Goal: Task Accomplishment & Management: Complete application form

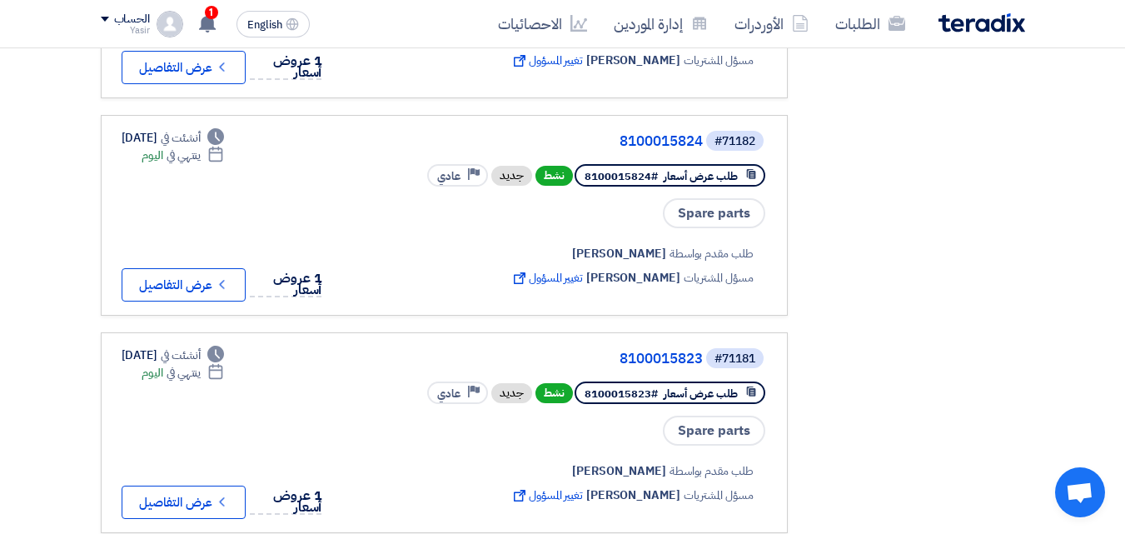
scroll to position [1832, 0]
click at [649, 35] on link "إدارة الموردين" at bounding box center [660, 23] width 121 height 39
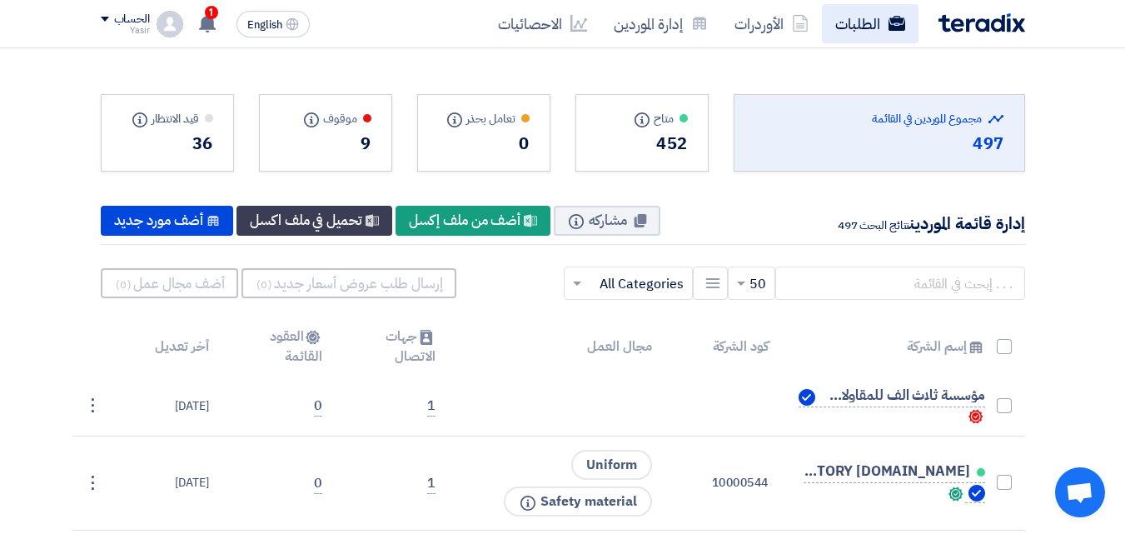
click at [870, 32] on link "الطلبات" at bounding box center [870, 23] width 97 height 39
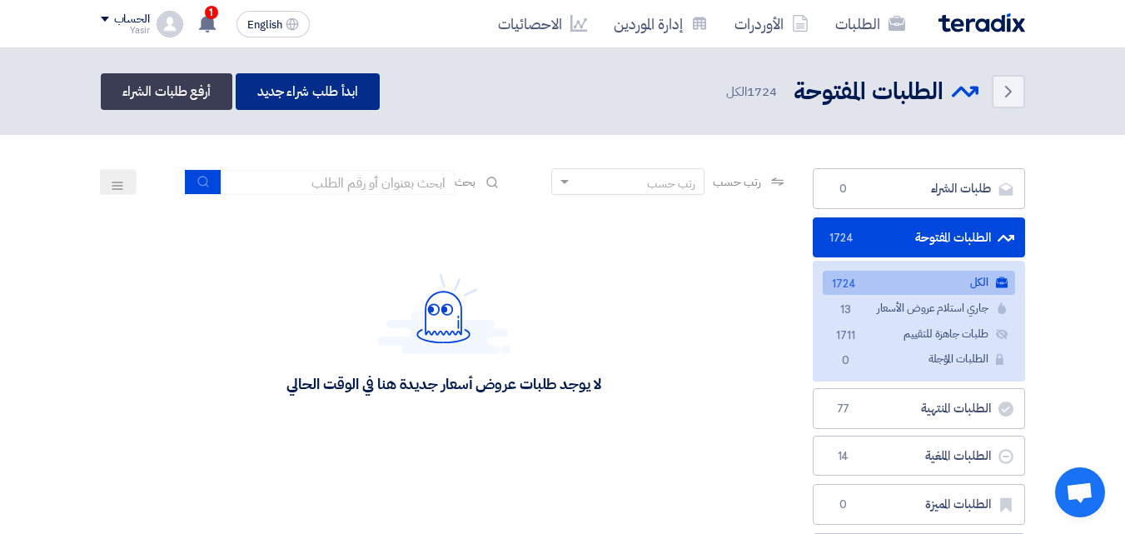
click at [315, 107] on link "ابدأ طلب شراء جديد" at bounding box center [308, 91] width 144 height 37
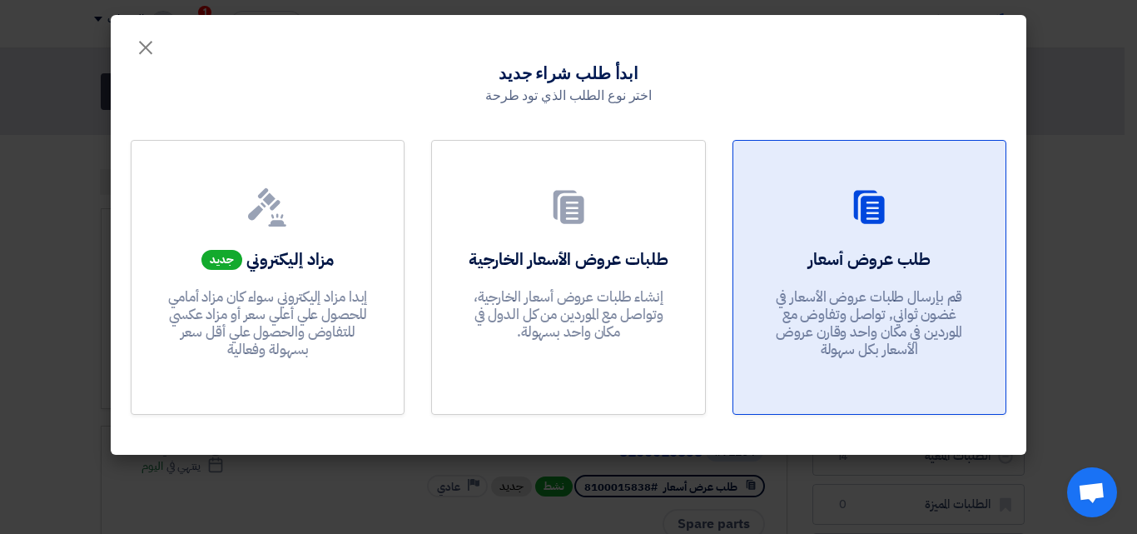
click at [763, 215] on div at bounding box center [869, 210] width 232 height 47
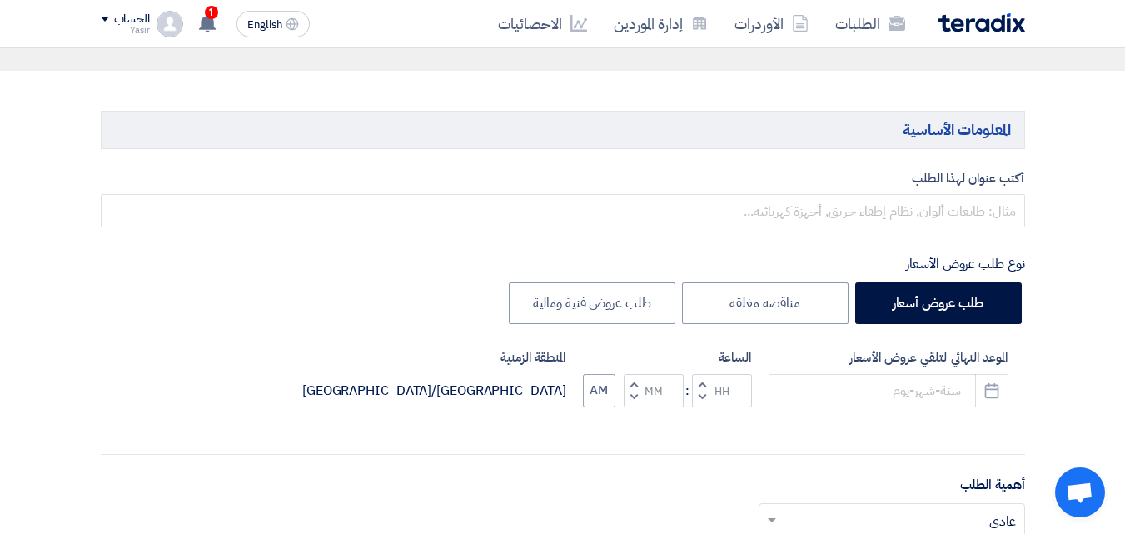
scroll to position [167, 0]
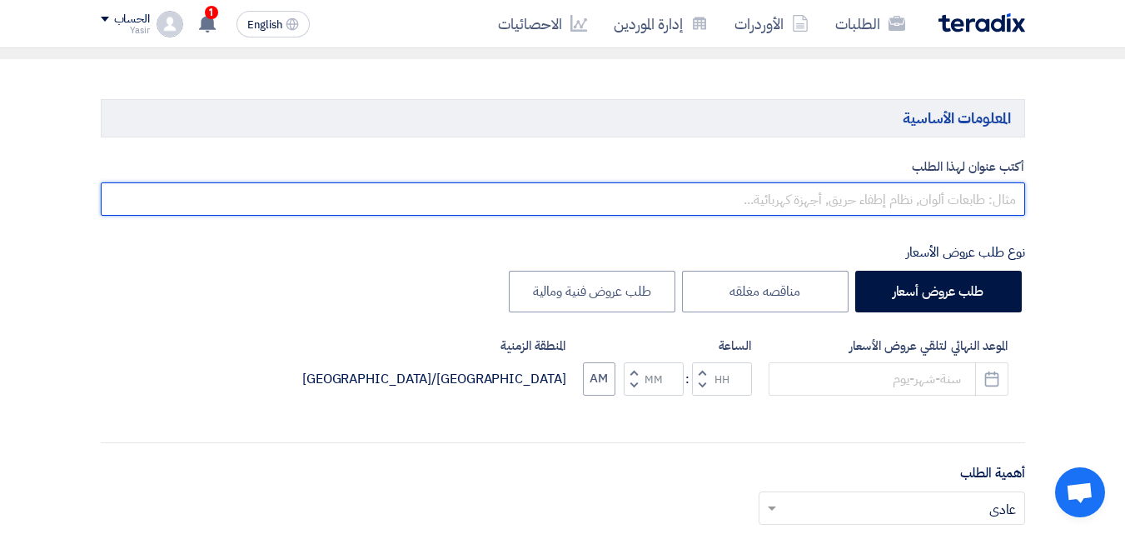
click at [723, 199] on input "text" at bounding box center [563, 198] width 924 height 33
type input "0000000000000"
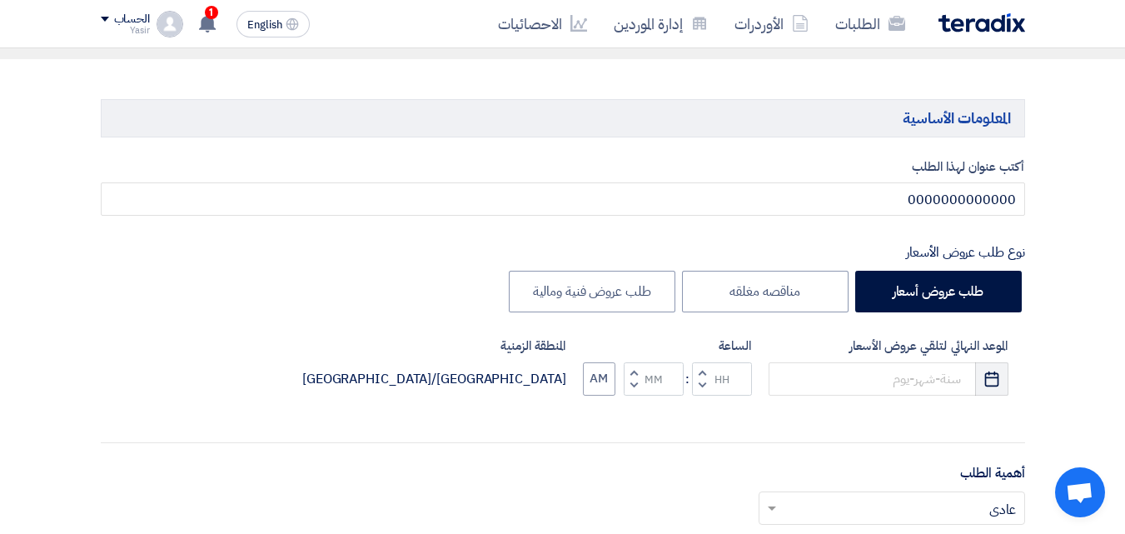
click at [977, 375] on button "Pick a date" at bounding box center [991, 378] width 33 height 33
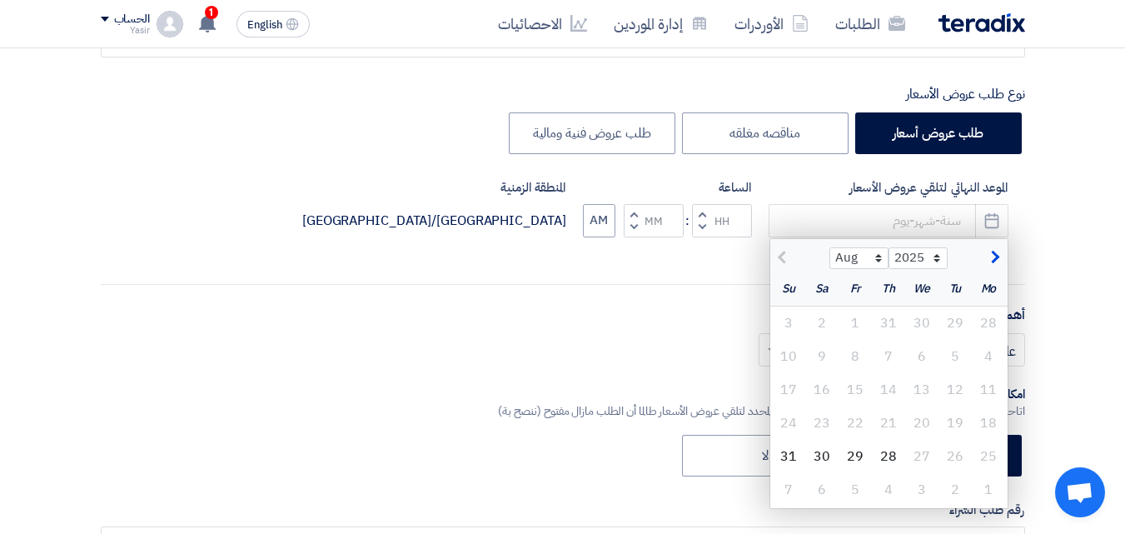
scroll to position [333, 0]
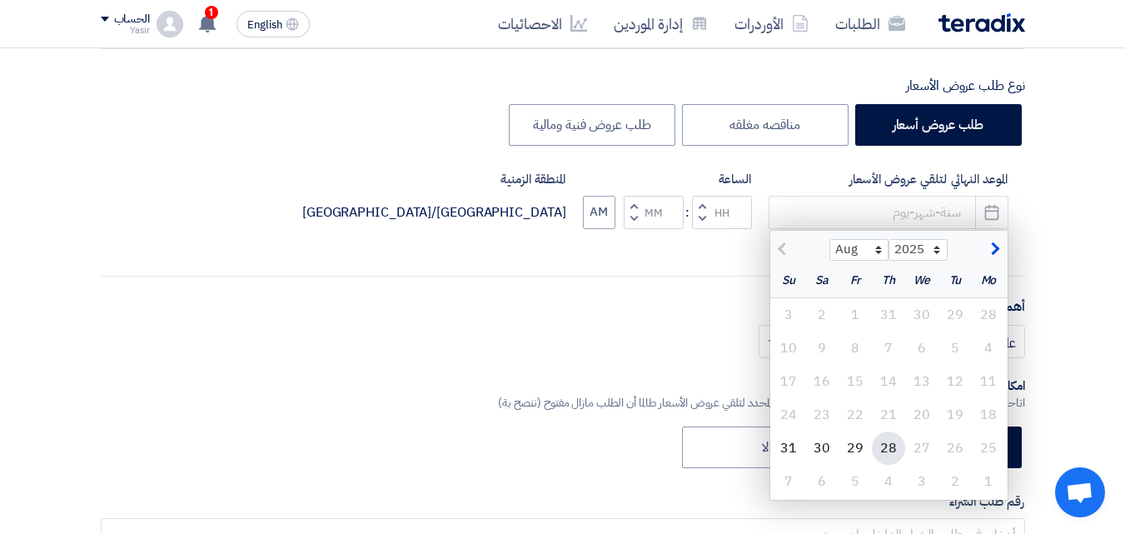
click at [881, 454] on div "28" at bounding box center [888, 447] width 33 height 33
type input "[DATE]"
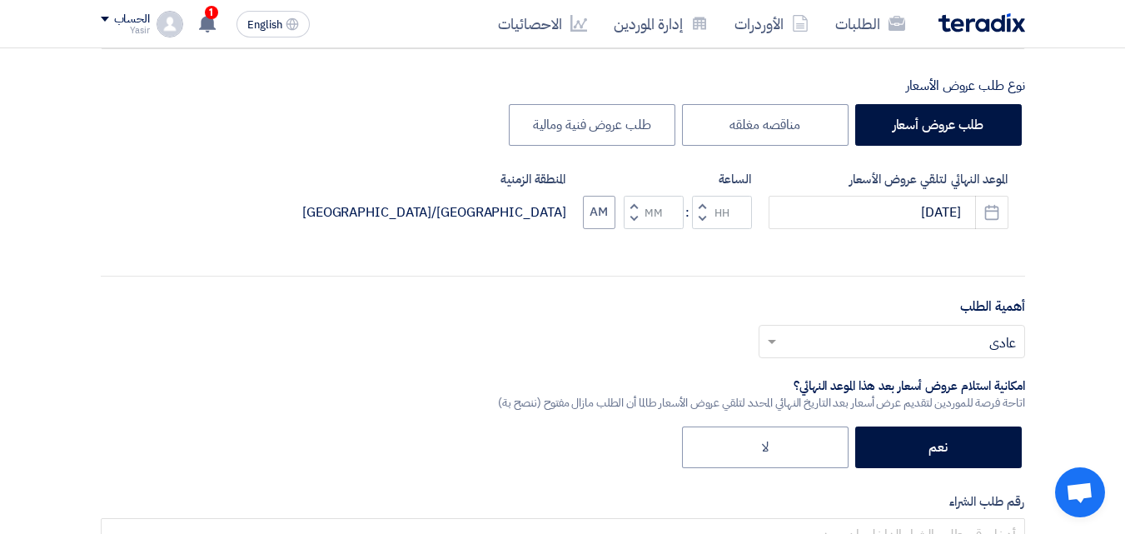
click at [707, 223] on button "Decrement hours" at bounding box center [702, 218] width 20 height 21
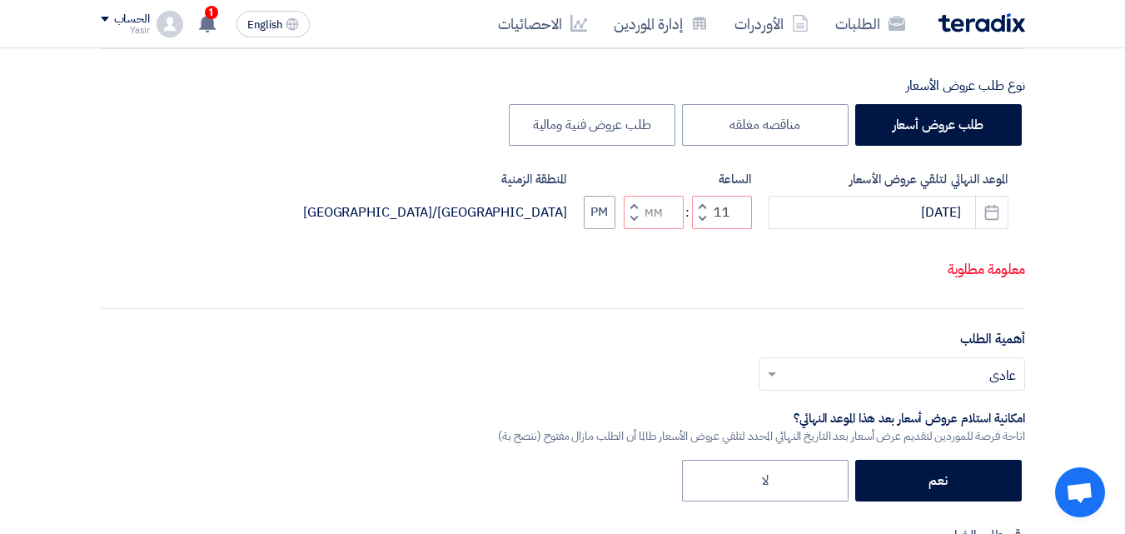
click at [632, 220] on span "button" at bounding box center [633, 218] width 6 height 12
type input "10"
type input "59"
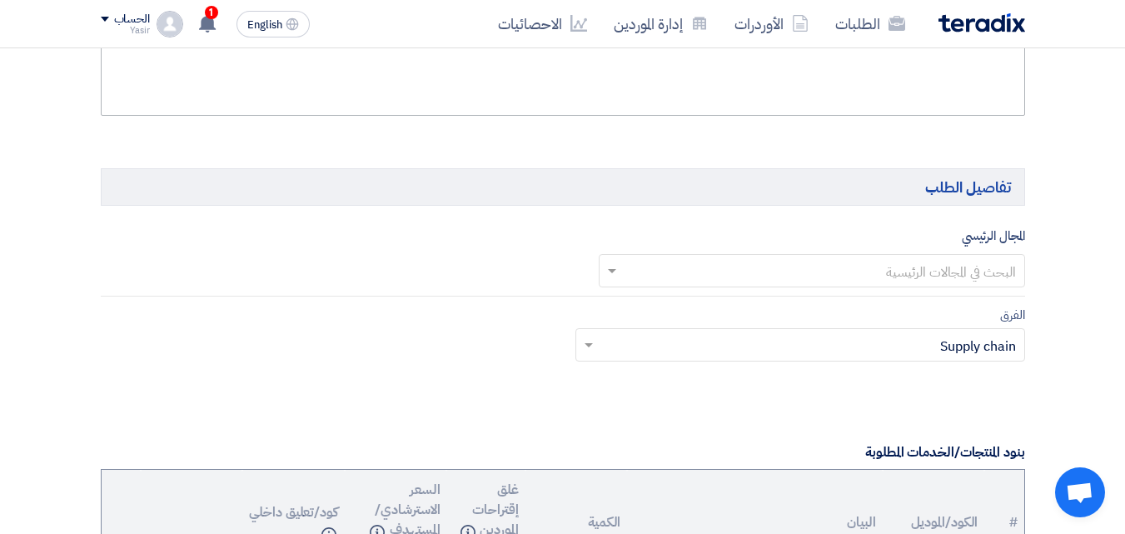
scroll to position [916, 0]
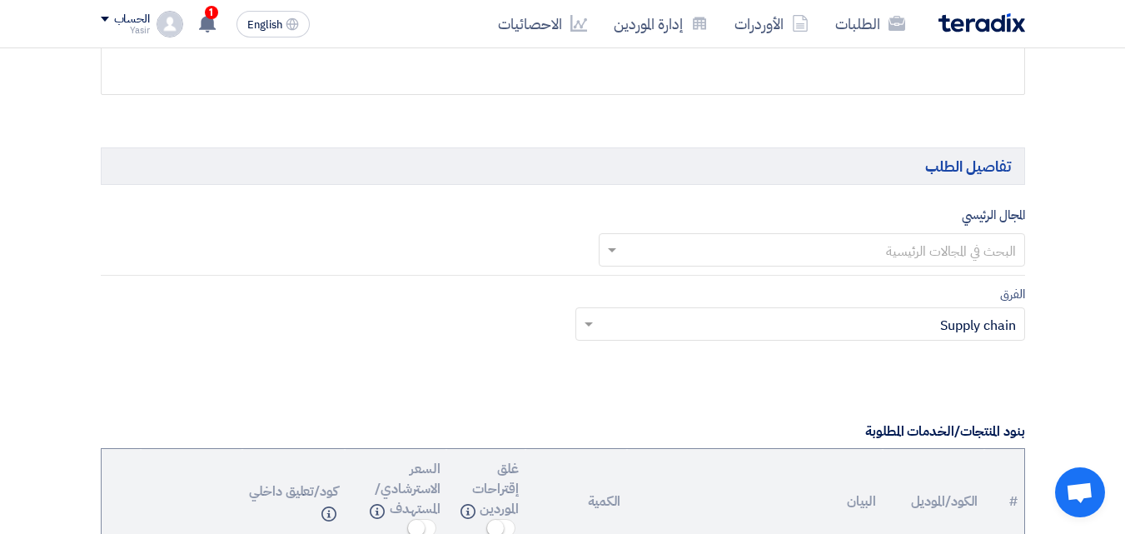
click at [863, 251] on input "text" at bounding box center [820, 250] width 393 height 27
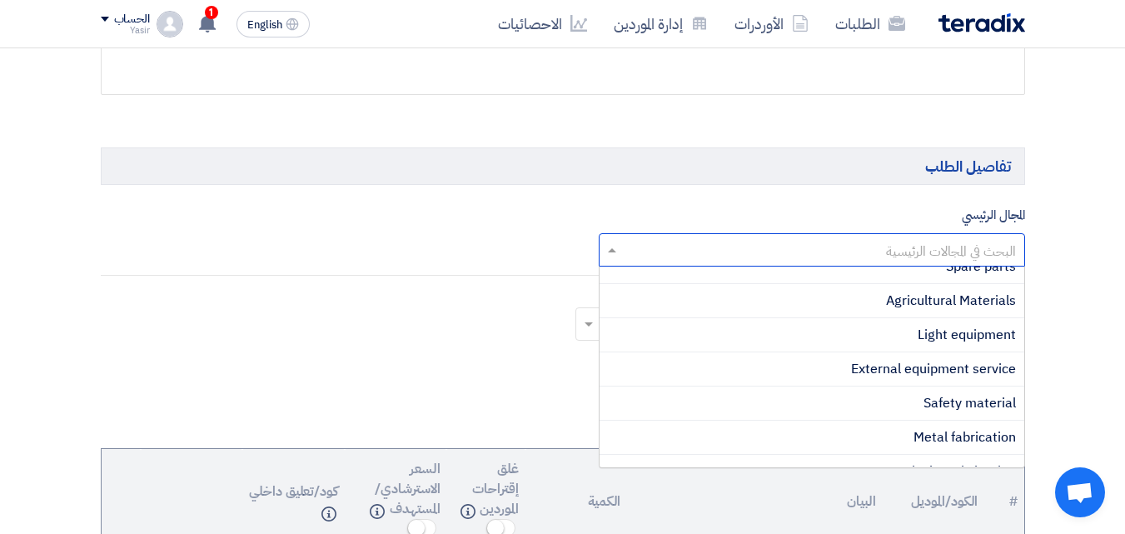
scroll to position [0, 0]
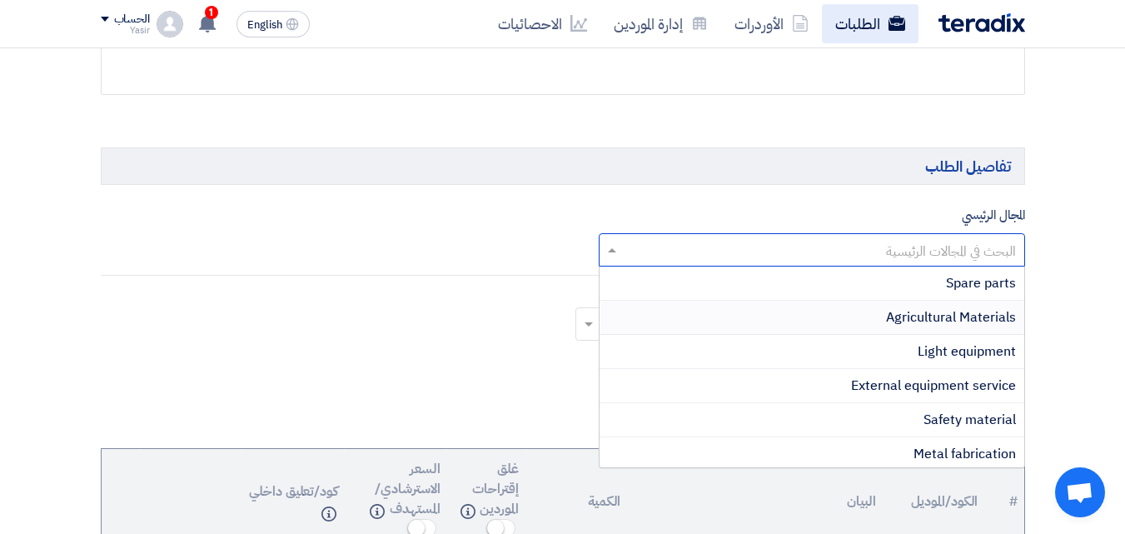
click at [886, 41] on link "الطلبات" at bounding box center [870, 23] width 97 height 39
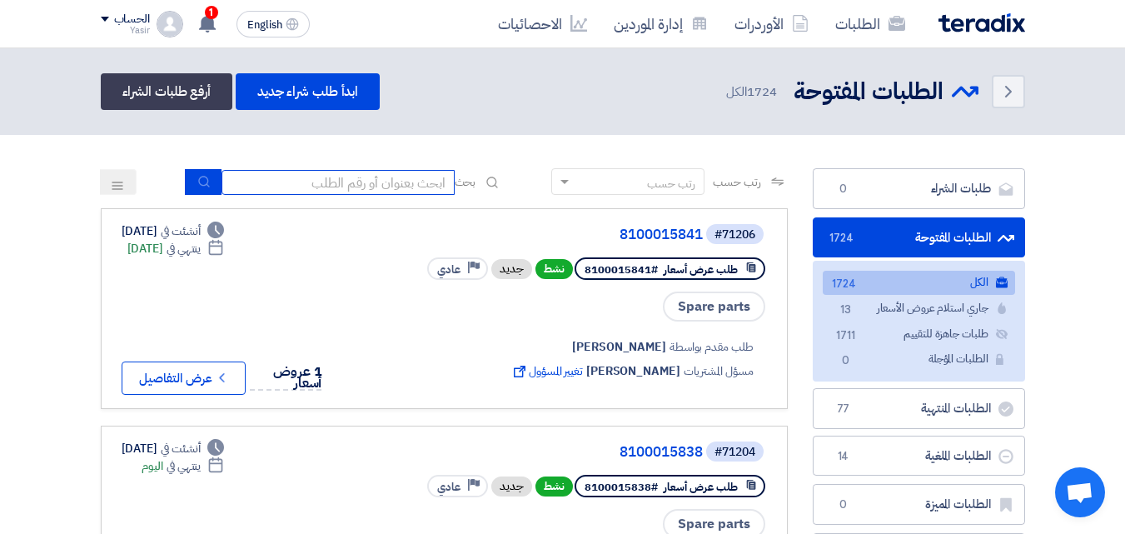
click at [425, 183] on input at bounding box center [337, 182] width 233 height 25
type input "911"
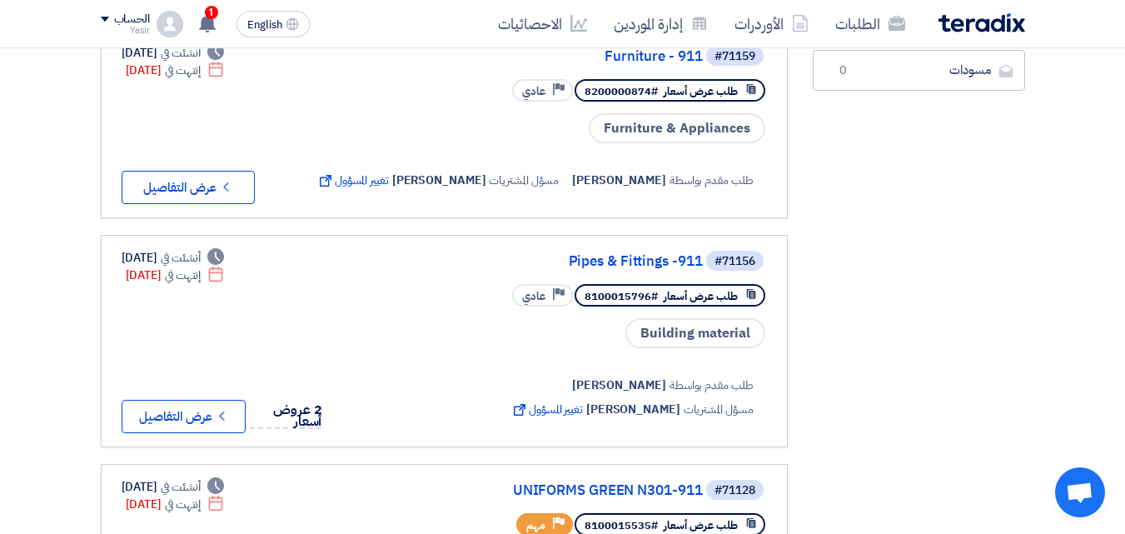
scroll to position [500, 0]
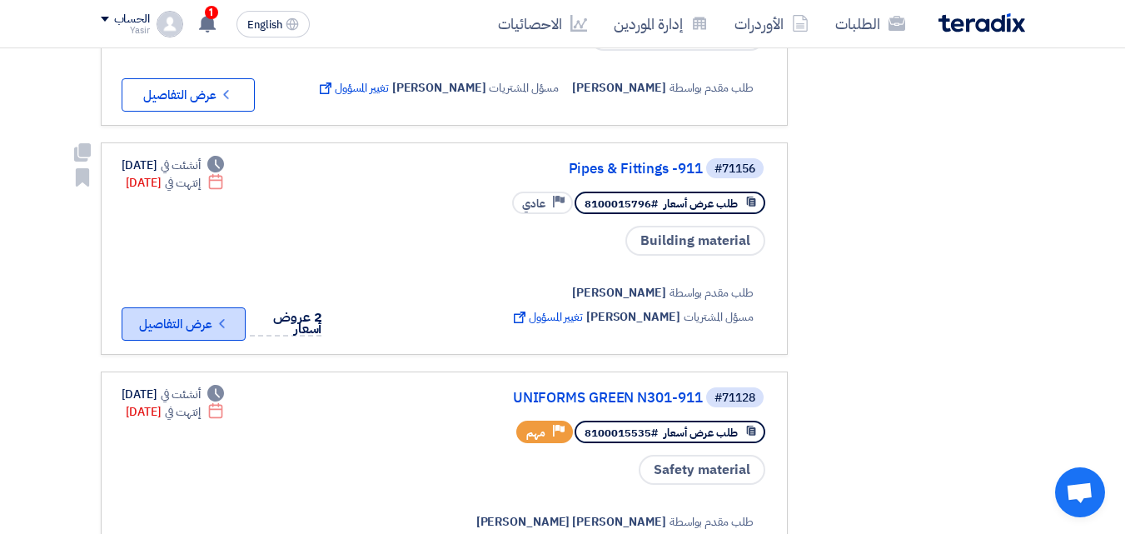
click at [226, 329] on button "Check details عرض التفاصيل" at bounding box center [184, 323] width 124 height 33
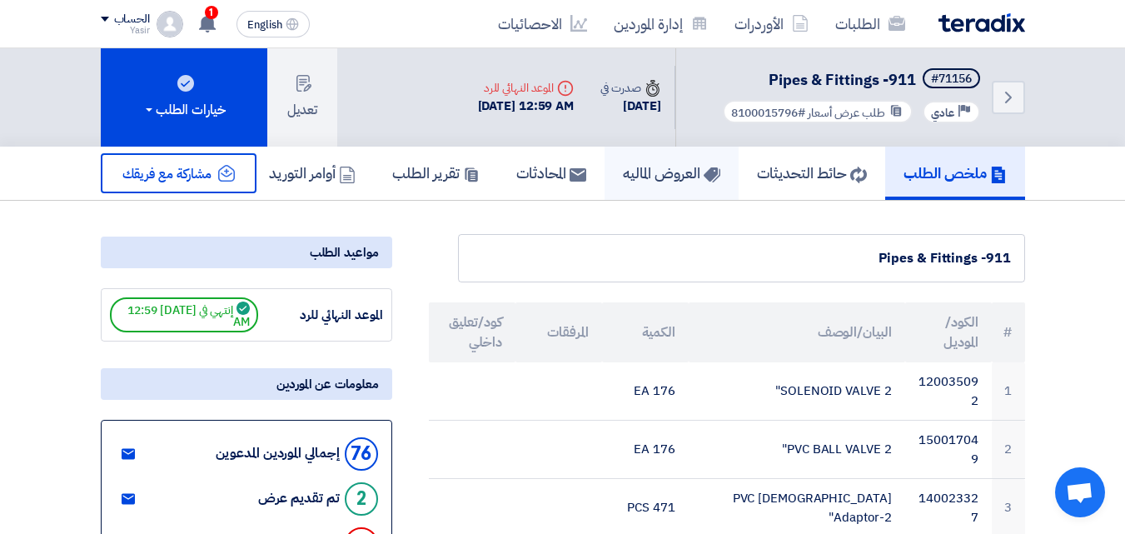
click at [623, 175] on h5 "العروض الماليه" at bounding box center [671, 172] width 97 height 19
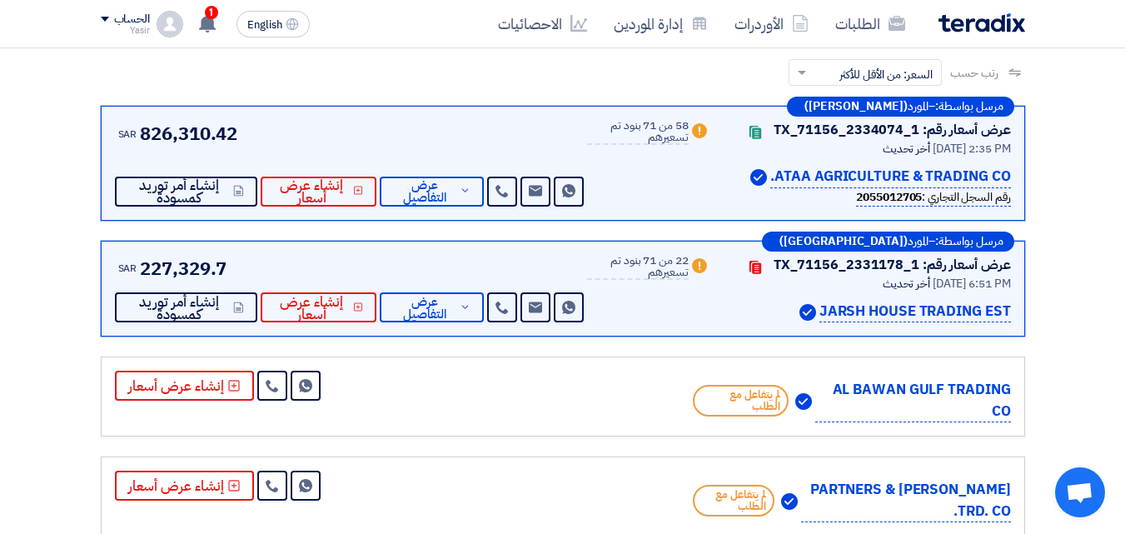
scroll to position [250, 0]
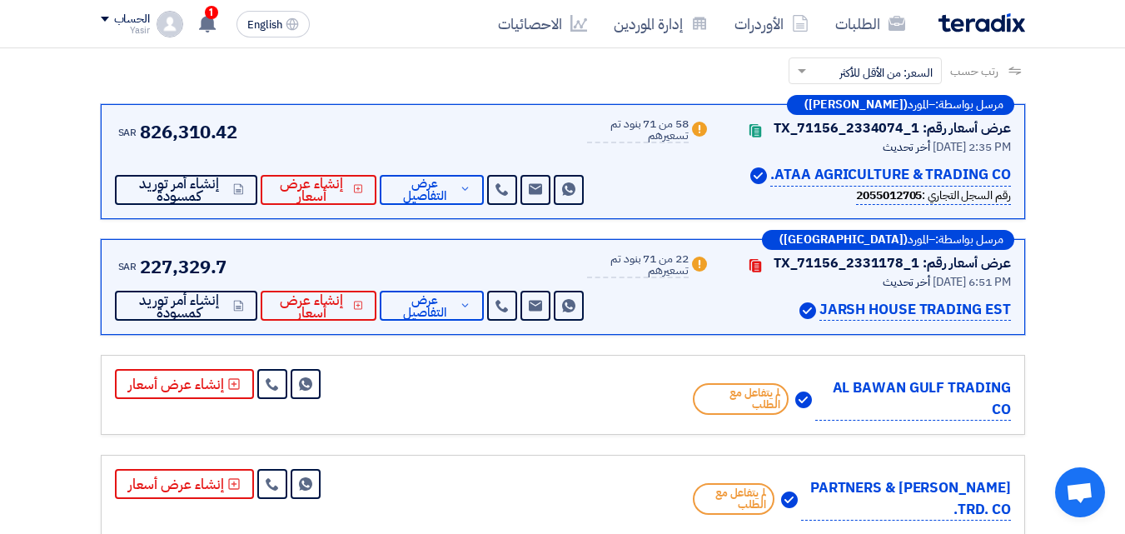
drag, startPoint x: 773, startPoint y: 176, endPoint x: 857, endPoint y: 170, distance: 84.3
click at [857, 170] on p "ATAA AGRICULTURE & TRADING CO." at bounding box center [890, 175] width 240 height 22
drag, startPoint x: 773, startPoint y: 176, endPoint x: 1011, endPoint y: 171, distance: 238.1
click at [1011, 171] on div "مرسل بواسطة: – المورد ([PERSON_NAME]) عرض أسعار رقم: TX_71156_2334074_1 Contact…" at bounding box center [563, 161] width 924 height 115
copy p "ATAA AGRICULTURE & TRADING CO"
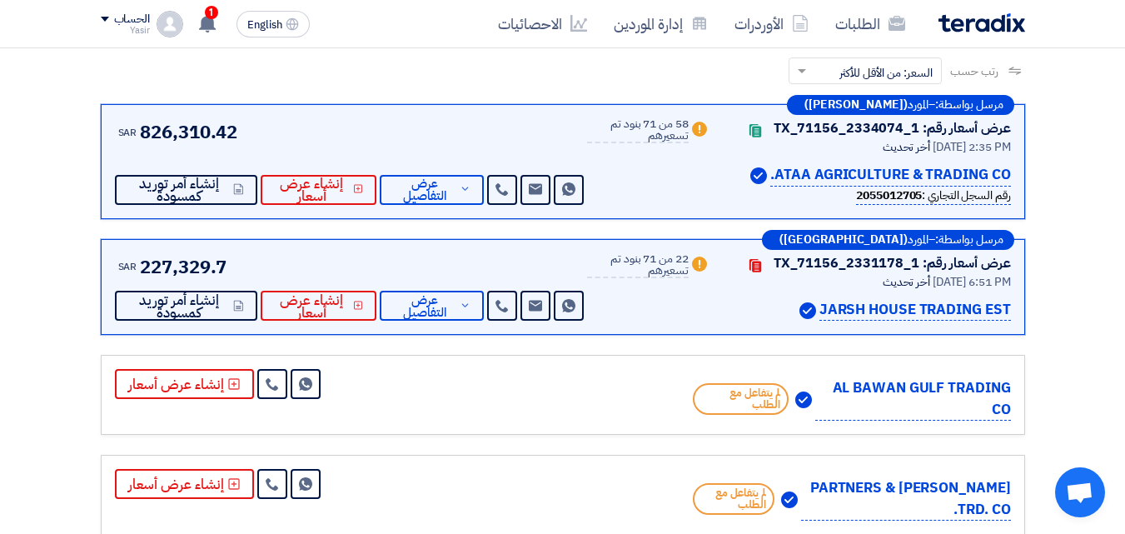
drag, startPoint x: 884, startPoint y: 200, endPoint x: 917, endPoint y: 199, distance: 33.3
click at [917, 199] on div "رقم السجل التجاري : 2055012705" at bounding box center [933, 195] width 154 height 18
copy div "2055012705"
drag, startPoint x: 769, startPoint y: 177, endPoint x: 781, endPoint y: 173, distance: 12.4
click at [781, 173] on p "ATAA AGRICULTURE & TRADING CO." at bounding box center [890, 175] width 240 height 22
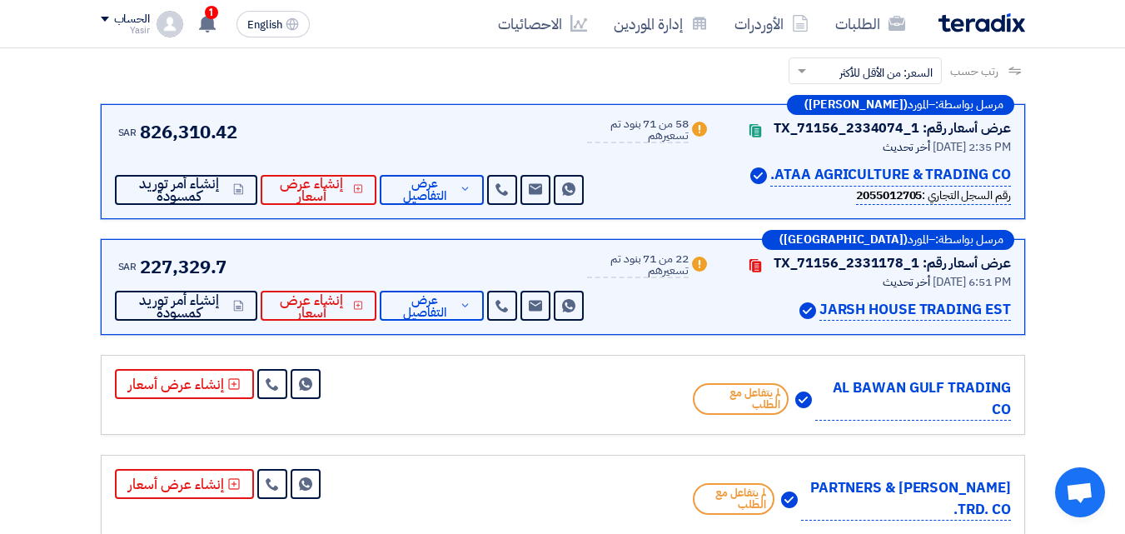
copy p "TAA AGRICULTURE & TRADING CO."
click at [634, 16] on link "إدارة الموردين" at bounding box center [660, 23] width 121 height 39
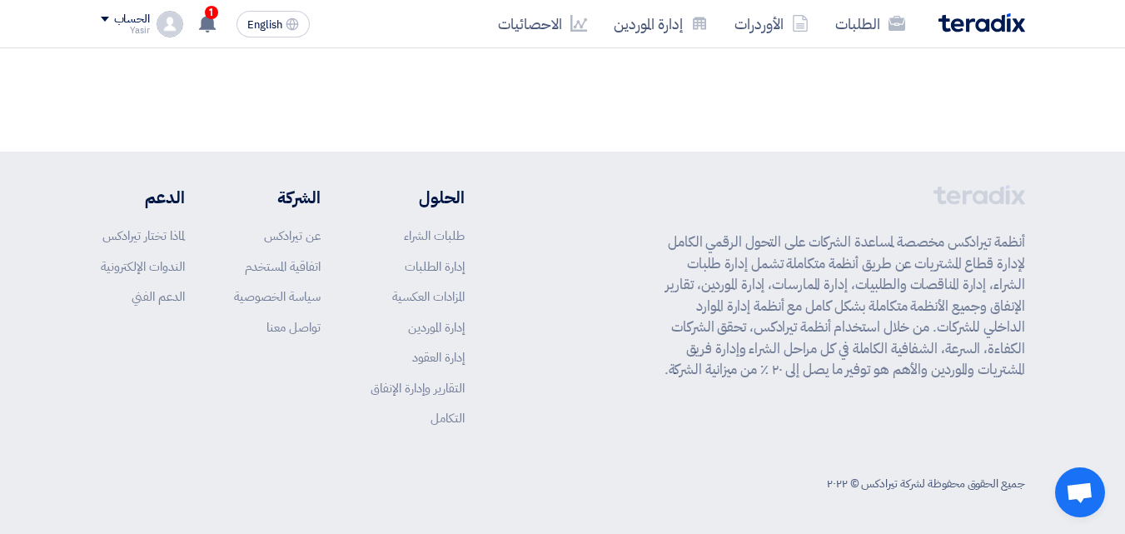
scroll to position [0, 0]
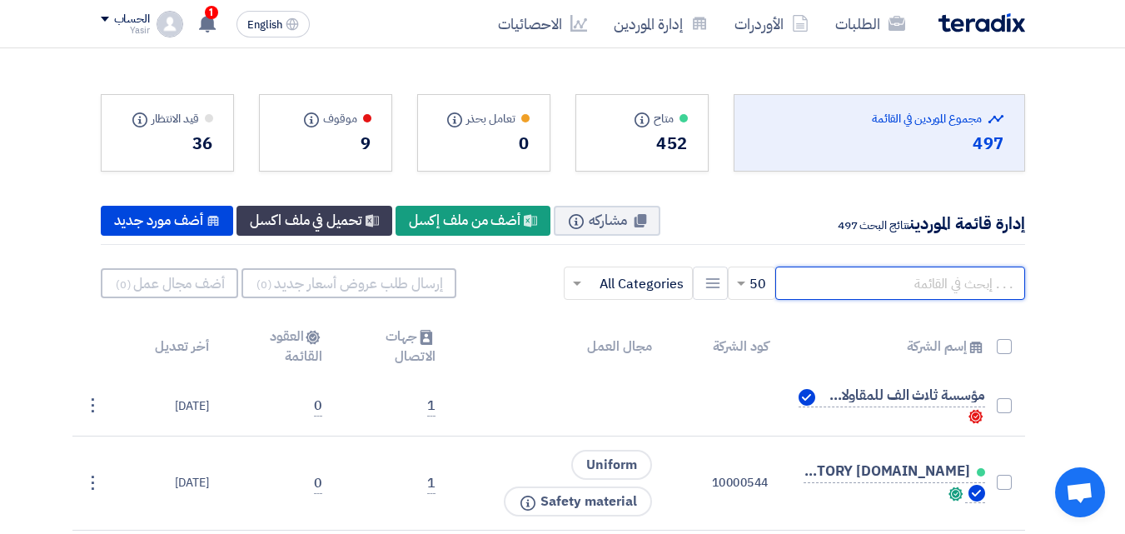
click at [880, 277] on input "text" at bounding box center [900, 282] width 250 height 33
paste input "TAA AGRICULTURE & TRADING CO."
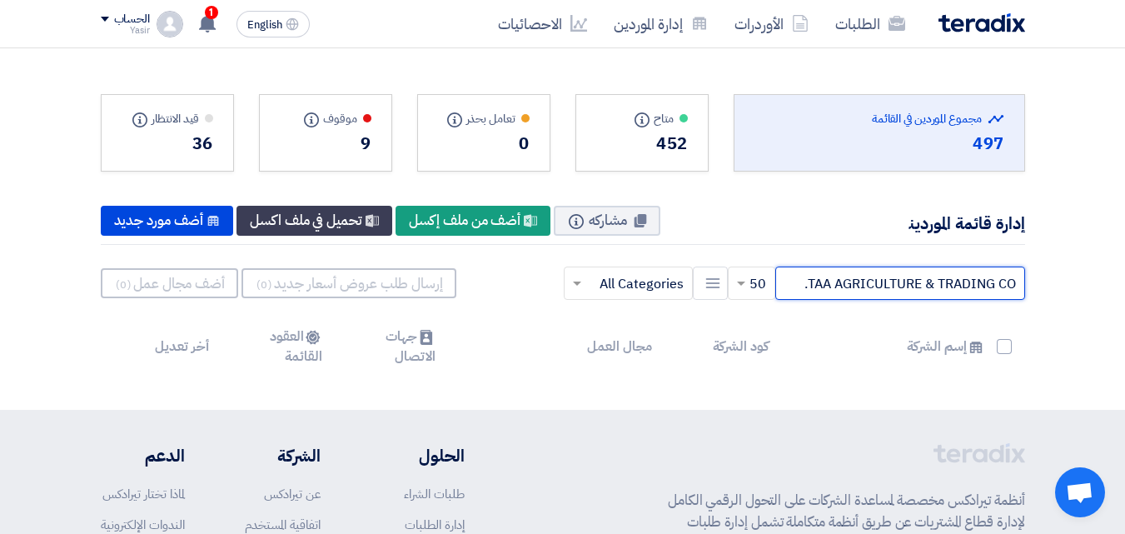
click at [807, 284] on input "TAA AGRICULTURE & TRADING CO." at bounding box center [900, 282] width 250 height 33
click at [808, 286] on input "TAA AGRICULTURE & TRADING CO." at bounding box center [900, 282] width 250 height 33
click at [817, 286] on input "TAA AGRICULTURE & TRADING CO." at bounding box center [900, 282] width 250 height 33
click at [808, 286] on input "TAA AGRICULTURE & TRADING CO." at bounding box center [900, 282] width 250 height 33
drag, startPoint x: 828, startPoint y: 284, endPoint x: 807, endPoint y: 283, distance: 20.8
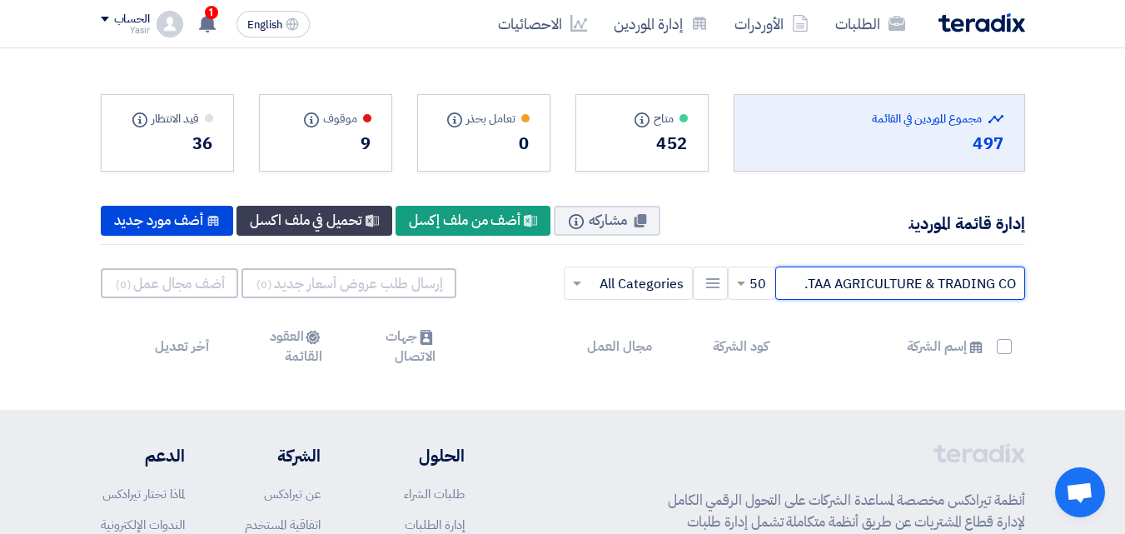
click at [807, 283] on input "TAA AGRICULTURE & TRADING CO." at bounding box center [900, 282] width 250 height 33
type input "ATAA AGRICULTURE & TRADING CO."
drag, startPoint x: 791, startPoint y: 287, endPoint x: 1069, endPoint y: 284, distance: 278.1
click at [1069, 284] on section "Total Suppliers in this list مجموع الموردين في القائمة 497 متاح Info" at bounding box center [562, 228] width 1125 height 361
click at [980, 282] on input "text" at bounding box center [900, 282] width 250 height 33
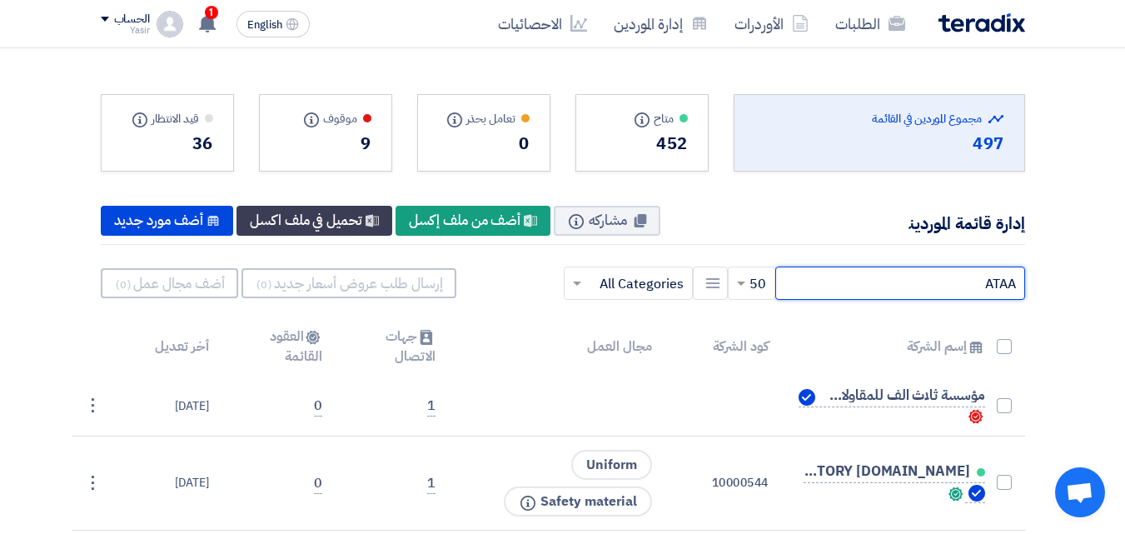
type input "ATAA"
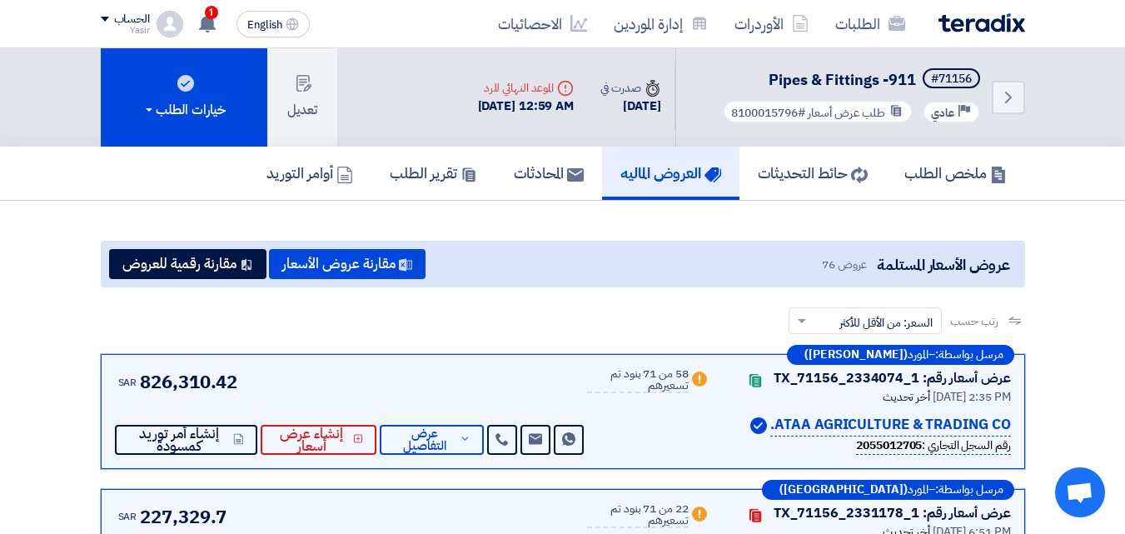
scroll to position [83, 0]
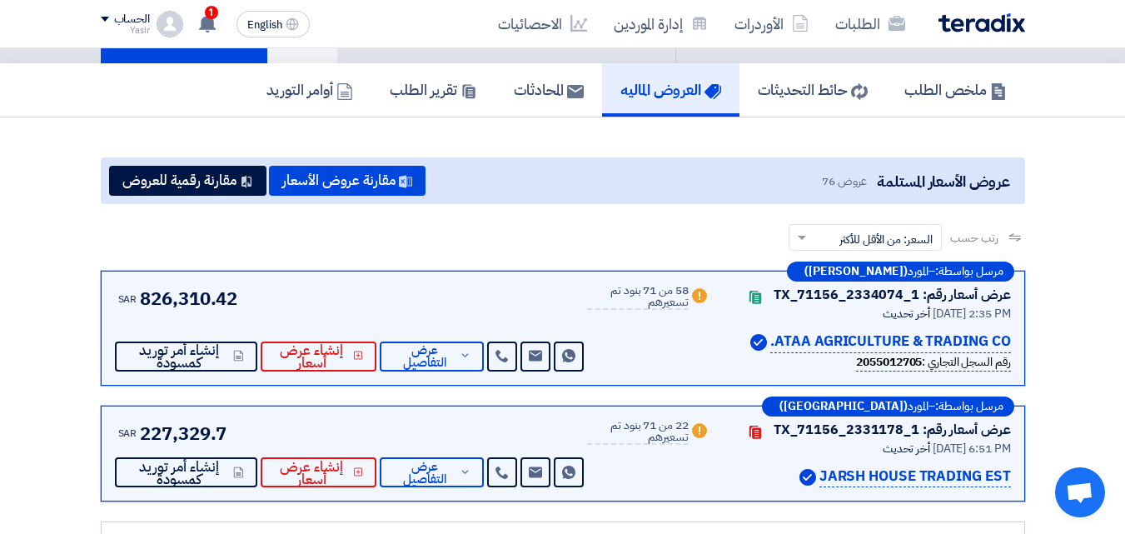
drag, startPoint x: 812, startPoint y: 340, endPoint x: 905, endPoint y: 341, distance: 93.2
click at [905, 341] on p "ATAA AGRICULTURE & TRADING CO." at bounding box center [890, 342] width 240 height 22
drag, startPoint x: 867, startPoint y: 27, endPoint x: 654, endPoint y: 35, distance: 213.3
click at [654, 35] on link "إدارة الموردين" at bounding box center [660, 23] width 121 height 39
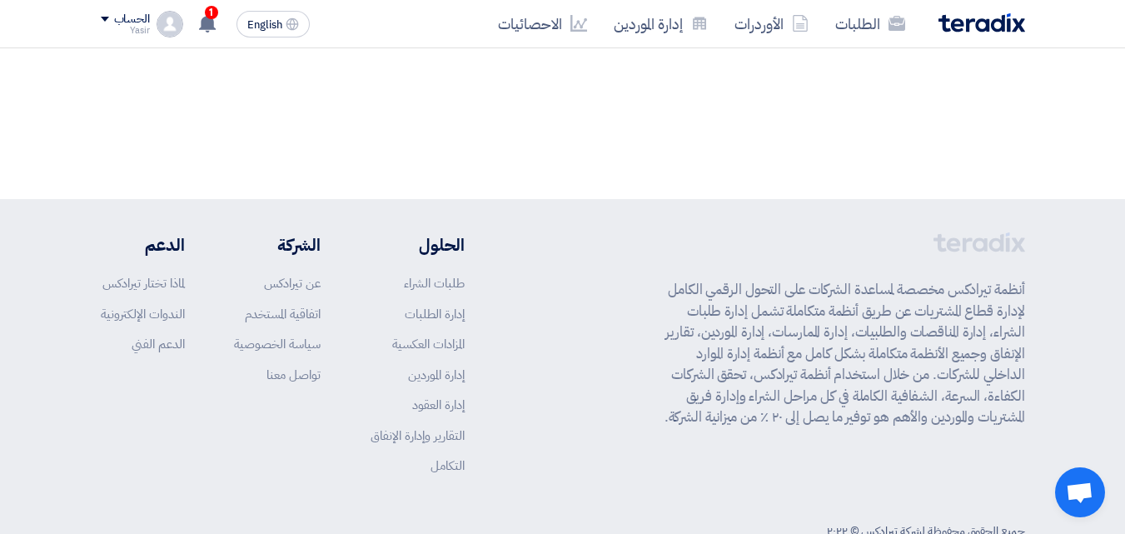
scroll to position [0, 0]
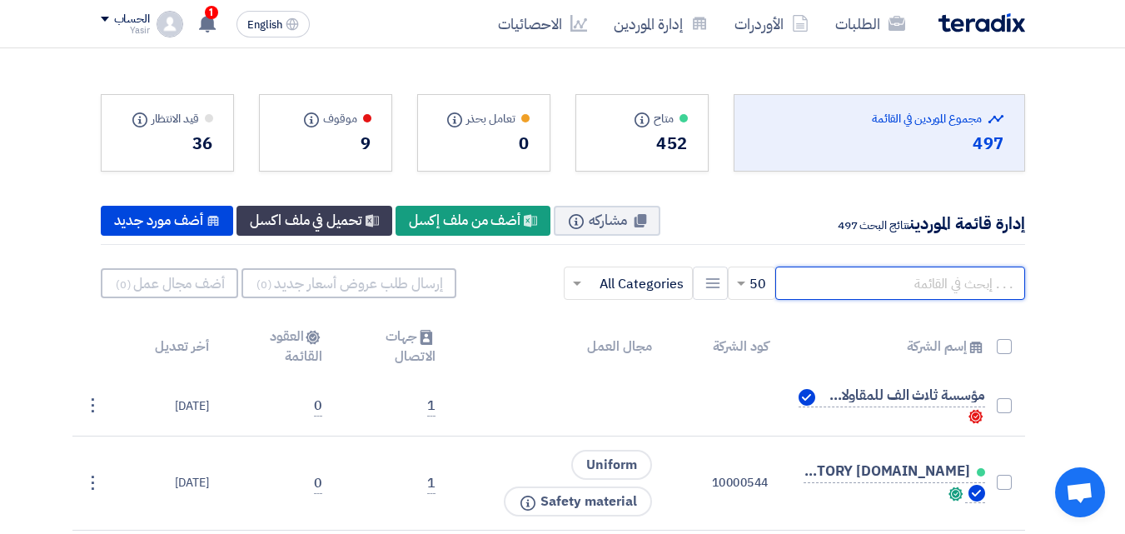
click at [872, 285] on input "text" at bounding box center [900, 282] width 250 height 33
paste input "AGRICULTURE"
type input "AGRICULTURE"
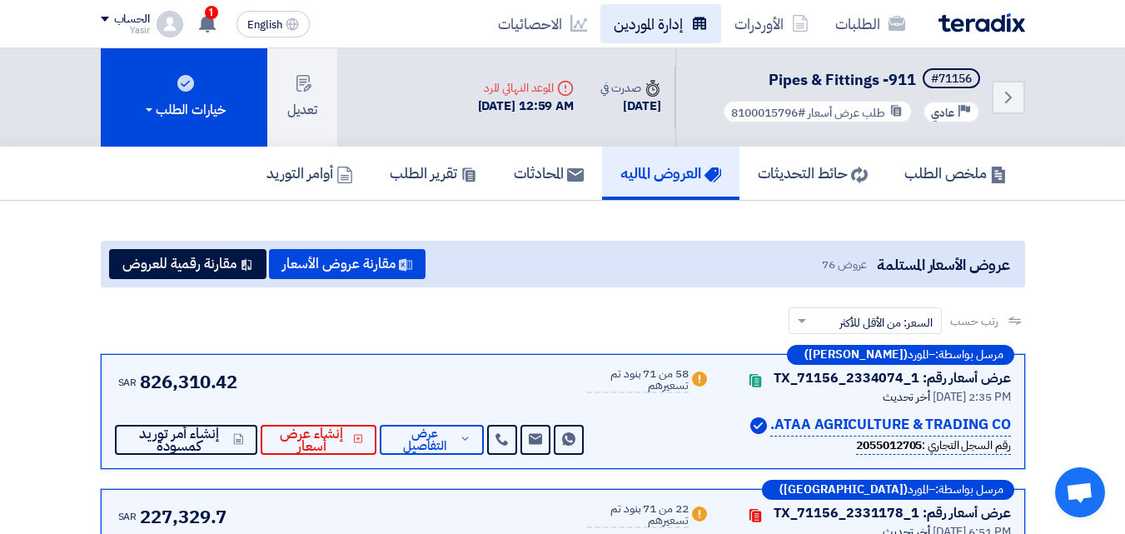
click at [645, 28] on link "إدارة الموردين" at bounding box center [660, 23] width 121 height 39
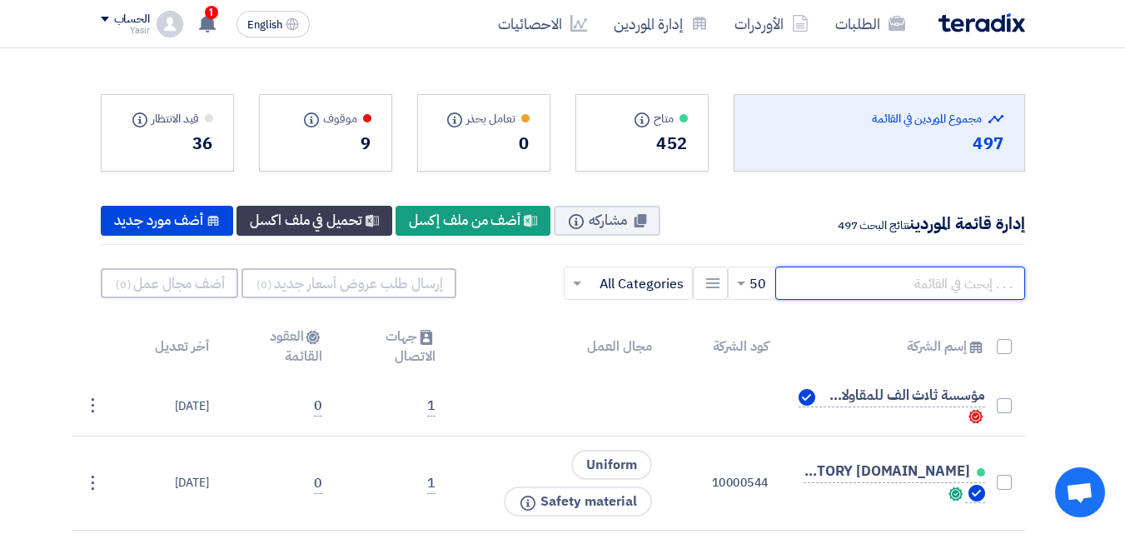
click at [860, 286] on input "text" at bounding box center [900, 282] width 250 height 33
paste input "AGRICULTURE"
type input "AGRICULTURE"
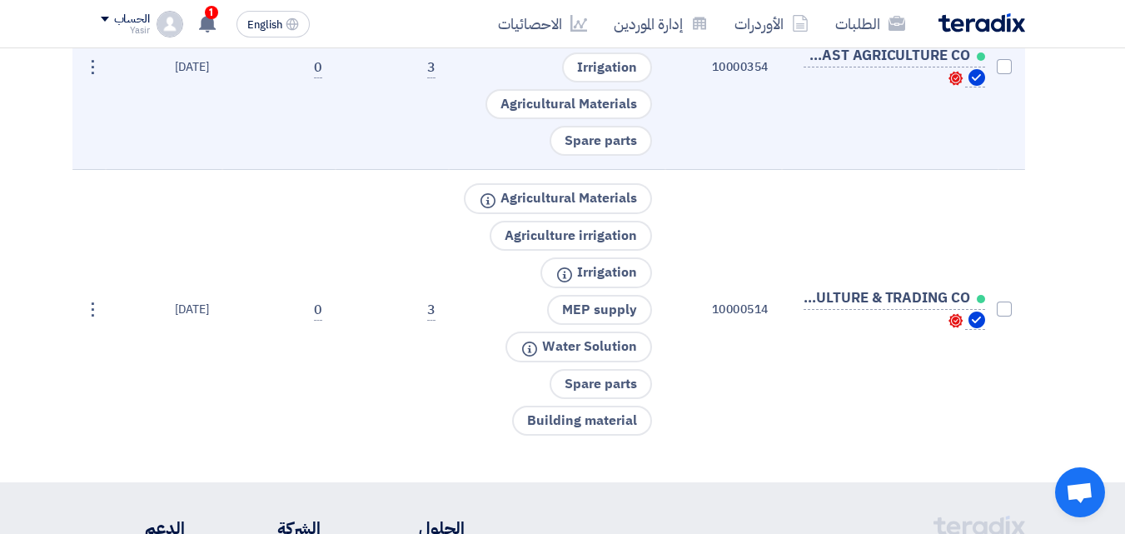
scroll to position [1082, 0]
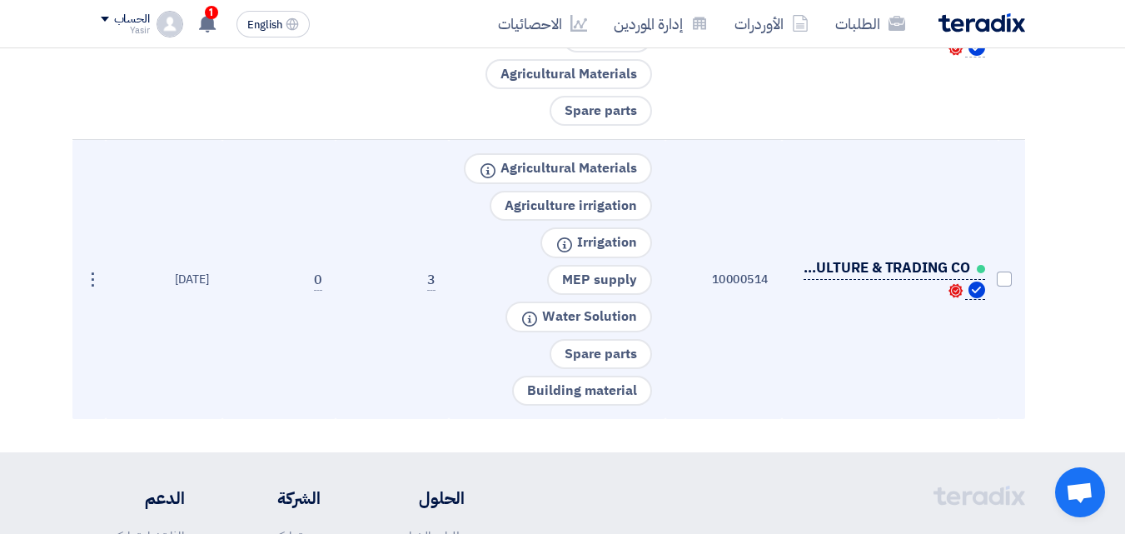
click at [836, 266] on span "ATAA AGRICULTURE & TRADING CO." at bounding box center [886, 267] width 167 height 13
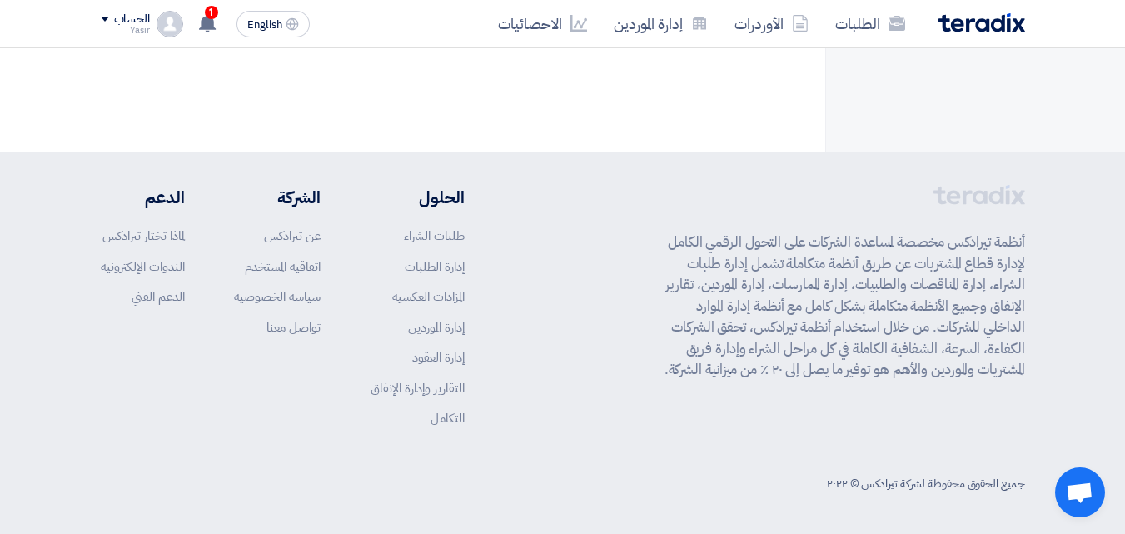
scroll to position [0, 0]
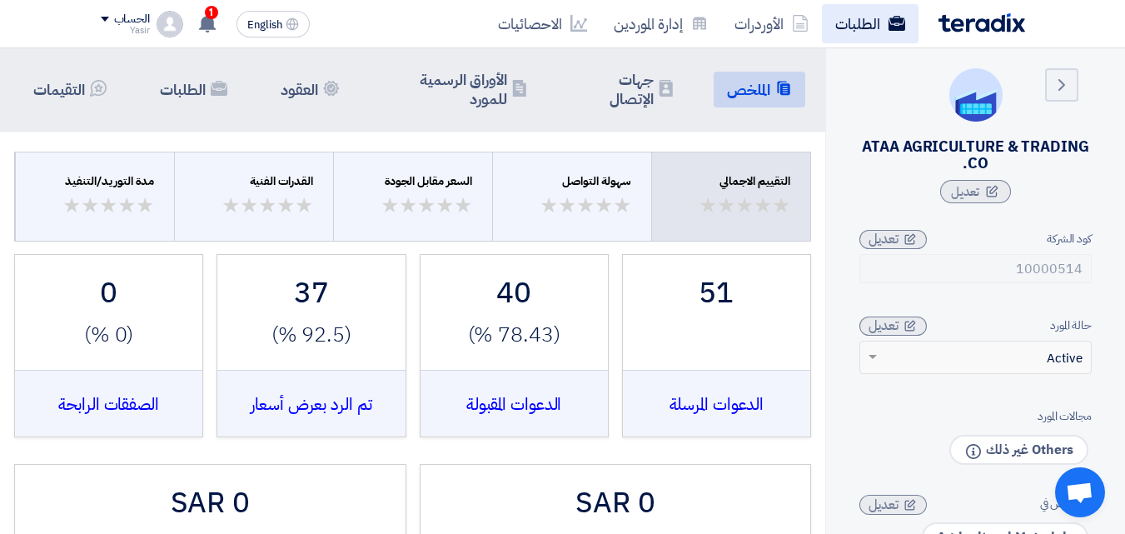
click at [878, 27] on link "الطلبات" at bounding box center [870, 23] width 97 height 39
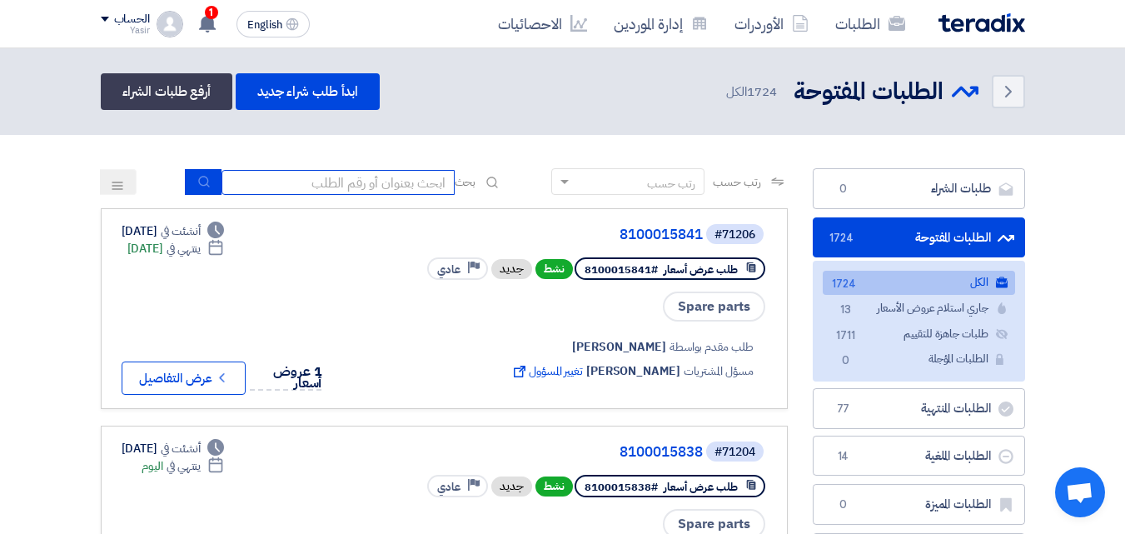
click at [436, 189] on input at bounding box center [337, 182] width 233 height 25
type input "911"
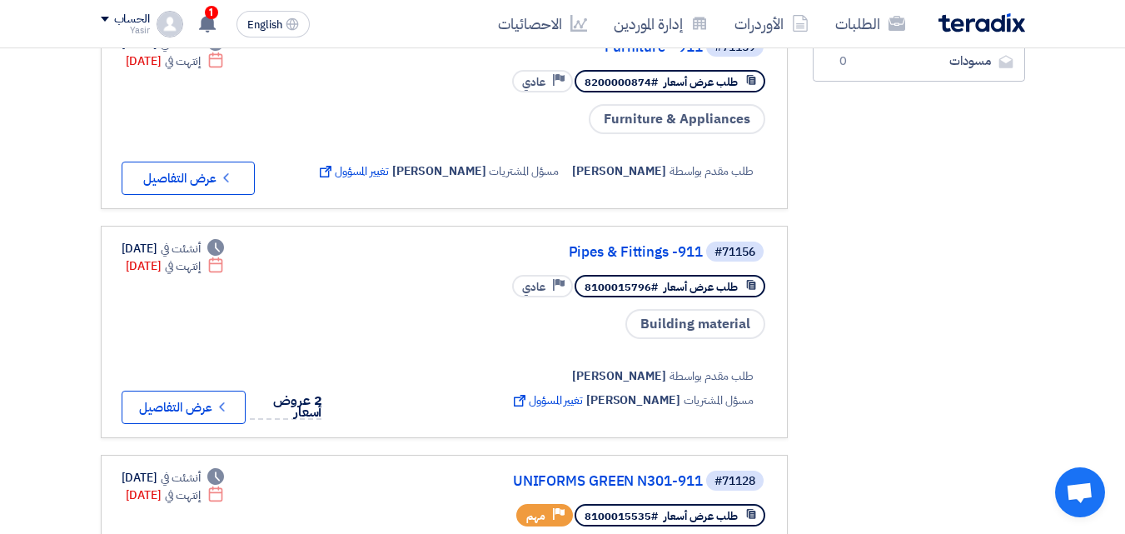
scroll to position [583, 0]
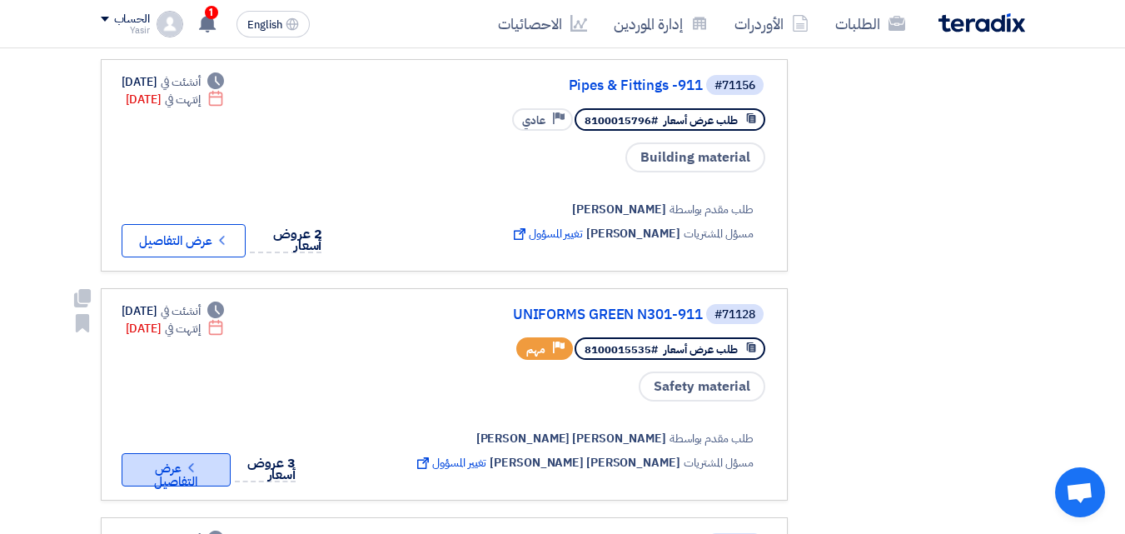
click at [199, 463] on icon "Check details" at bounding box center [191, 468] width 16 height 16
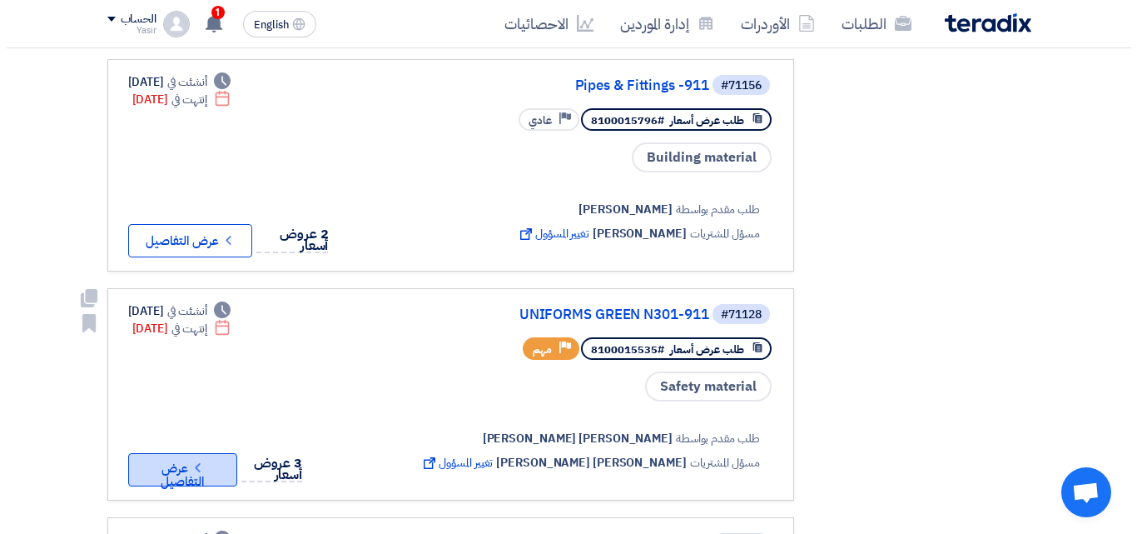
scroll to position [0, 0]
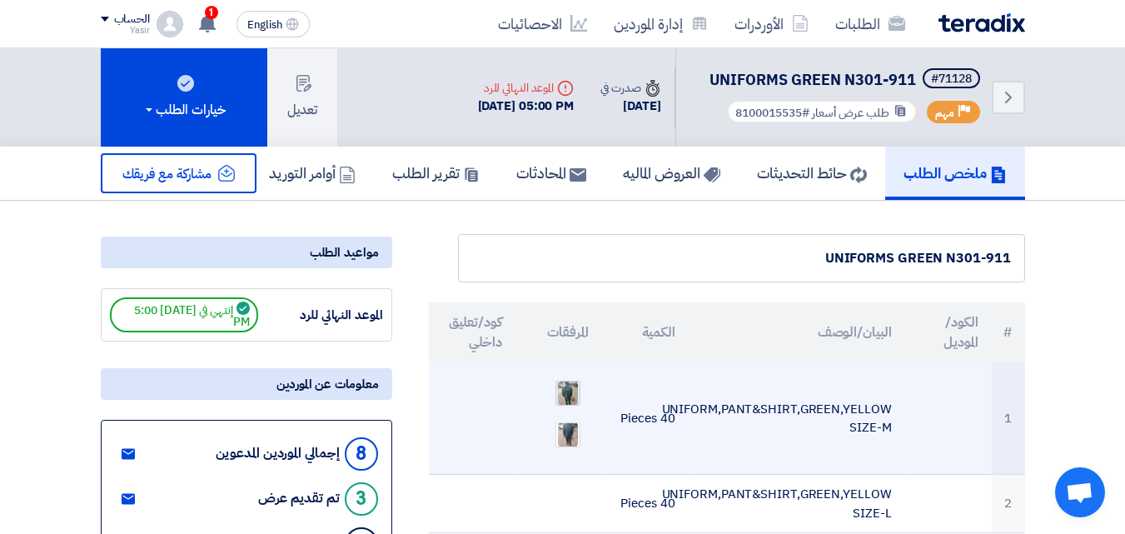
click at [574, 398] on img at bounding box center [567, 393] width 23 height 30
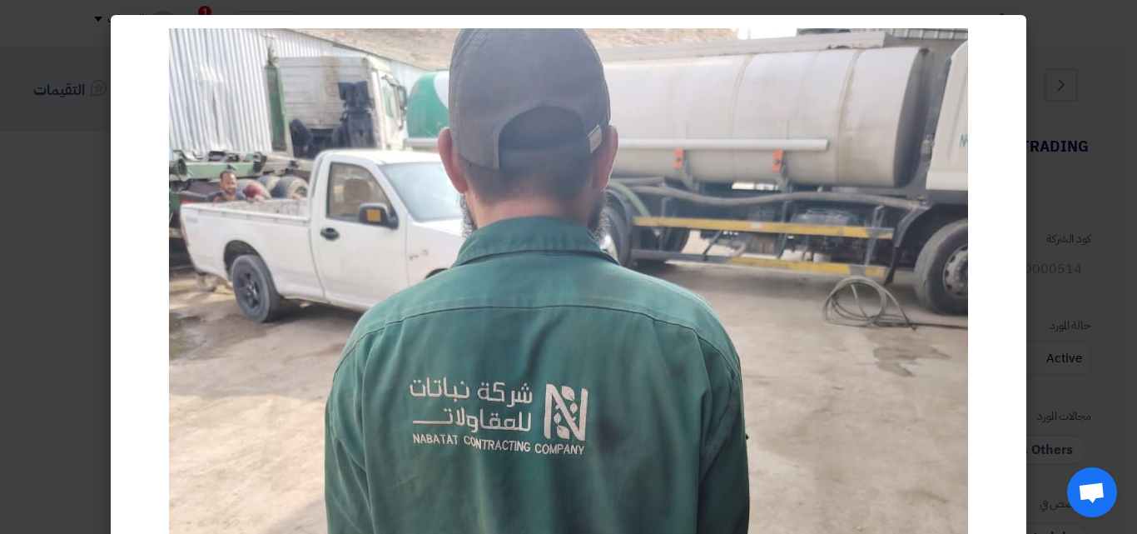
click at [68, 83] on modal-container at bounding box center [568, 267] width 1137 height 534
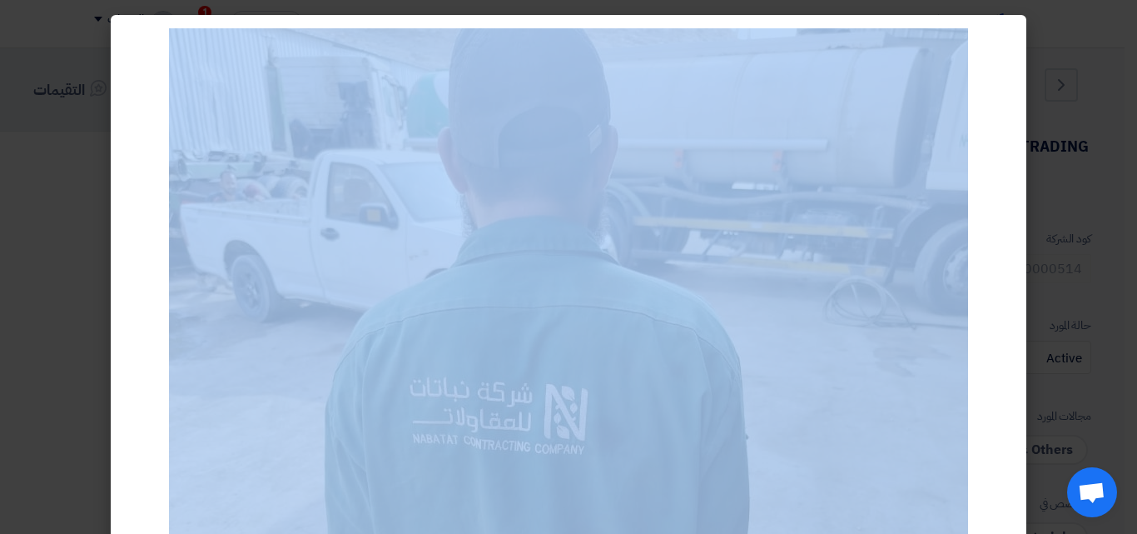
click at [68, 83] on modal-container at bounding box center [568, 267] width 1137 height 534
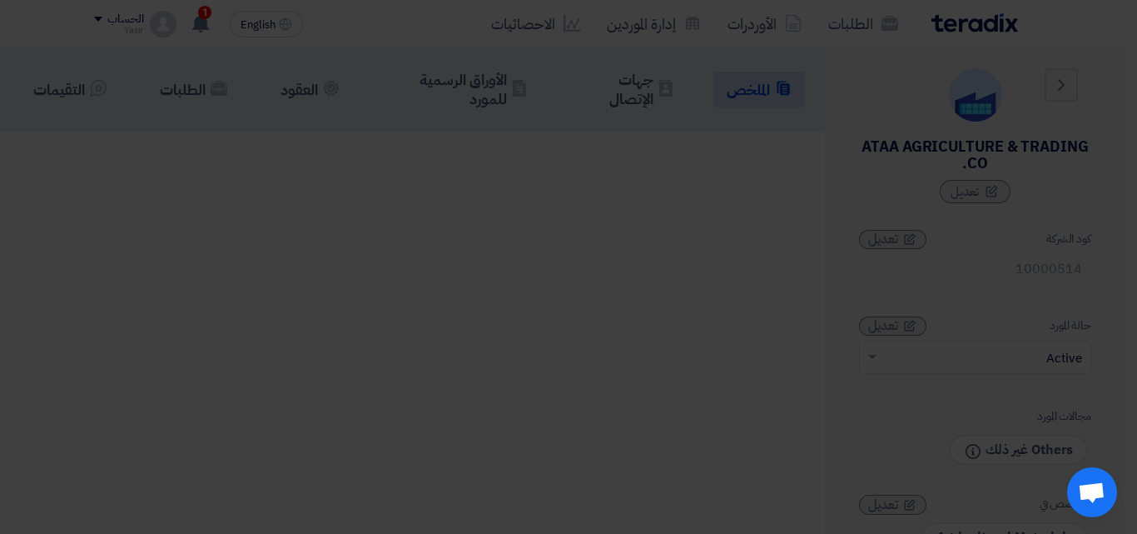
click at [68, 83] on modal-container at bounding box center [568, 267] width 1137 height 534
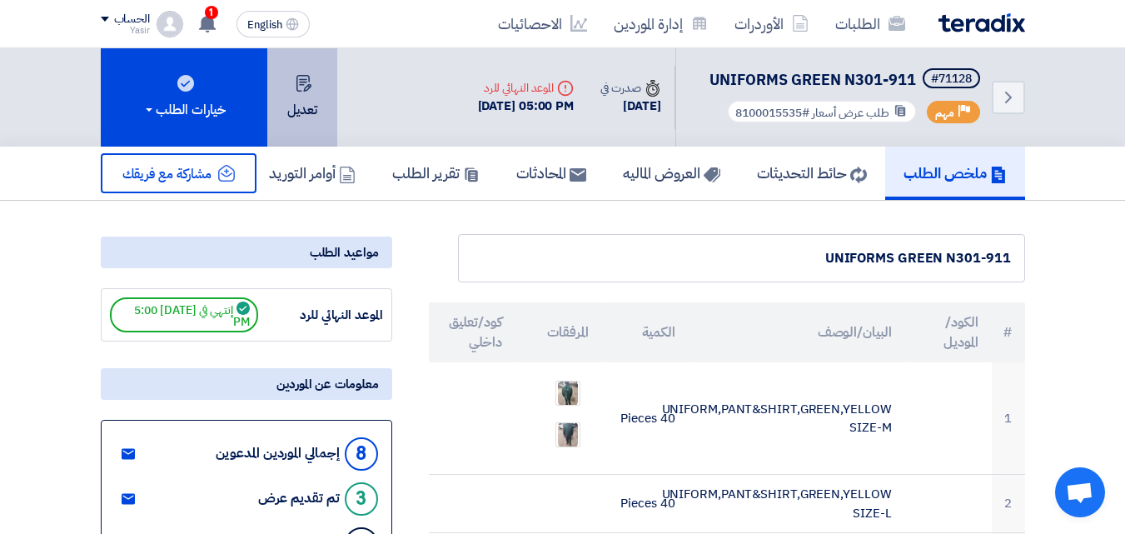
click at [311, 120] on button "تعديل" at bounding box center [302, 97] width 70 height 98
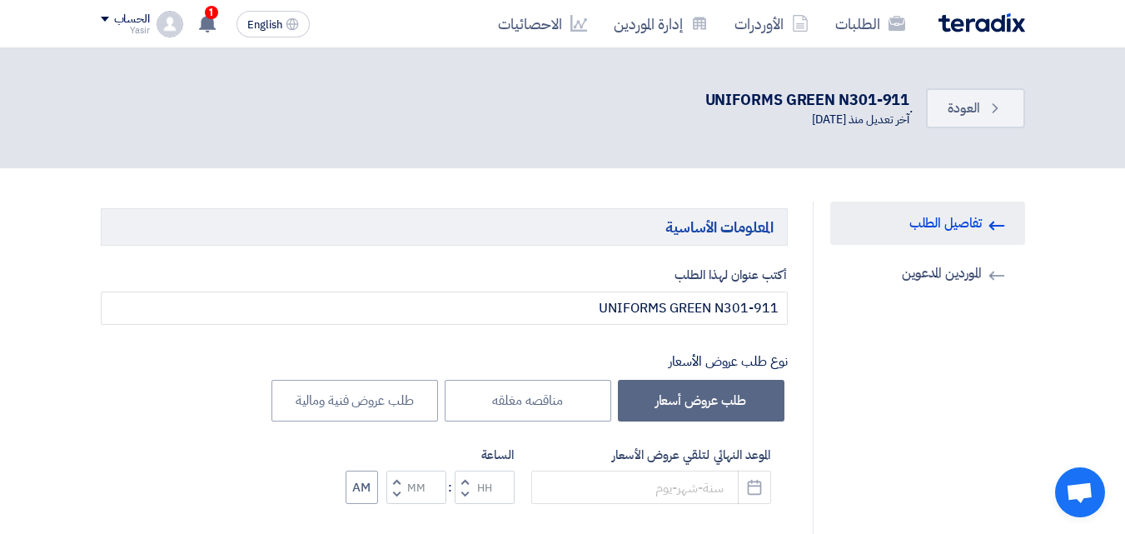
type input "[DATE]"
type input "05"
type input "00"
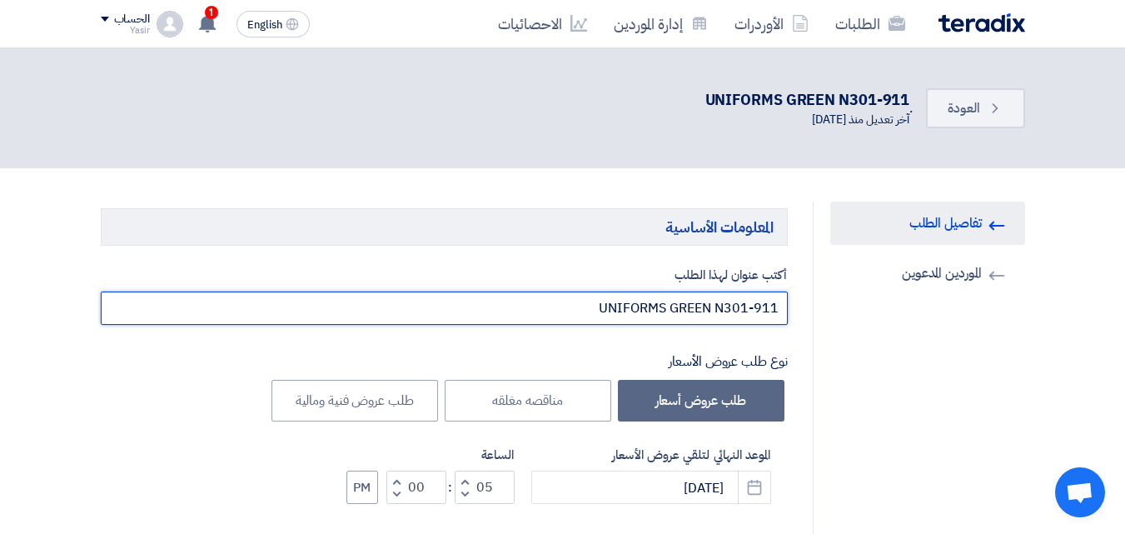
click at [587, 314] on input "UNIFORMS GREEN N301-911" at bounding box center [444, 307] width 687 height 33
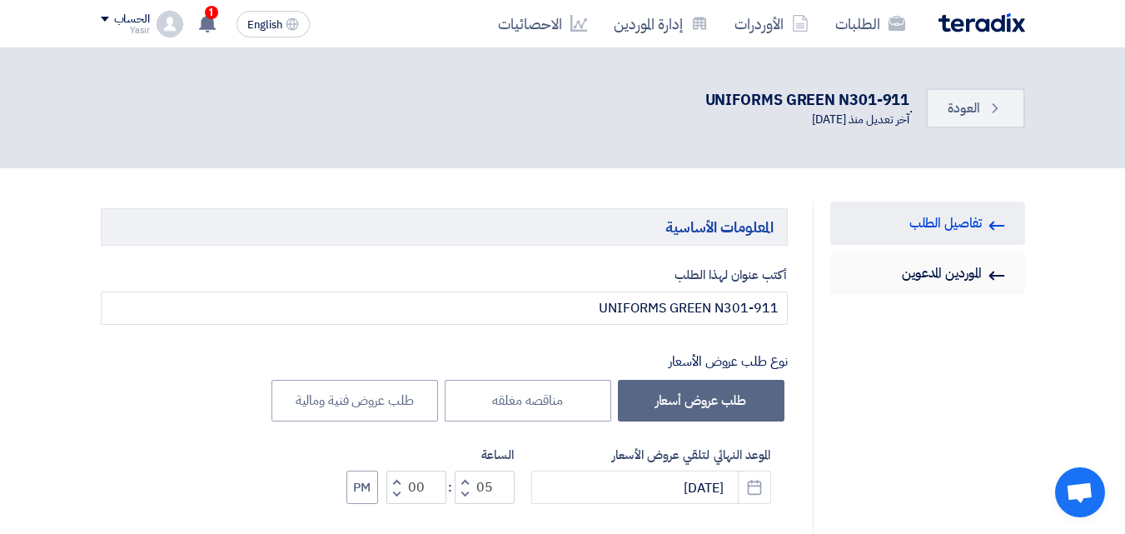
click at [918, 279] on link "Invited Suppliers الموردين المدعوين" at bounding box center [927, 272] width 195 height 43
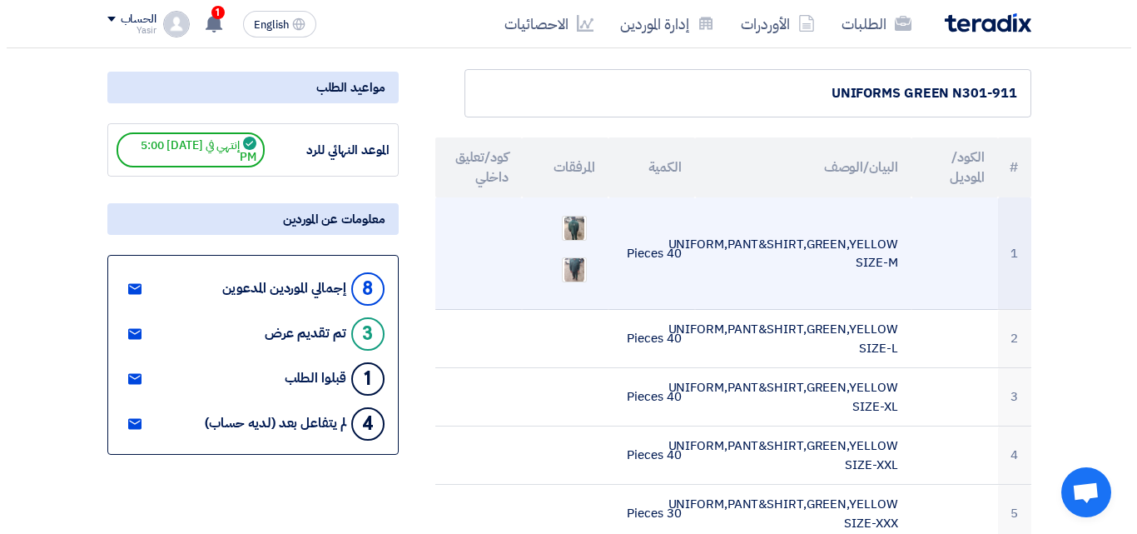
scroll to position [167, 0]
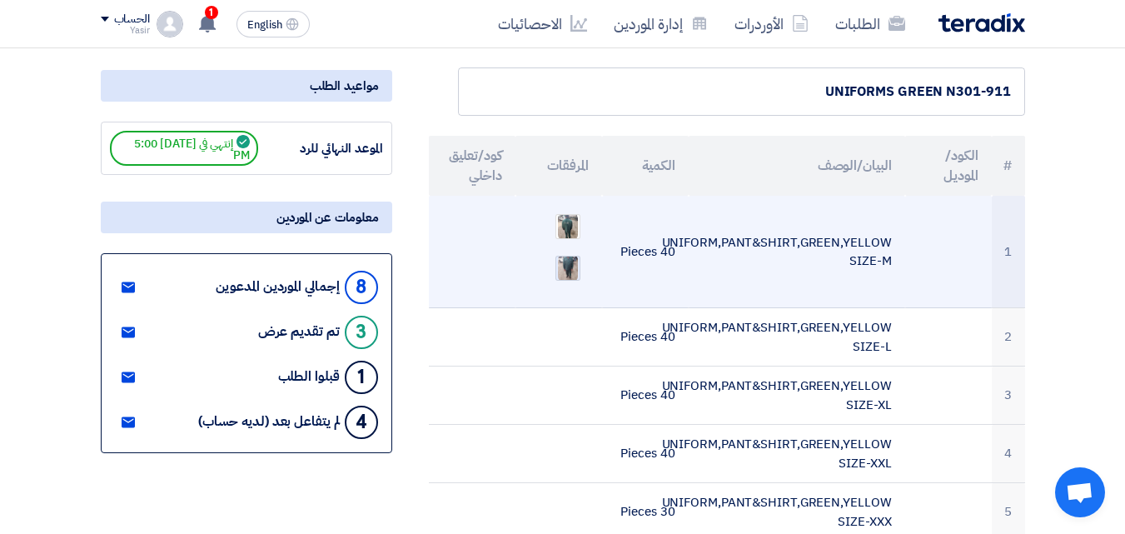
click at [564, 268] on img at bounding box center [567, 268] width 23 height 30
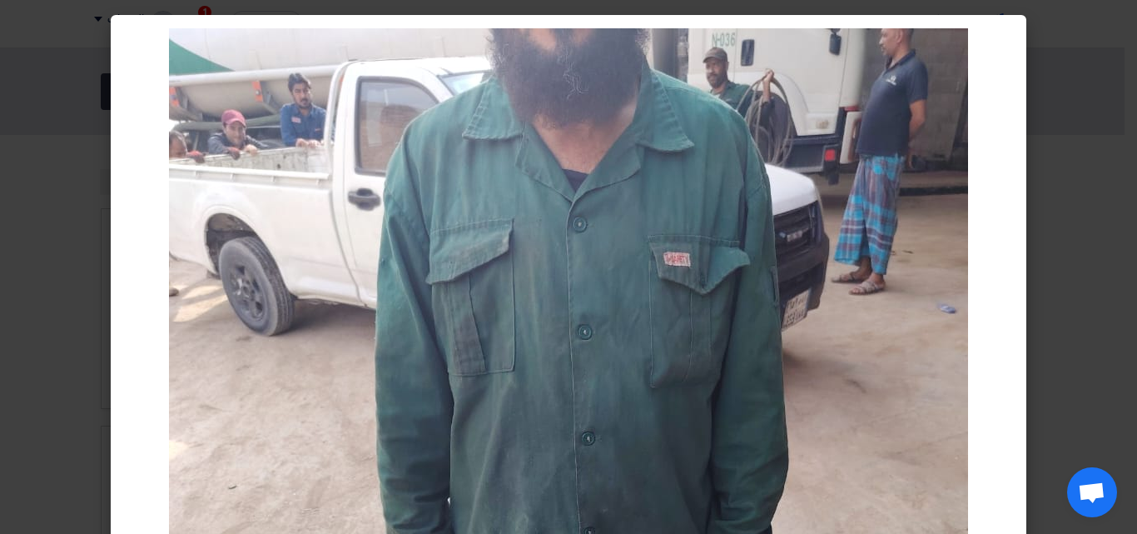
click at [40, 81] on modal-container at bounding box center [568, 267] width 1137 height 534
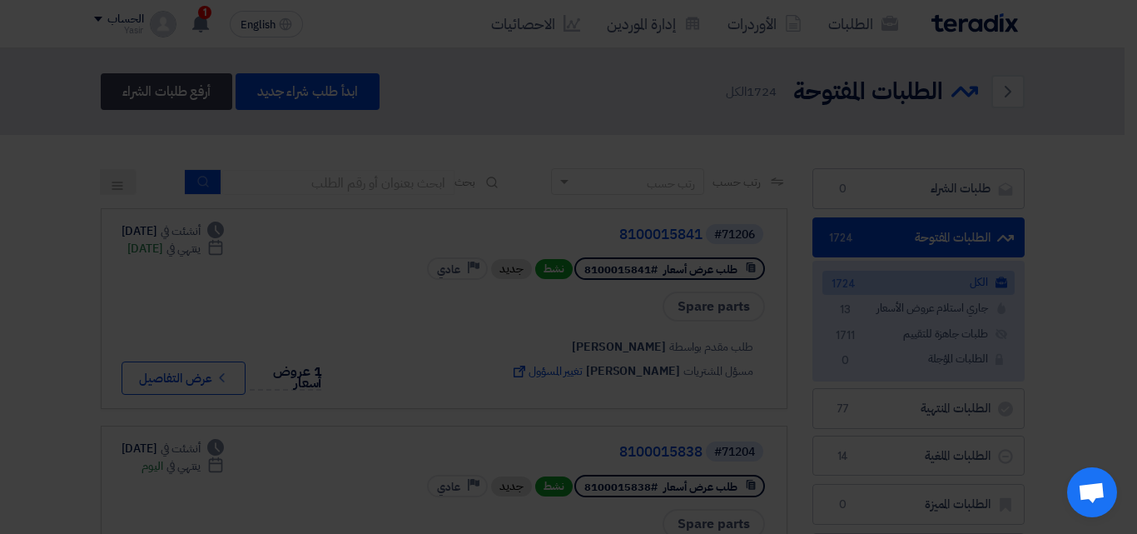
click at [40, 81] on modal-container at bounding box center [568, 267] width 1137 height 534
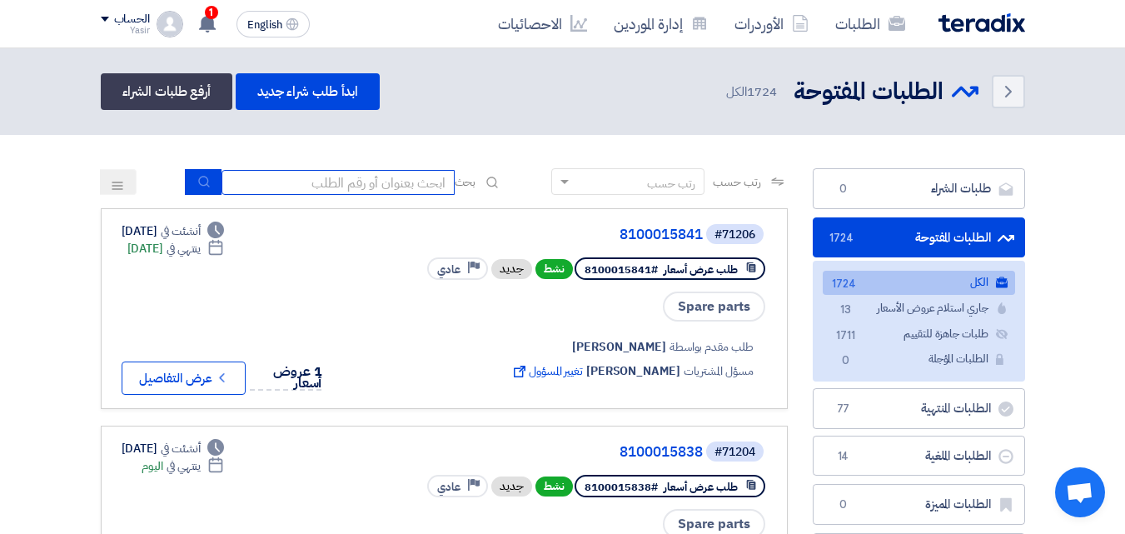
click at [371, 186] on input at bounding box center [337, 182] width 233 height 25
type input "911"
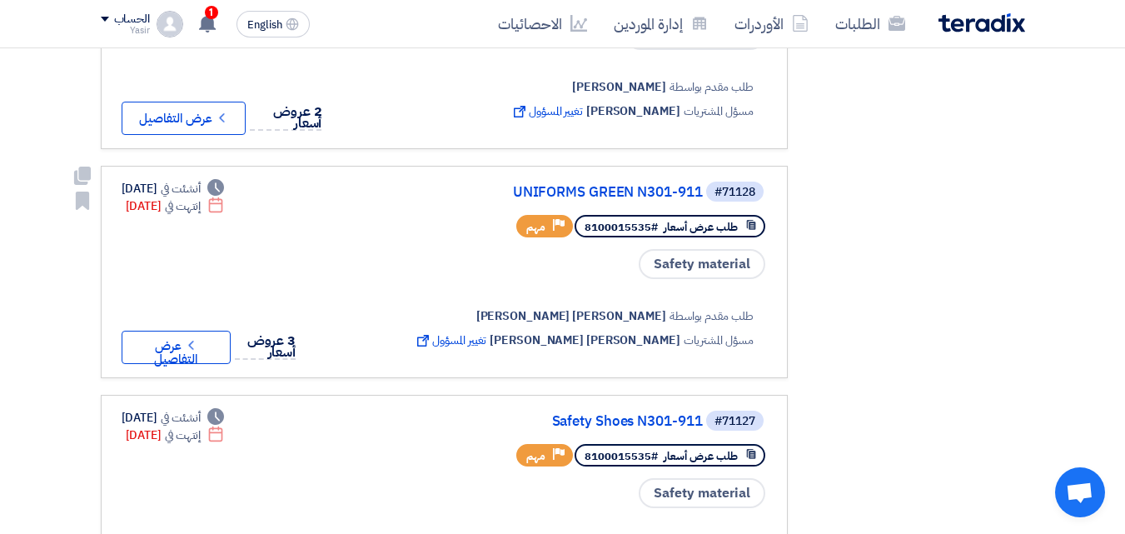
scroll to position [749, 0]
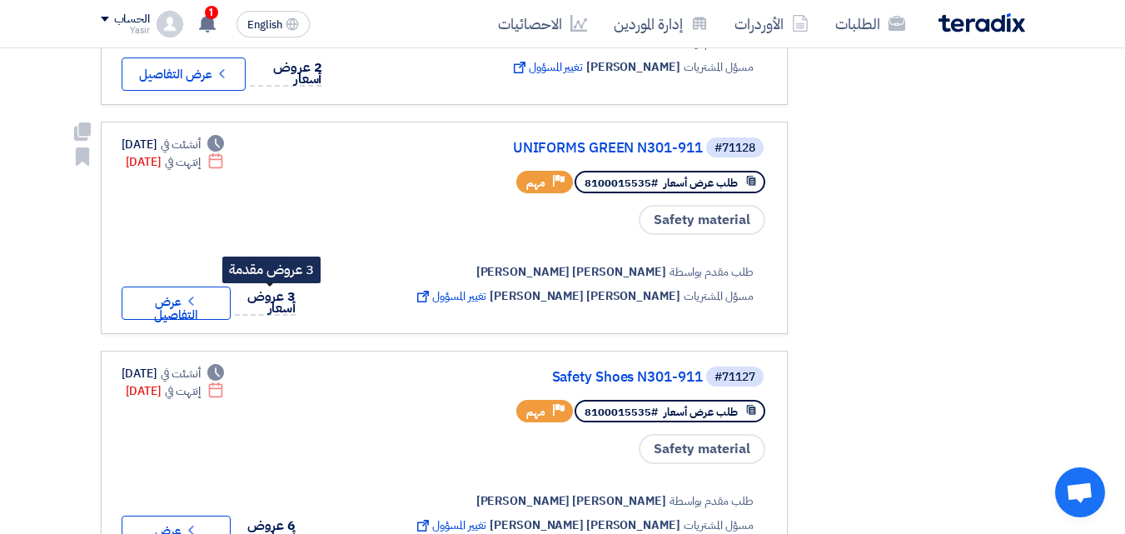
click at [286, 290] on span "3 عروض أسعار" at bounding box center [271, 302] width 48 height 32
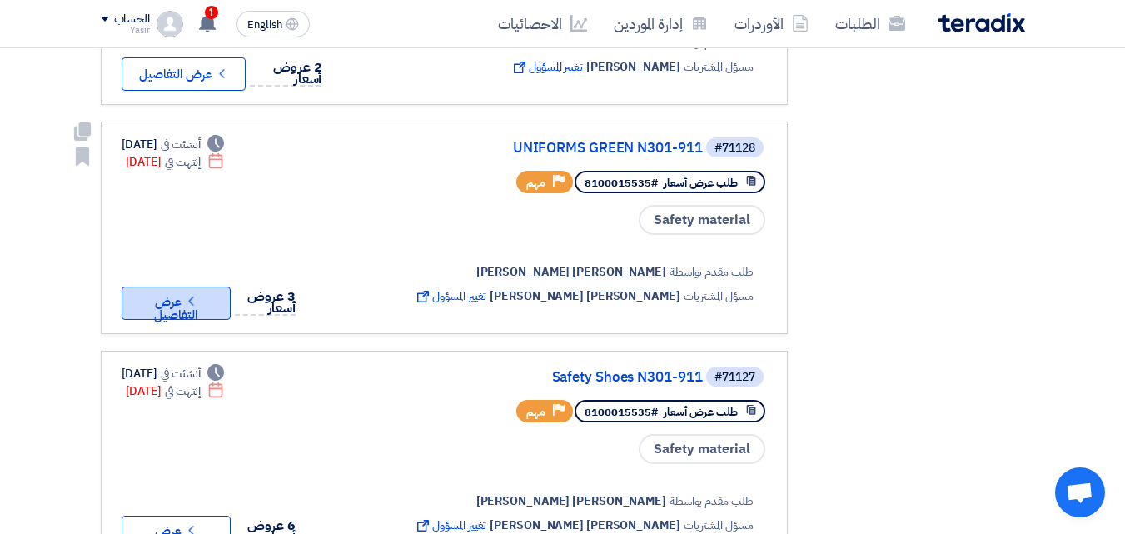
click at [225, 295] on button "Check details عرض التفاصيل" at bounding box center [177, 302] width 110 height 33
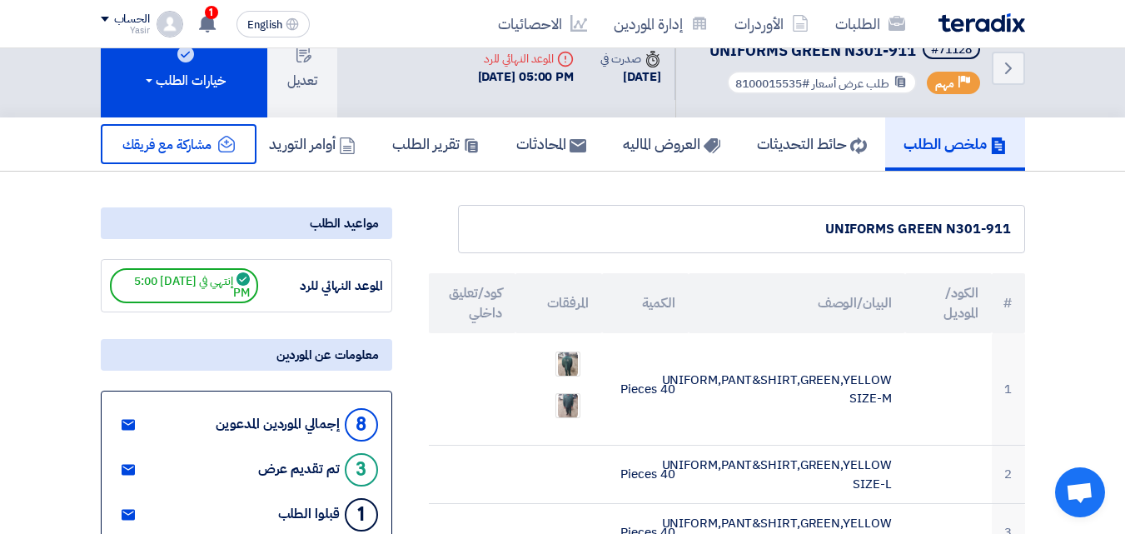
scroll to position [0, 0]
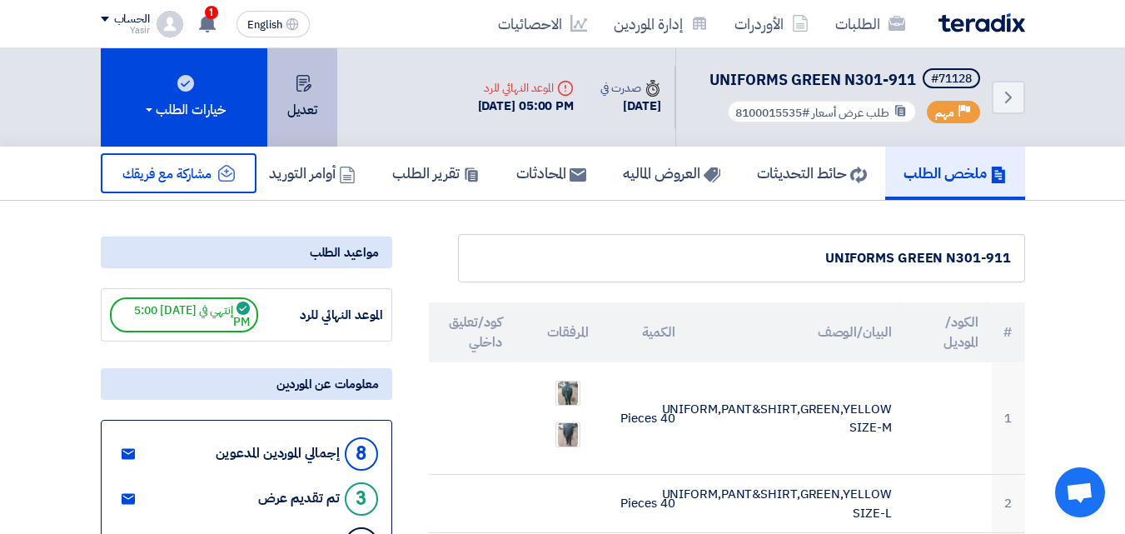
click at [296, 84] on use at bounding box center [303, 83] width 15 height 17
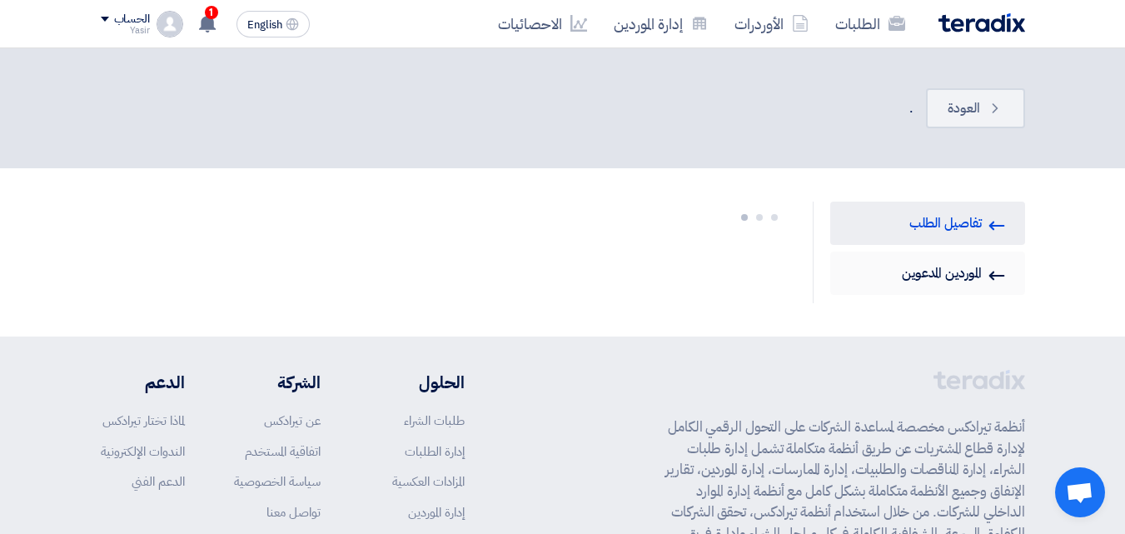
click at [960, 281] on link "Invited Suppliers الموردين المدعوين" at bounding box center [927, 272] width 195 height 43
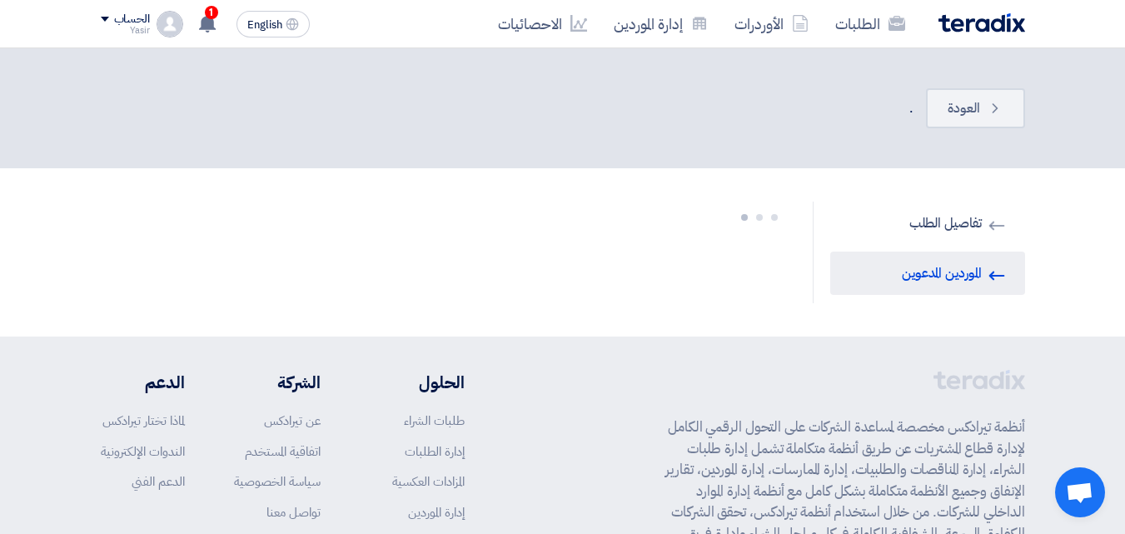
click at [977, 271] on link "Invited Suppliers الموردين المدعوين" at bounding box center [927, 272] width 195 height 43
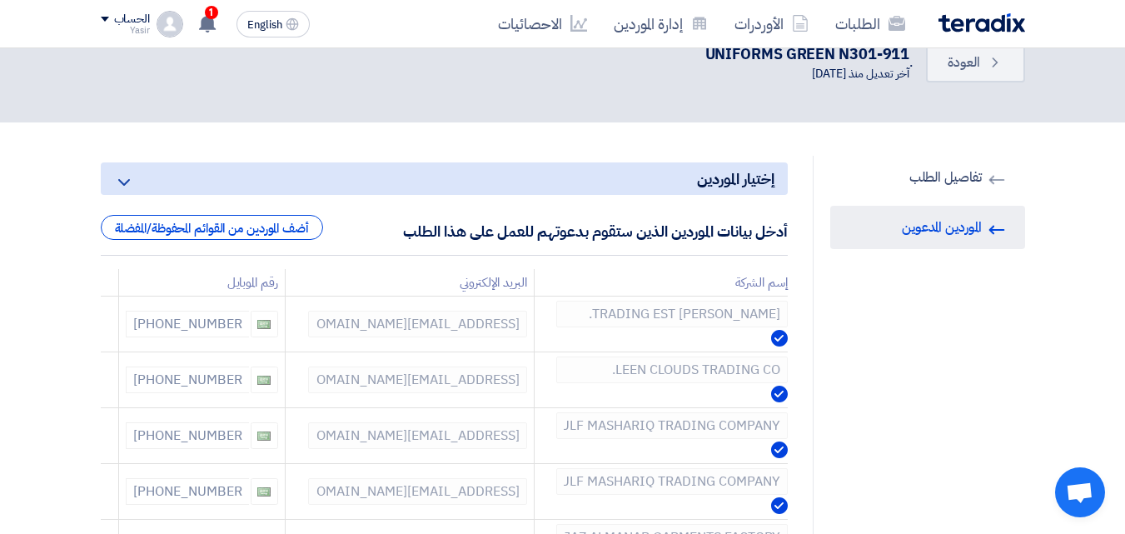
scroll to position [83, 0]
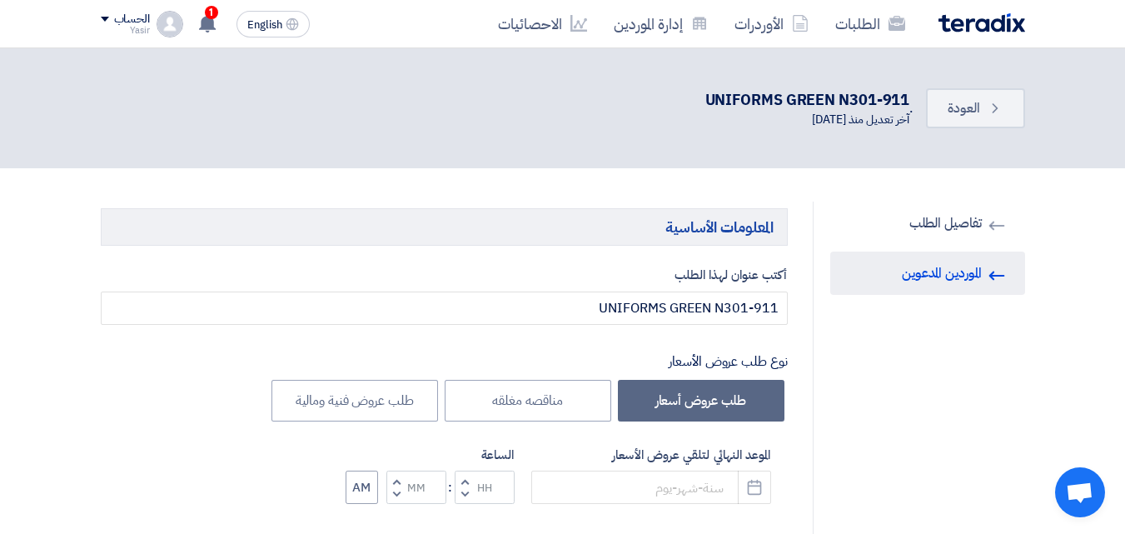
type input "[DATE]"
type input "05"
type input "00"
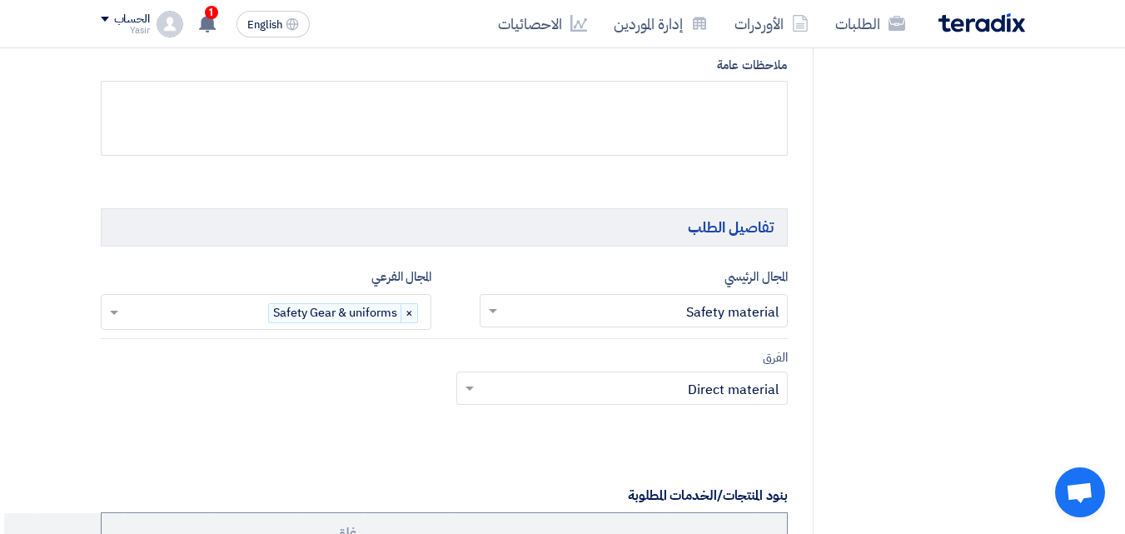
scroll to position [916, 0]
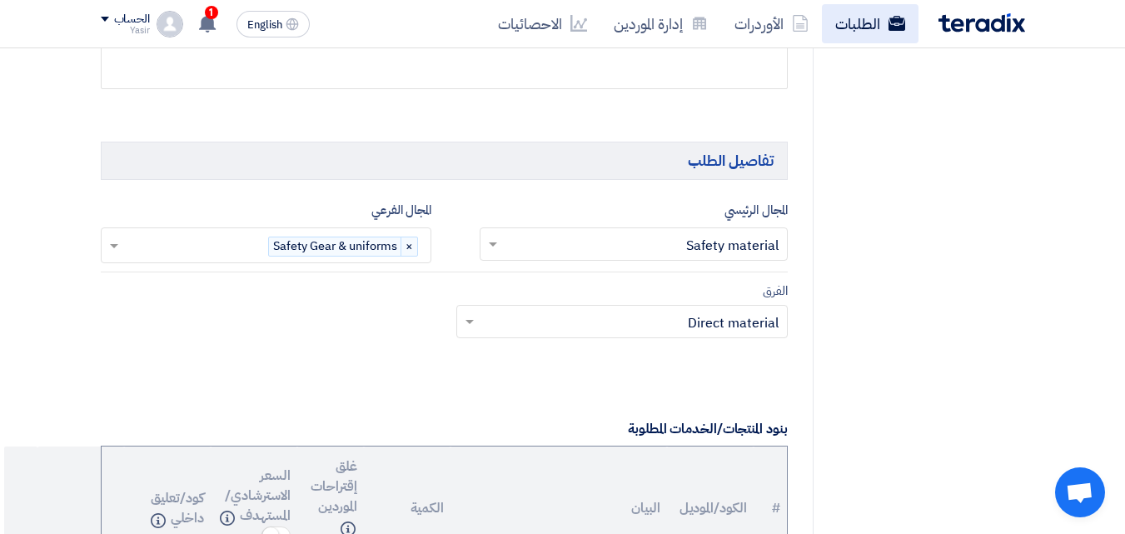
click at [877, 25] on link "الطلبات" at bounding box center [870, 23] width 97 height 39
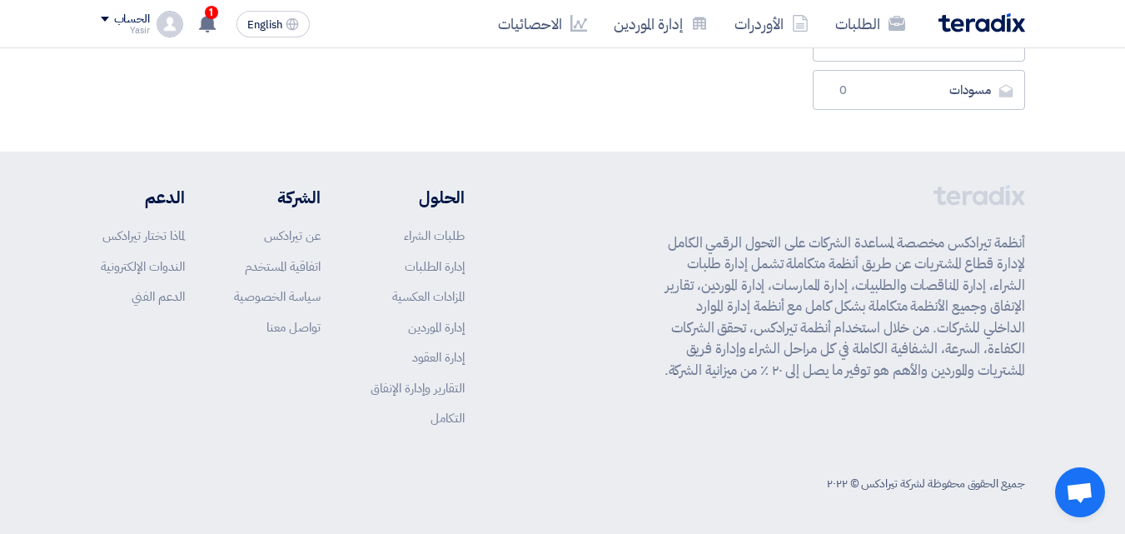
scroll to position [0, 0]
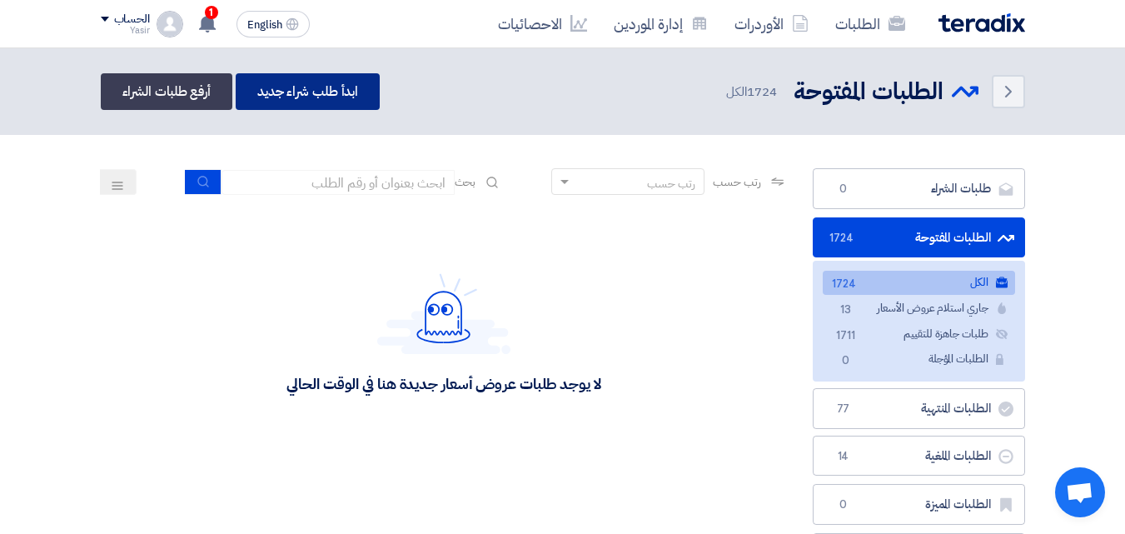
click at [323, 99] on link "ابدأ طلب شراء جديد" at bounding box center [308, 91] width 144 height 37
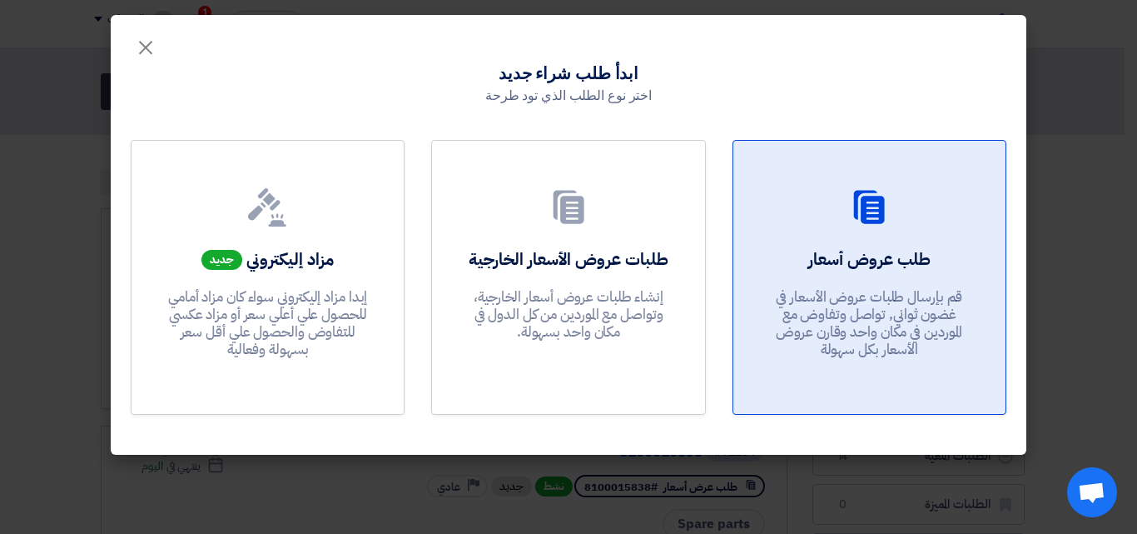
click at [825, 228] on div at bounding box center [869, 210] width 232 height 47
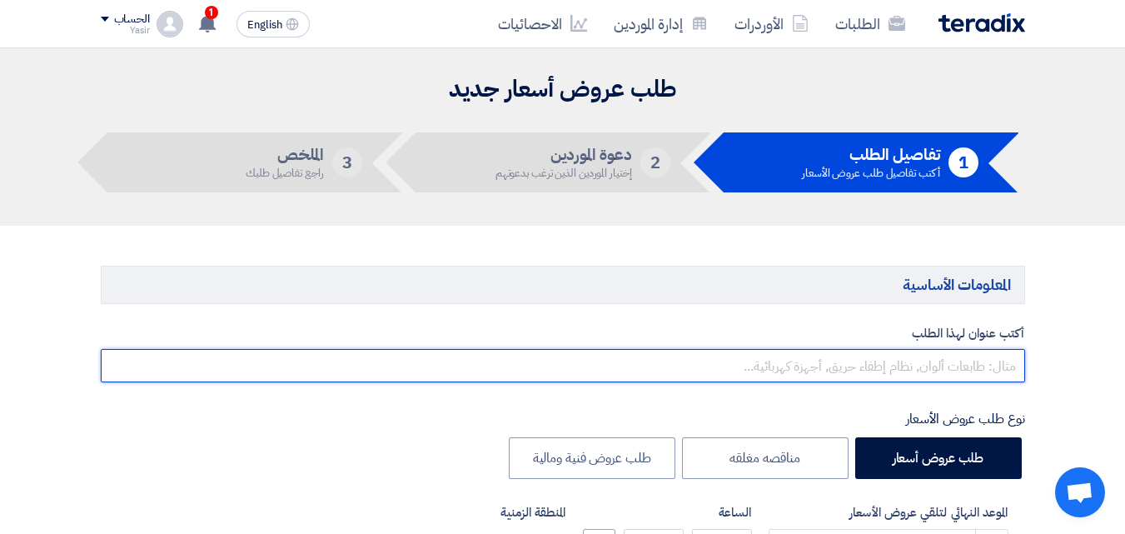
click at [830, 371] on input "text" at bounding box center [563, 365] width 924 height 33
paste input "8100015627"
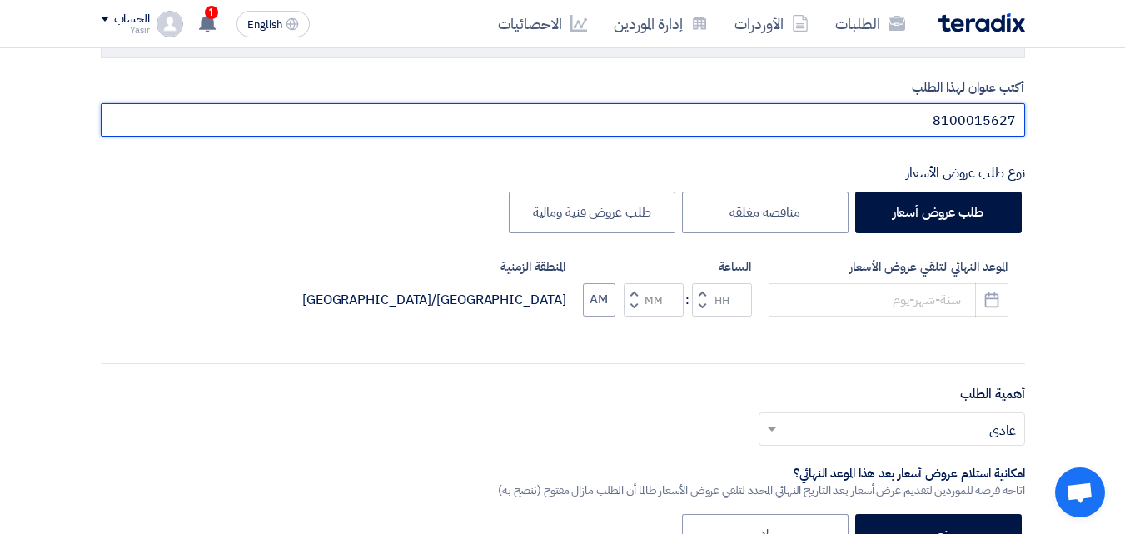
scroll to position [250, 0]
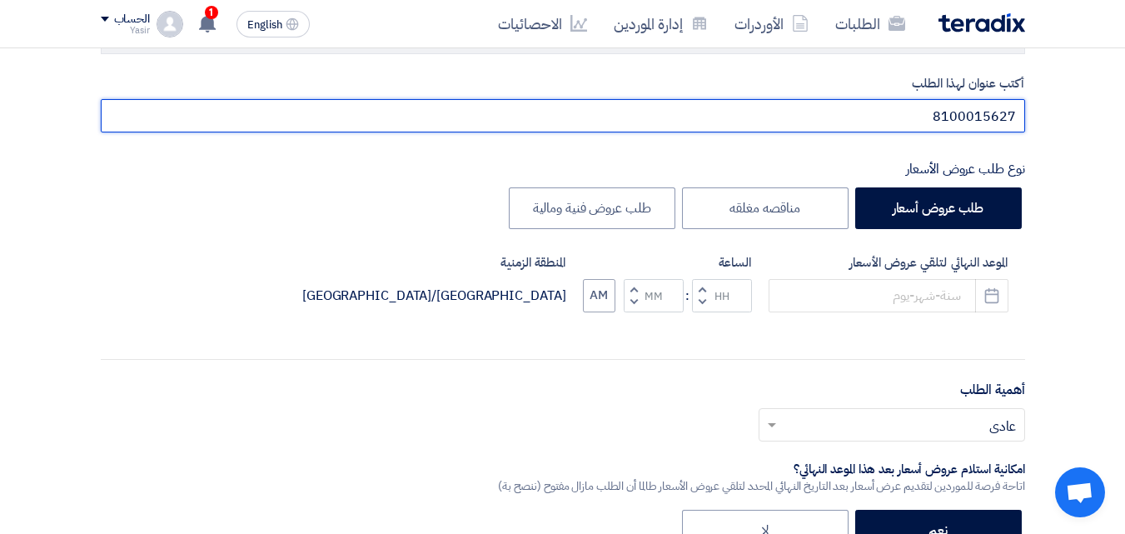
type input "8100015627"
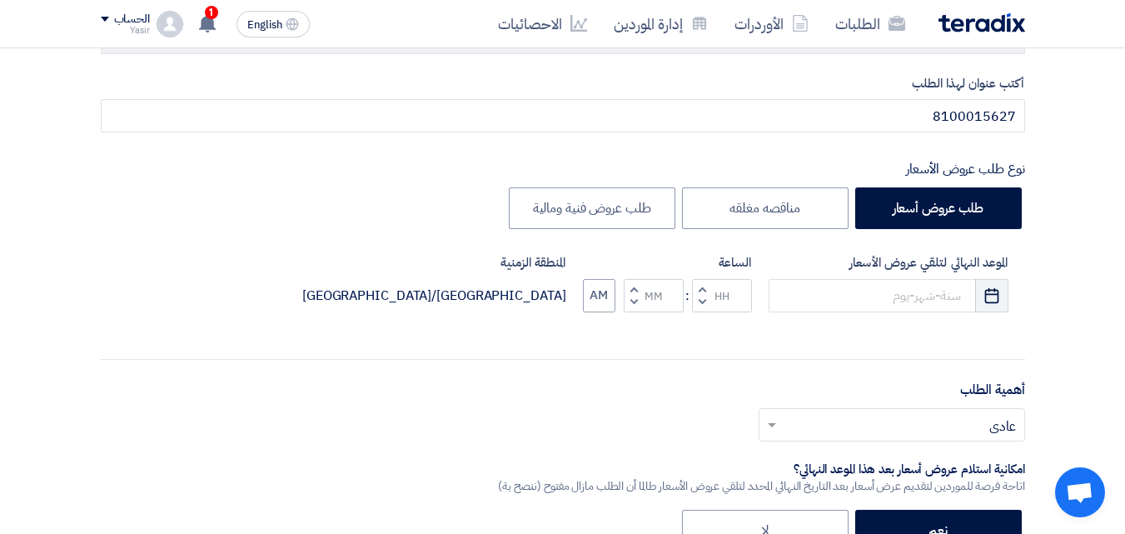
click at [984, 307] on button "Pick a date" at bounding box center [991, 295] width 33 height 33
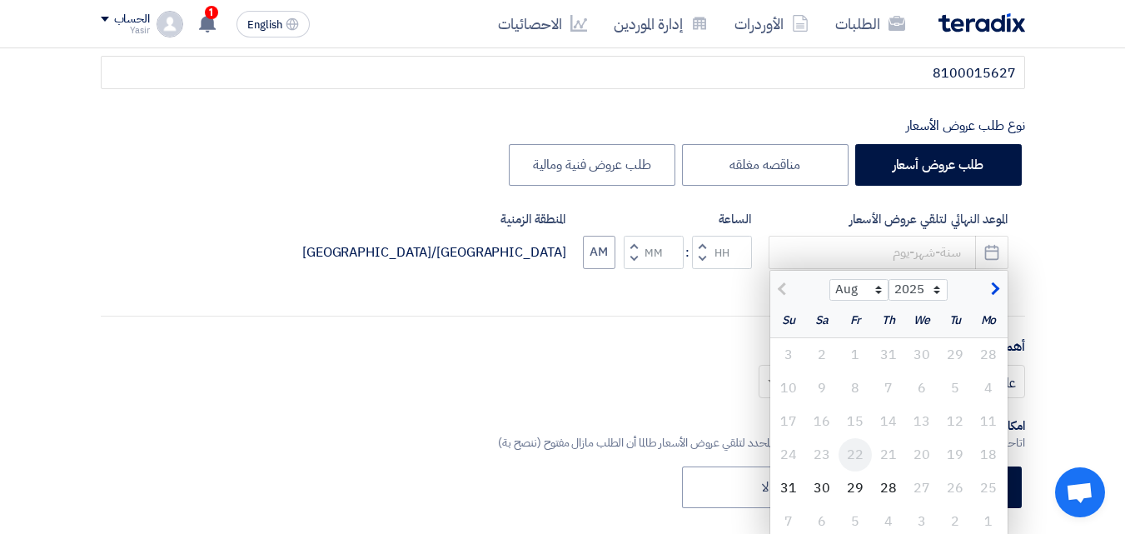
scroll to position [333, 0]
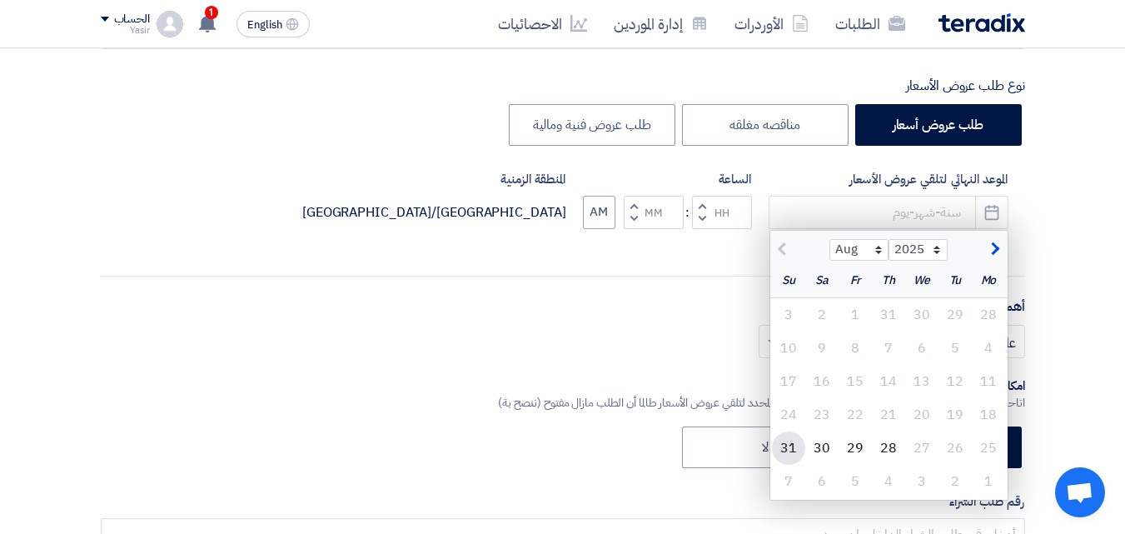
click at [789, 445] on div "31" at bounding box center [788, 447] width 33 height 33
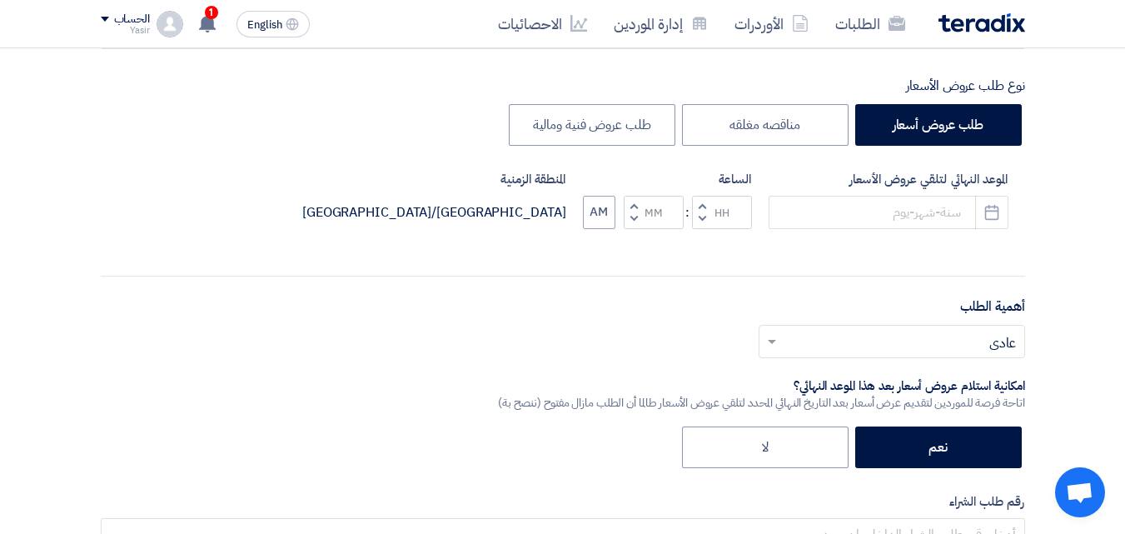
type input "[DATE]"
click at [697, 221] on button "Decrement hours" at bounding box center [702, 218] width 20 height 21
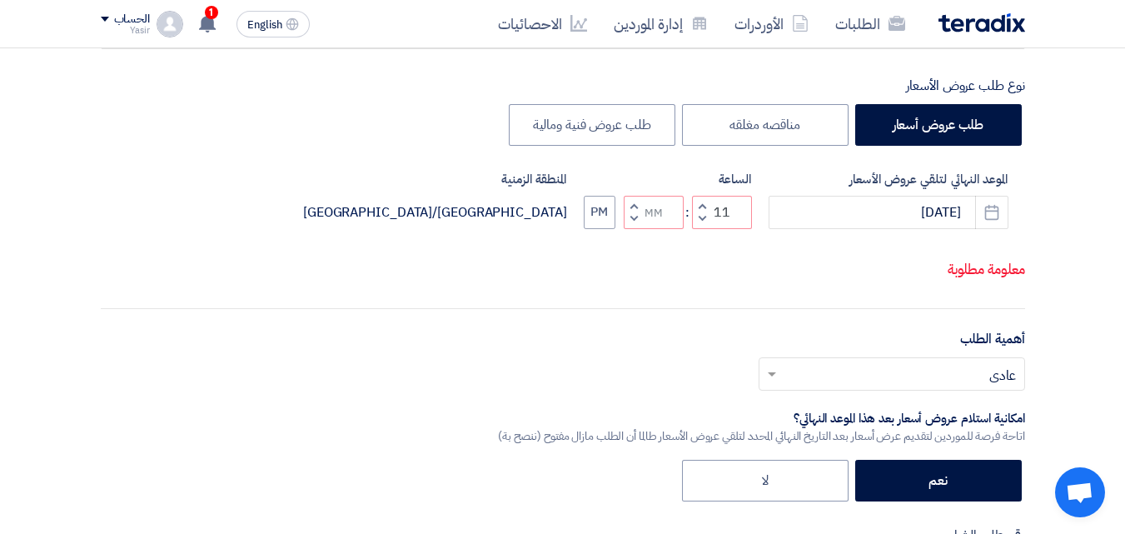
click at [624, 226] on button "Decrement minutes" at bounding box center [634, 218] width 20 height 21
type input "10"
type input "59"
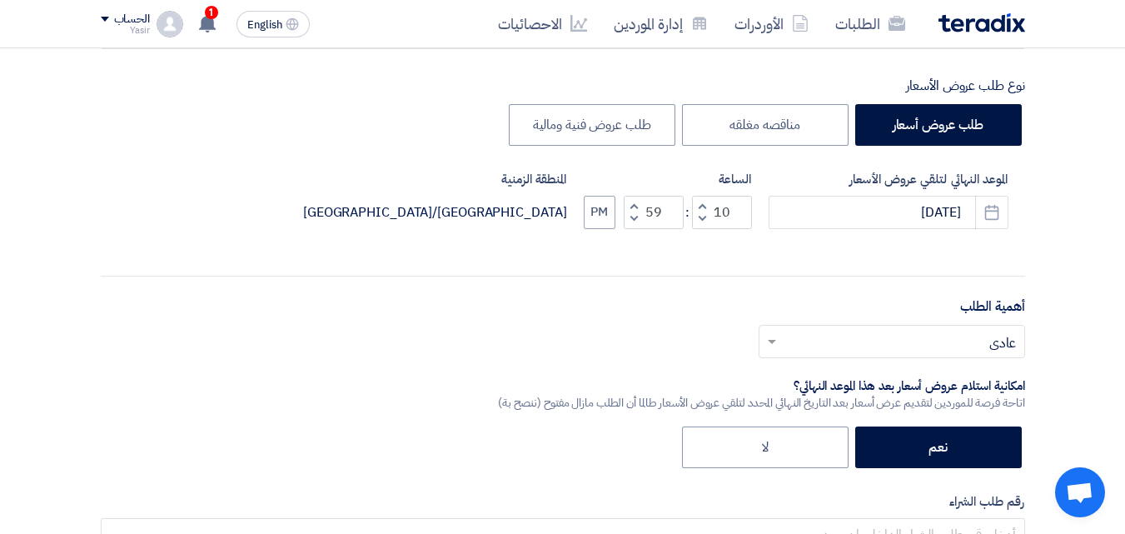
click at [699, 207] on span "button" at bounding box center [701, 205] width 6 height 12
type input "11"
click at [604, 216] on button "PM" at bounding box center [600, 212] width 32 height 33
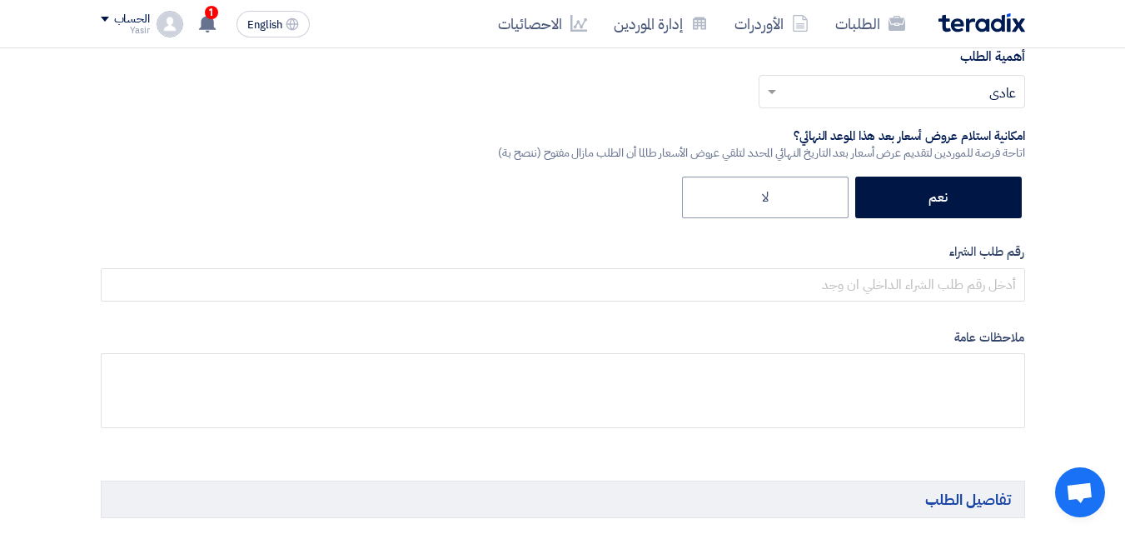
scroll to position [666, 0]
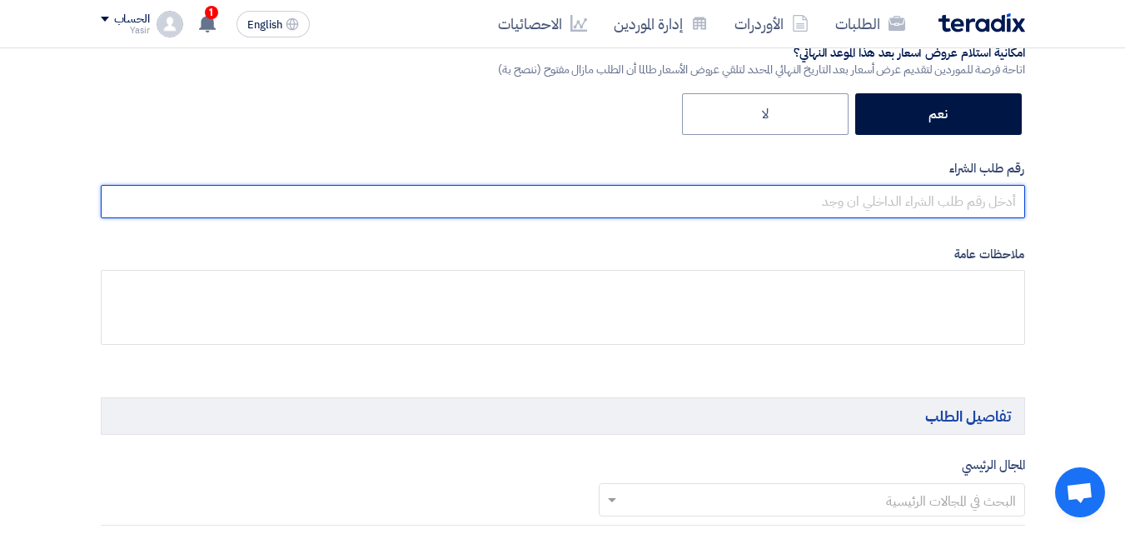
click at [836, 204] on input "text" at bounding box center [563, 201] width 924 height 33
paste input "8100015627"
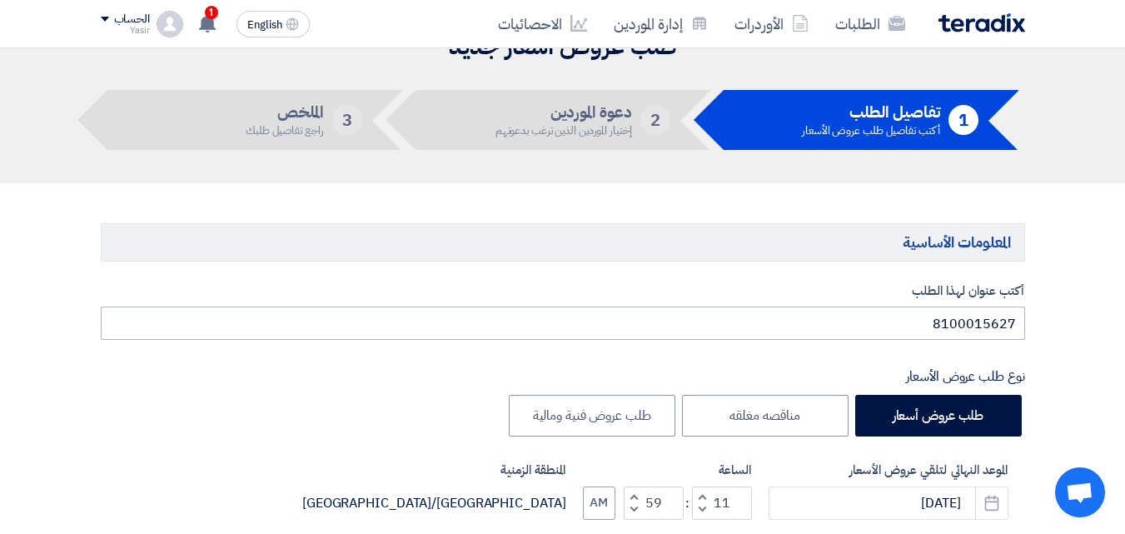
scroll to position [83, 0]
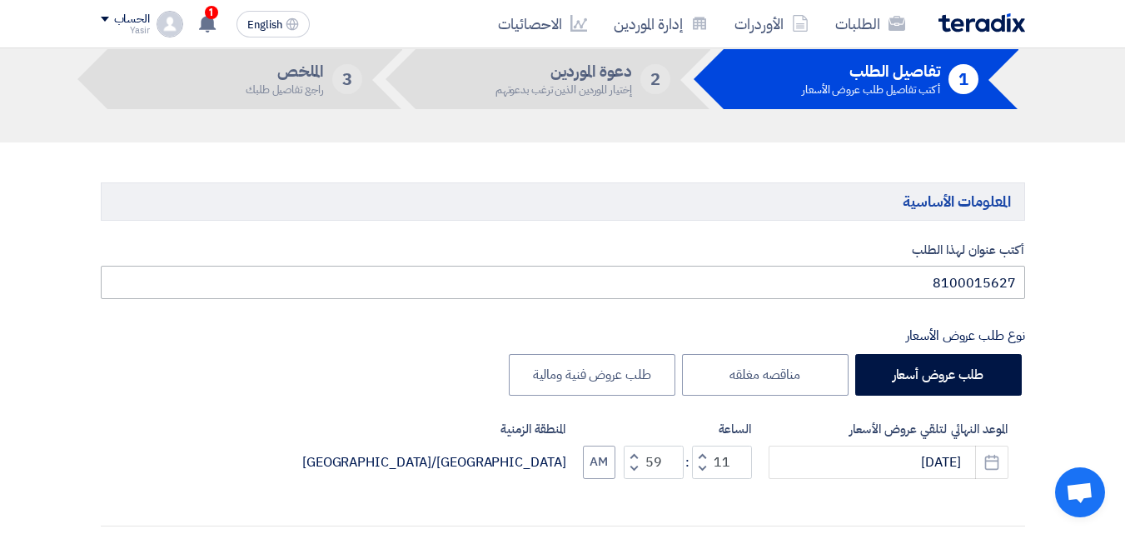
type input "8100015627"
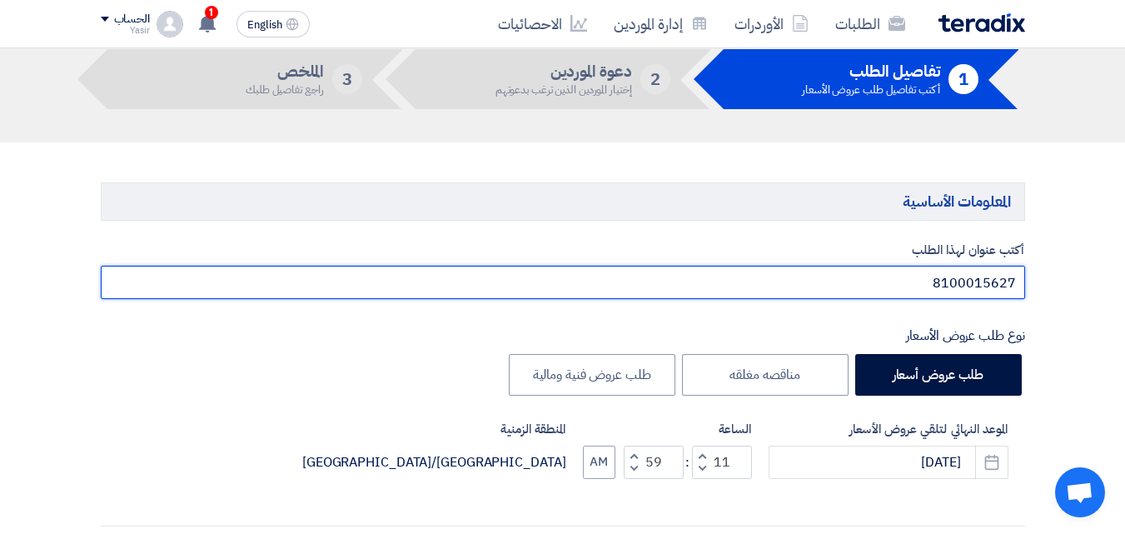
click at [1019, 286] on input "8100015627" at bounding box center [563, 282] width 924 height 33
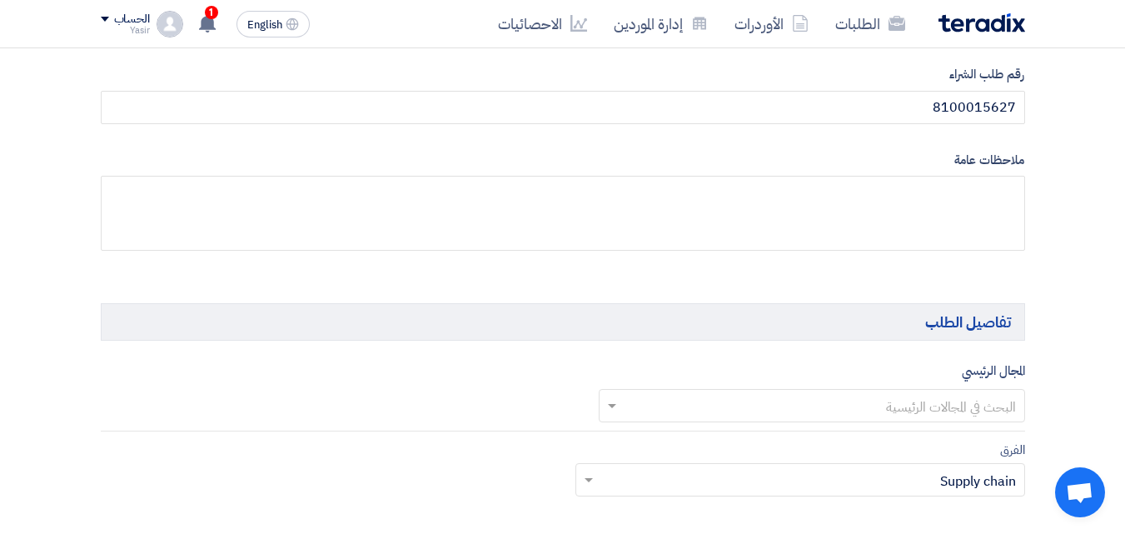
scroll to position [833, 0]
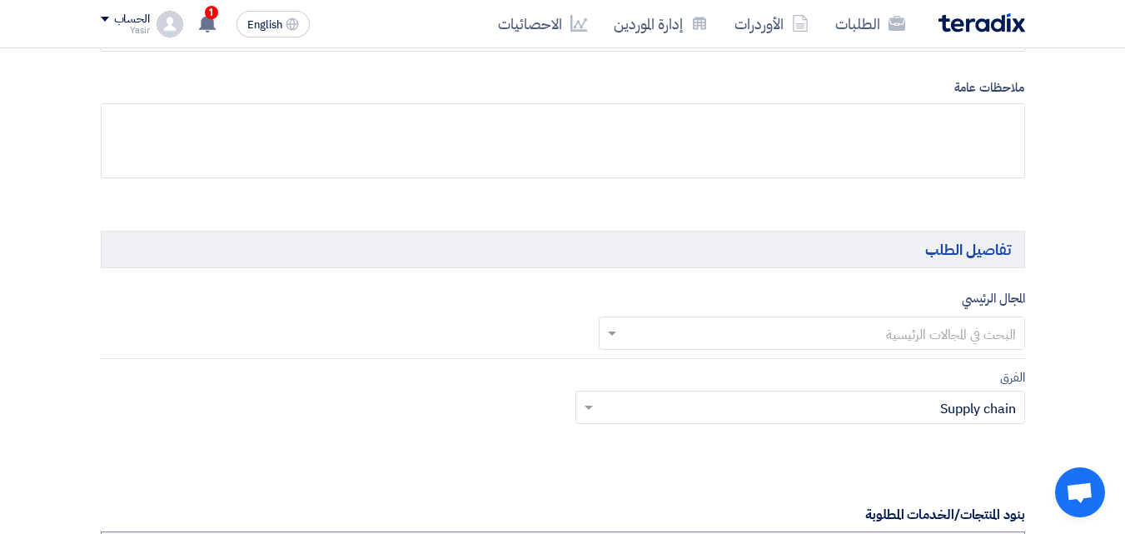
type input "[PHONE_NUMBER]"
click at [922, 327] on input "text" at bounding box center [820, 334] width 393 height 27
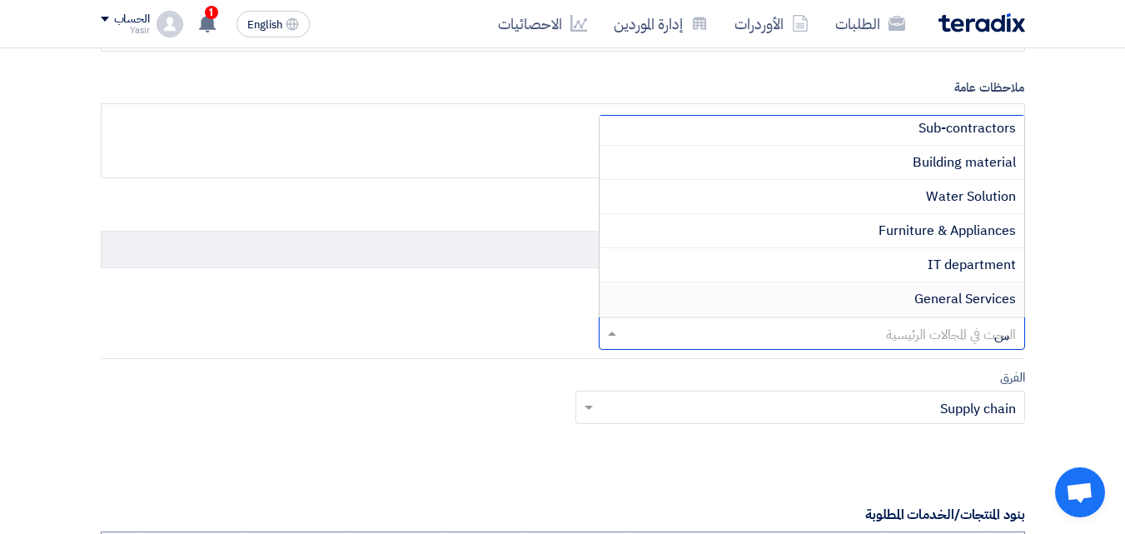
scroll to position [0, 0]
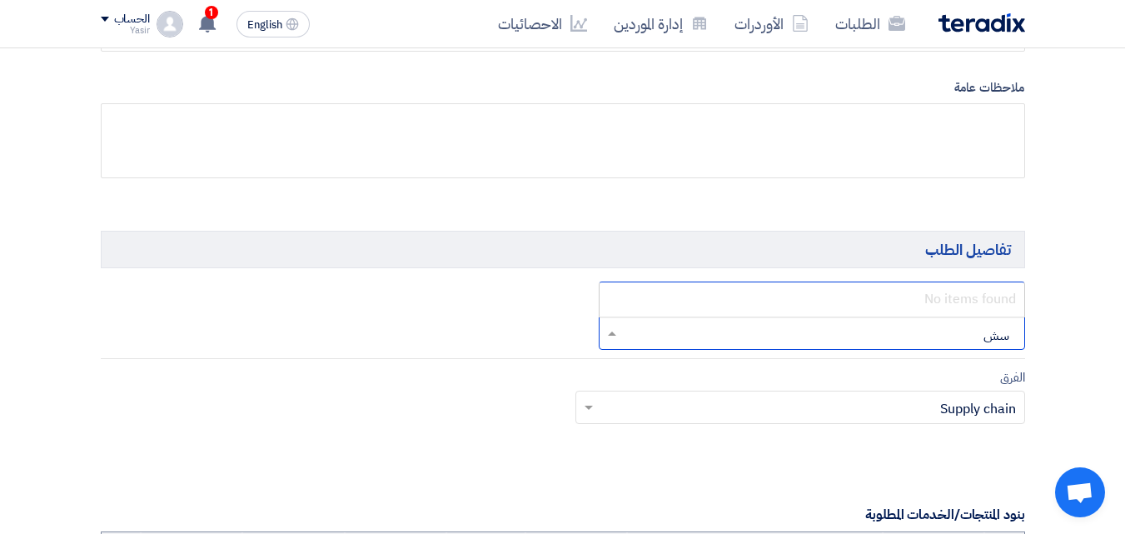
type input "س"
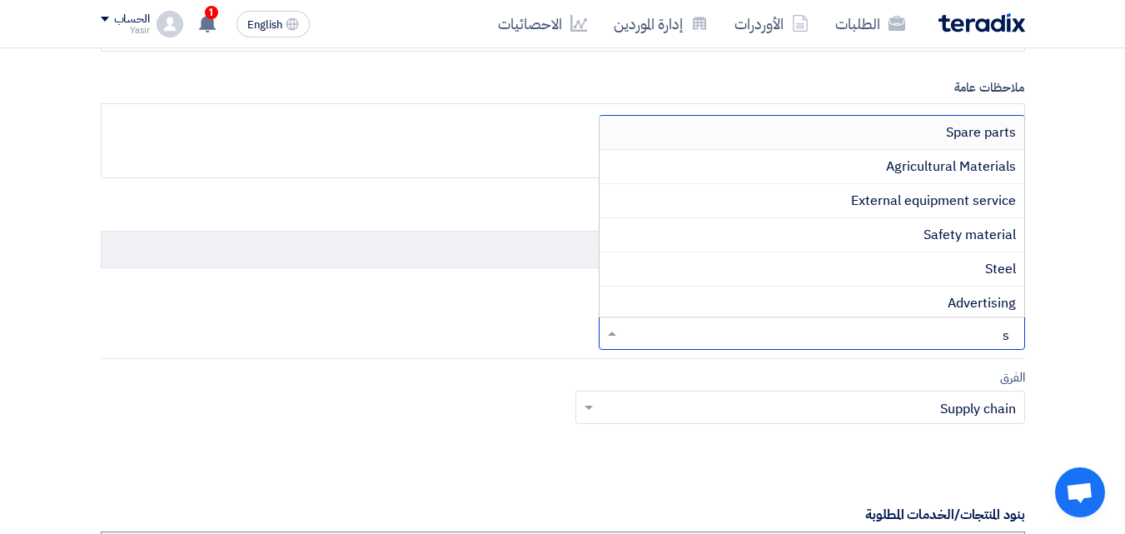
type input "sa"
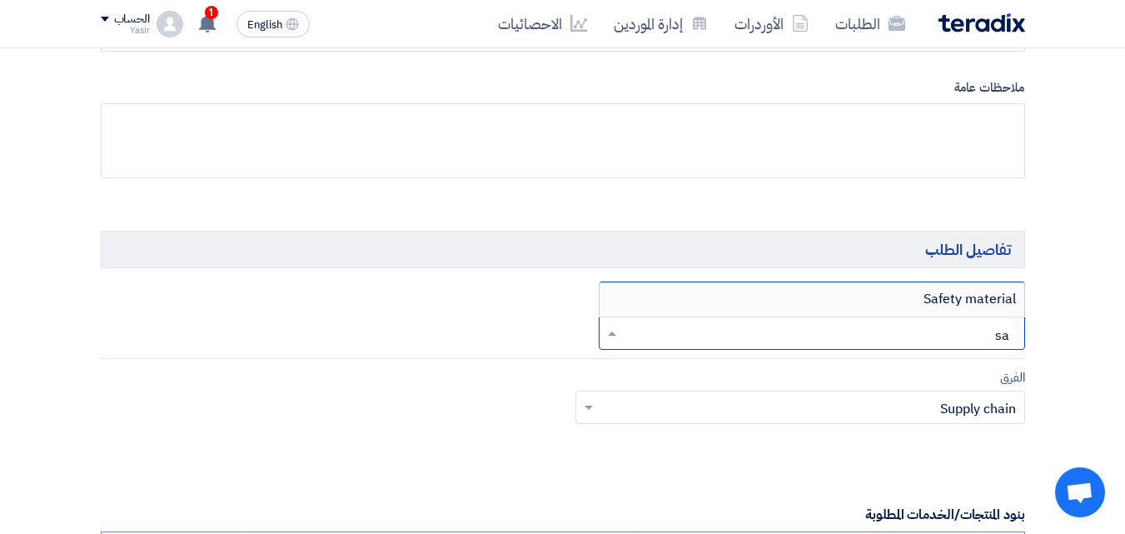
click at [927, 302] on span "Safety material" at bounding box center [969, 299] width 92 height 20
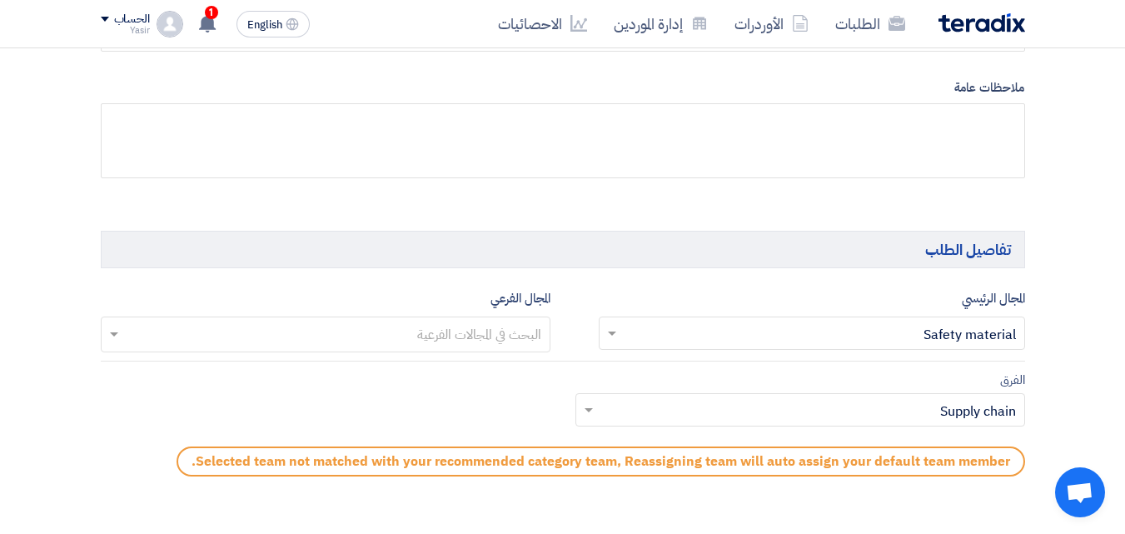
click at [920, 398] on input "text" at bounding box center [809, 411] width 416 height 27
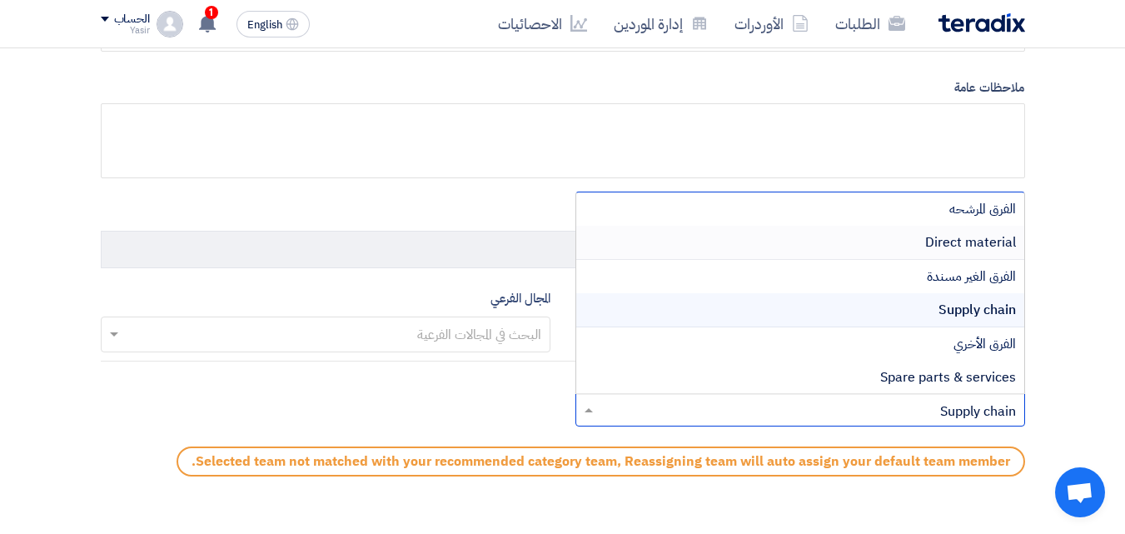
scroll to position [2, 0]
click at [942, 245] on span "Direct material" at bounding box center [970, 241] width 91 height 20
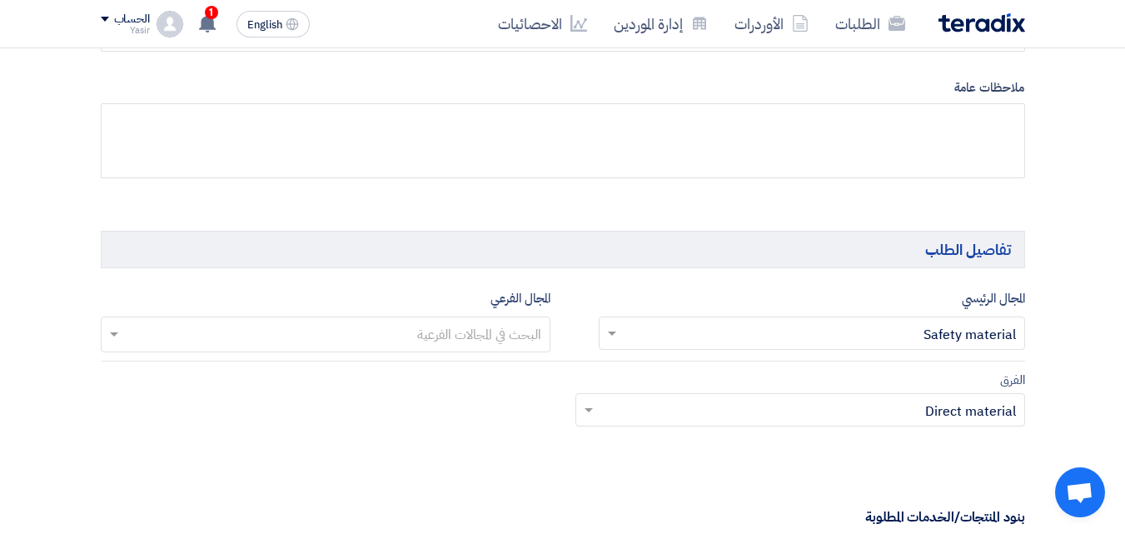
click at [530, 330] on input "text" at bounding box center [324, 335] width 433 height 27
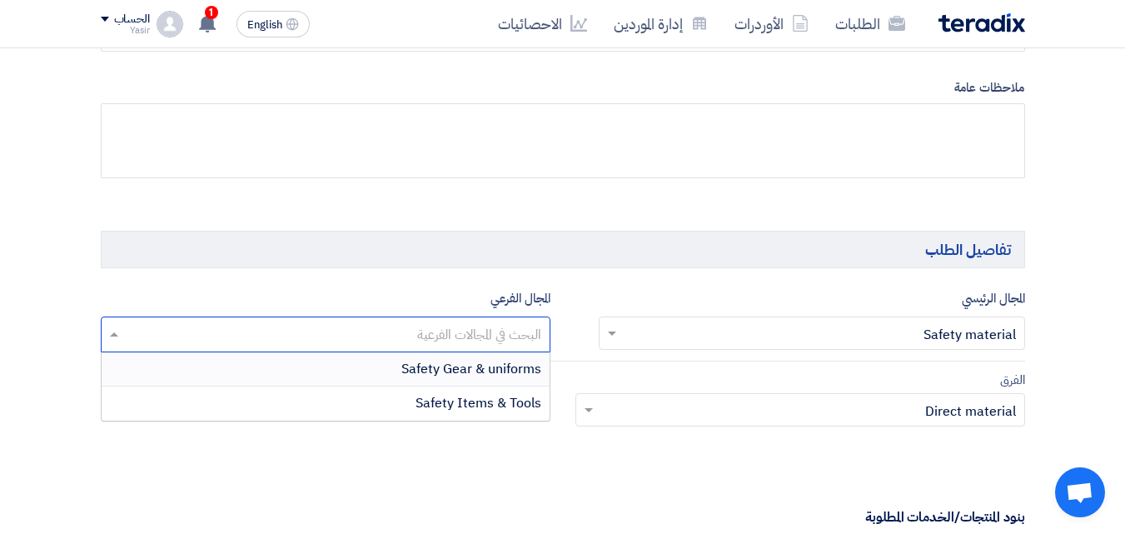
click at [467, 372] on span "Safety Gear & uniforms" at bounding box center [471, 369] width 140 height 20
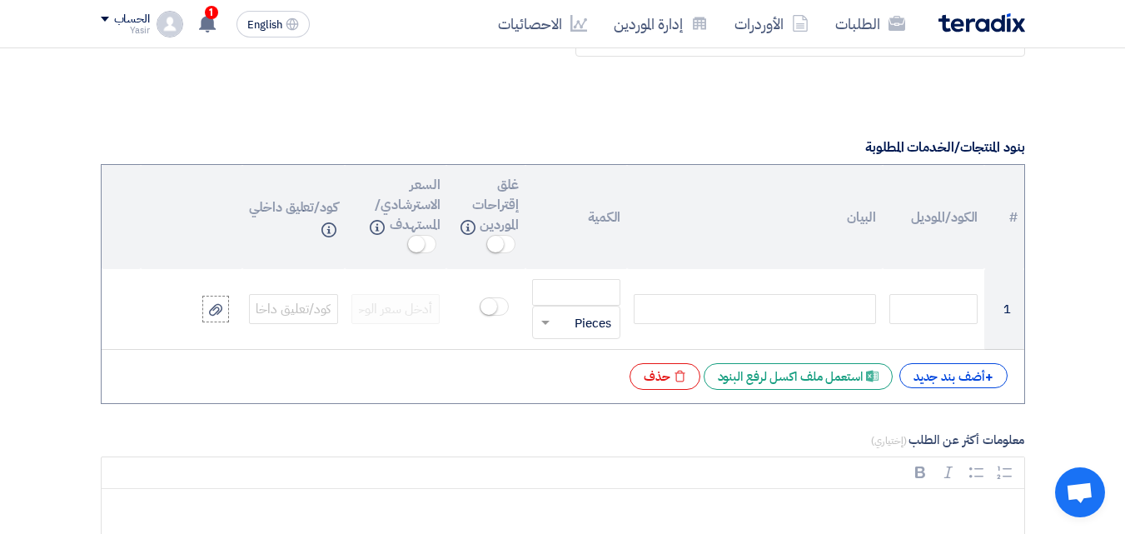
scroll to position [1208, 0]
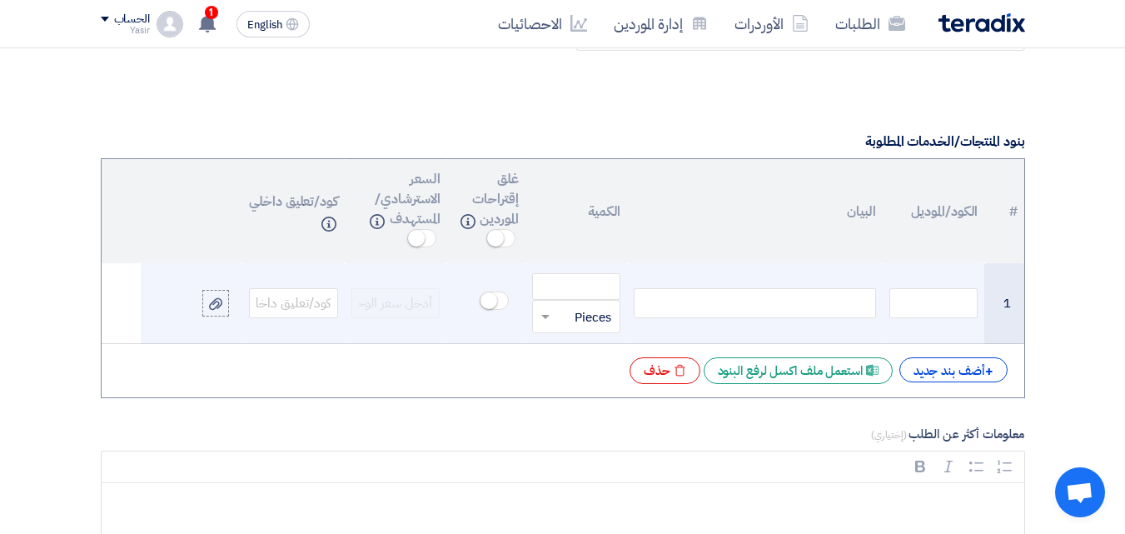
click at [698, 300] on div at bounding box center [754, 303] width 241 height 30
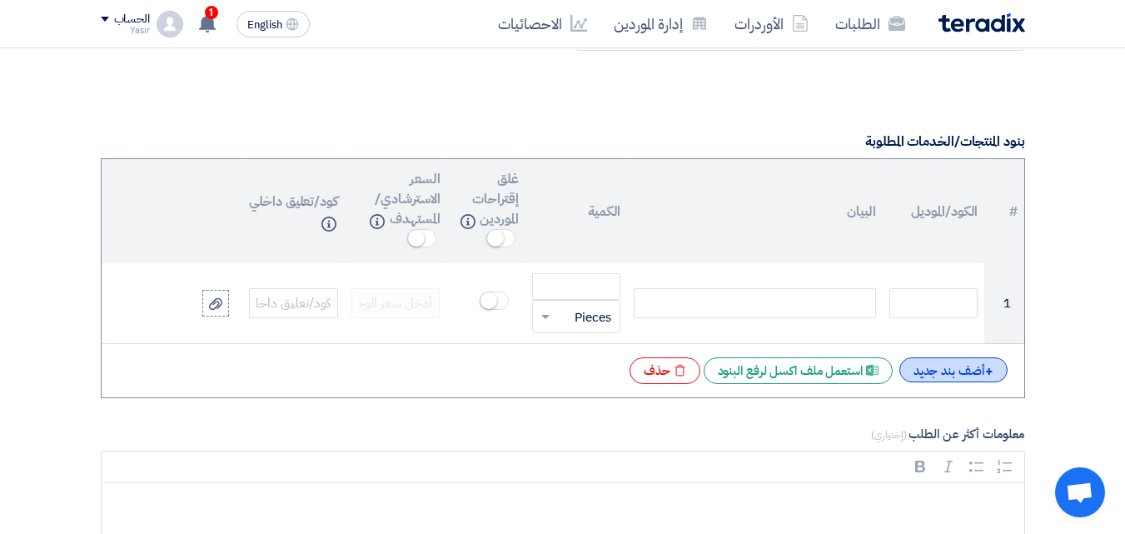
click at [965, 364] on div "+ أضف بند جديد" at bounding box center [953, 369] width 108 height 25
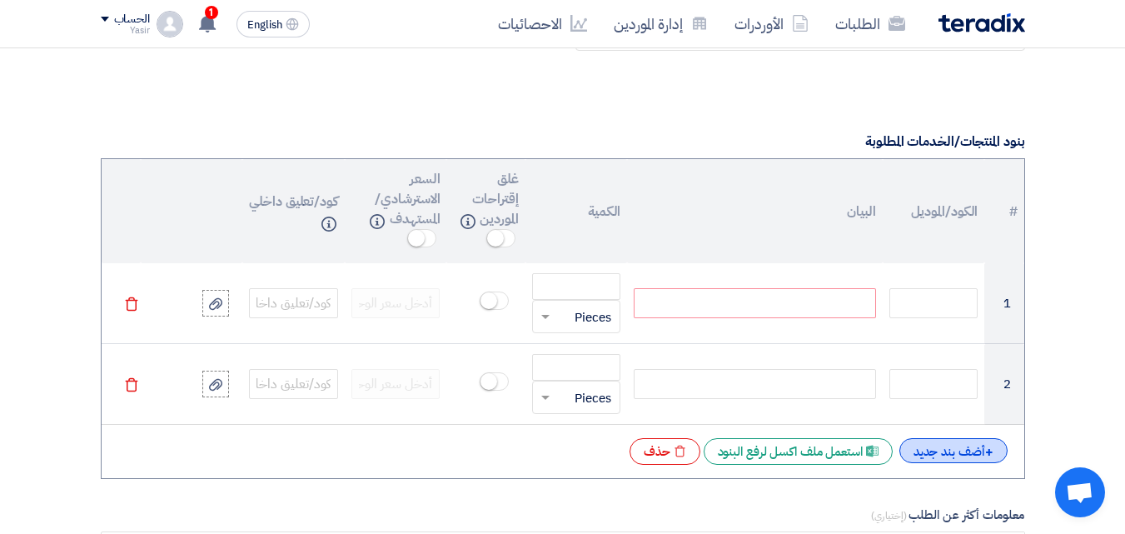
click at [952, 445] on div "+ أضف بند جديد" at bounding box center [953, 450] width 108 height 25
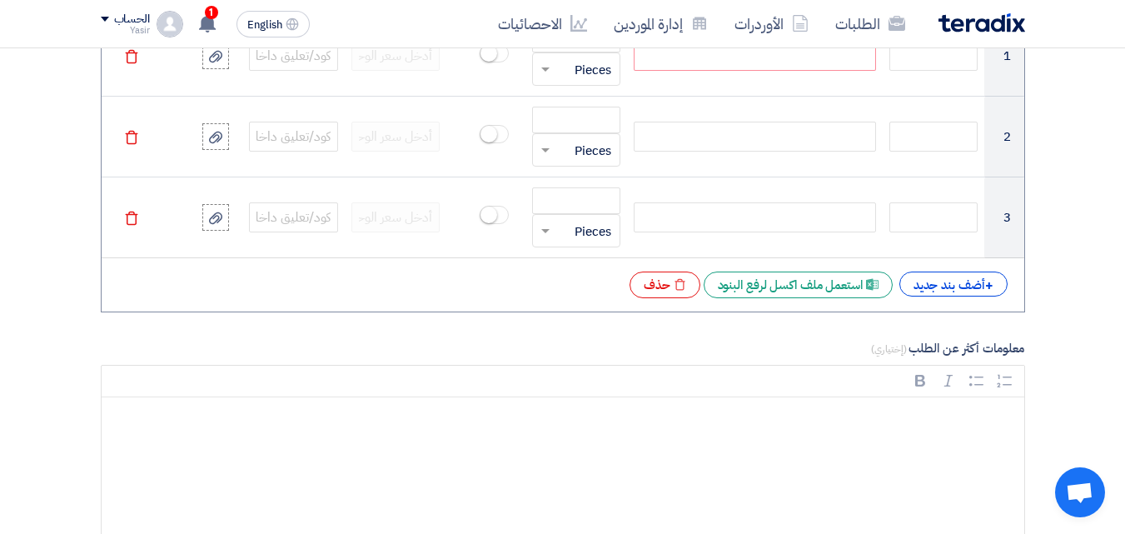
scroll to position [1458, 0]
click at [934, 291] on div "+ أضف بند جديد" at bounding box center [953, 281] width 108 height 25
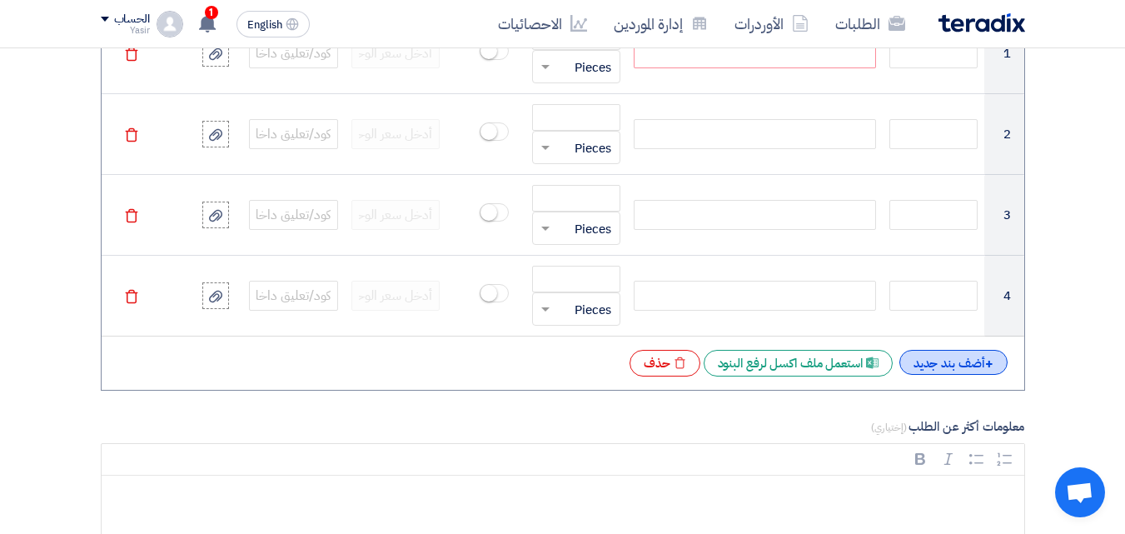
click at [948, 356] on div "+ أضف بند جديد" at bounding box center [953, 362] width 108 height 25
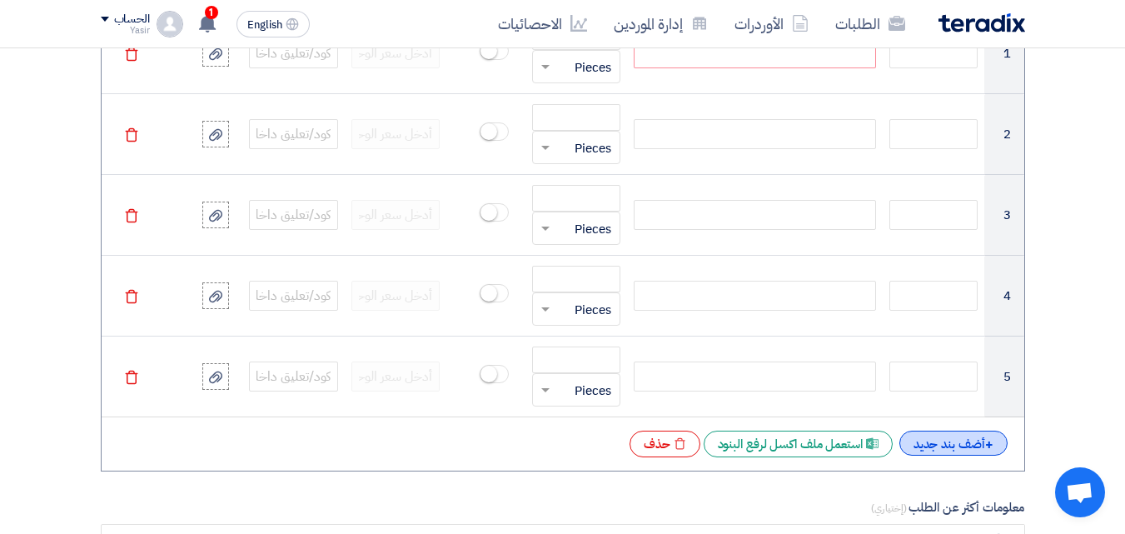
click at [944, 445] on div "+ أضف بند جديد" at bounding box center [953, 442] width 108 height 25
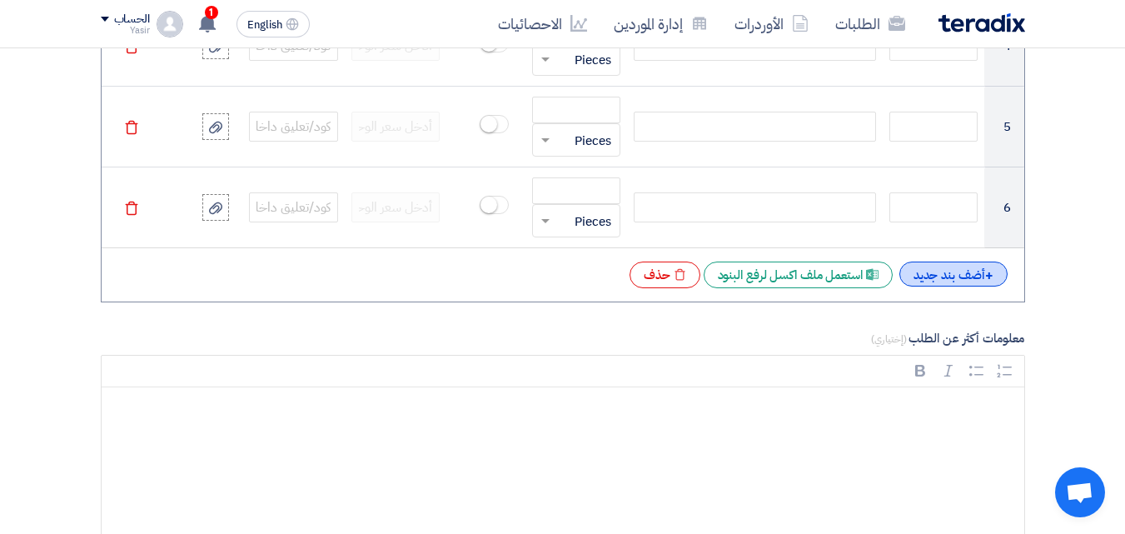
click at [933, 269] on div "+ أضف بند جديد" at bounding box center [953, 273] width 108 height 25
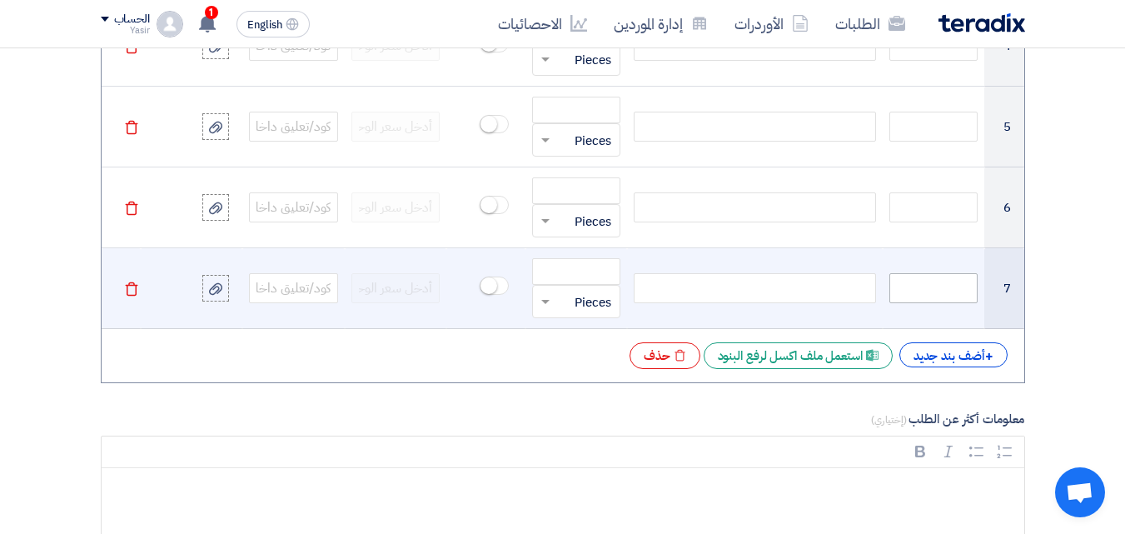
scroll to position [1874, 0]
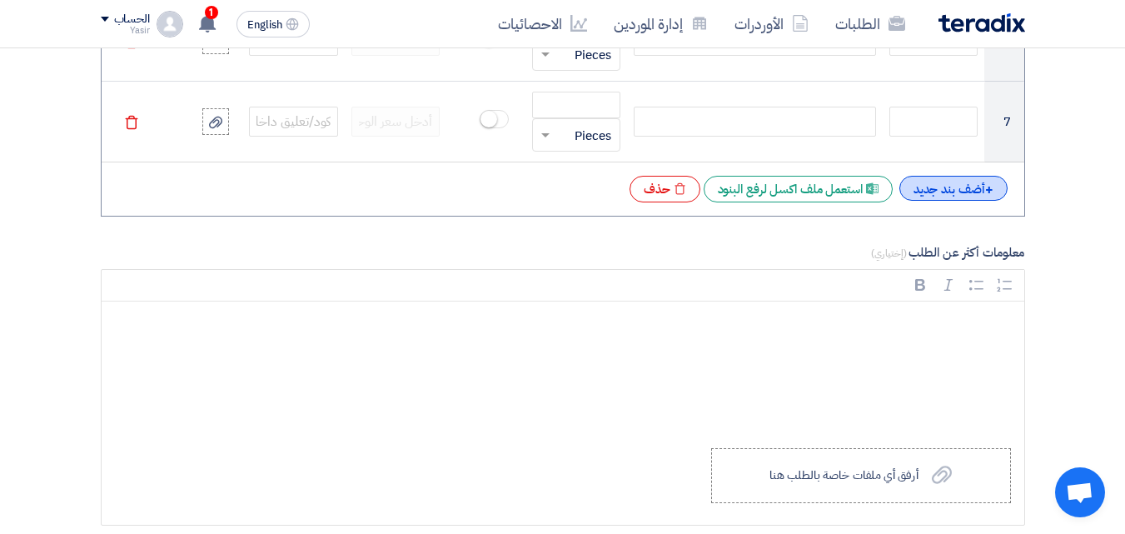
click at [939, 187] on div "+ أضف بند جديد" at bounding box center [953, 188] width 108 height 25
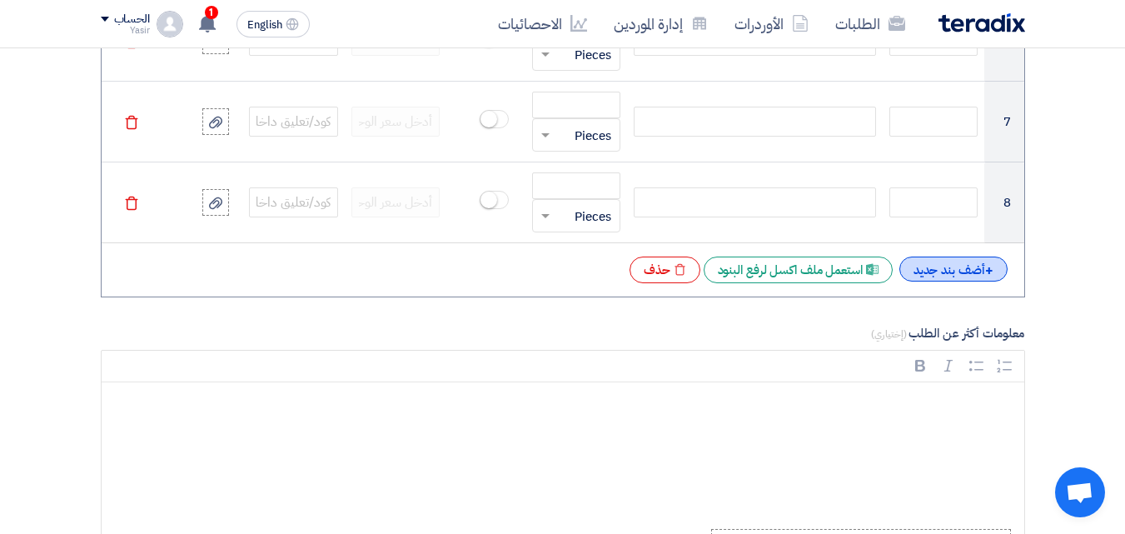
click at [940, 267] on div "+ أضف بند جديد" at bounding box center [953, 268] width 108 height 25
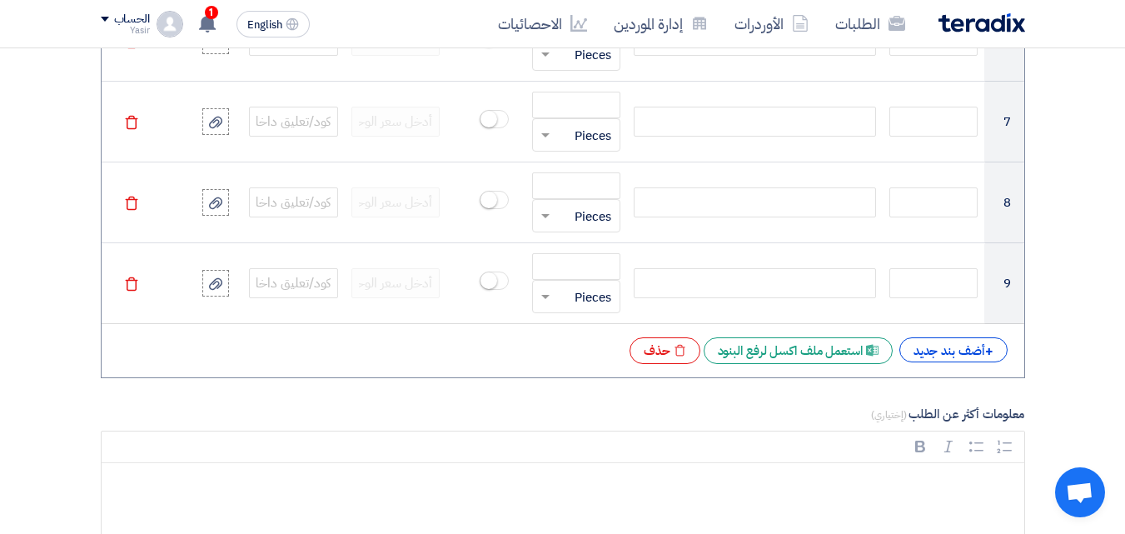
click at [951, 363] on div "+ أضف بند جديد Excel file استعمل ملف اكسل لرفع البنود Excel file حذف" at bounding box center [563, 350] width 896 height 27
click at [948, 355] on div "+ أضف بند جديد" at bounding box center [953, 349] width 108 height 25
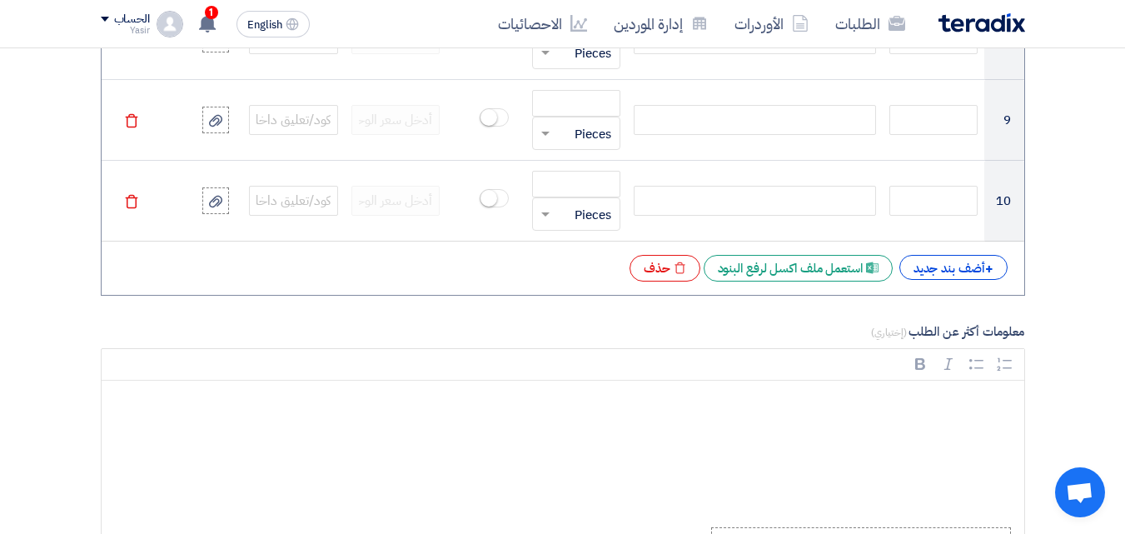
scroll to position [2040, 0]
click at [930, 254] on div "+ أضف بند جديد" at bounding box center [953, 263] width 108 height 25
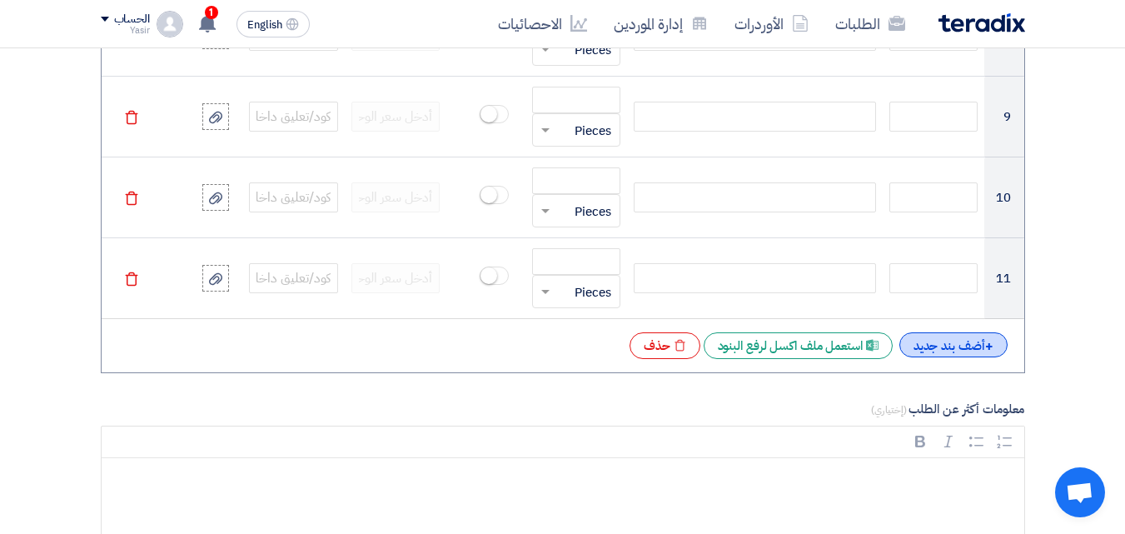
click at [936, 334] on div "+ أضف بند جديد" at bounding box center [953, 344] width 108 height 25
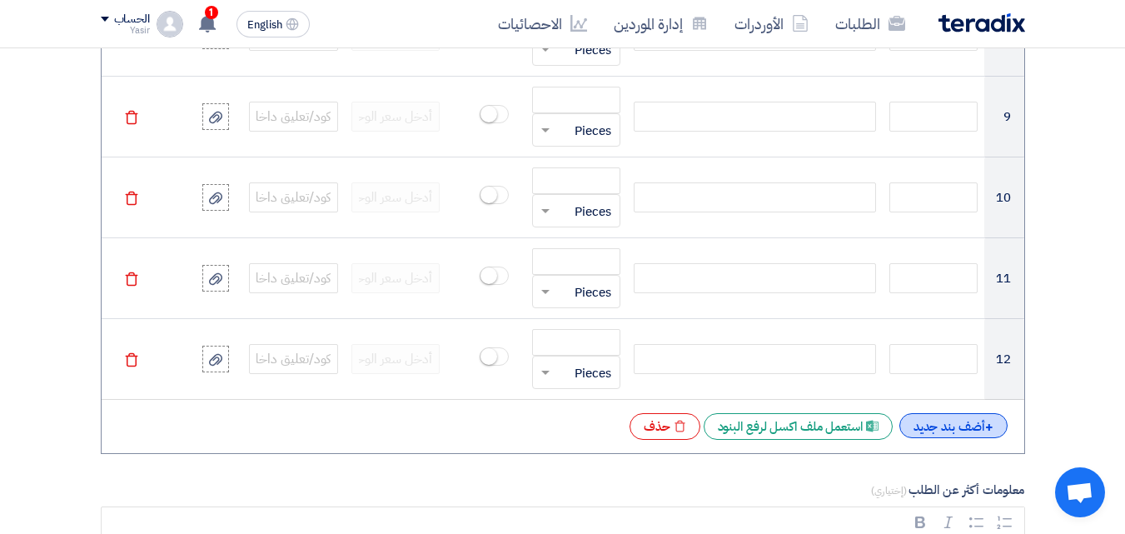
click at [937, 425] on div "+ أضف بند جديد" at bounding box center [953, 425] width 108 height 25
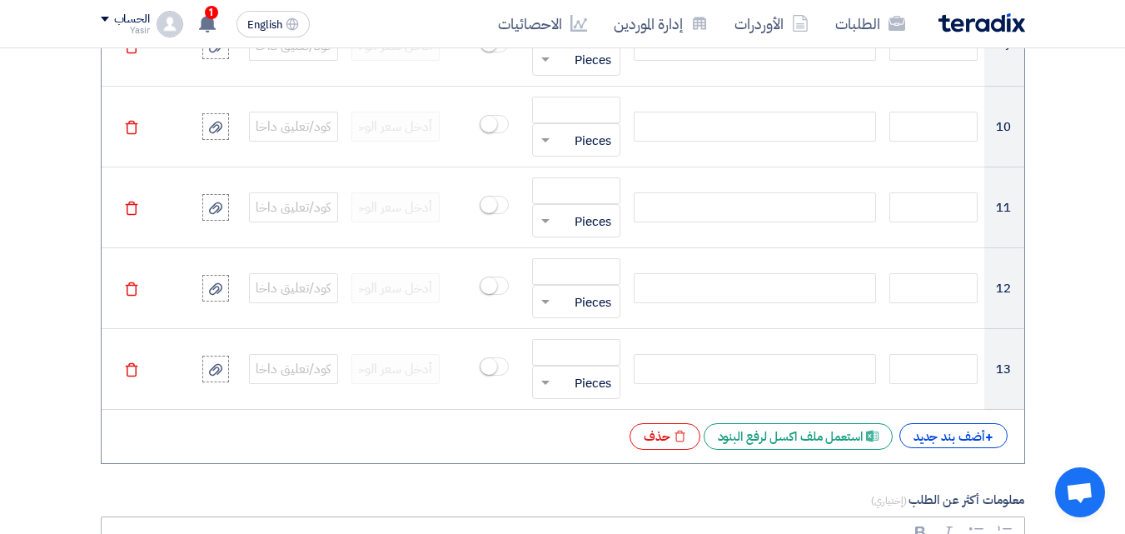
scroll to position [2290, 0]
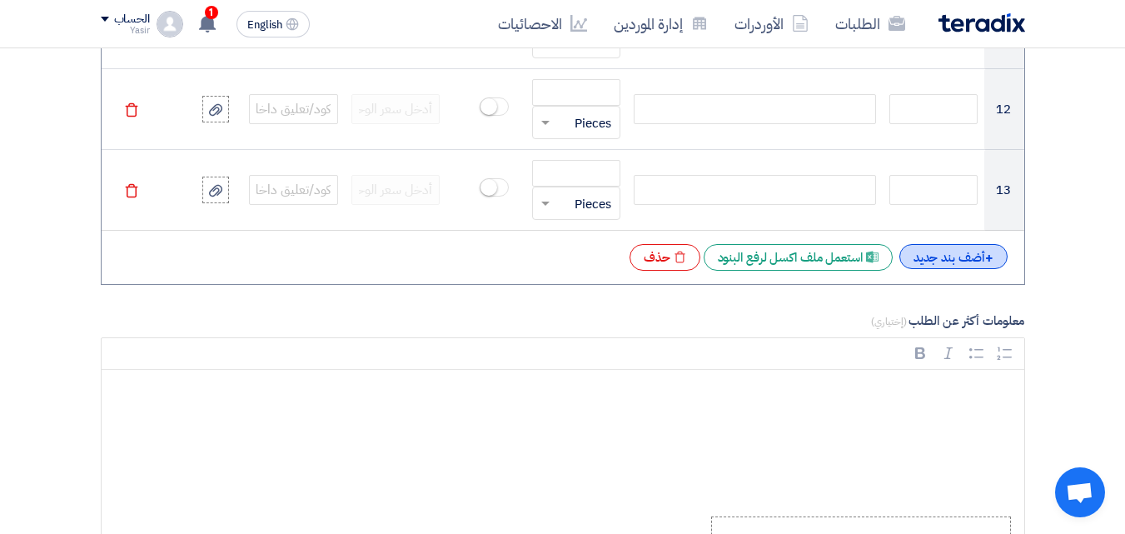
click at [942, 269] on div "+ أضف بند جديد" at bounding box center [953, 256] width 108 height 25
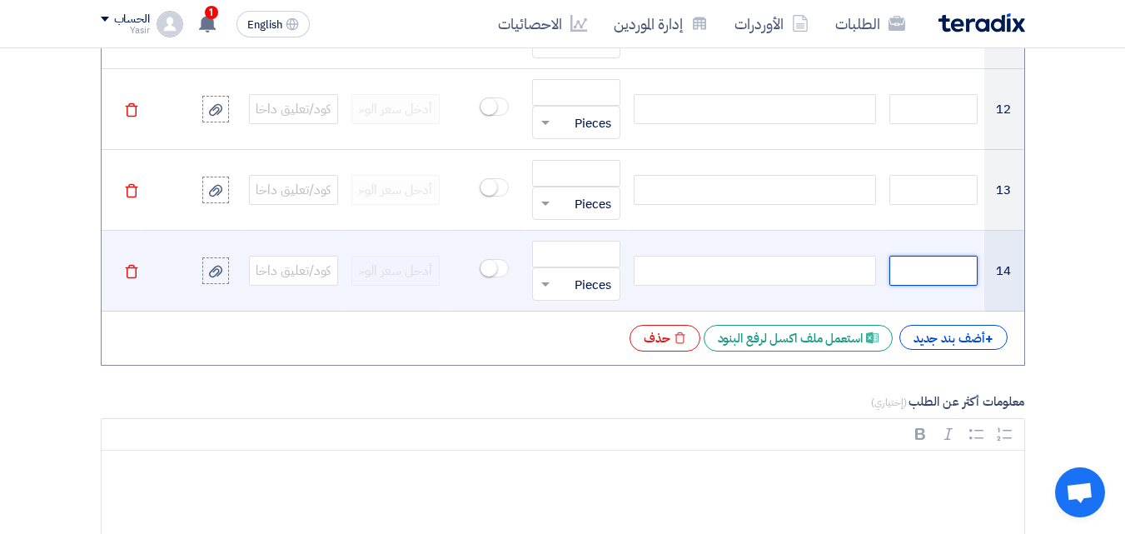
click at [942, 268] on input "text" at bounding box center [933, 271] width 89 height 30
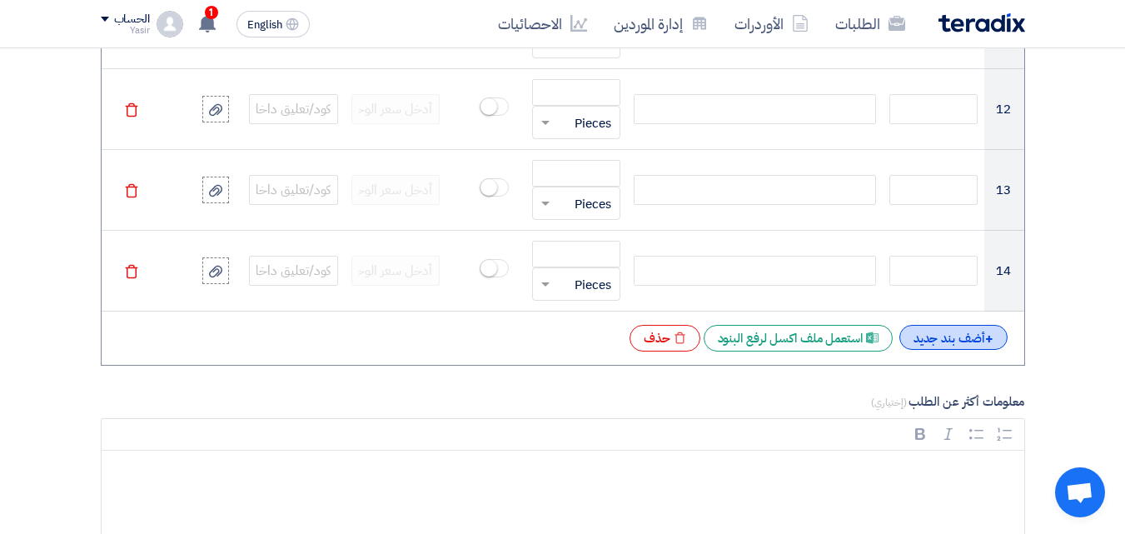
click at [937, 348] on div "+ أضف بند جديد" at bounding box center [953, 337] width 108 height 25
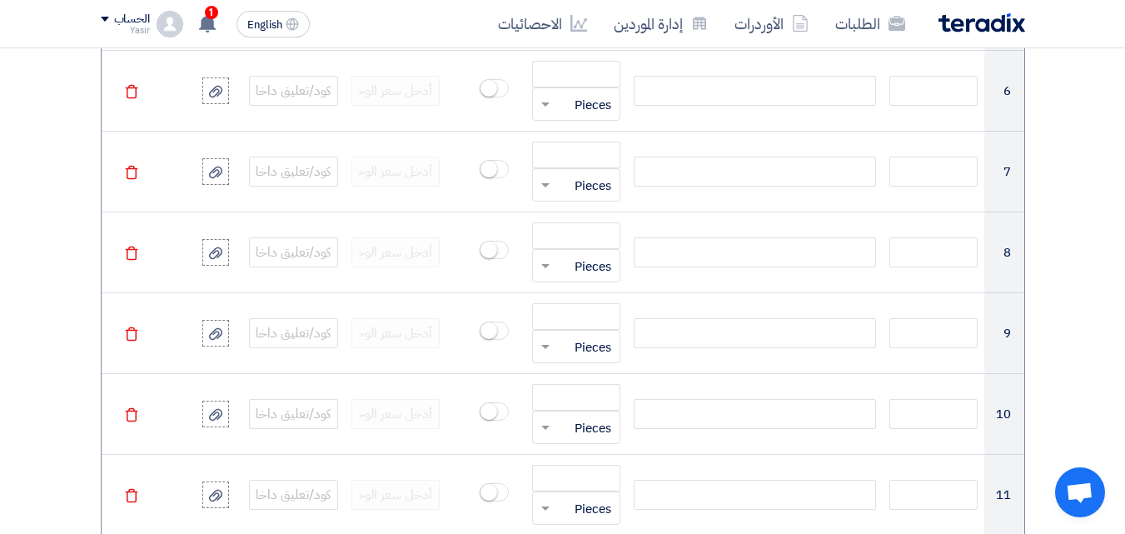
scroll to position [1358, 0]
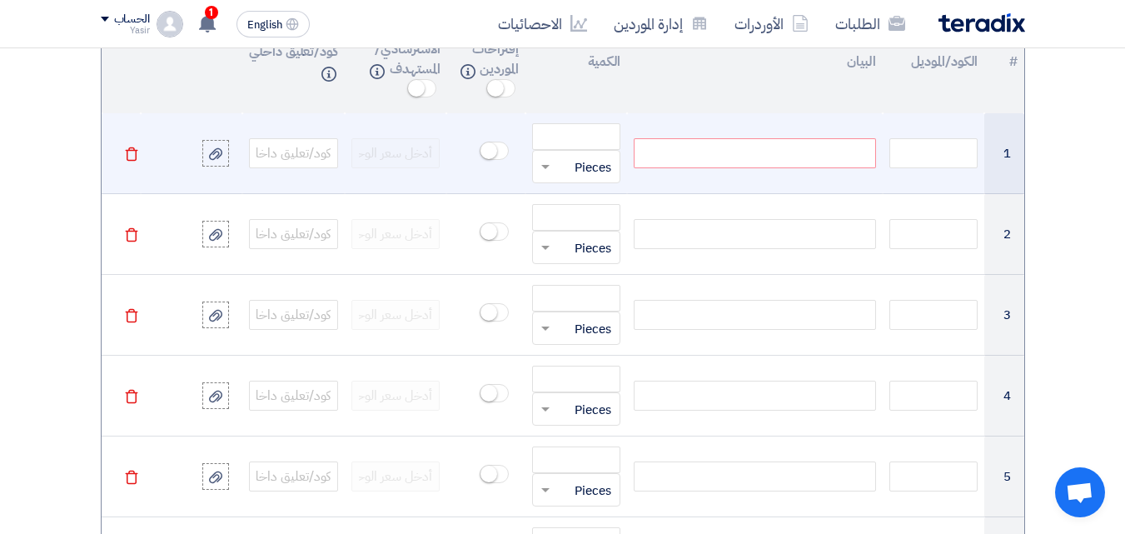
click at [690, 149] on div at bounding box center [754, 153] width 241 height 30
paste div
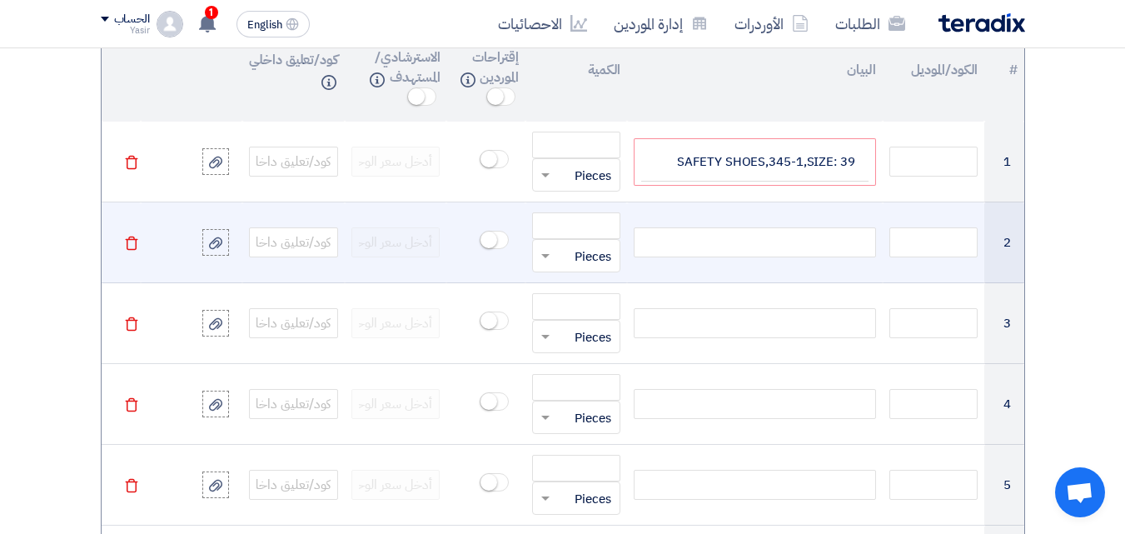
click at [720, 245] on div at bounding box center [754, 242] width 241 height 30
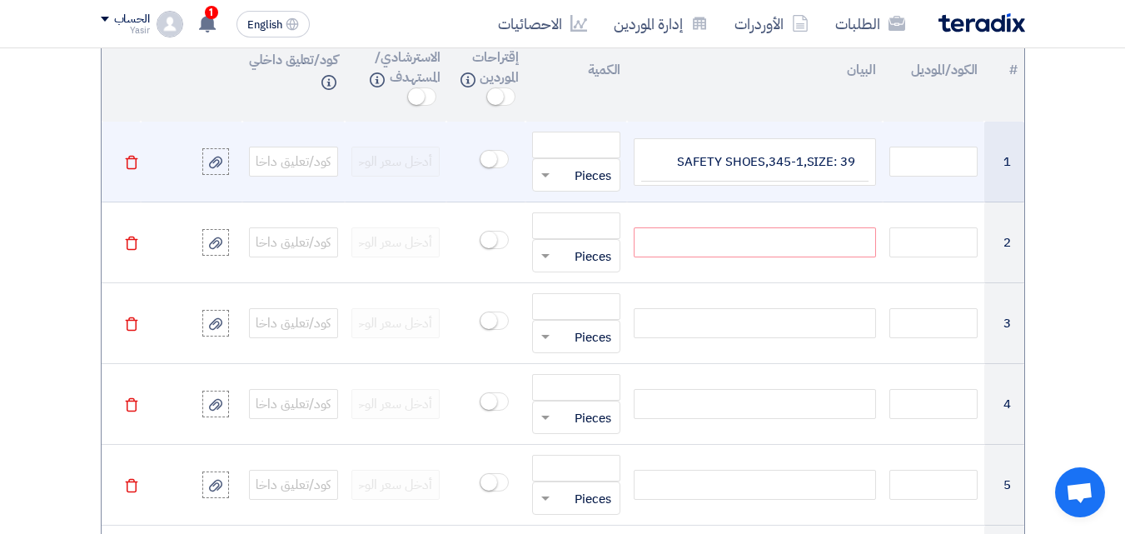
click at [728, 157] on td "SAFETY SHOES,345-1,SIZE: 39" at bounding box center [754, 161] width 226 height 39
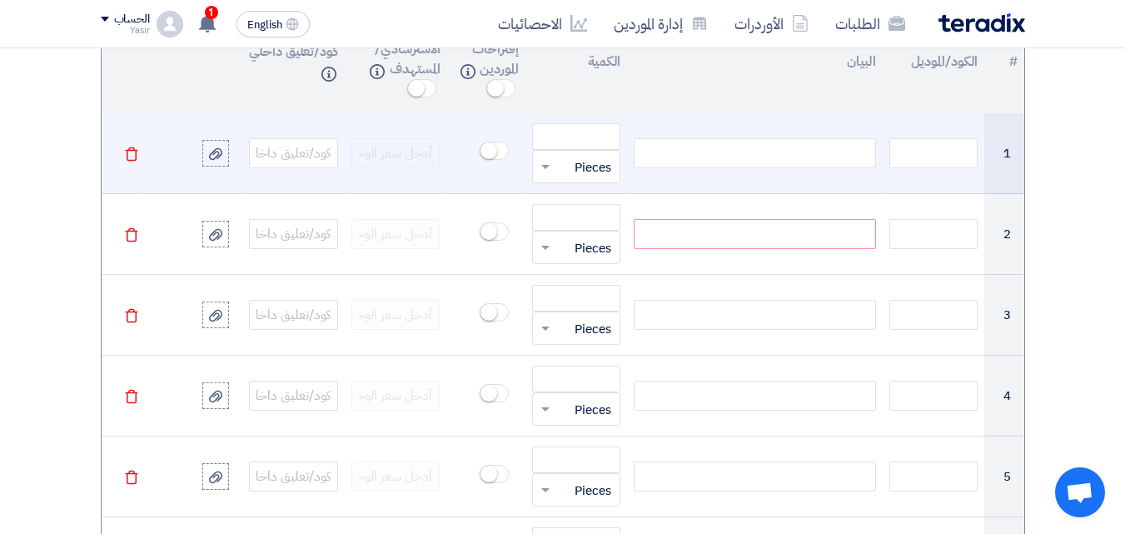
click at [755, 147] on div at bounding box center [754, 153] width 241 height 30
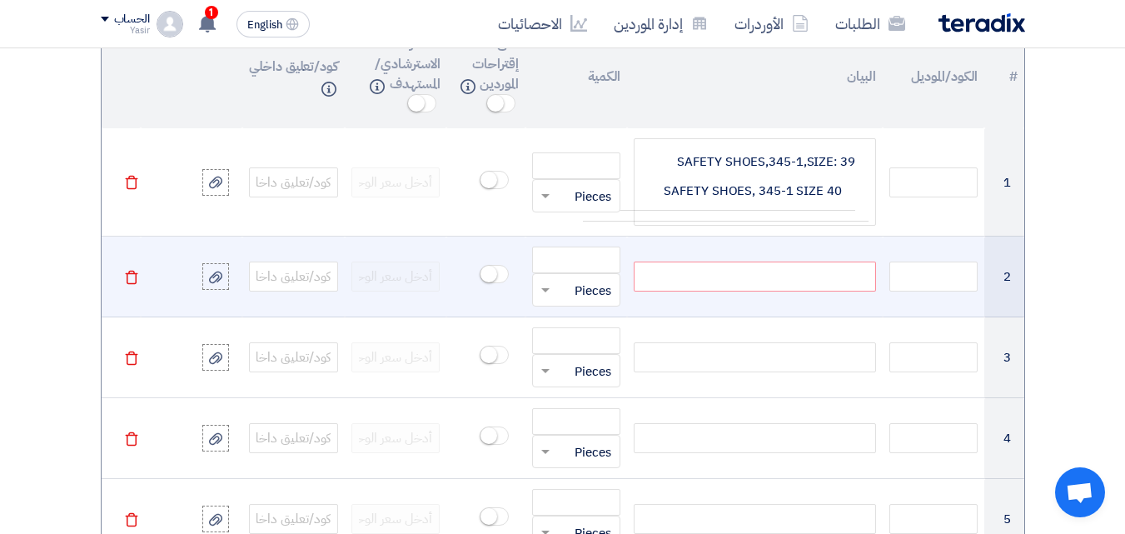
scroll to position [1349, 0]
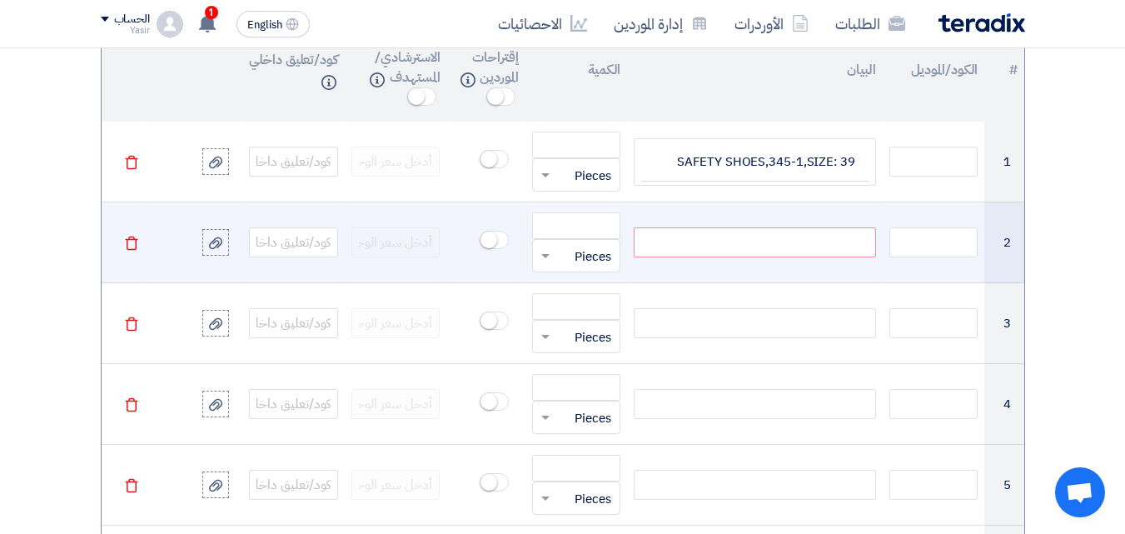
click at [669, 241] on div at bounding box center [754, 242] width 241 height 30
paste div
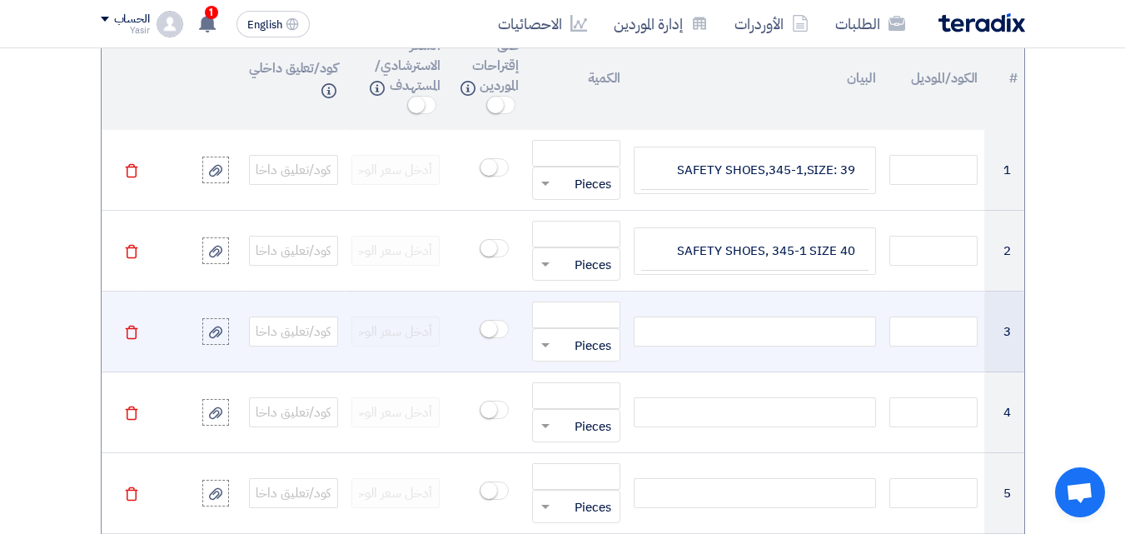
click at [741, 333] on div at bounding box center [754, 331] width 241 height 30
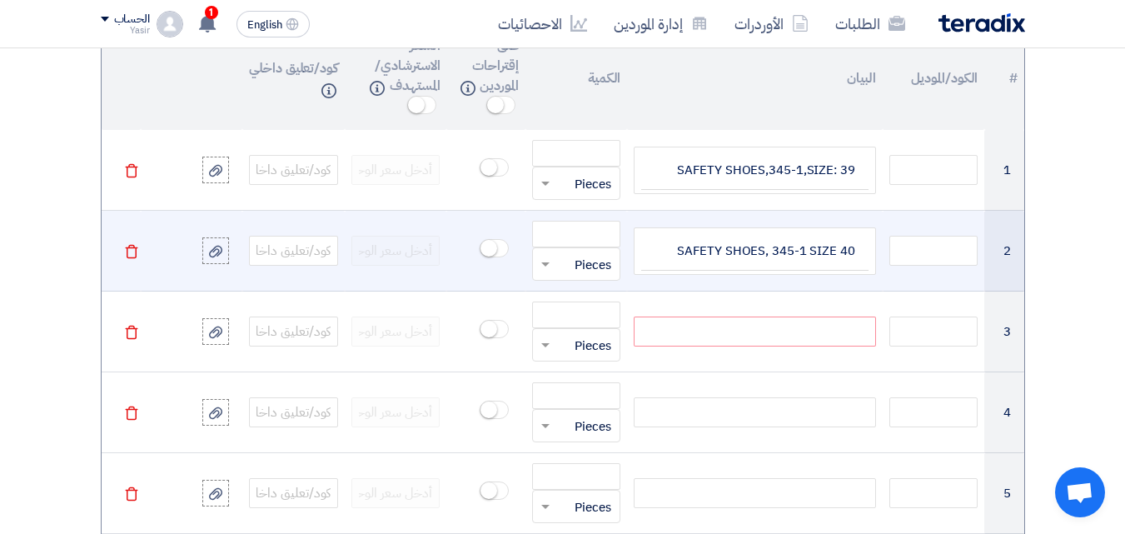
paste div
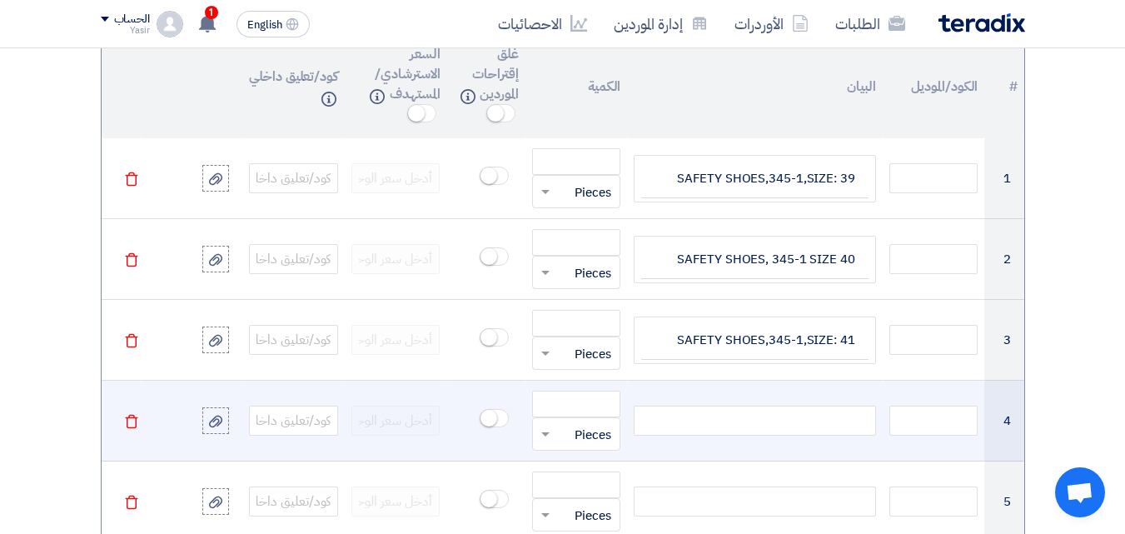
click at [750, 426] on div at bounding box center [754, 420] width 241 height 30
paste div
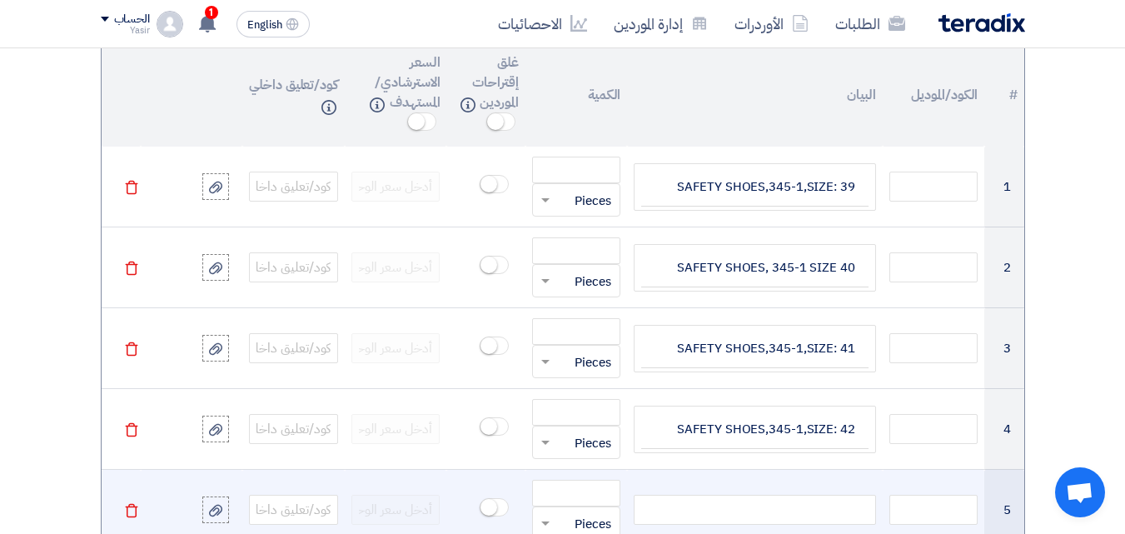
click at [798, 509] on div at bounding box center [754, 510] width 241 height 30
paste div
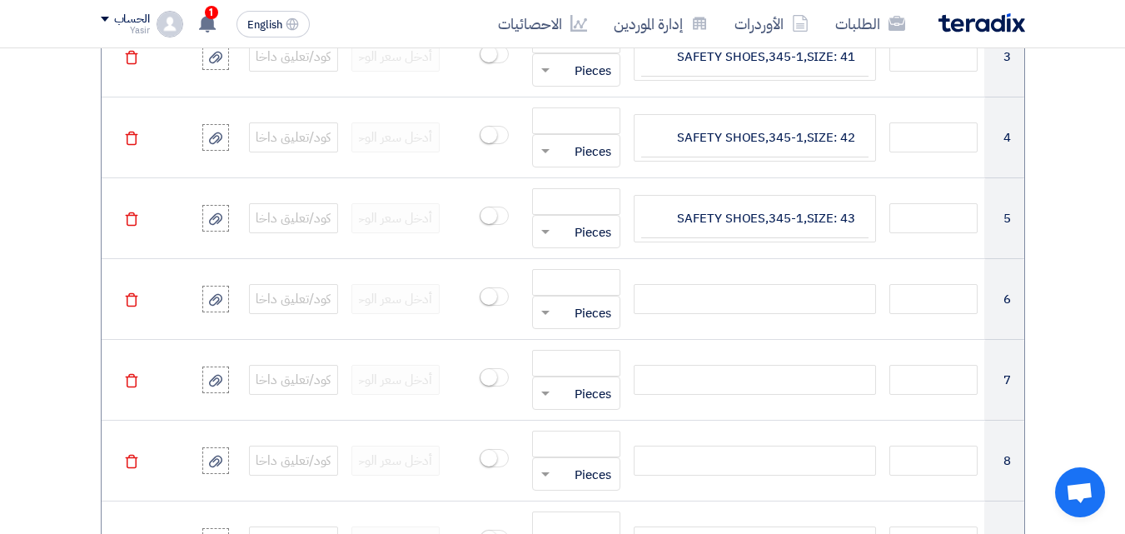
scroll to position [1678, 0]
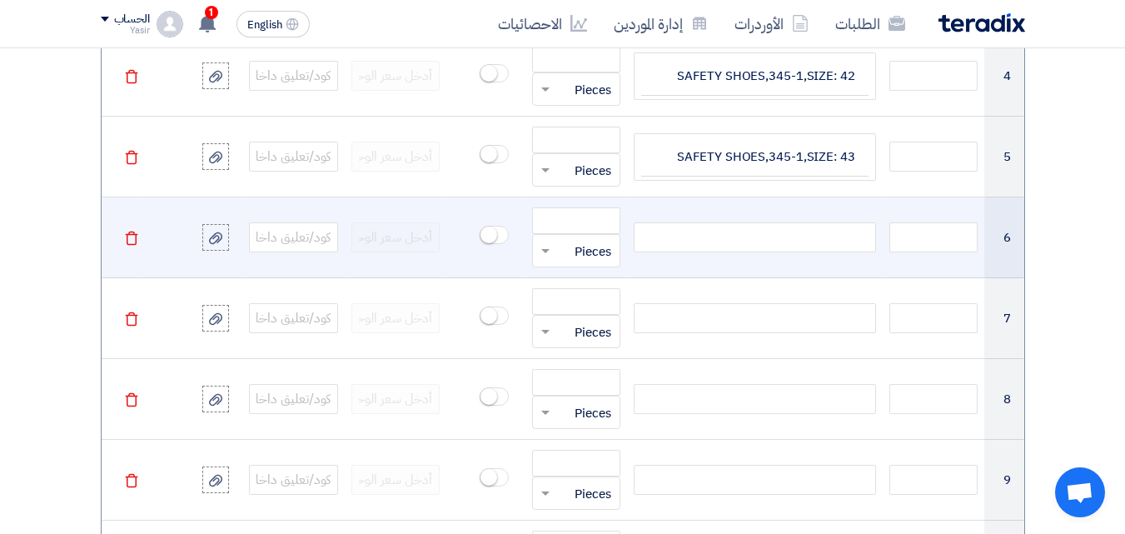
click at [833, 235] on div at bounding box center [754, 237] width 241 height 30
paste div
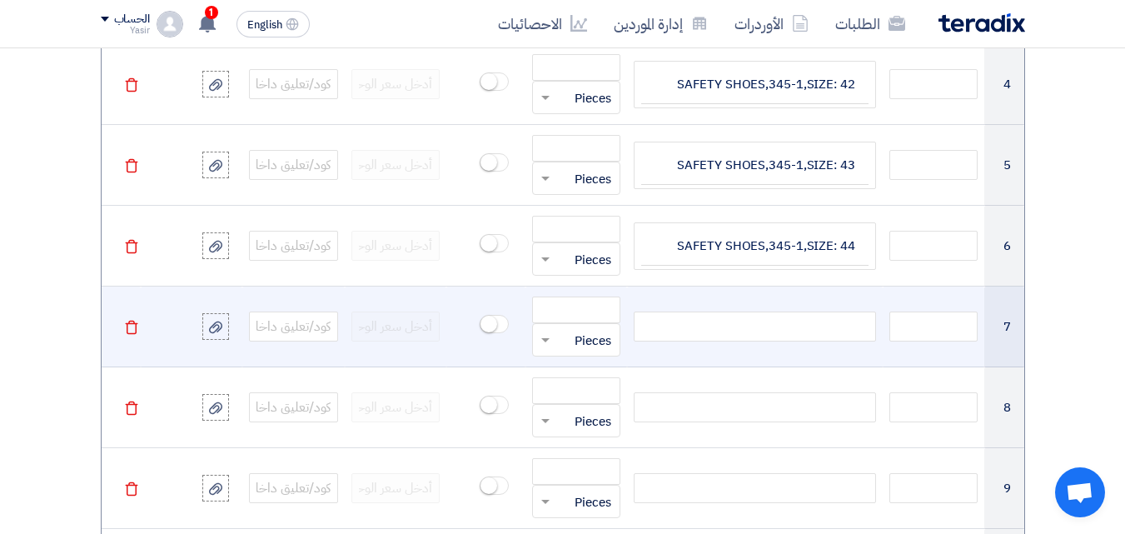
click at [756, 328] on div at bounding box center [754, 326] width 241 height 30
paste div
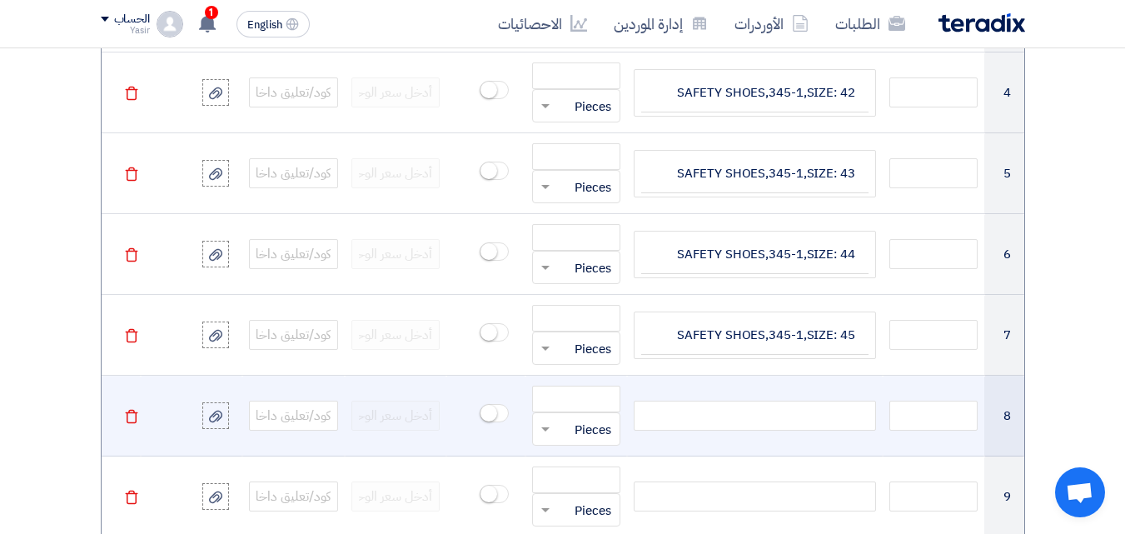
click at [783, 405] on div at bounding box center [754, 415] width 241 height 30
paste div
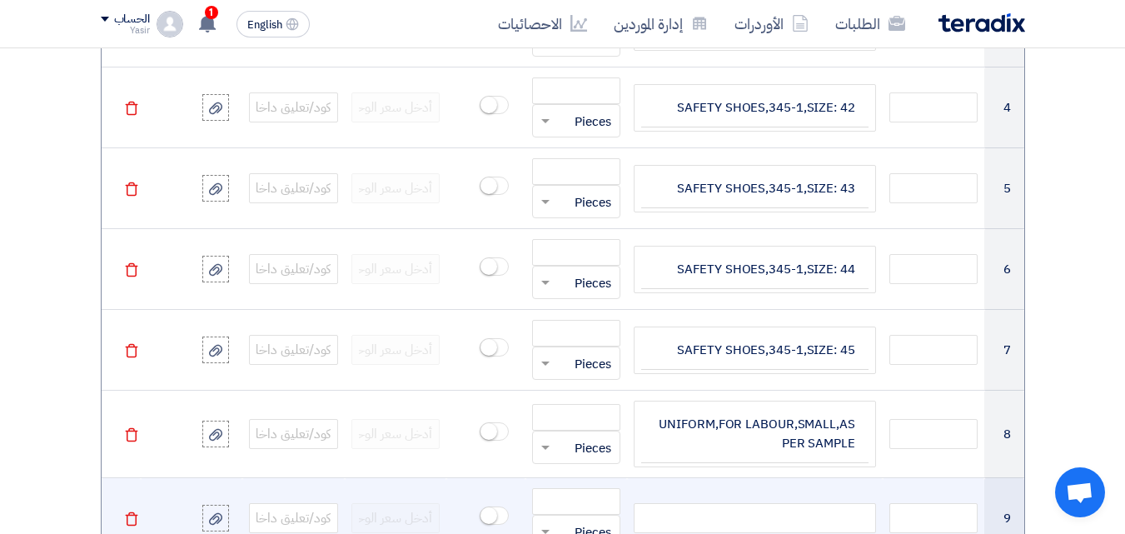
click at [803, 514] on div at bounding box center [754, 518] width 241 height 30
paste div
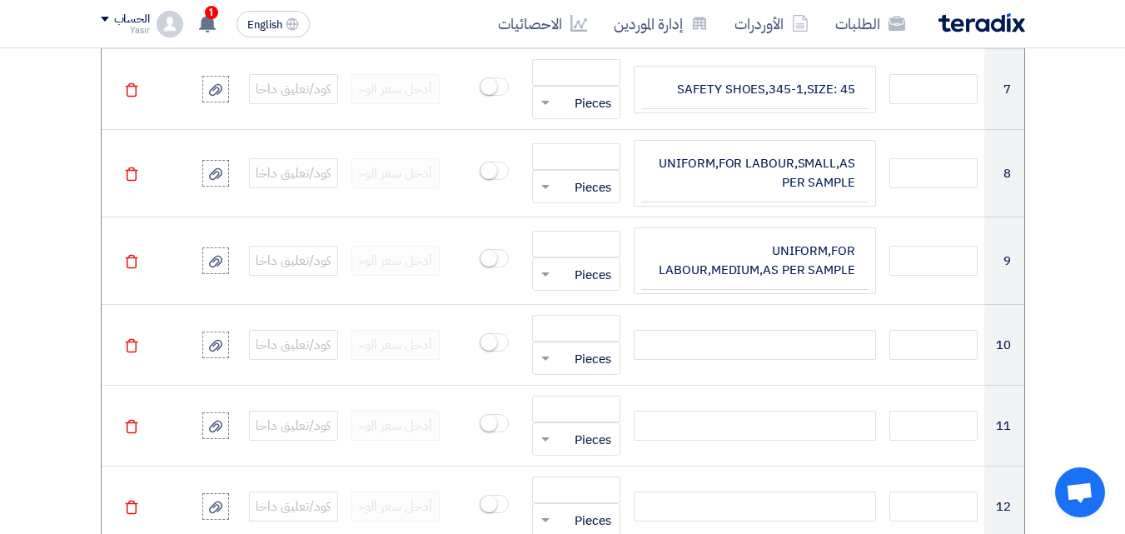
scroll to position [1937, 0]
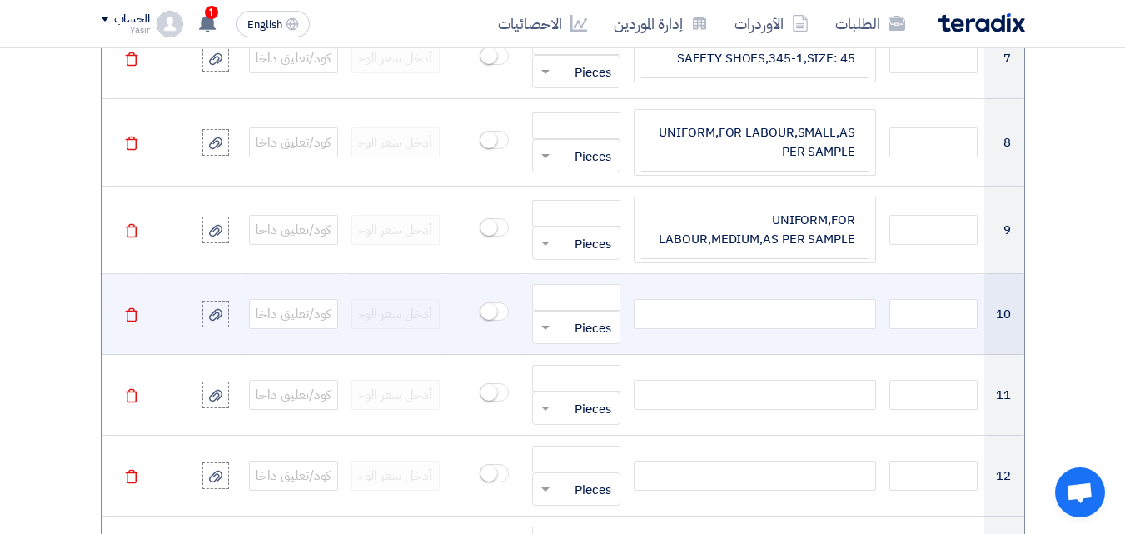
click at [806, 321] on div at bounding box center [754, 314] width 241 height 30
paste div
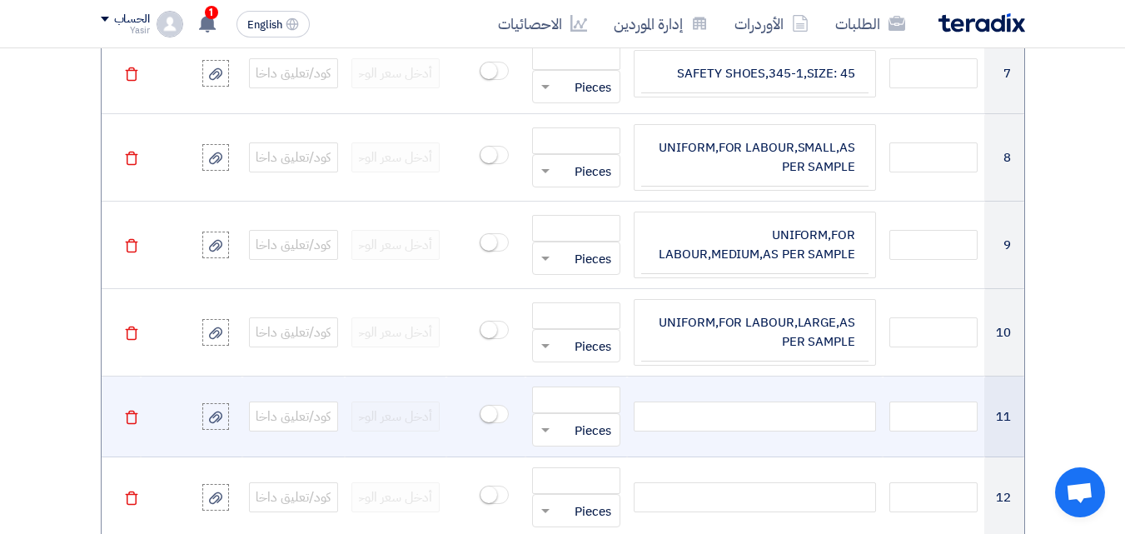
click at [743, 415] on div at bounding box center [754, 416] width 241 height 30
paste div
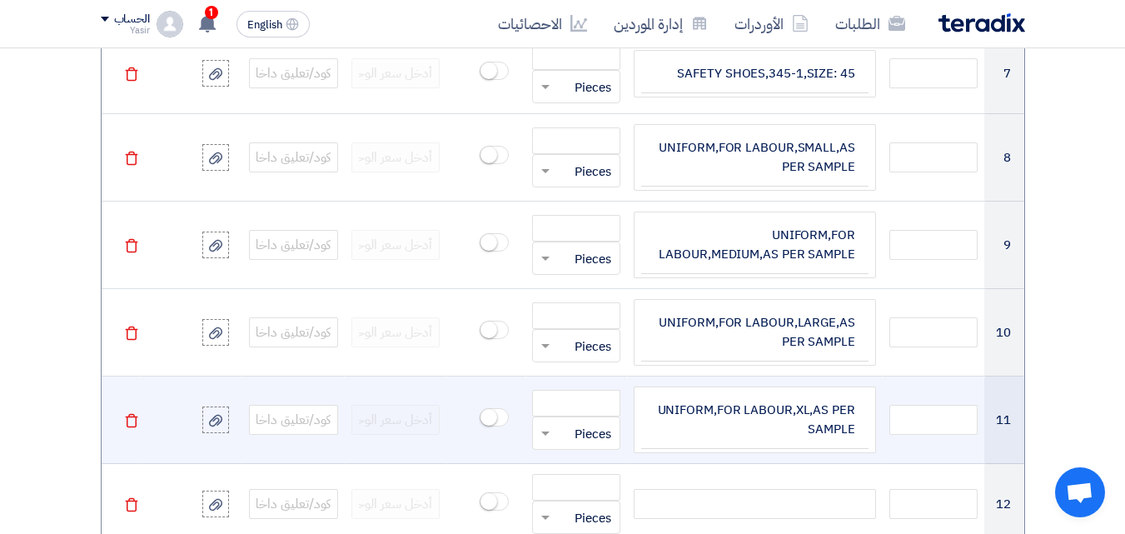
scroll to position [1907, 0]
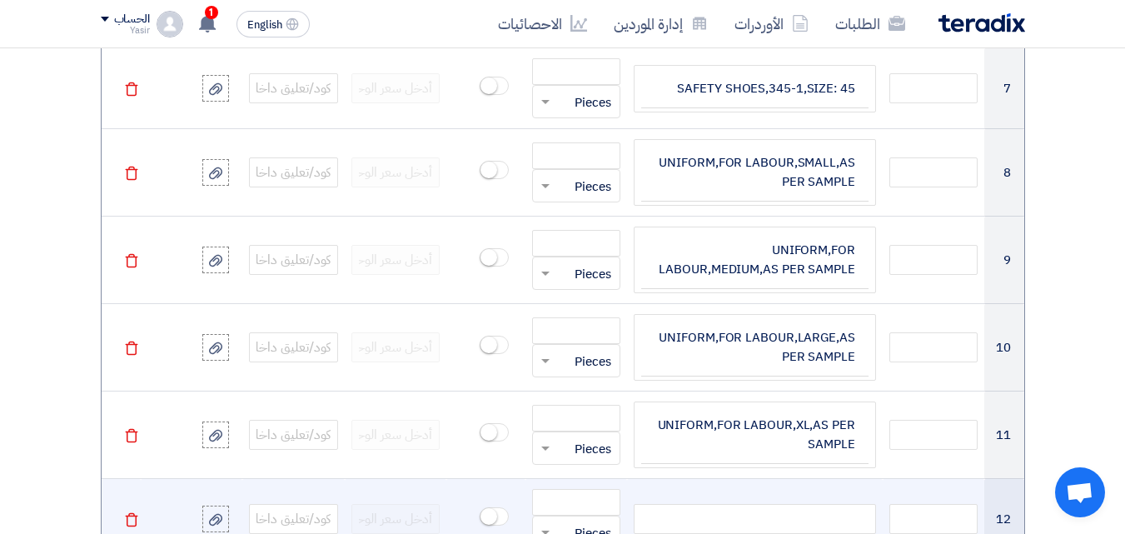
click at [793, 512] on div at bounding box center [754, 519] width 241 height 30
paste div
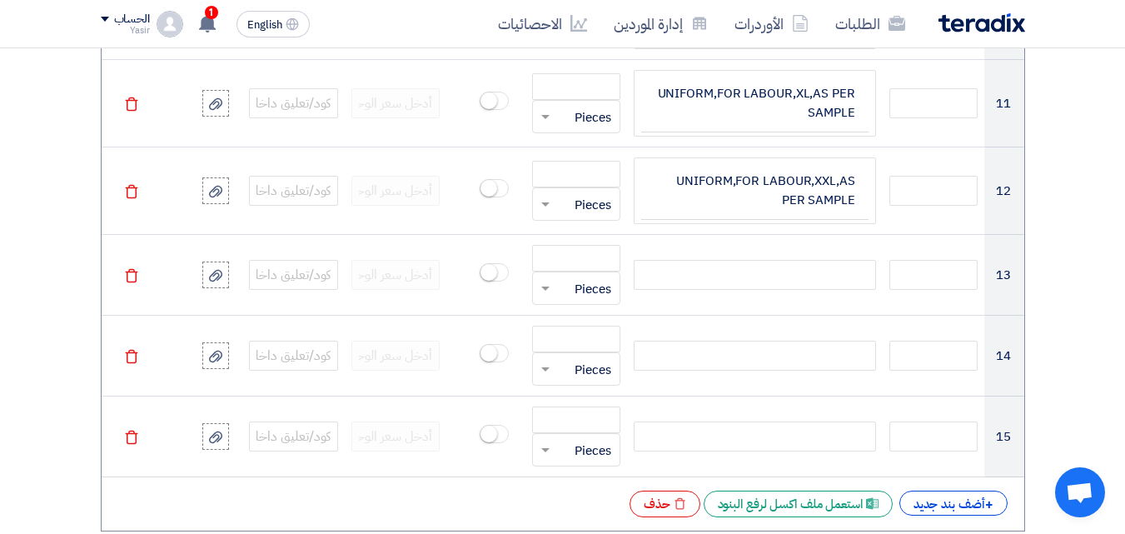
scroll to position [2247, 0]
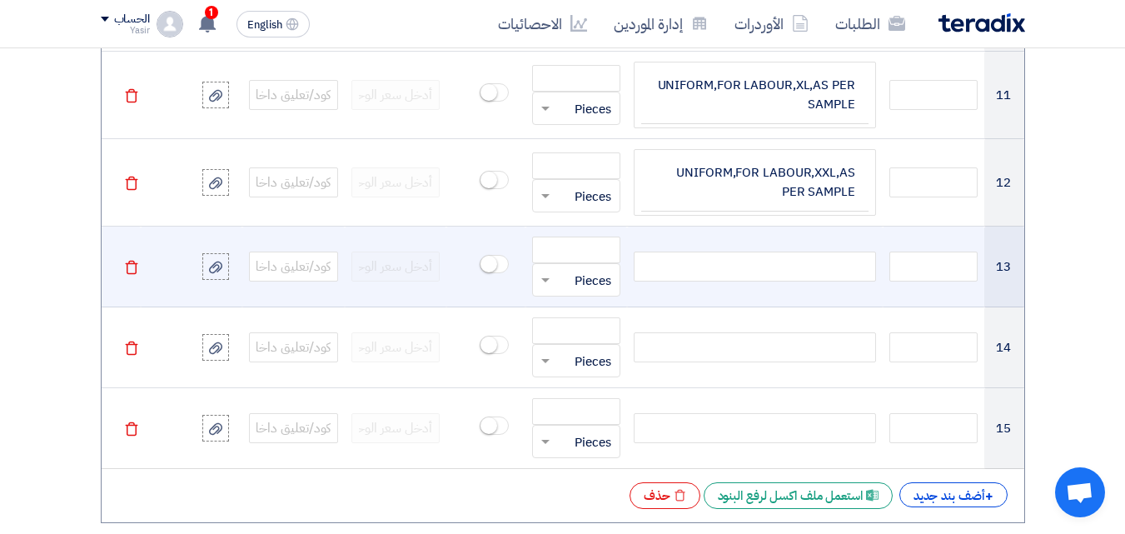
click at [723, 266] on div at bounding box center [754, 266] width 241 height 30
paste div
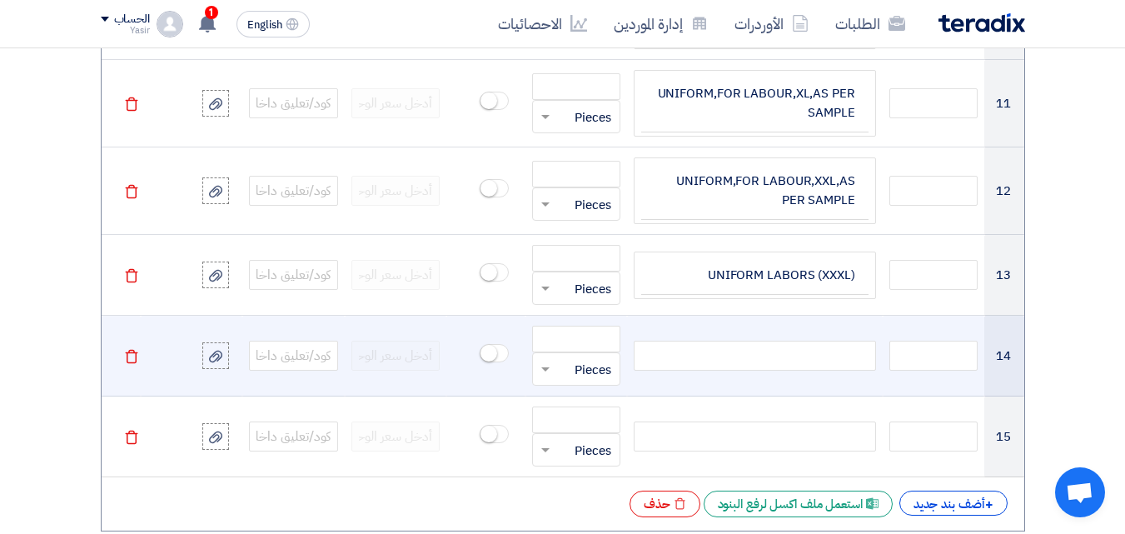
click at [696, 348] on div at bounding box center [754, 355] width 241 height 30
paste div
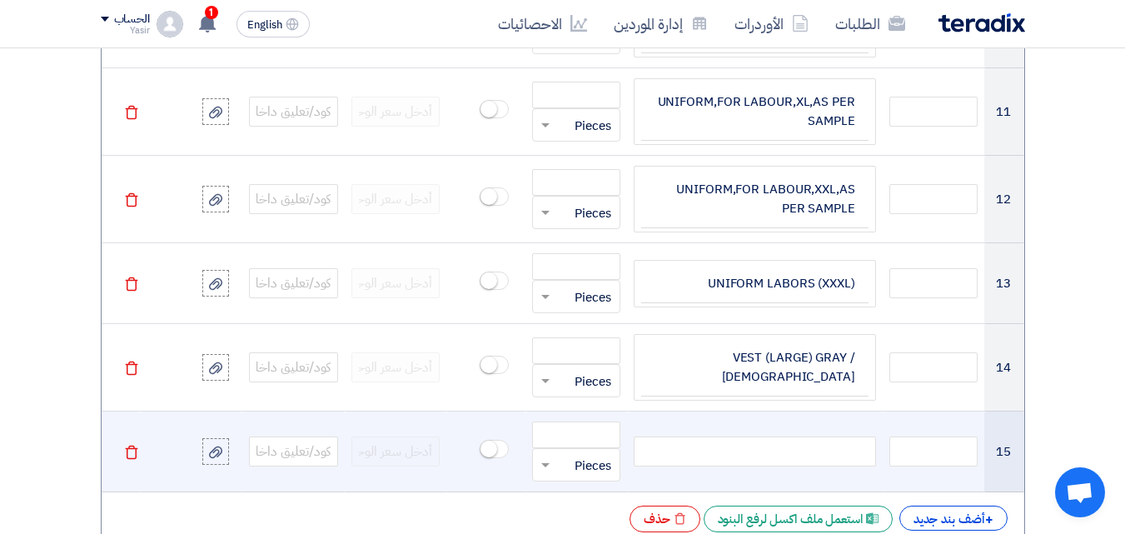
click at [710, 440] on div at bounding box center [754, 451] width 241 height 30
paste div
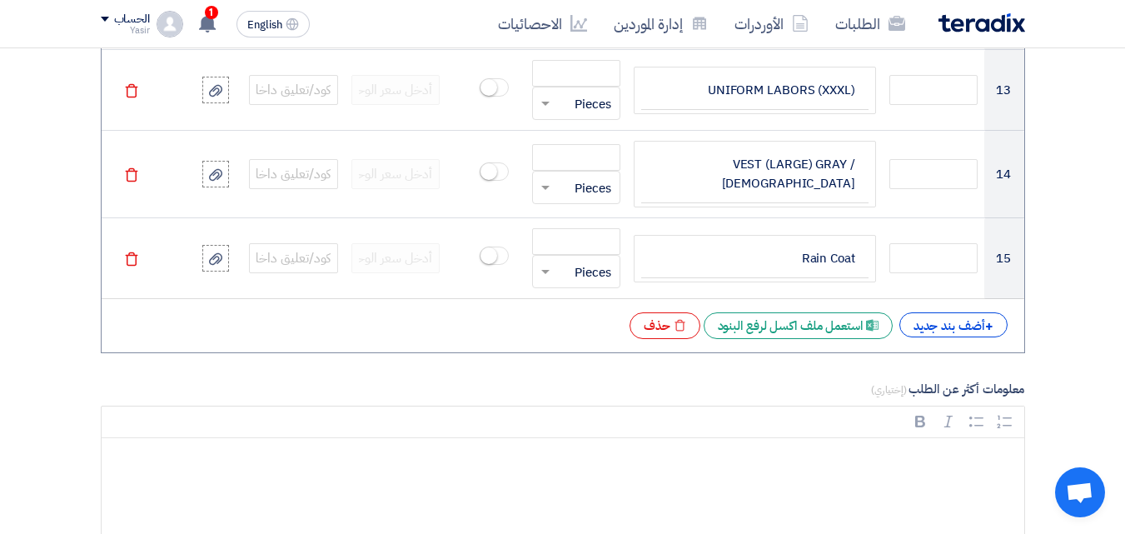
scroll to position [2431, 0]
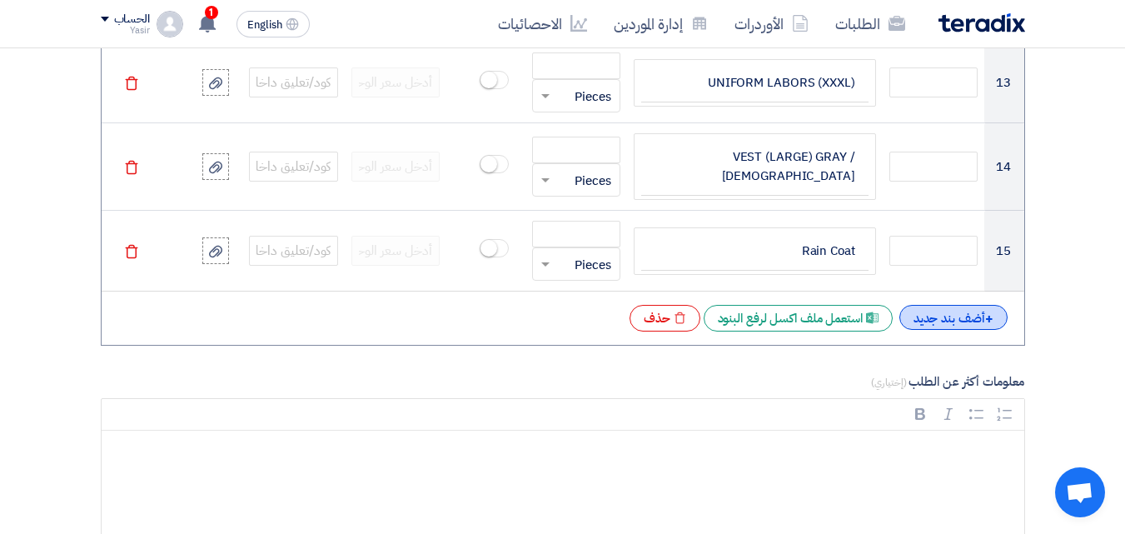
click at [989, 312] on span "+" at bounding box center [989, 319] width 8 height 20
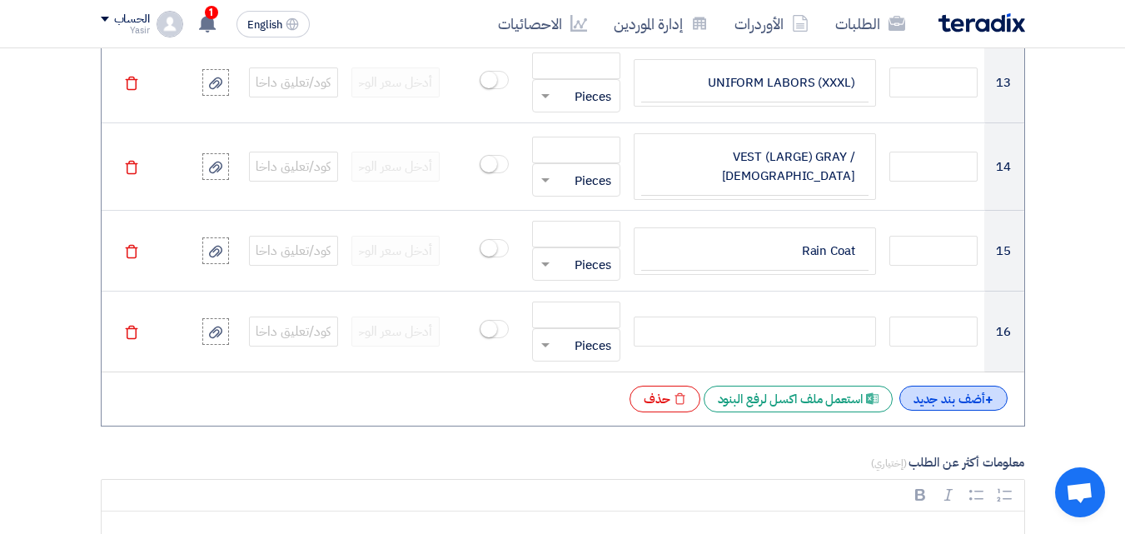
click at [976, 387] on div "+ أضف بند جديد" at bounding box center [953, 397] width 108 height 25
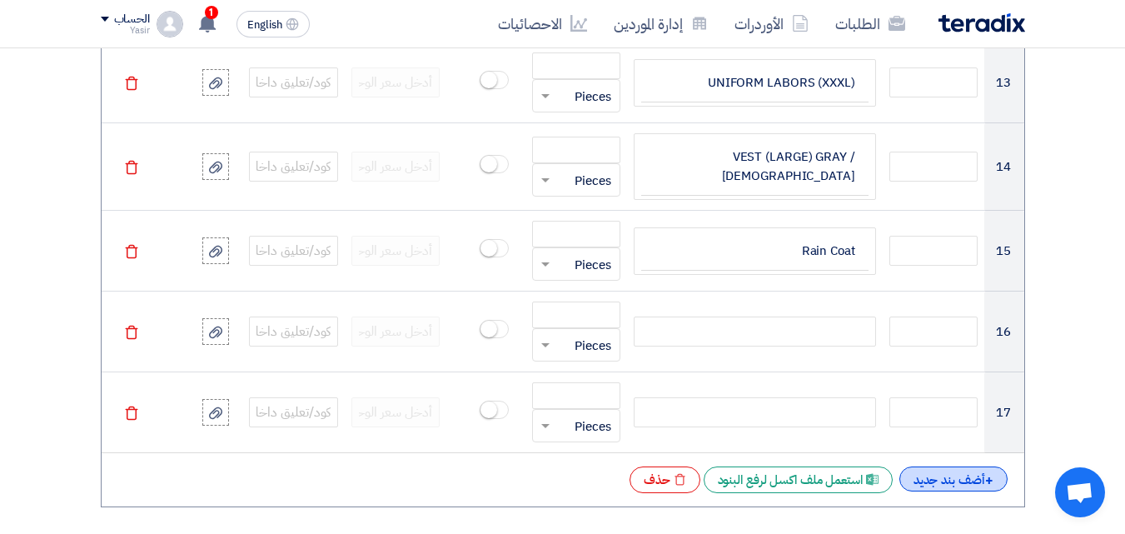
click at [966, 476] on div "+ أضف بند جديد" at bounding box center [953, 478] width 108 height 25
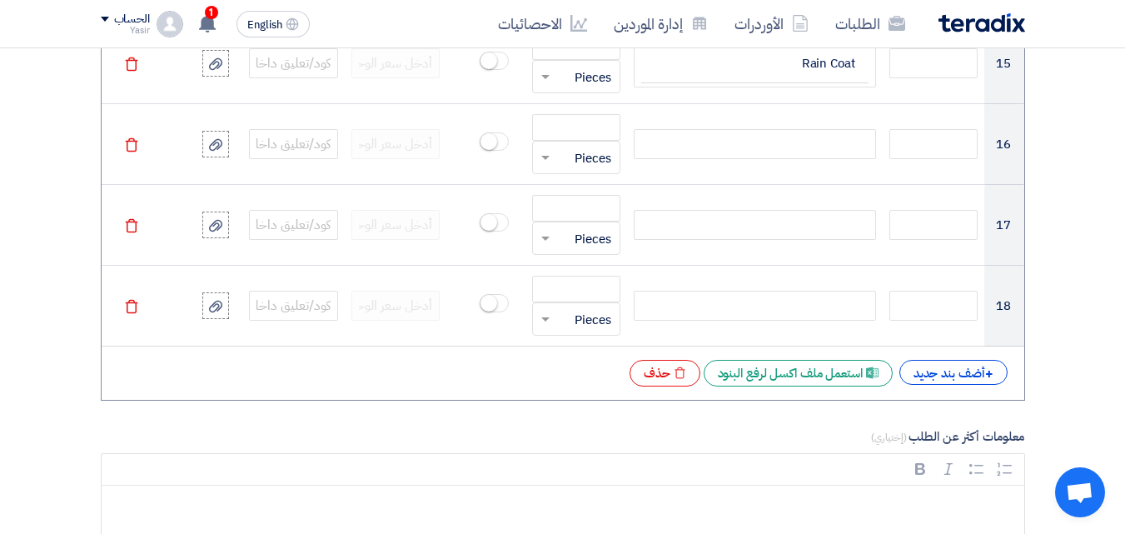
scroll to position [2594, 0]
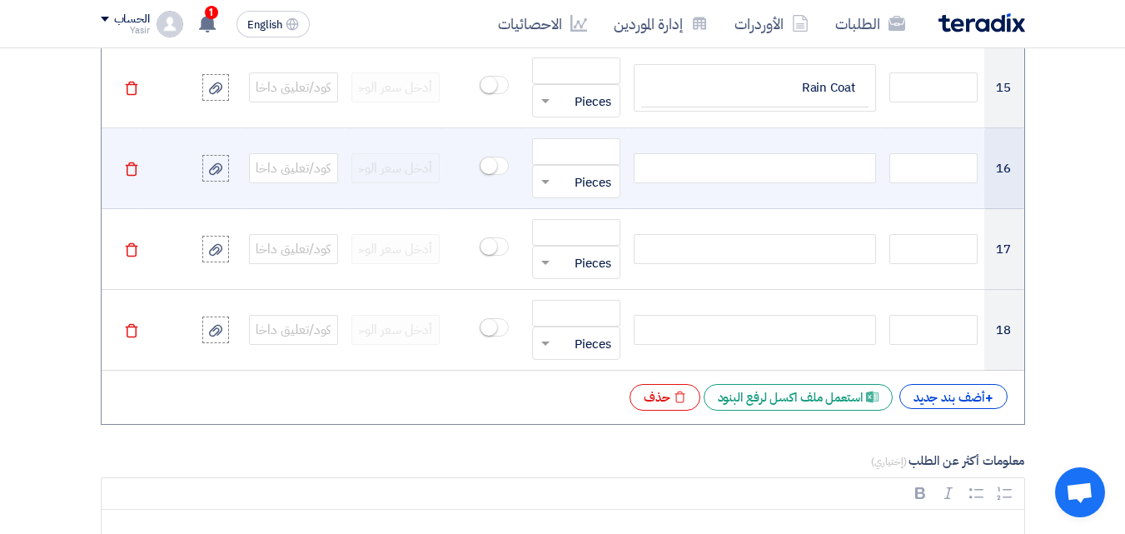
click at [670, 158] on div at bounding box center [754, 168] width 241 height 30
paste div
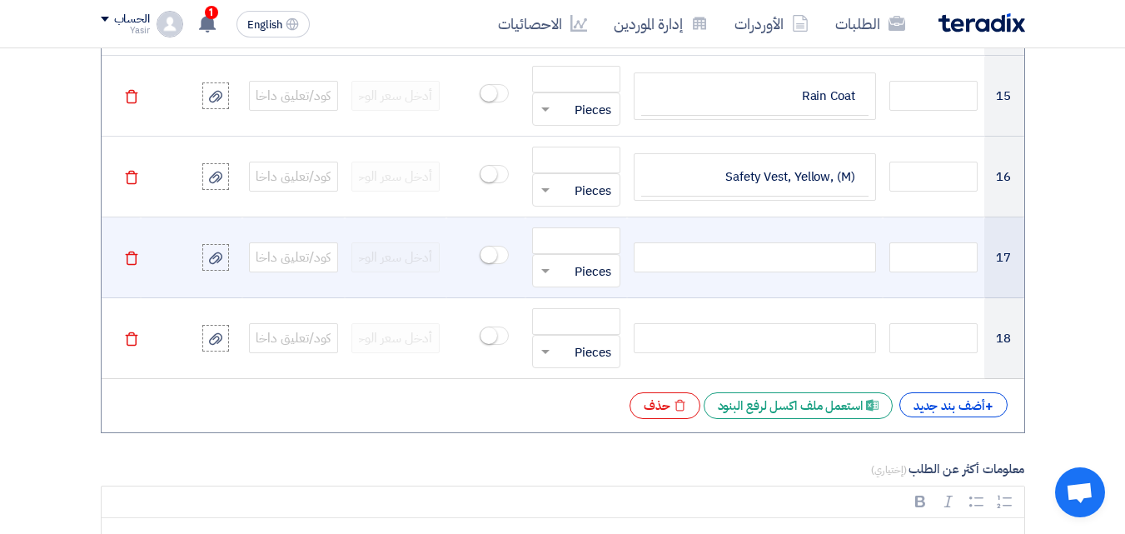
click at [749, 246] on div at bounding box center [754, 257] width 241 height 30
paste div
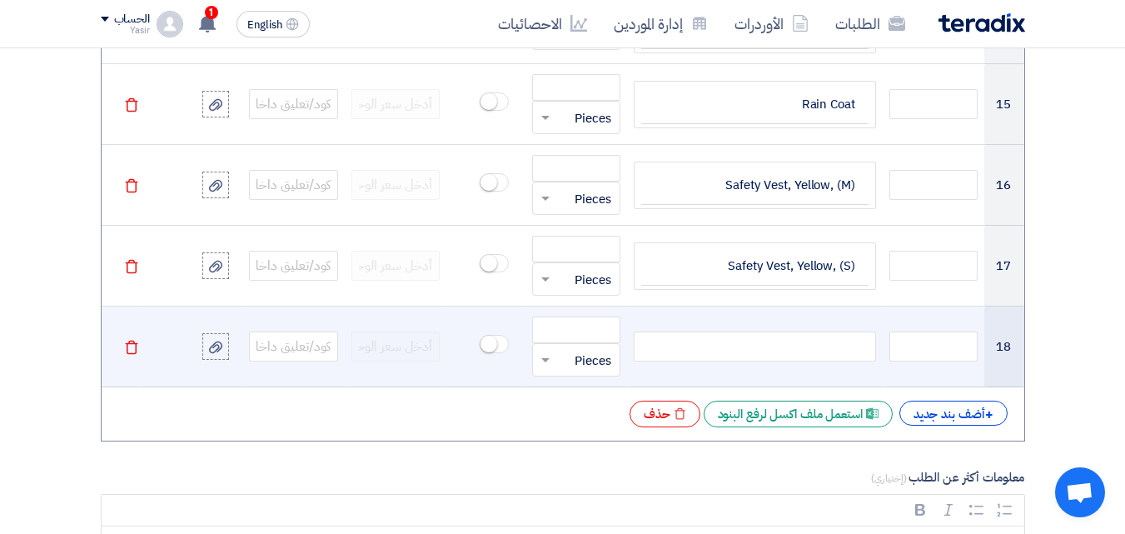
click at [741, 340] on div at bounding box center [754, 346] width 241 height 30
paste div
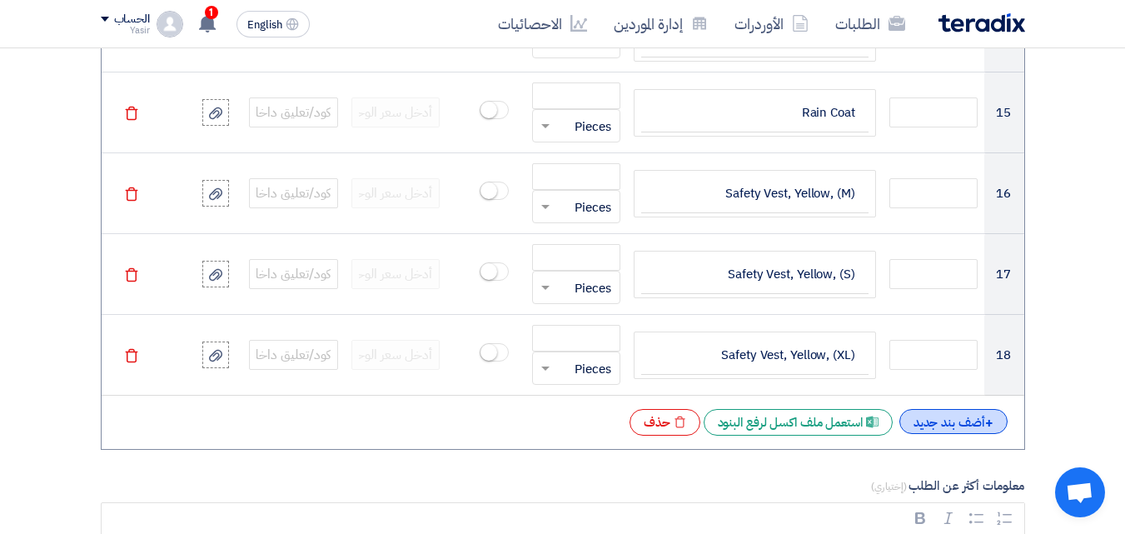
click at [977, 412] on div "+ أضف بند جديد" at bounding box center [953, 421] width 108 height 25
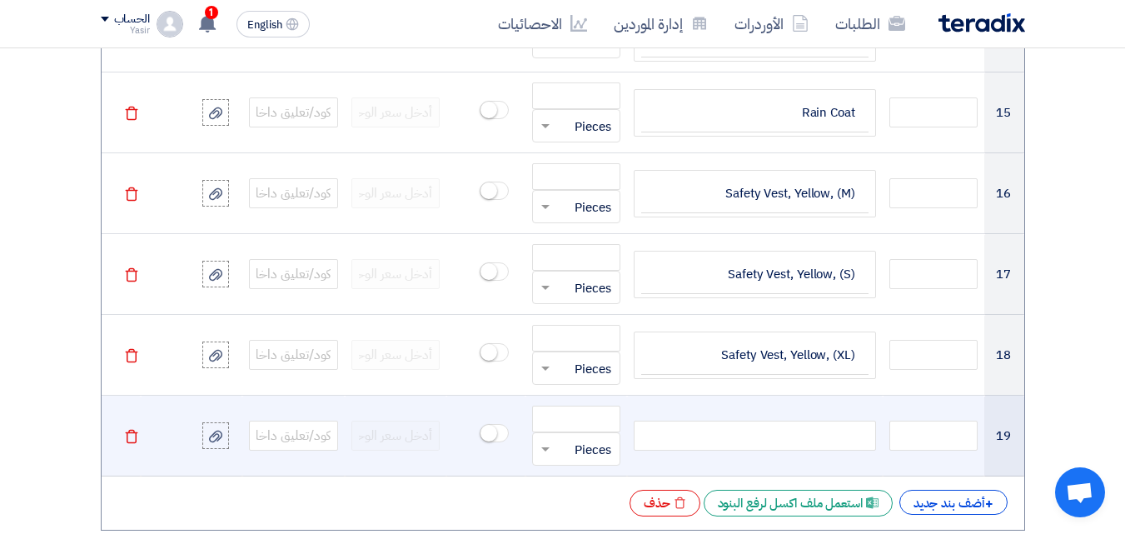
click at [733, 430] on div at bounding box center [754, 435] width 241 height 30
paste div
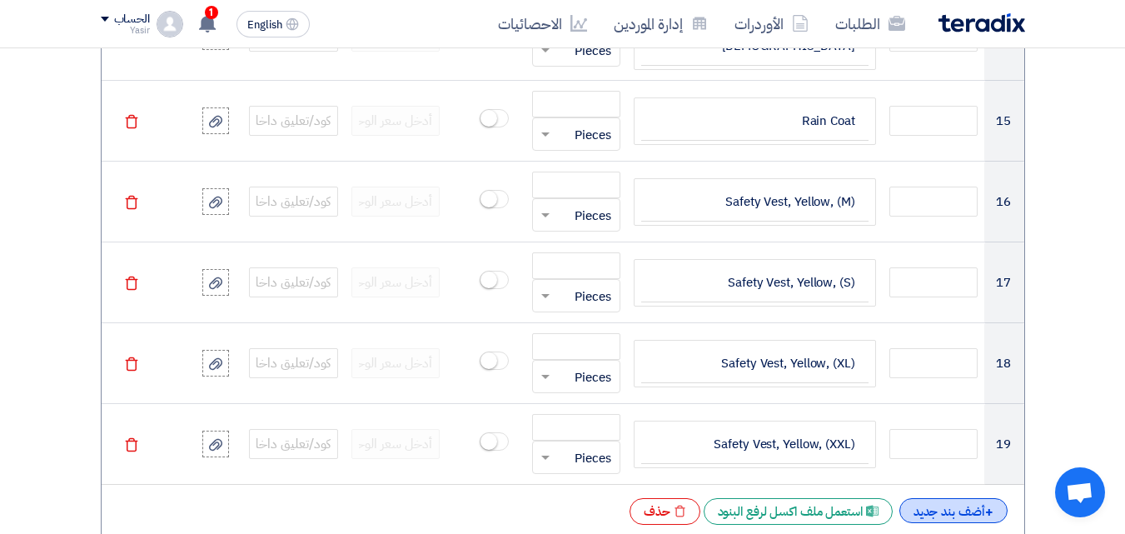
click at [967, 510] on div "+ أضف بند جديد" at bounding box center [953, 510] width 108 height 25
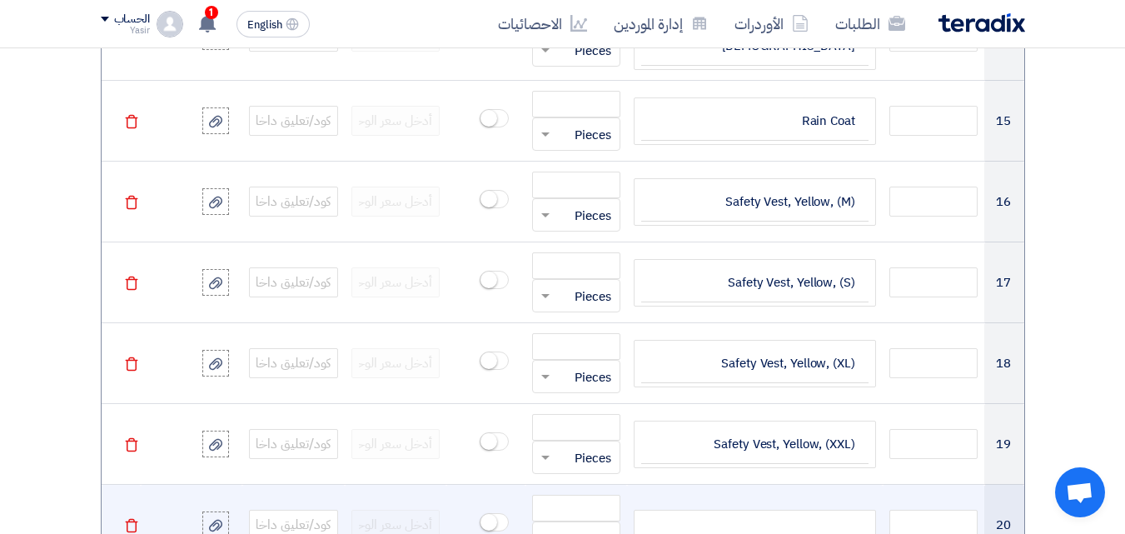
click at [838, 526] on div at bounding box center [754, 524] width 241 height 30
paste div
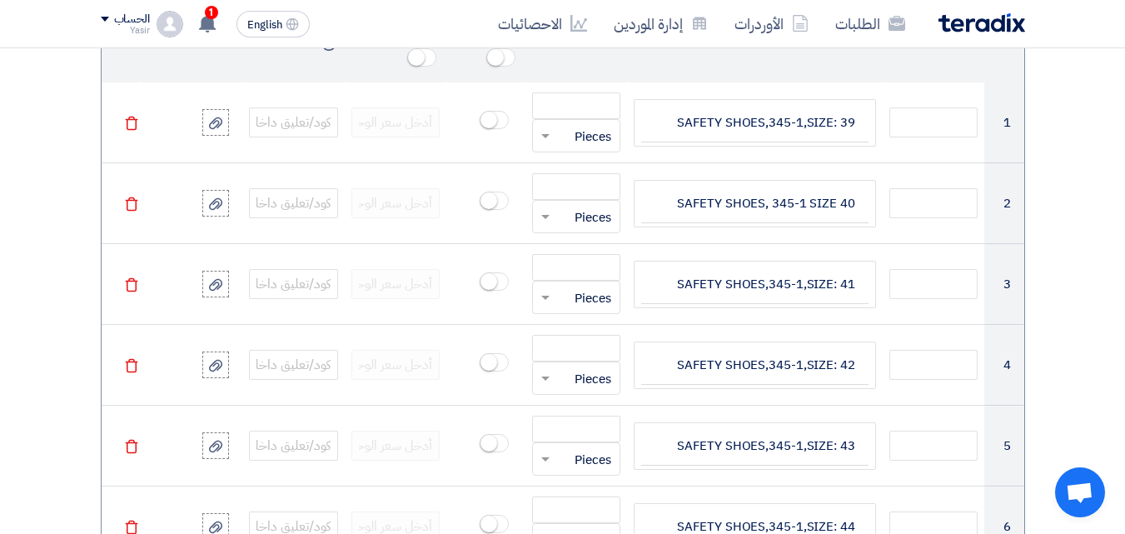
scroll to position [1380, 0]
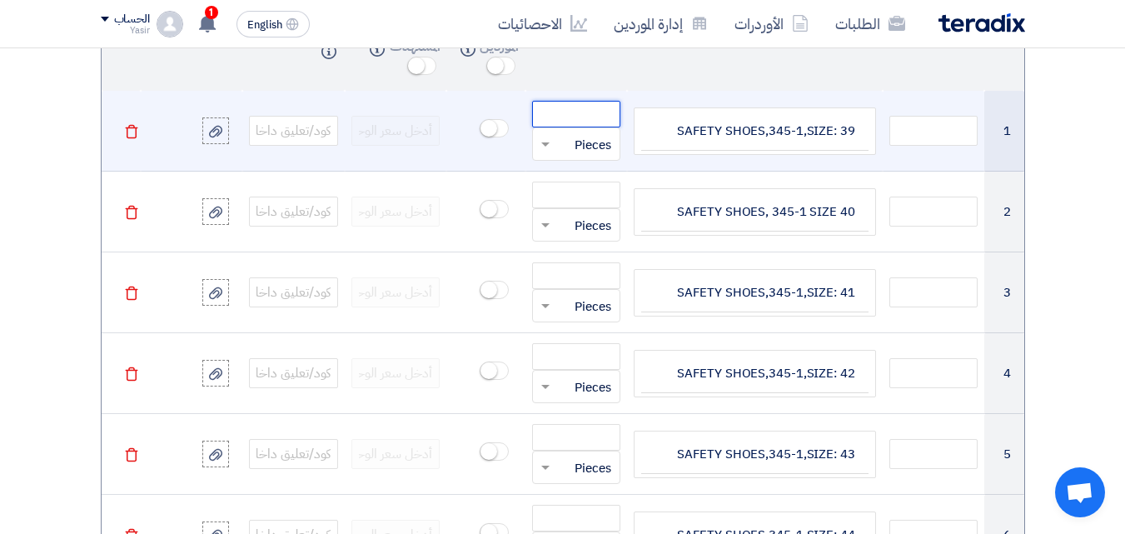
click at [584, 120] on input "number" at bounding box center [576, 114] width 89 height 27
paste input "9"
type input "9"
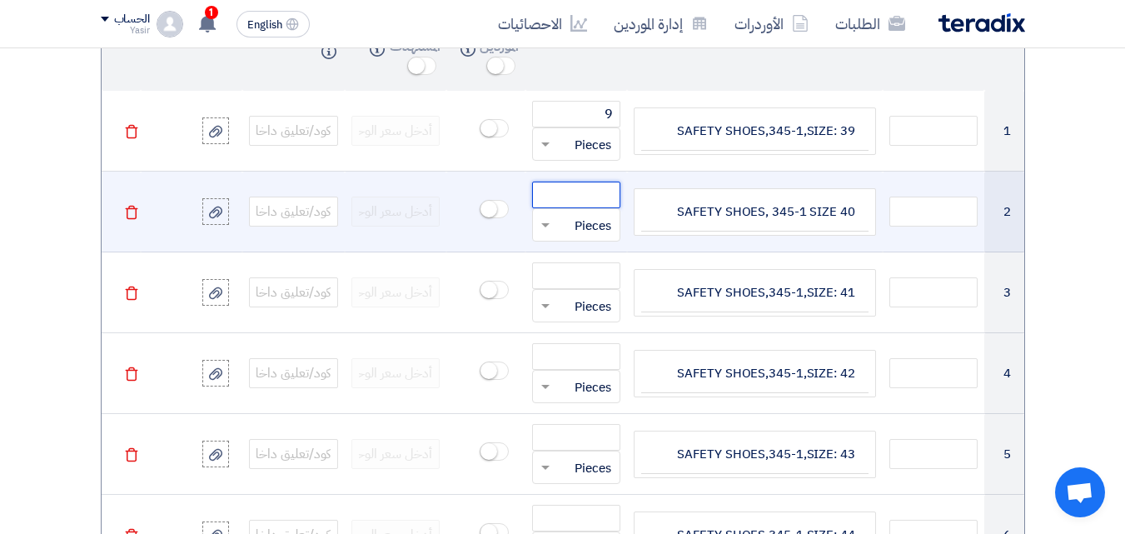
click at [600, 203] on input "number" at bounding box center [576, 194] width 89 height 27
paste input "39"
type input "39"
paste input "60"
type input "60"
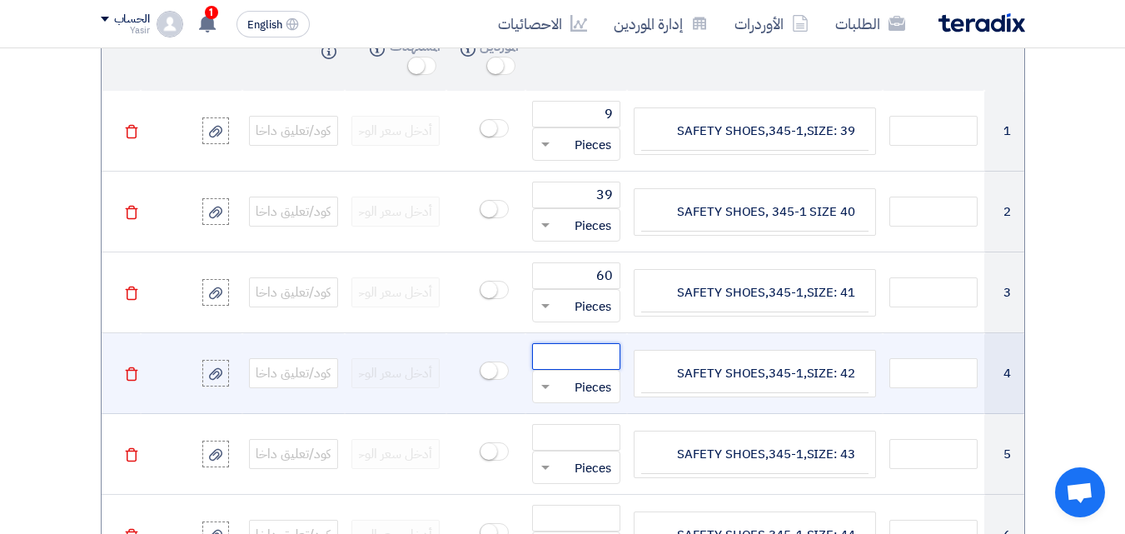
click at [608, 351] on input "number" at bounding box center [576, 356] width 89 height 27
paste input "105"
type input "105"
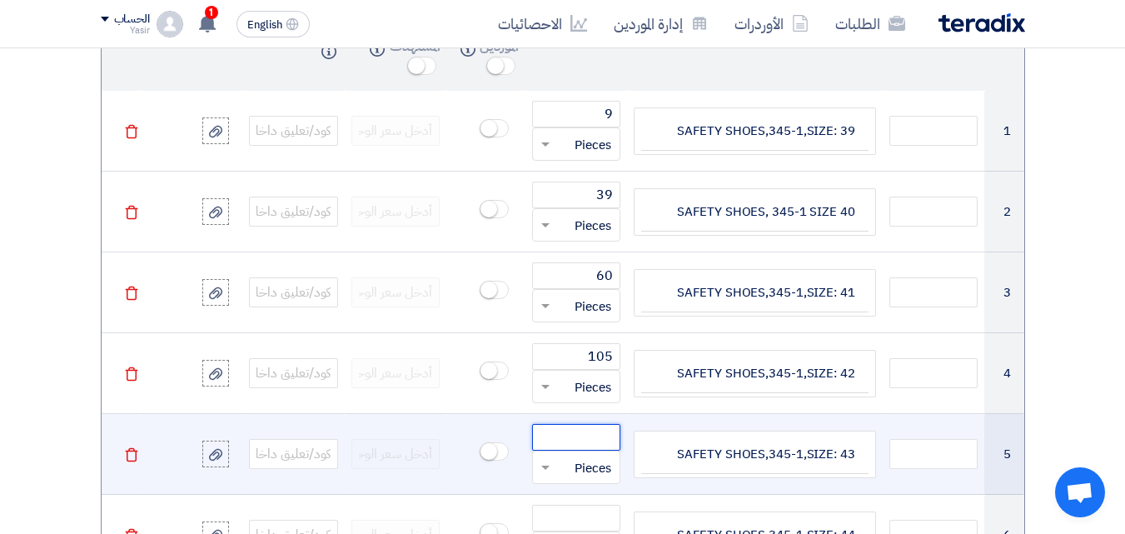
click at [600, 445] on input "number" at bounding box center [576, 437] width 89 height 27
paste input "90"
type input "90"
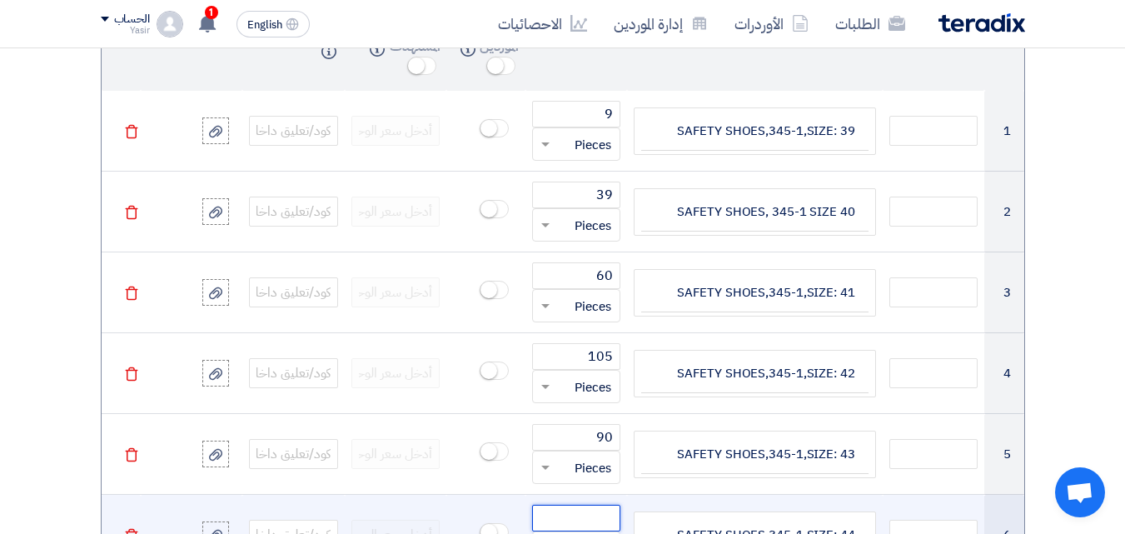
click at [587, 519] on input "number" at bounding box center [576, 517] width 89 height 27
paste input "12"
type input "12"
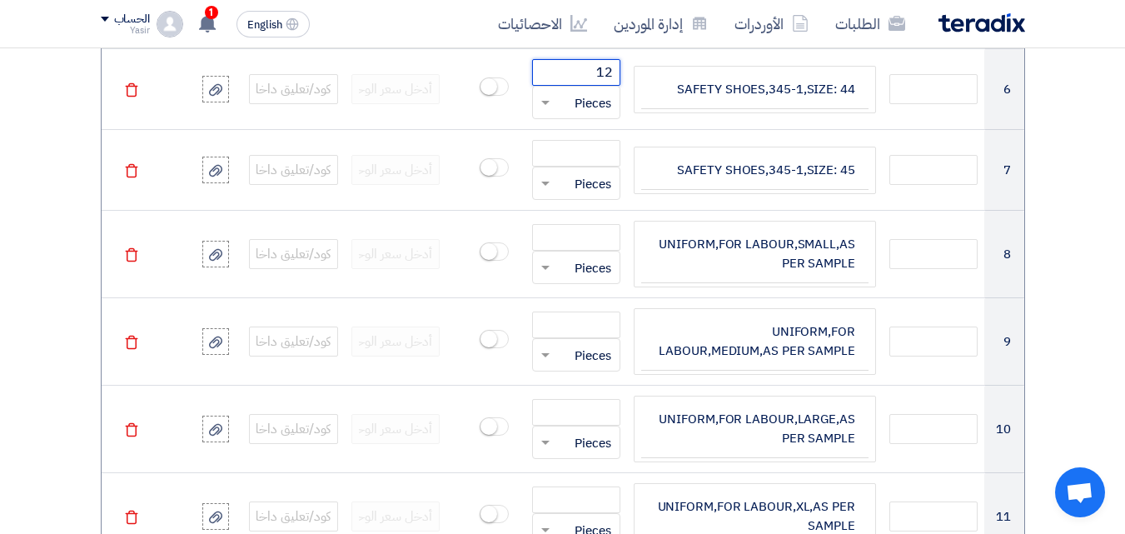
scroll to position [1851, 0]
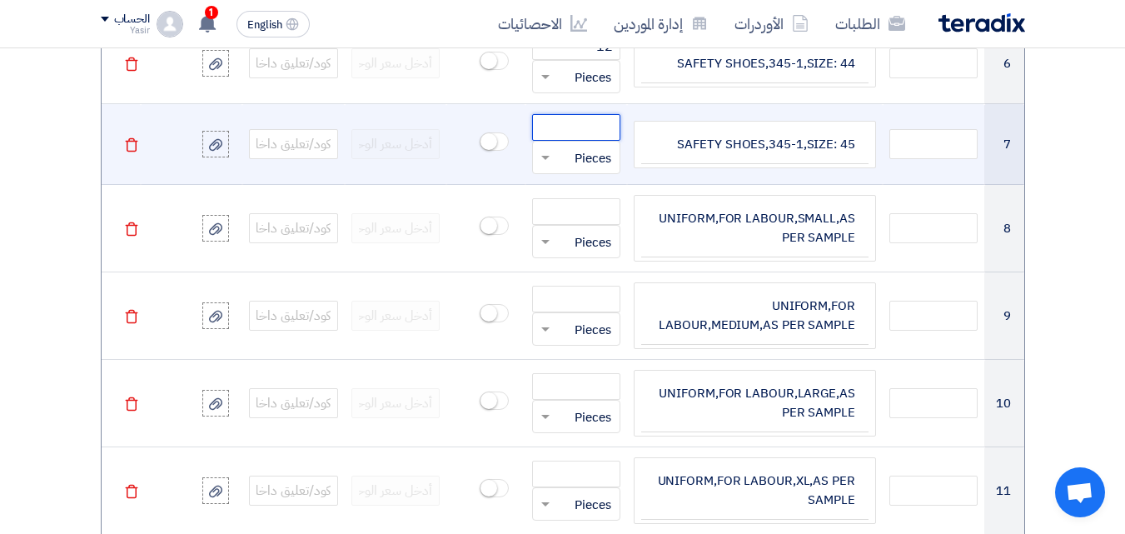
click at [604, 131] on input "number" at bounding box center [576, 127] width 89 height 27
paste input "9"
type input "9"
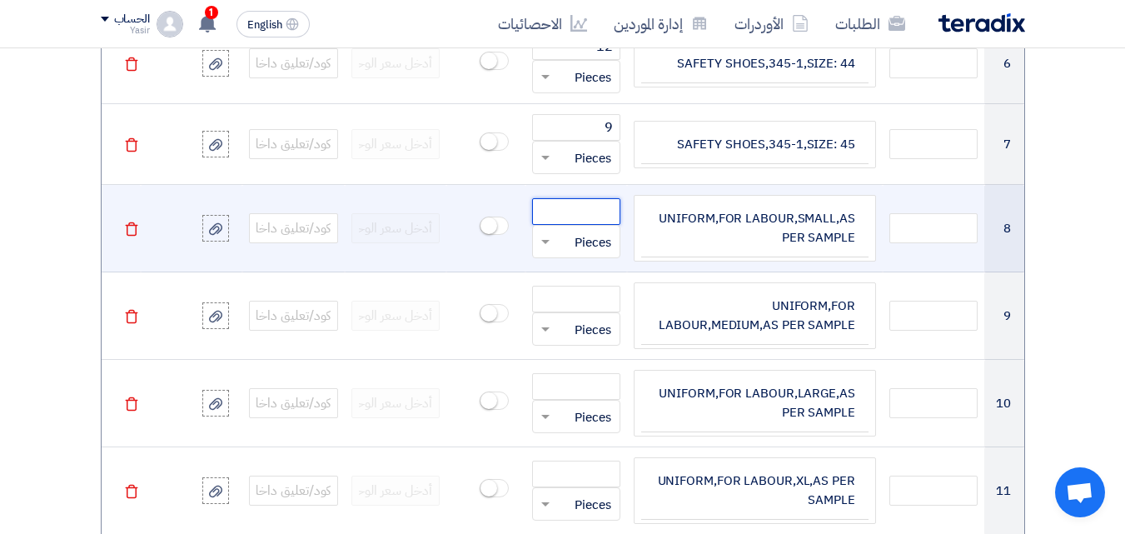
click at [549, 214] on input "number" at bounding box center [576, 211] width 89 height 27
paste input "6"
type input "6"
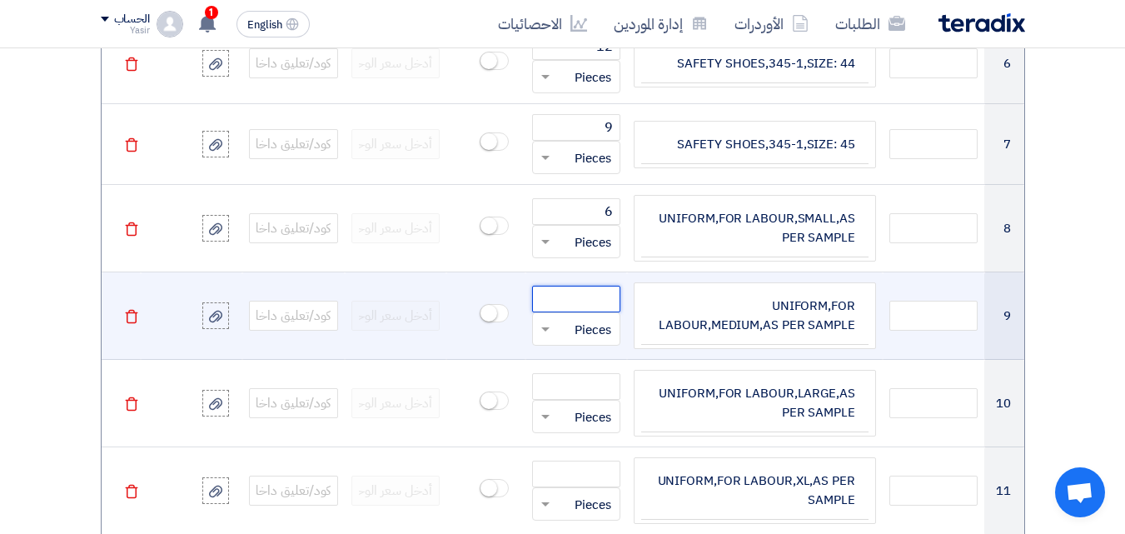
click at [563, 304] on input "number" at bounding box center [576, 299] width 89 height 27
paste input "120"
type input "120"
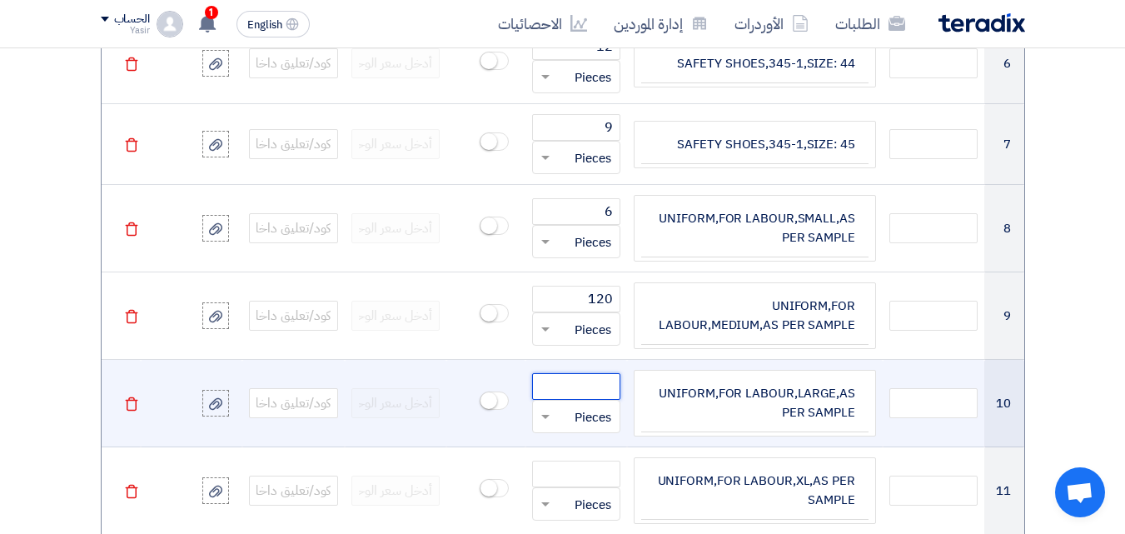
click at [565, 385] on input "number" at bounding box center [576, 386] width 89 height 27
paste input "90"
type input "90"
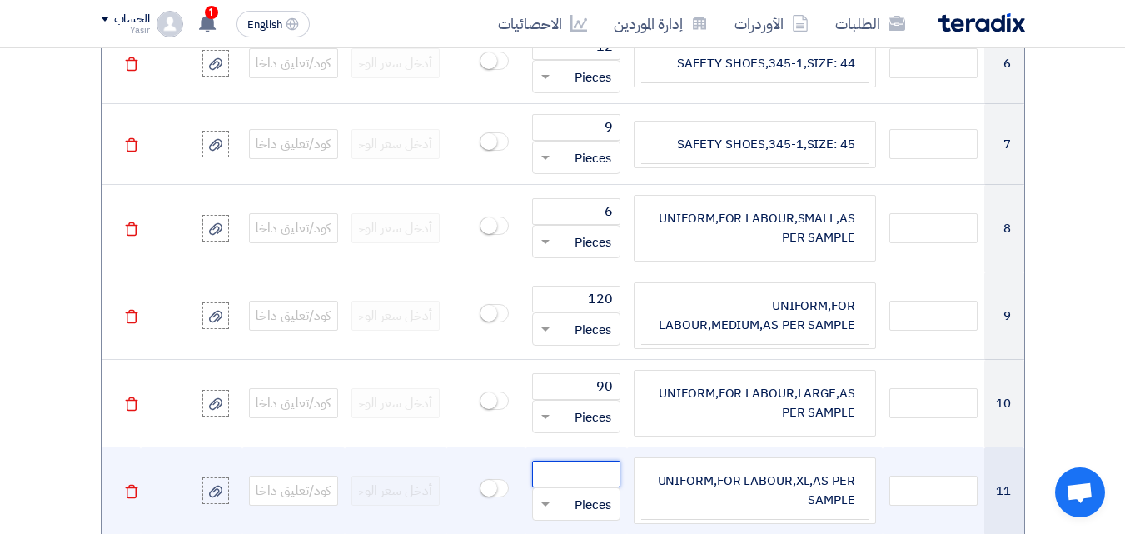
click at [597, 472] on input "number" at bounding box center [576, 473] width 89 height 27
paste input "105"
type input "105"
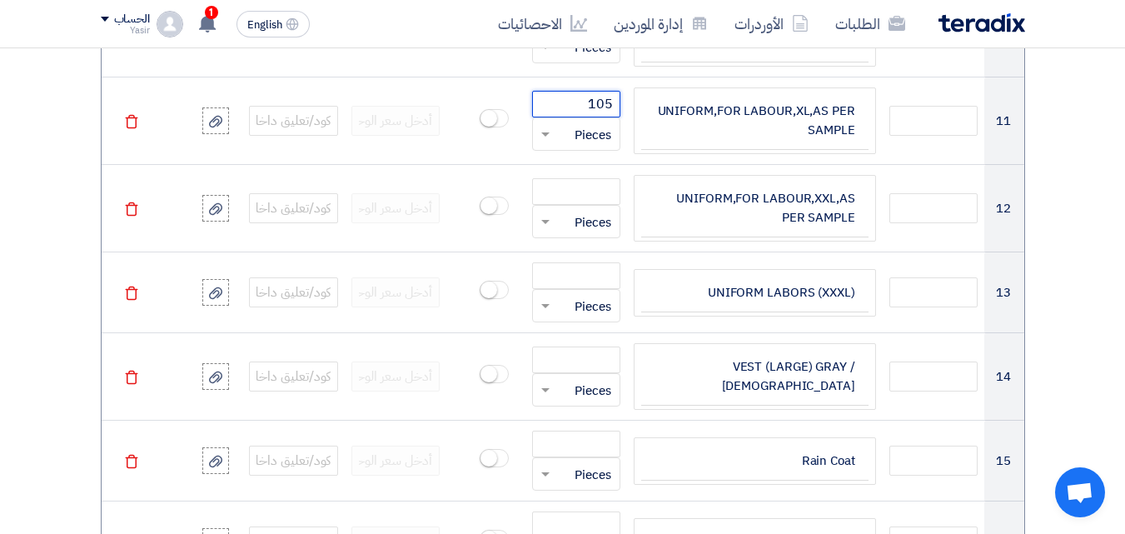
scroll to position [2229, 0]
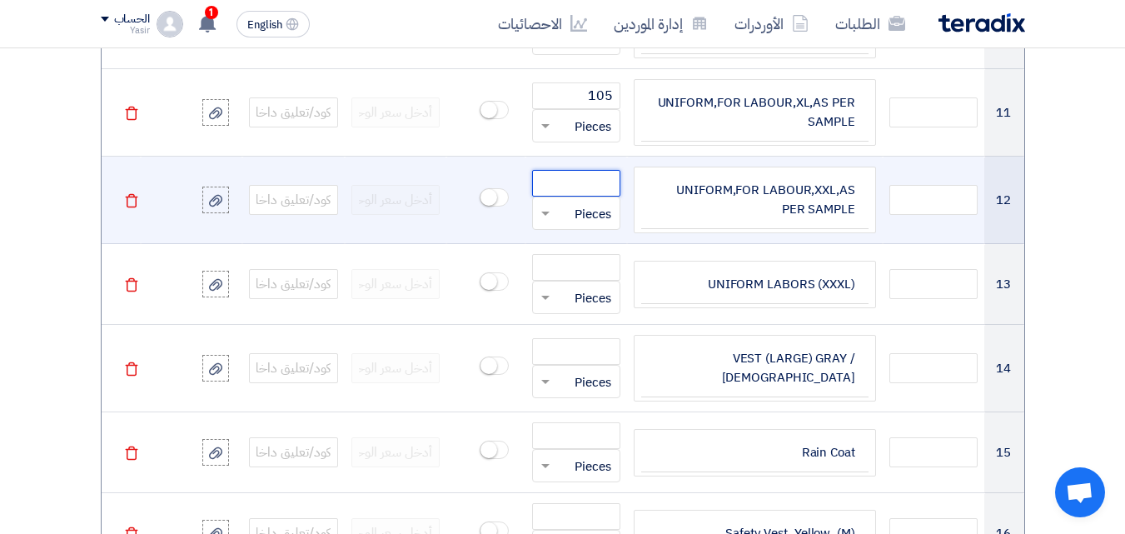
click at [588, 187] on input "number" at bounding box center [576, 183] width 89 height 27
paste input "45"
type input "45"
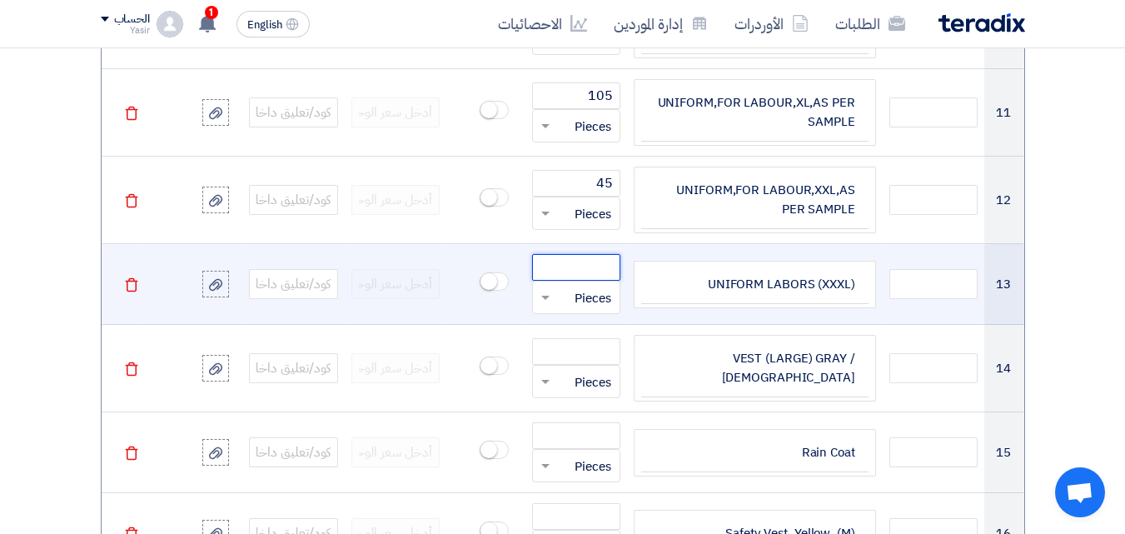
click at [560, 262] on input "number" at bounding box center [576, 267] width 89 height 27
paste input "6"
type input "6"
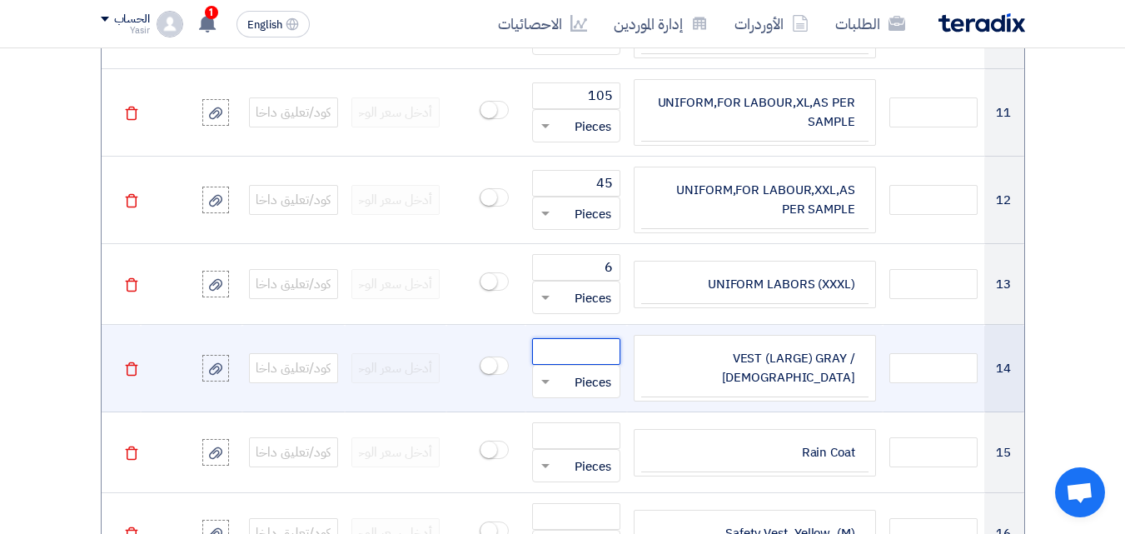
click at [585, 355] on input "number" at bounding box center [576, 351] width 89 height 27
paste input "100"
type input "100"
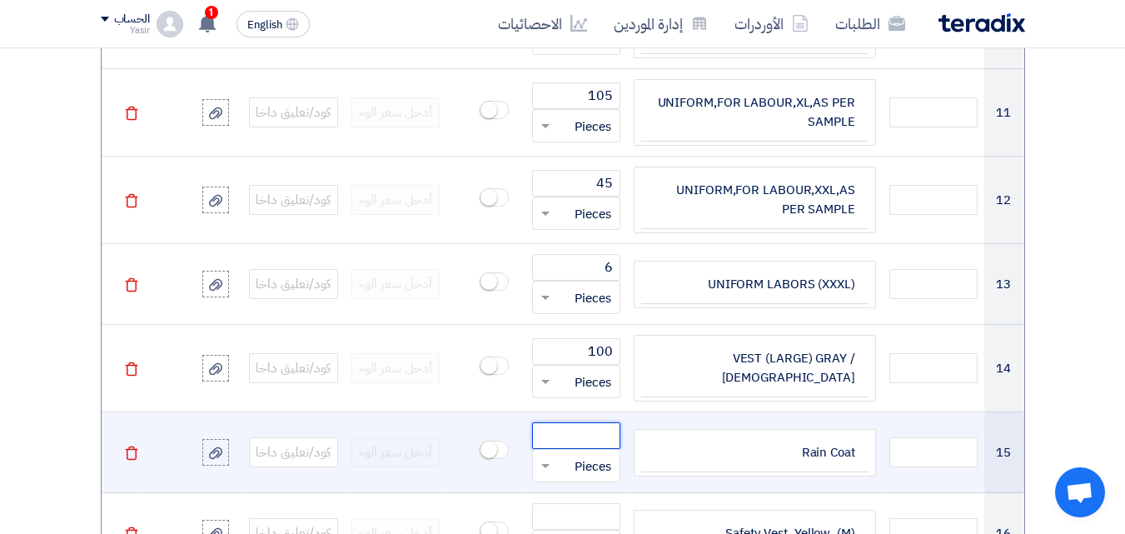
click at [599, 433] on input "number" at bounding box center [576, 435] width 89 height 27
paste input "300"
type input "300"
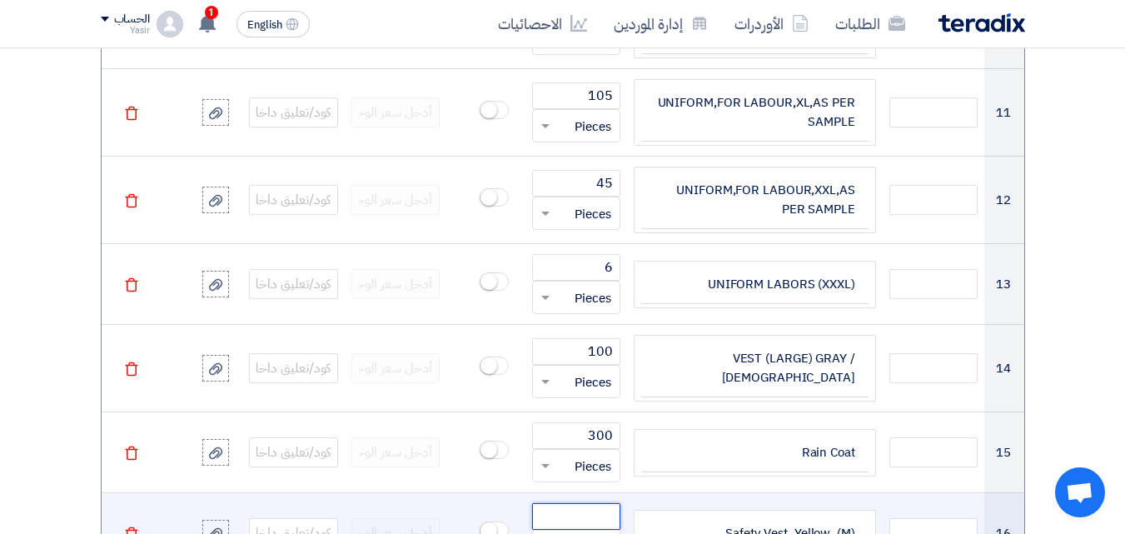
click at [558, 504] on input "number" at bounding box center [576, 516] width 89 height 27
paste input "120"
type input "120"
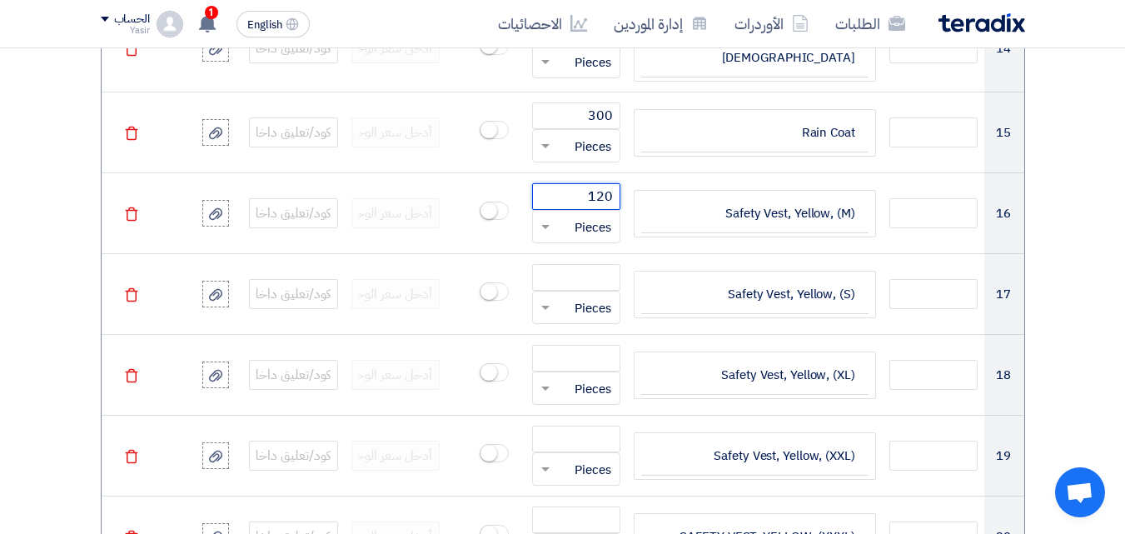
scroll to position [2557, 0]
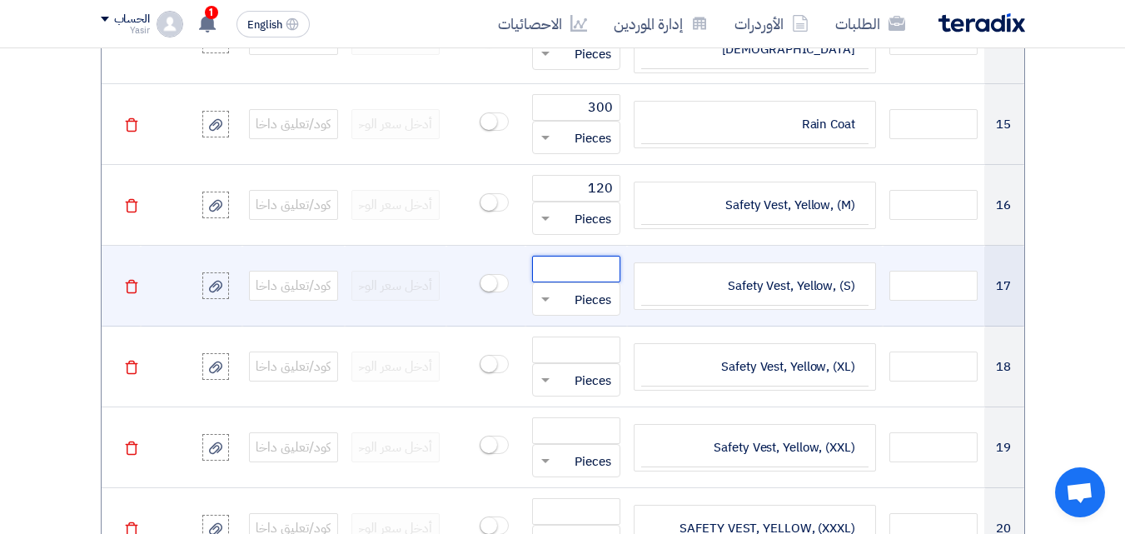
click at [571, 261] on input "number" at bounding box center [576, 269] width 89 height 27
paste input "10"
type input "10"
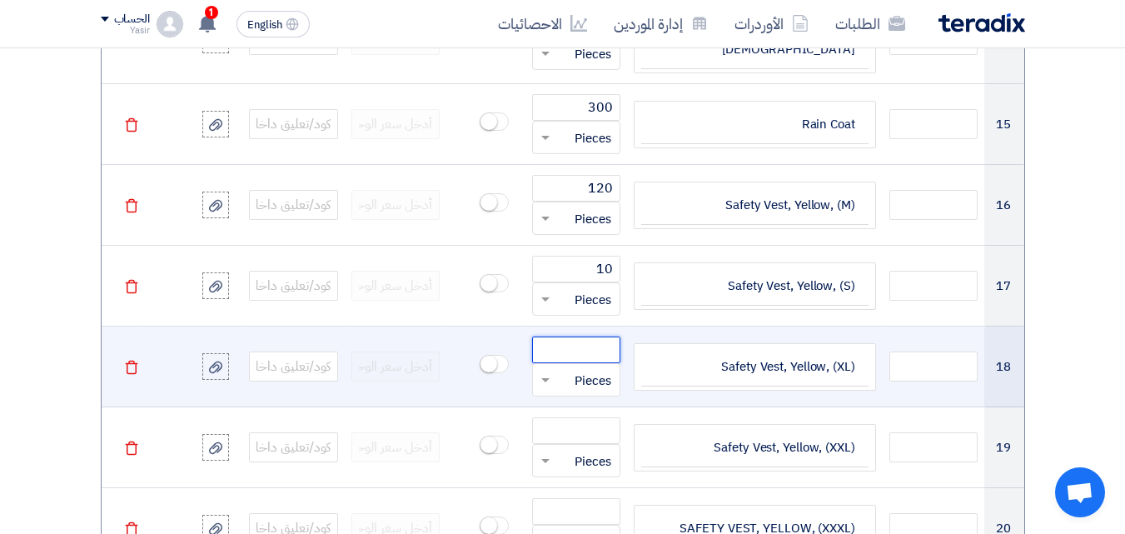
click at [568, 344] on input "number" at bounding box center [576, 349] width 89 height 27
paste input "120"
type input "120"
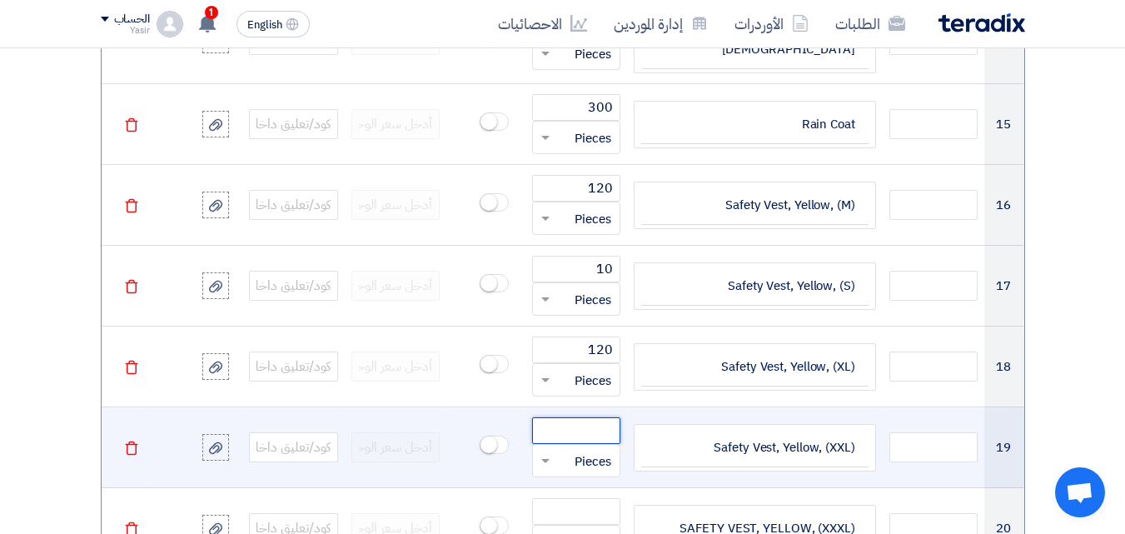
click at [570, 417] on input "number" at bounding box center [576, 430] width 89 height 27
paste input "50"
type input "50"
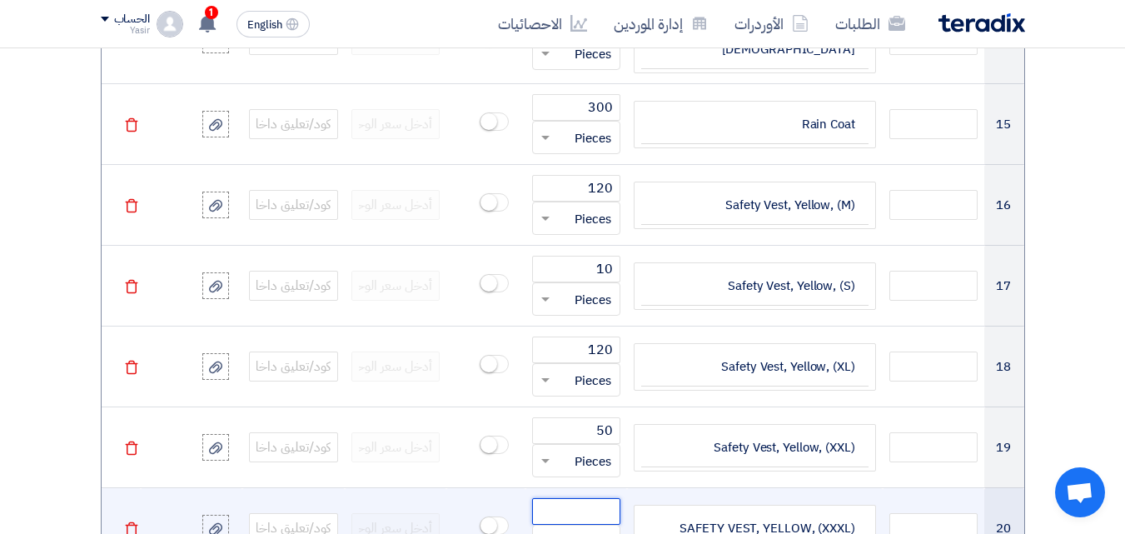
click at [541, 503] on input "number" at bounding box center [576, 511] width 89 height 27
paste input "10"
type input "10"
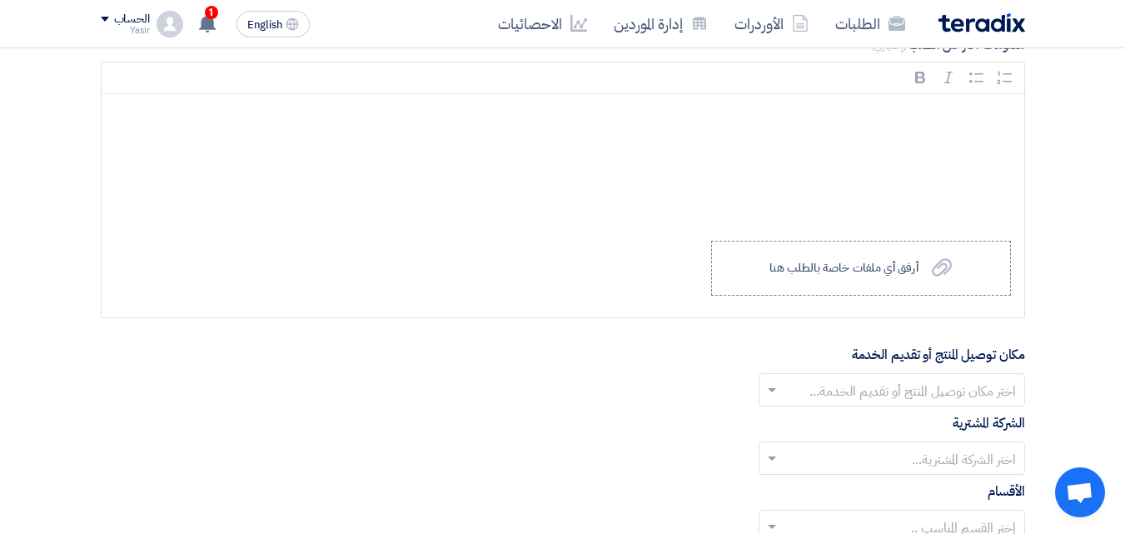
scroll to position [3179, 0]
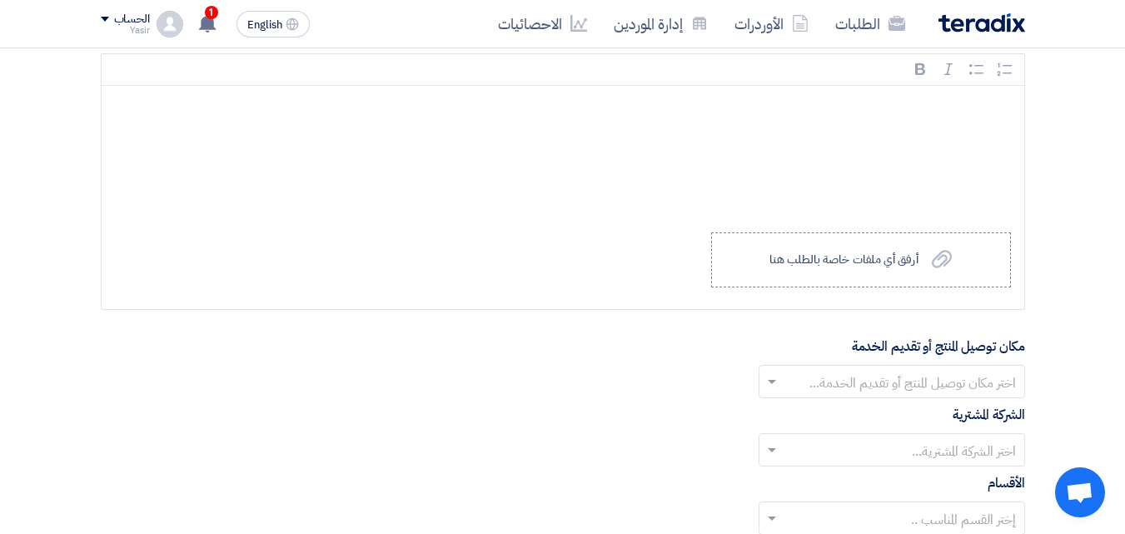
click at [952, 370] on input "text" at bounding box center [900, 383] width 233 height 27
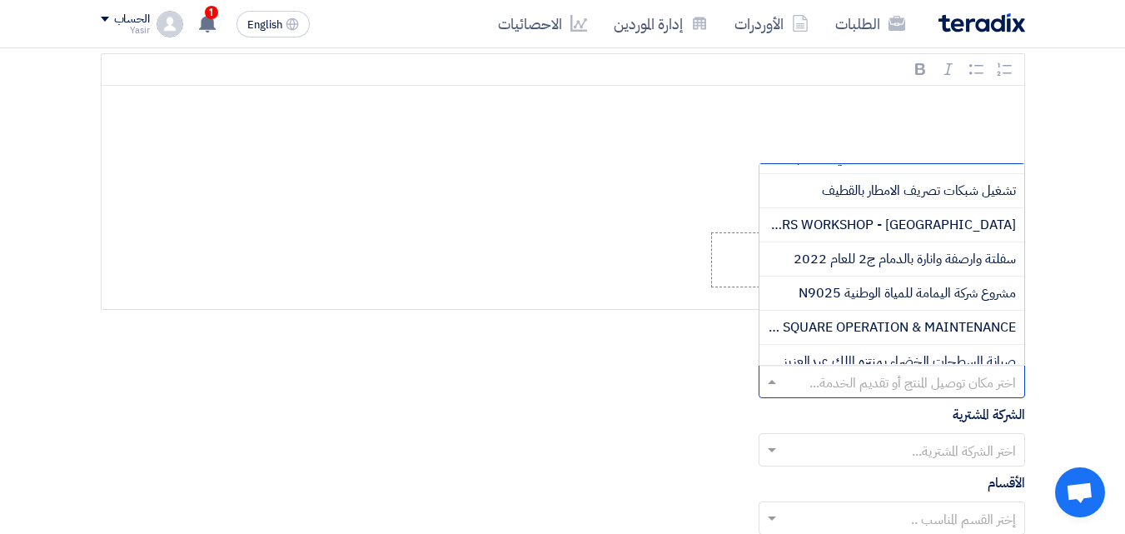
scroll to position [816, 0]
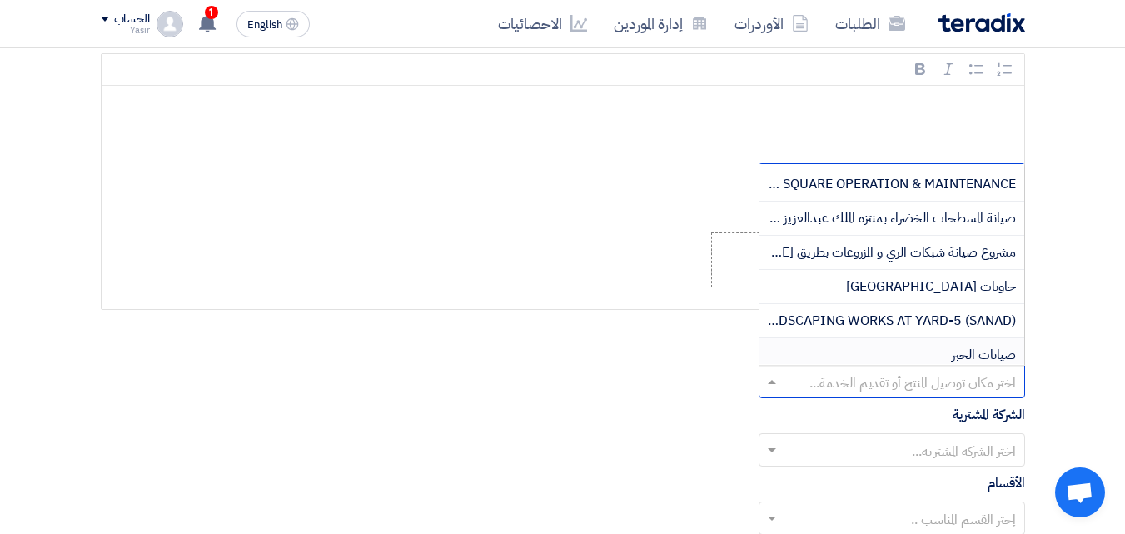
click at [856, 340] on div "صيانات الخبر" at bounding box center [891, 354] width 265 height 33
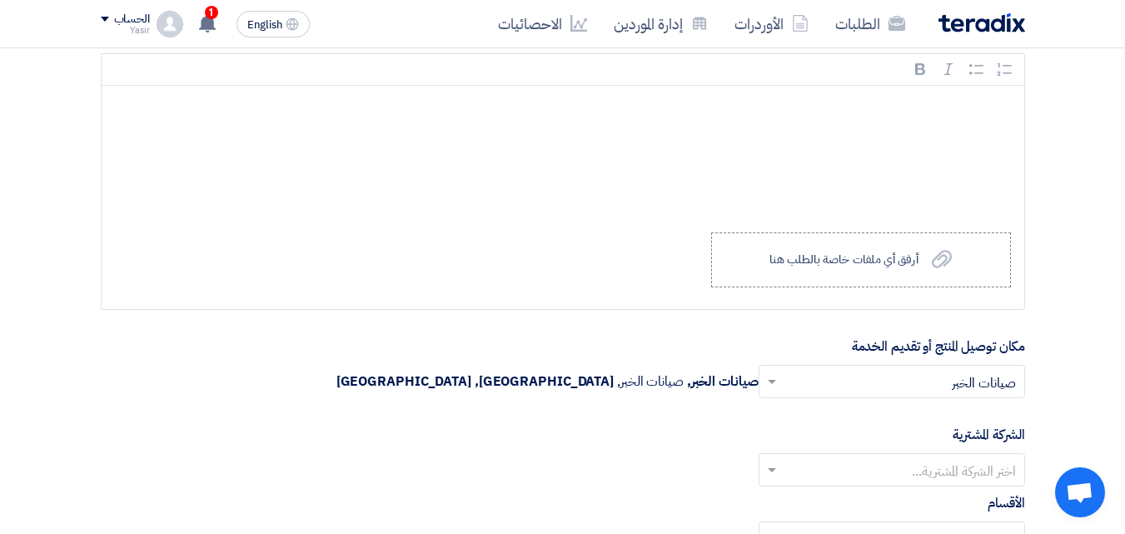
click at [972, 465] on input "text" at bounding box center [900, 471] width 233 height 27
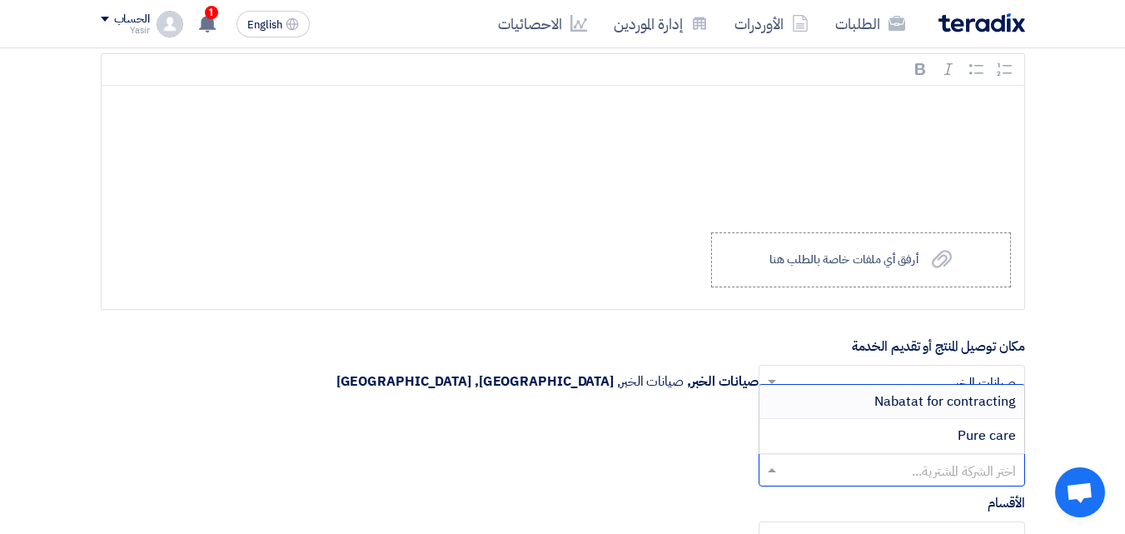
click at [934, 400] on span "Nabatat for contracting" at bounding box center [945, 401] width 142 height 20
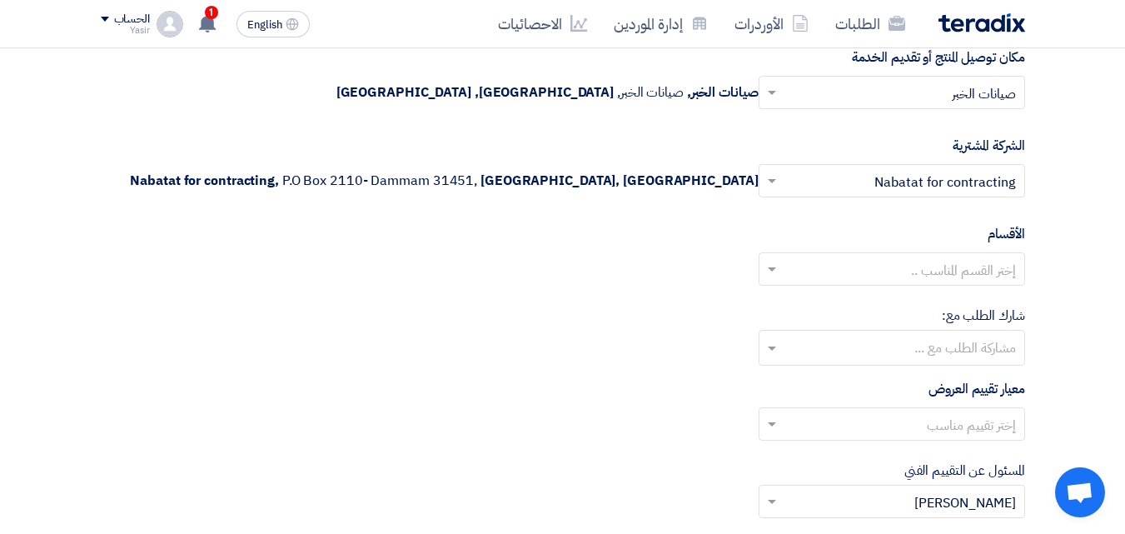
scroll to position [3477, 0]
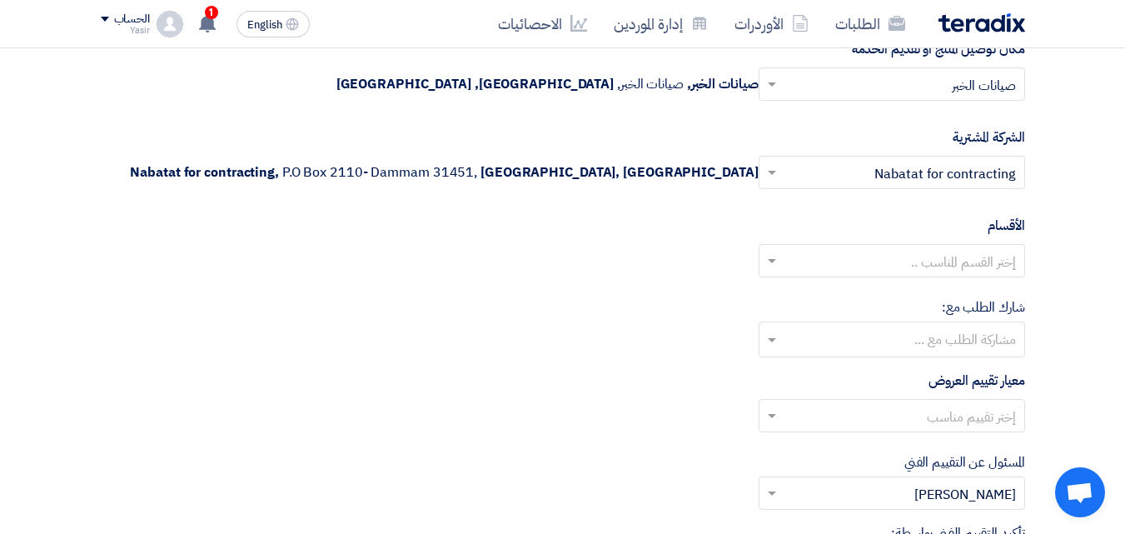
click at [942, 258] on input "text" at bounding box center [900, 262] width 233 height 27
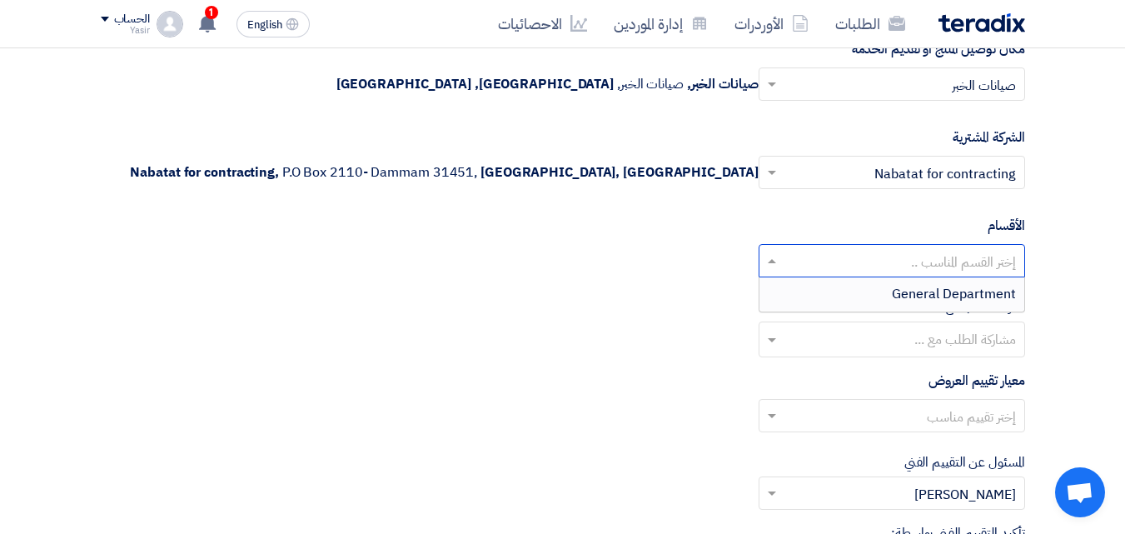
click at [951, 284] on span "General Department" at bounding box center [954, 294] width 124 height 20
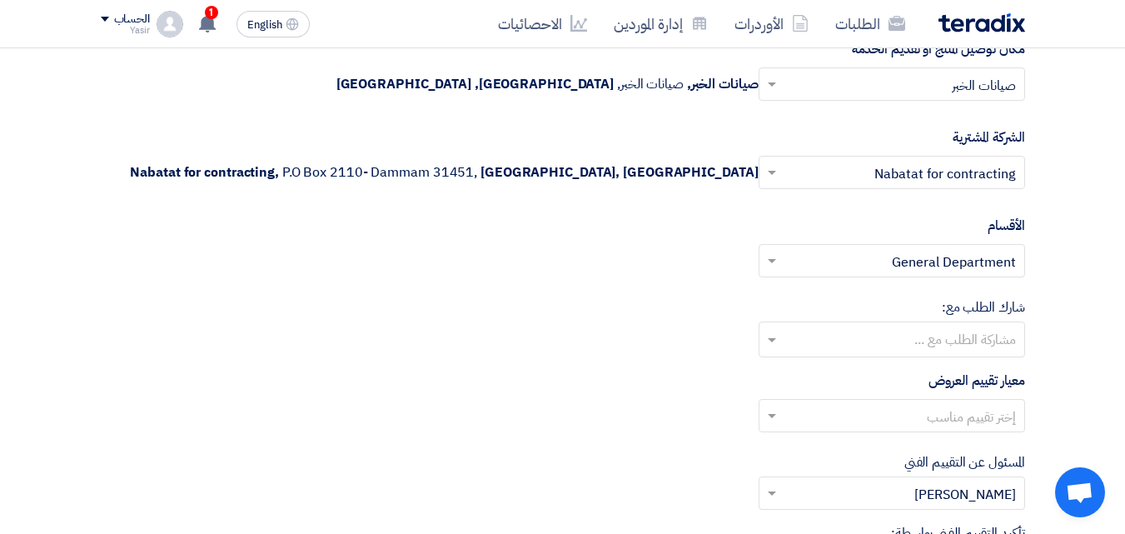
click at [978, 404] on input "text" at bounding box center [900, 417] width 233 height 27
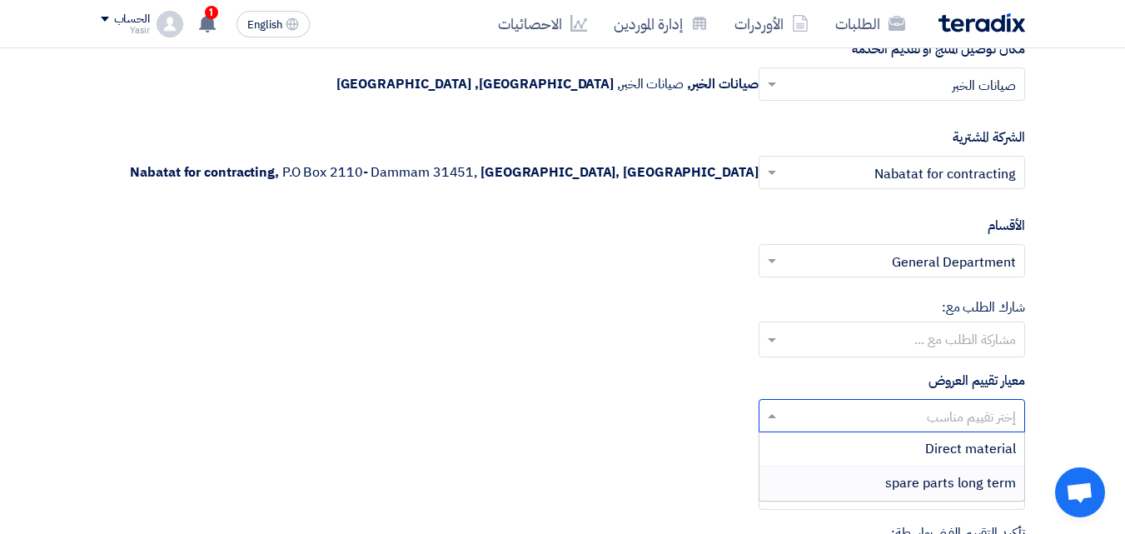
click at [937, 334] on input "text" at bounding box center [891, 340] width 250 height 27
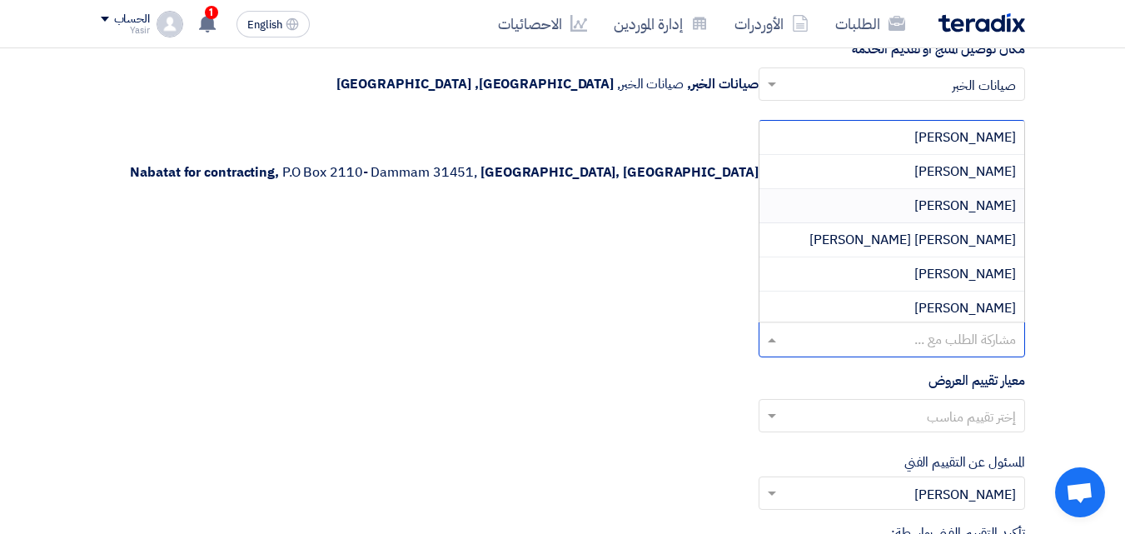
click at [944, 196] on span "[PERSON_NAME]" at bounding box center [965, 206] width 102 height 20
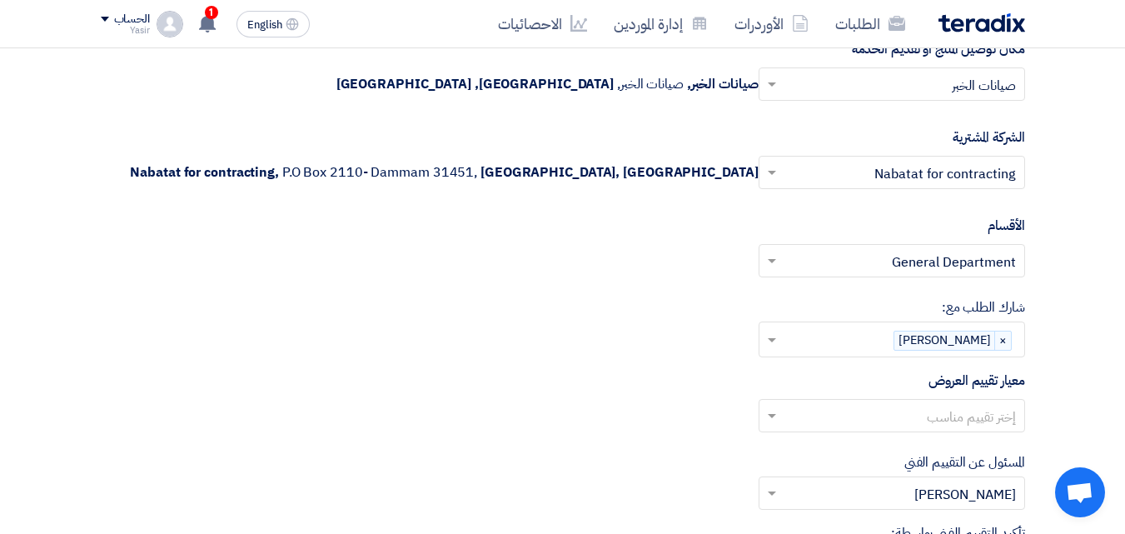
click at [981, 413] on input "text" at bounding box center [900, 417] width 233 height 27
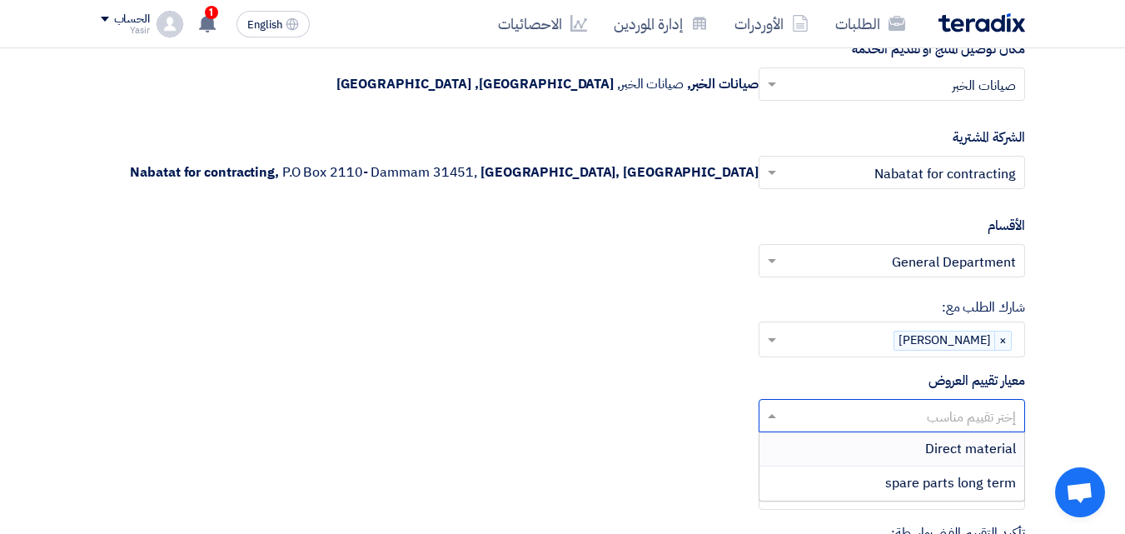
click at [965, 448] on span "Direct material" at bounding box center [970, 449] width 91 height 20
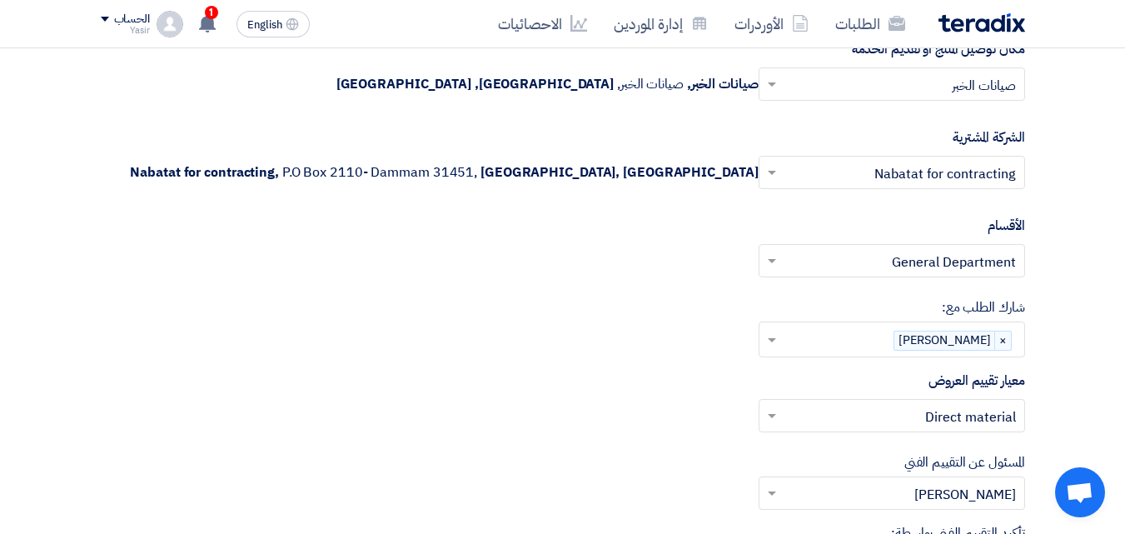
scroll to position [3451, 0]
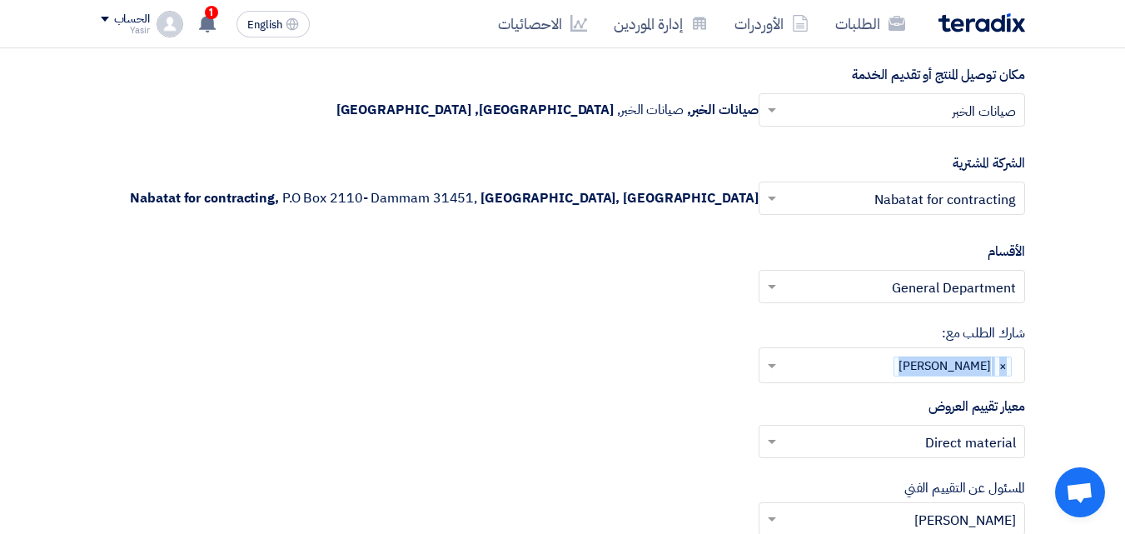
drag, startPoint x: 1123, startPoint y: 377, endPoint x: 1121, endPoint y: 342, distance: 35.0
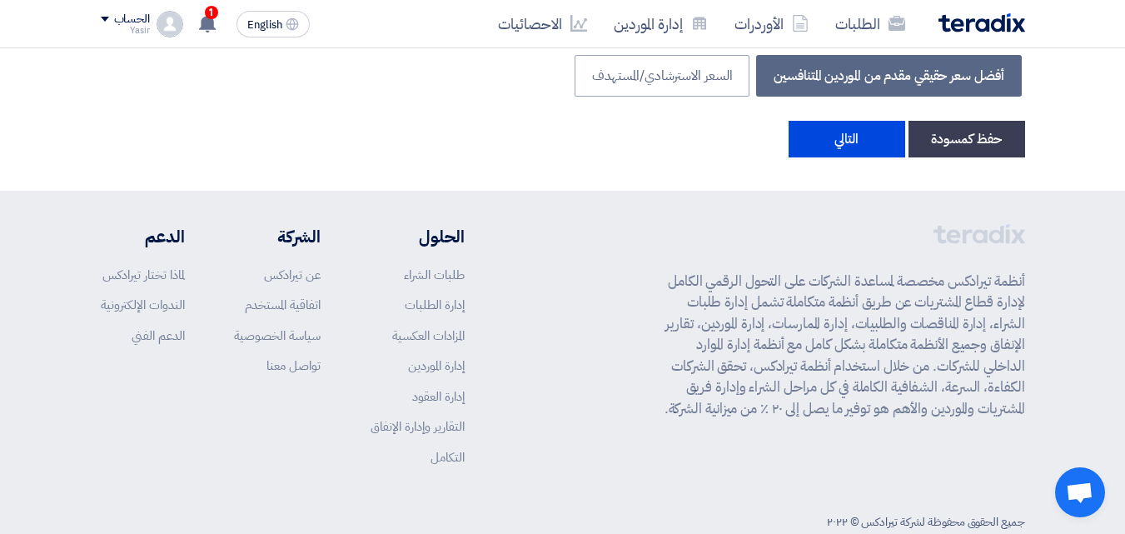
scroll to position [4596, 0]
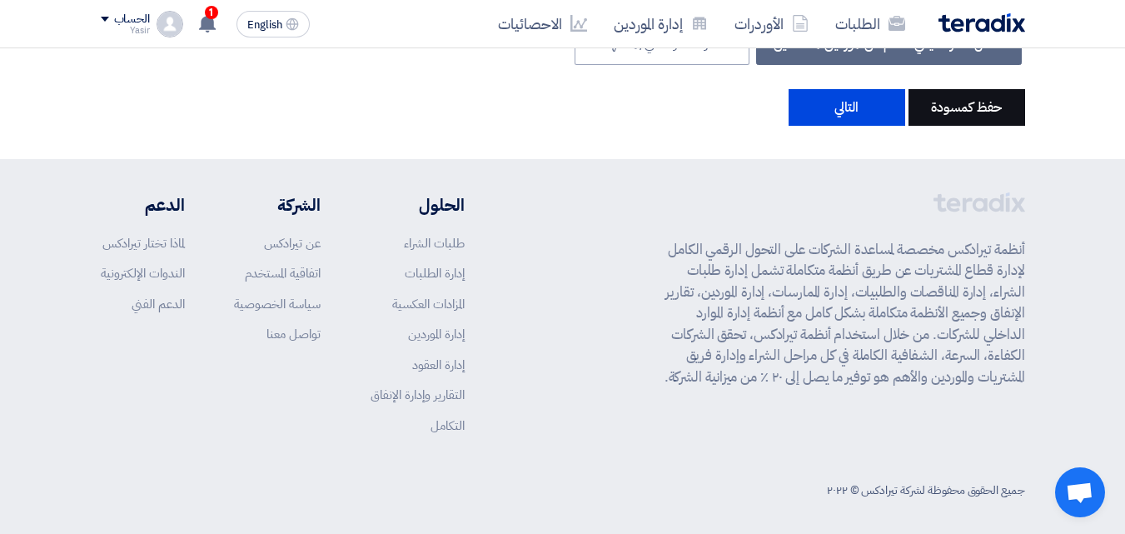
click at [946, 106] on button "حفظ كمسودة" at bounding box center [966, 107] width 117 height 37
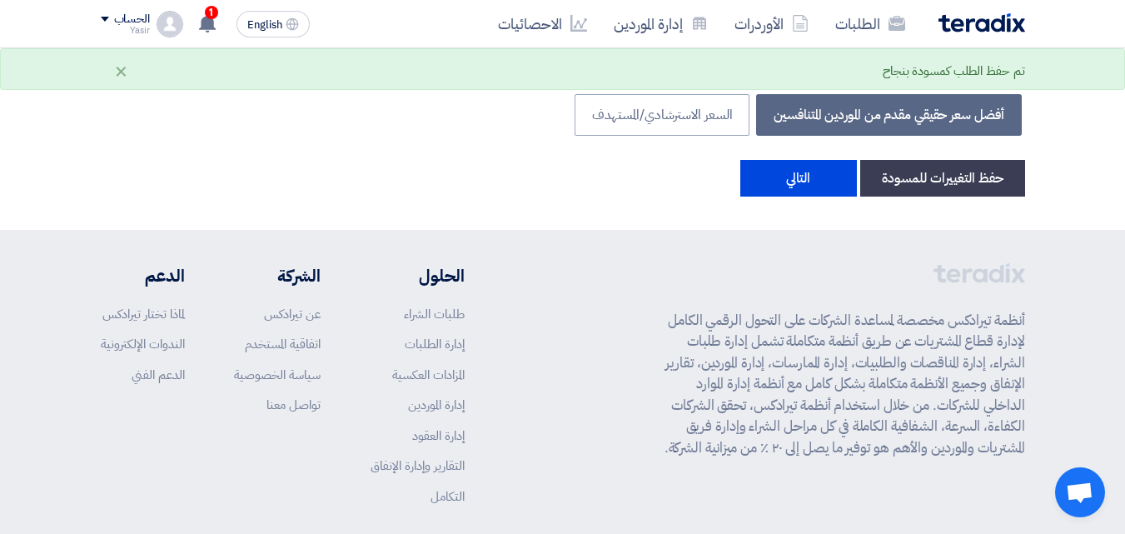
scroll to position [4430, 0]
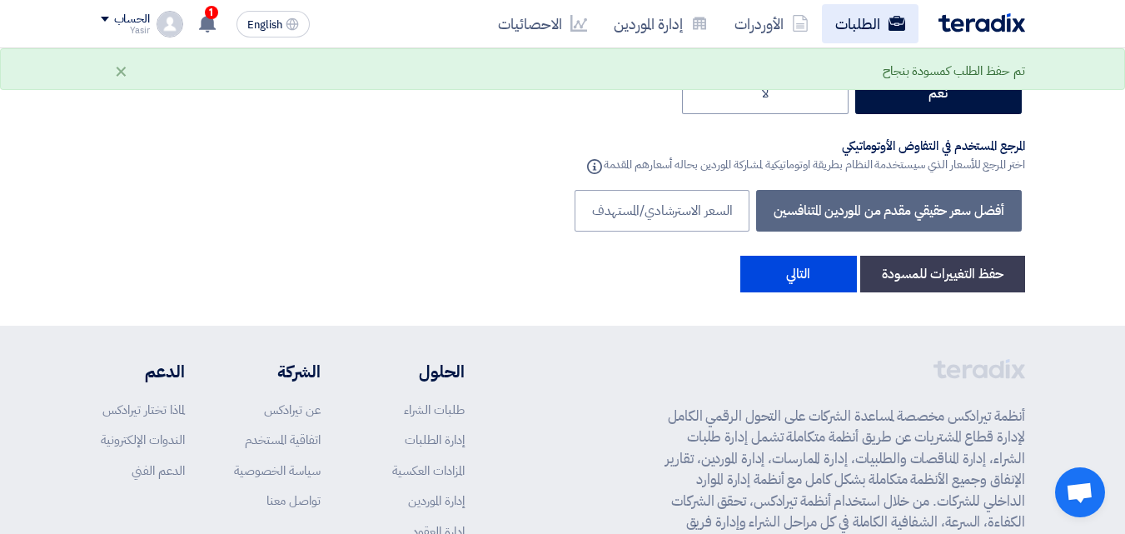
click at [841, 25] on link "الطلبات" at bounding box center [870, 23] width 97 height 39
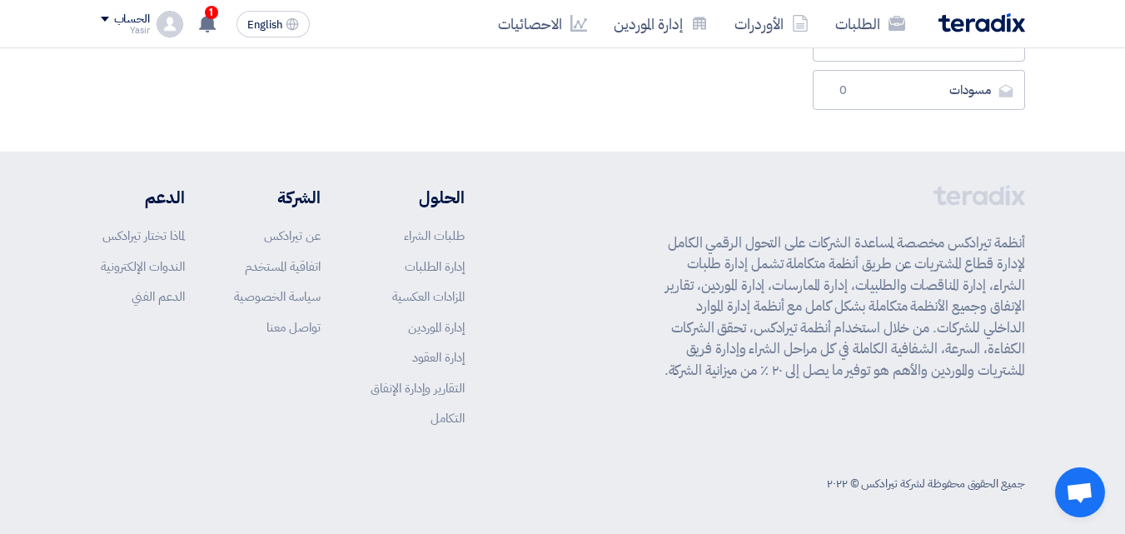
scroll to position [0, 0]
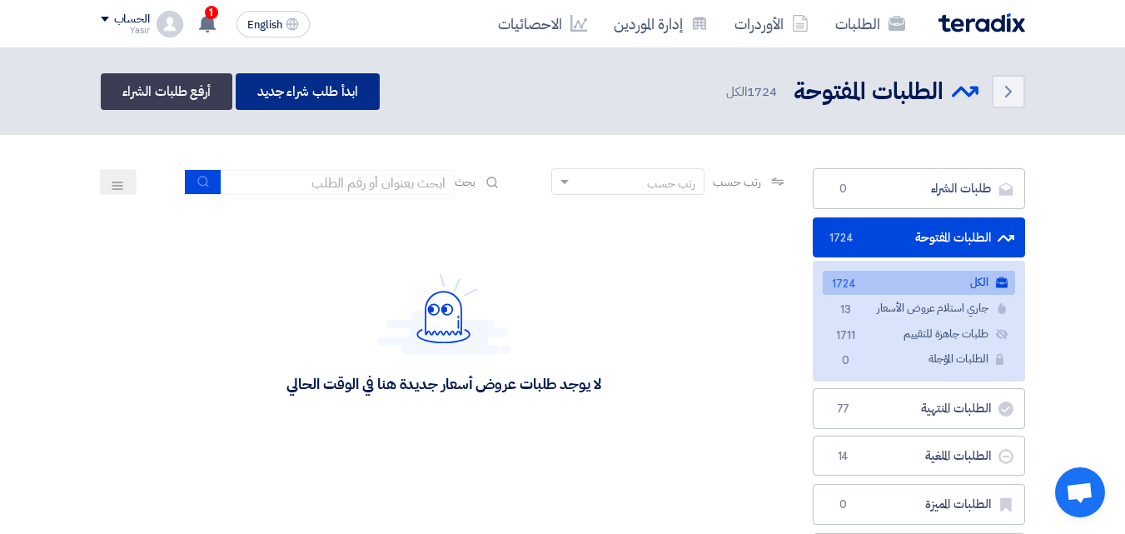
click at [301, 99] on link "ابدأ طلب شراء جديد" at bounding box center [308, 91] width 144 height 37
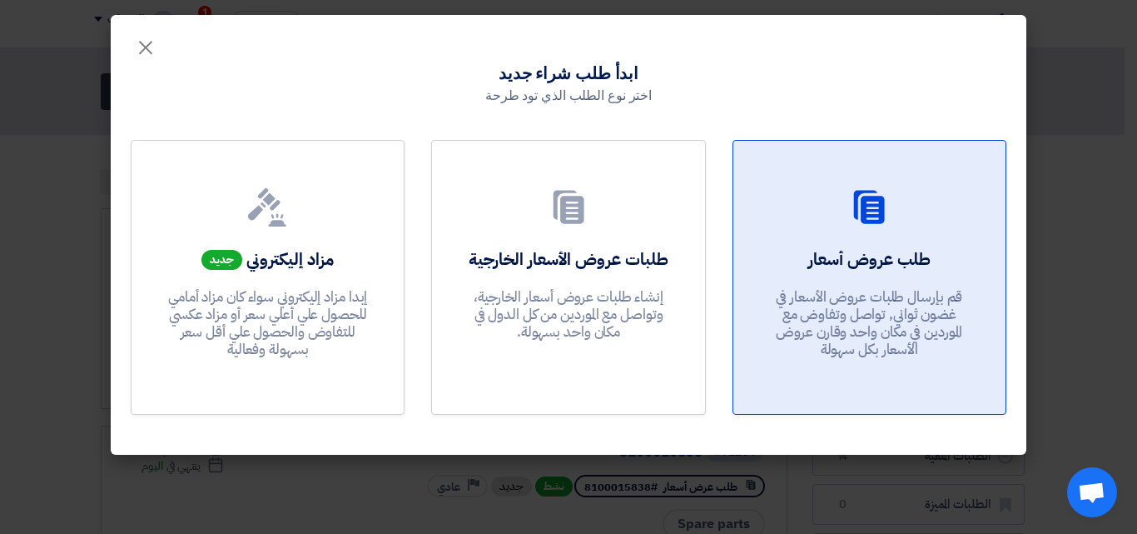
click at [817, 280] on div "طلب عروض أسعار قم بإرسال طلبات عروض الأسعار في غضون ثواني, تواصل وتفاوض مع المو…" at bounding box center [869, 307] width 232 height 120
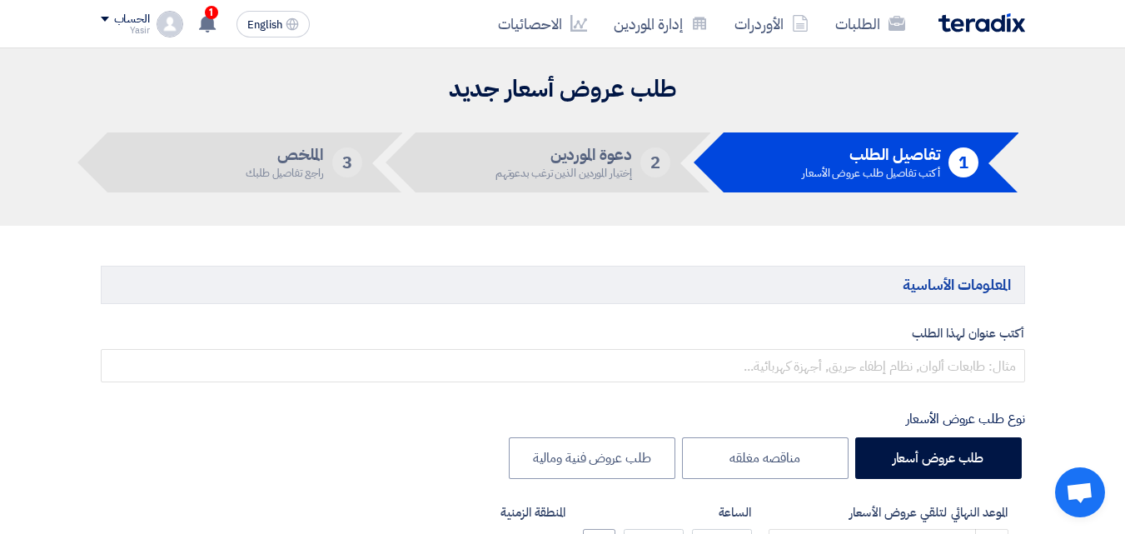
click at [113, 31] on div "Yasir" at bounding box center [125, 30] width 49 height 9
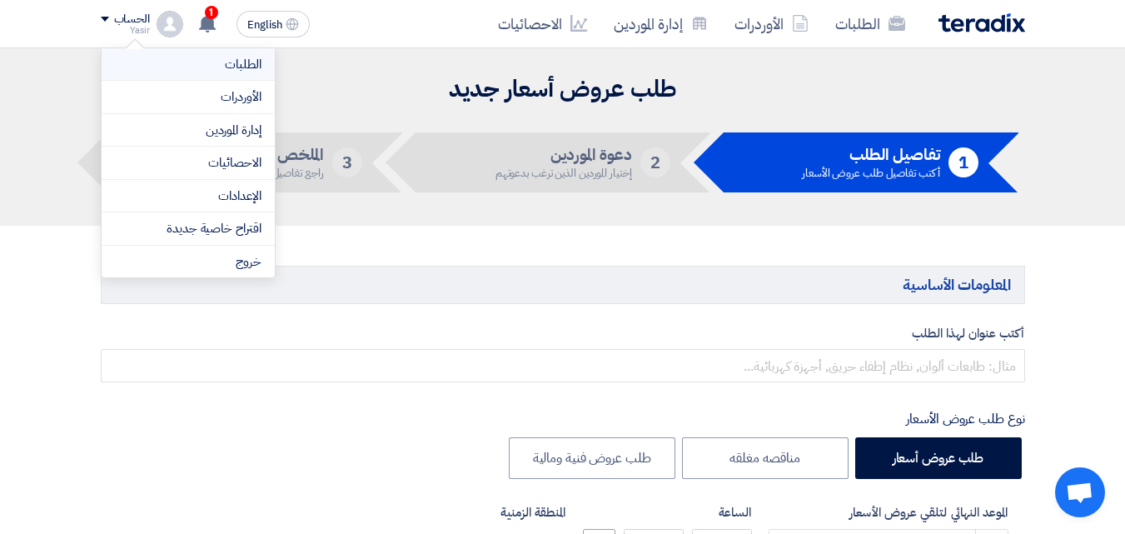
click at [227, 72] on li "الطلبات" at bounding box center [188, 64] width 173 height 33
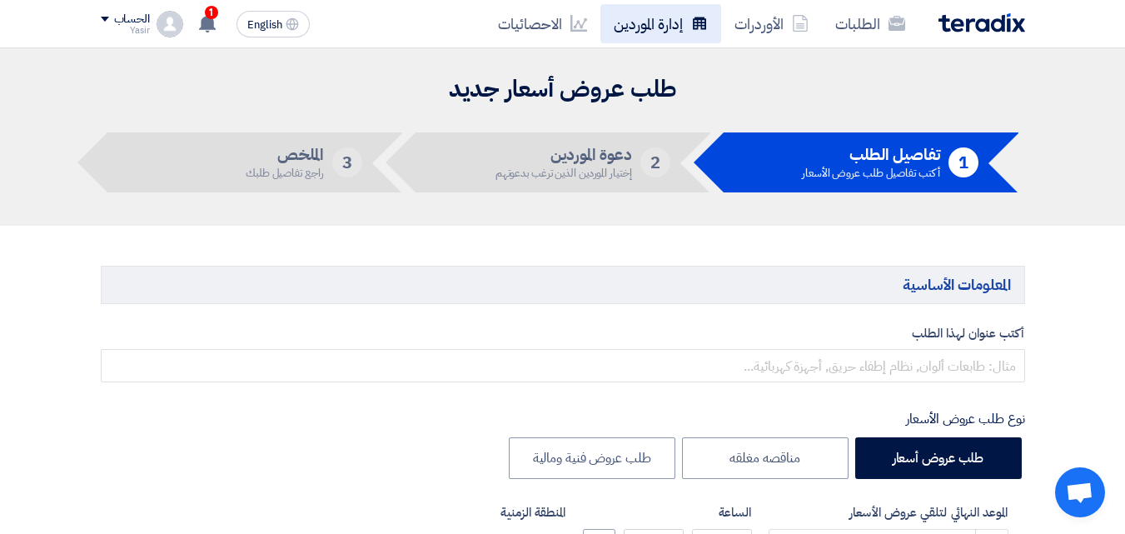
click at [641, 30] on link "إدارة الموردين" at bounding box center [660, 23] width 121 height 39
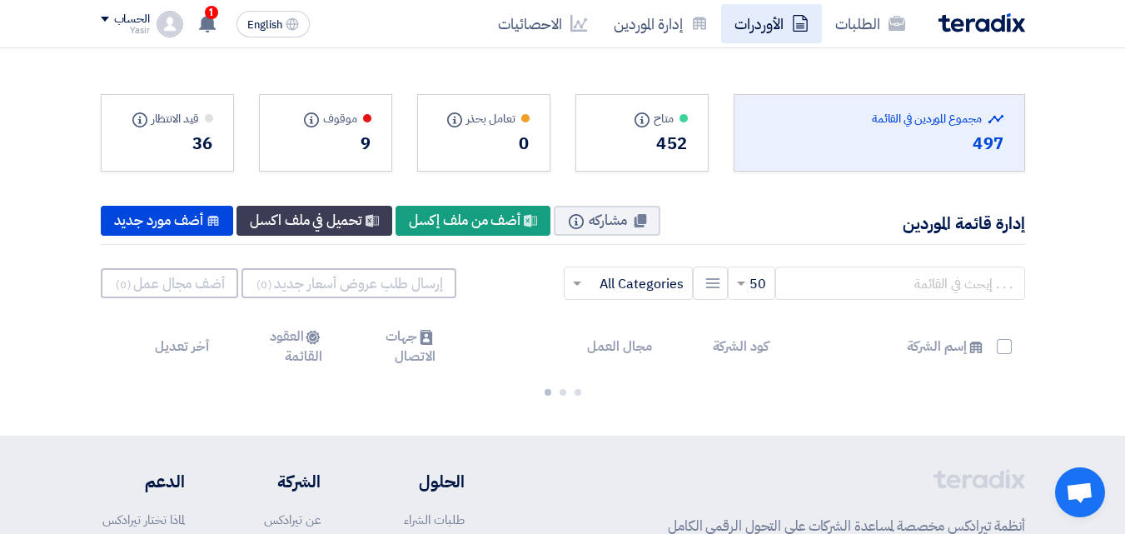
click at [743, 26] on link "الأوردرات" at bounding box center [771, 23] width 101 height 39
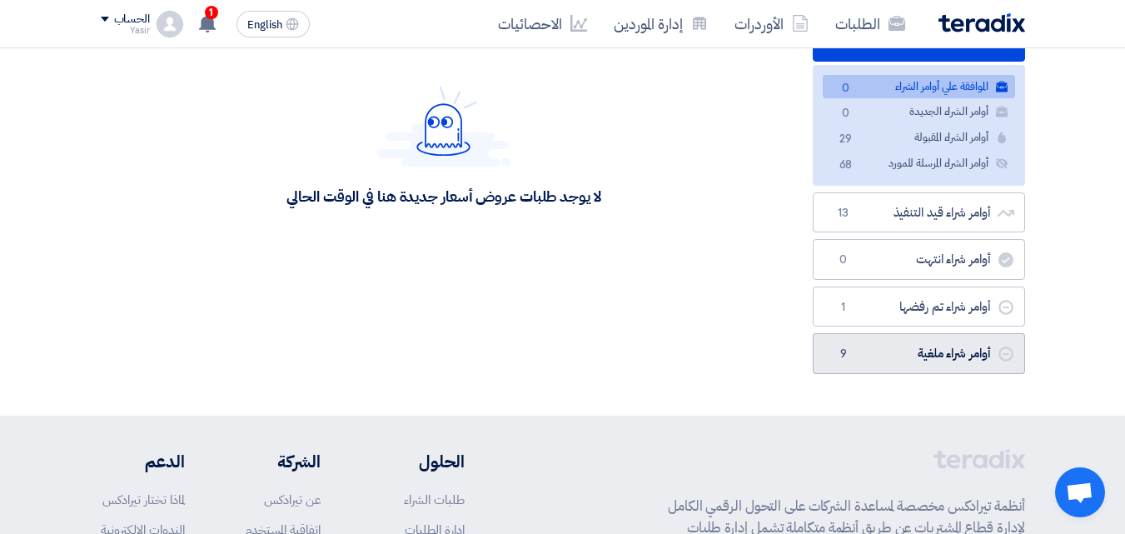
scroll to position [167, 0]
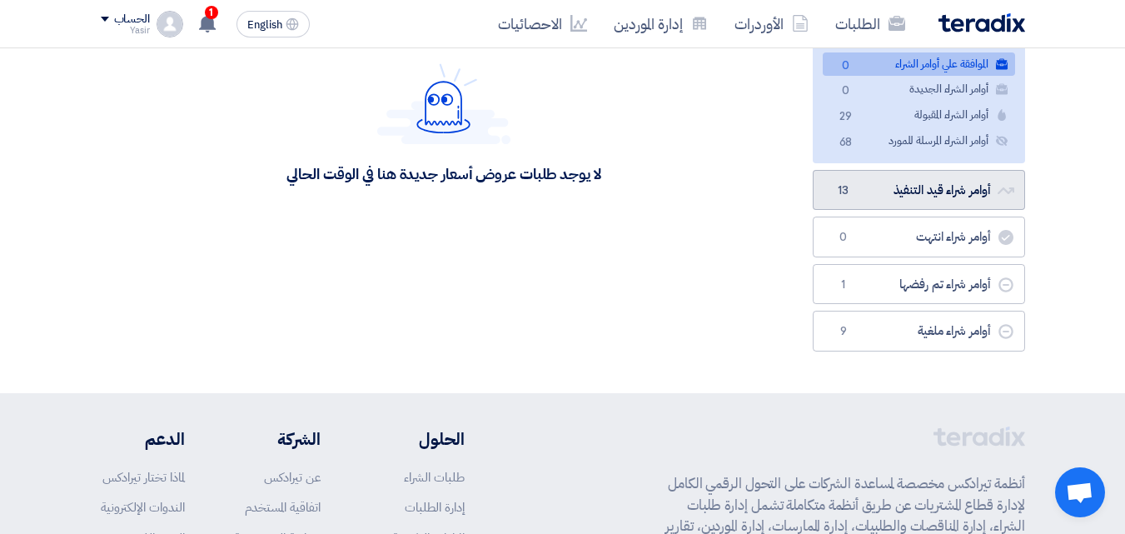
click at [931, 189] on link "أوامر شراء قيد التنفيذ أوامر شراء قيد التنفيذ 13" at bounding box center [919, 190] width 212 height 41
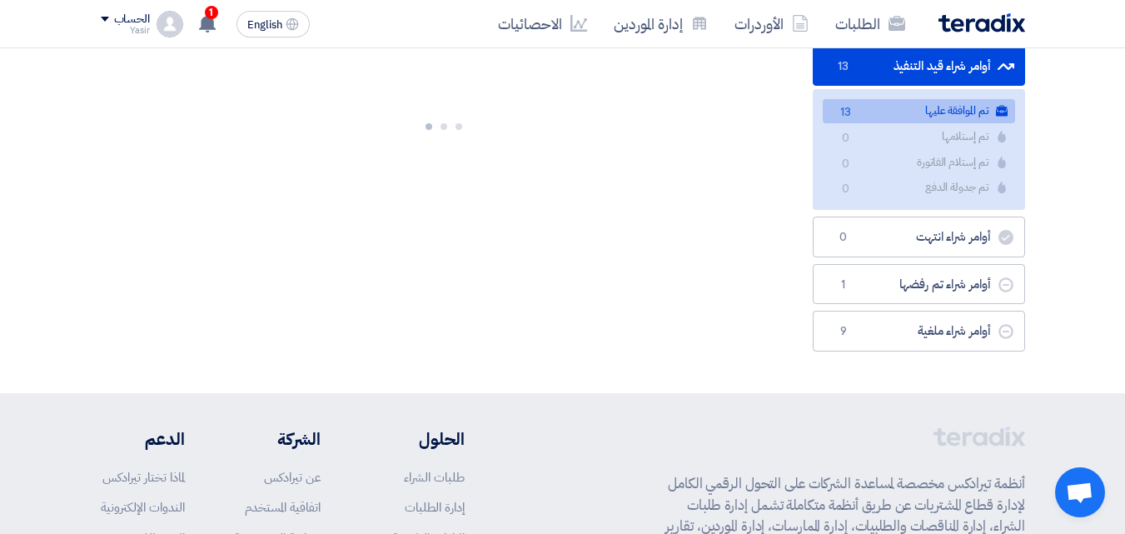
scroll to position [0, 0]
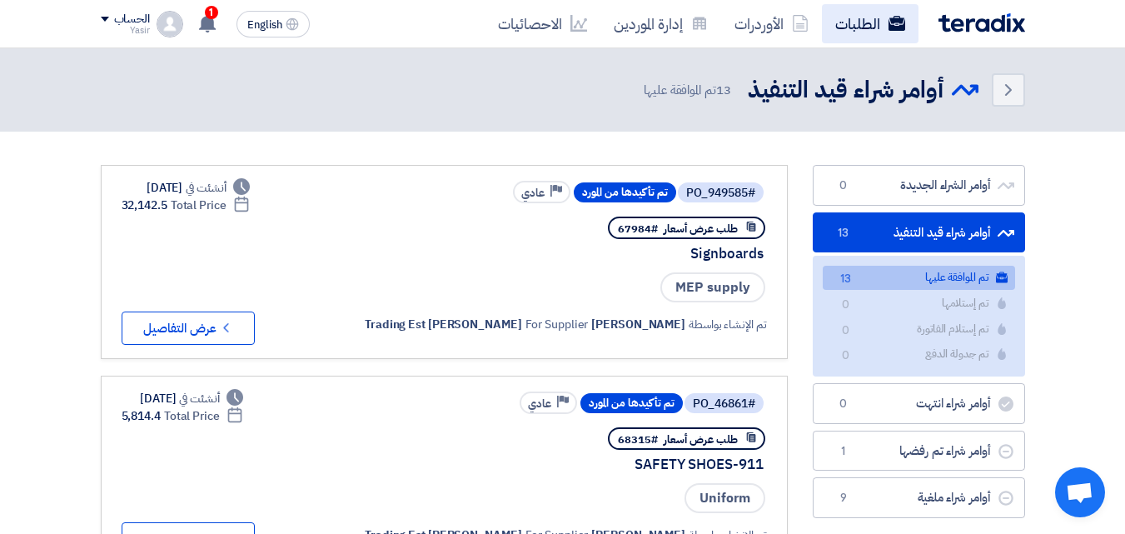
click at [853, 39] on link "الطلبات" at bounding box center [870, 23] width 97 height 39
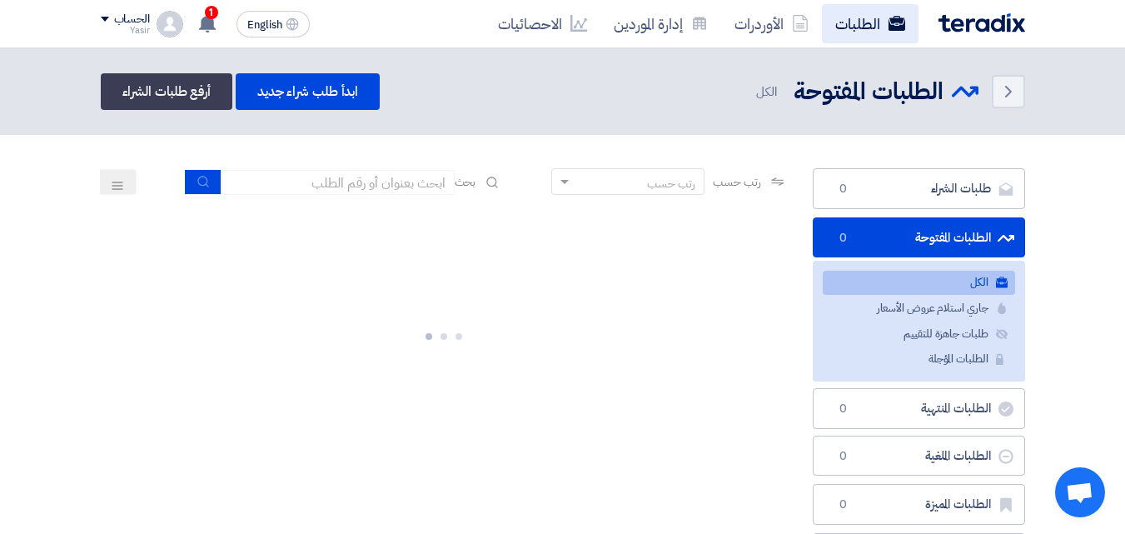
click at [853, 39] on link "الطلبات" at bounding box center [870, 23] width 97 height 39
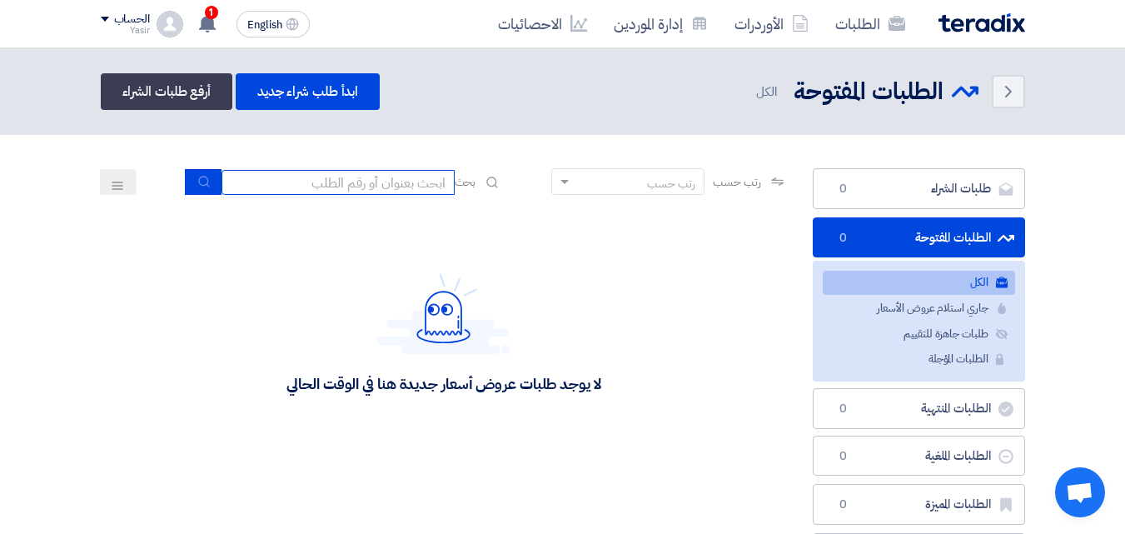
click at [385, 189] on input at bounding box center [337, 182] width 233 height 25
type input "911"
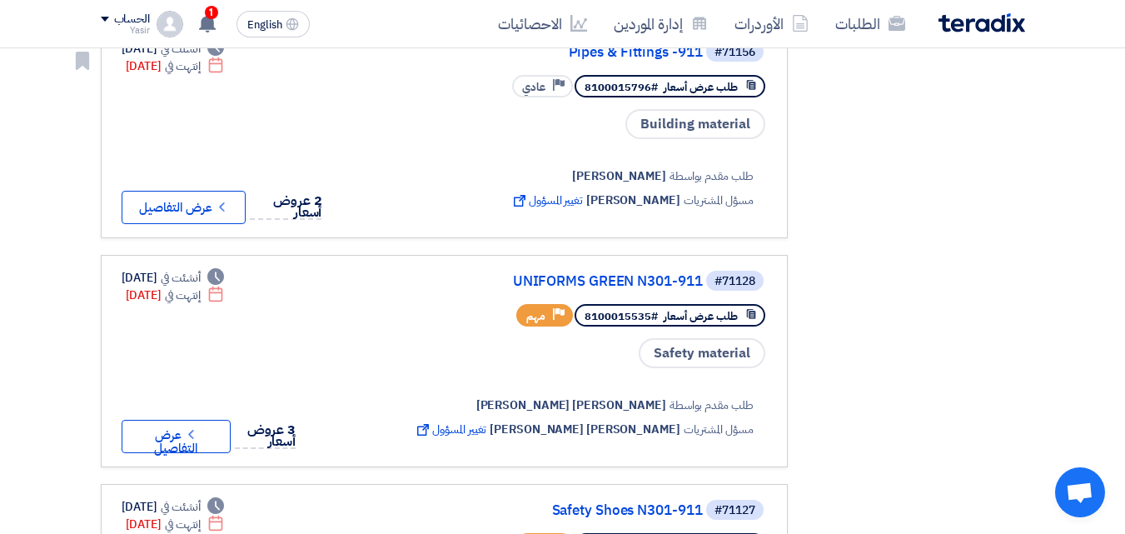
scroll to position [833, 0]
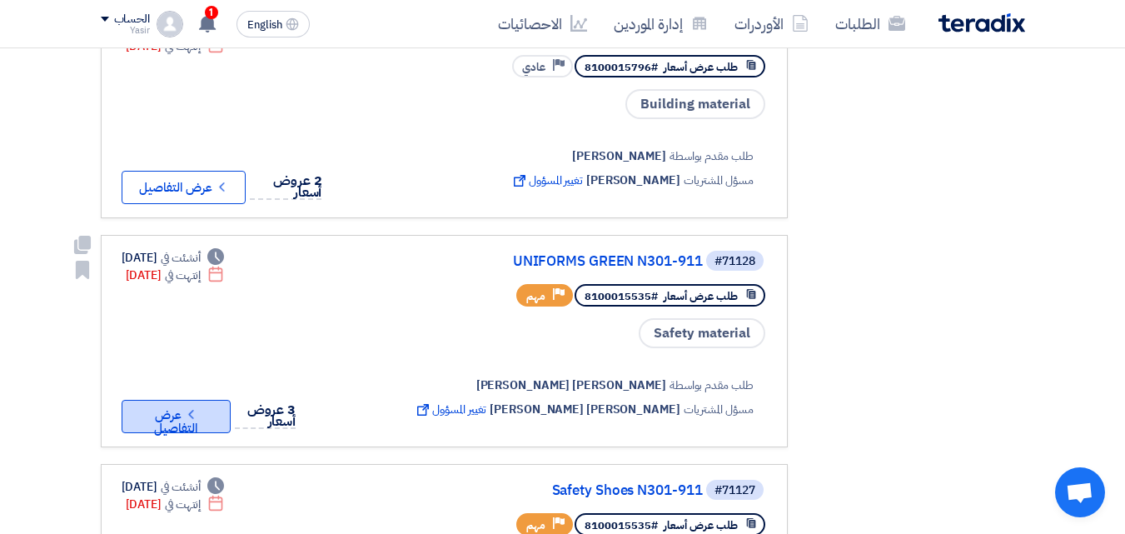
click at [177, 422] on button "Check details عرض التفاصيل" at bounding box center [177, 416] width 110 height 33
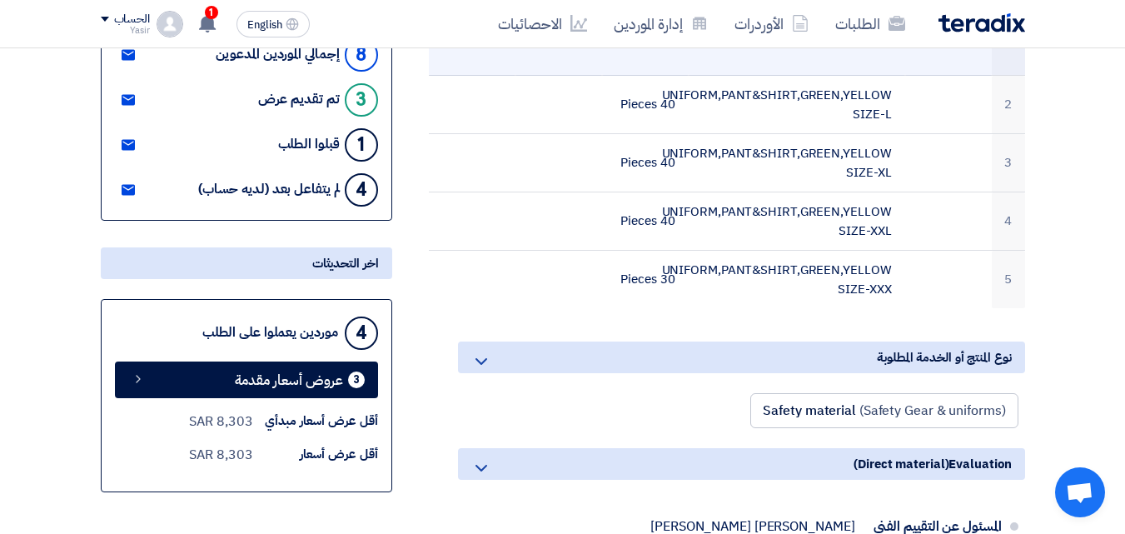
scroll to position [333, 0]
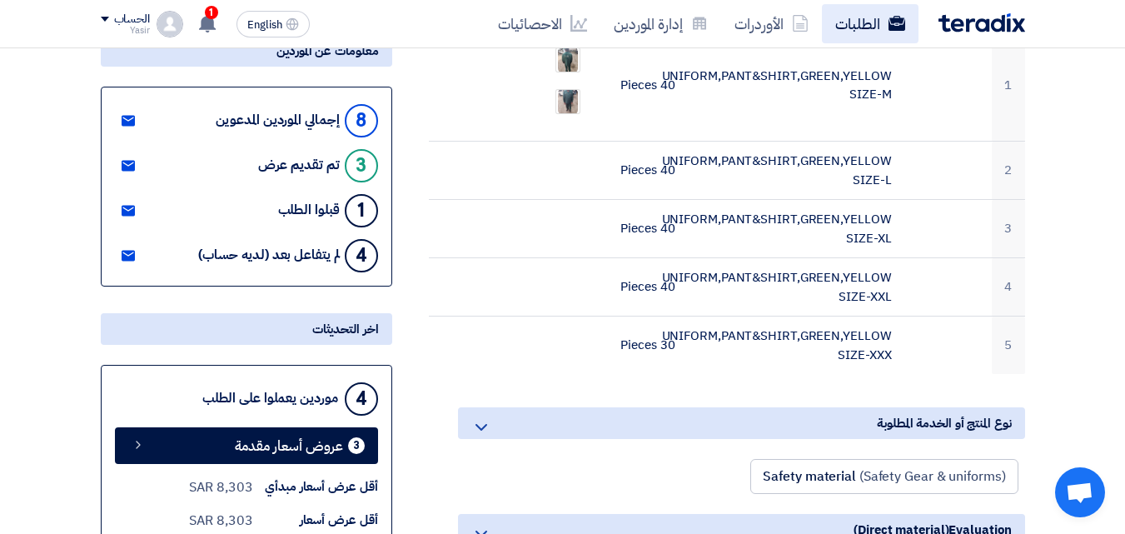
click at [875, 17] on link "الطلبات" at bounding box center [870, 23] width 97 height 39
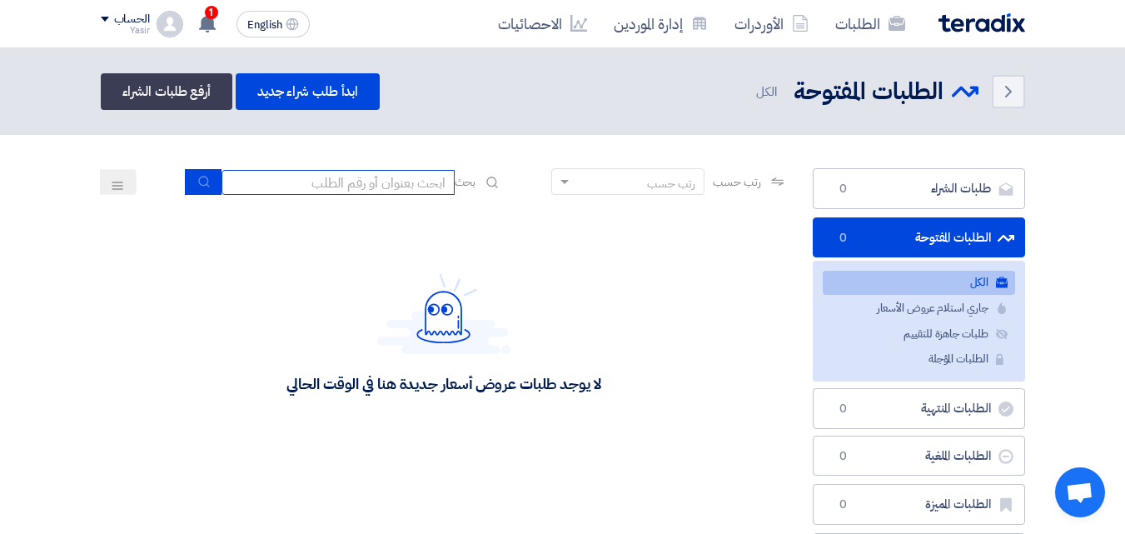
click at [405, 183] on input at bounding box center [337, 182] width 233 height 25
type input "911"
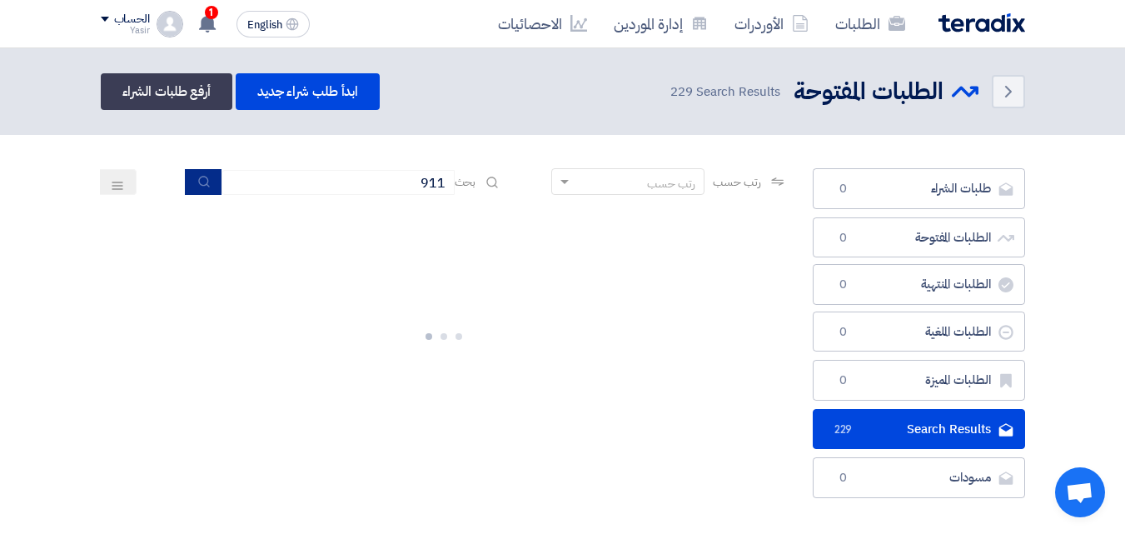
click at [203, 185] on use "submit" at bounding box center [203, 181] width 11 height 11
click at [206, 194] on button "submit" at bounding box center [203, 182] width 37 height 26
click at [204, 186] on use "submit" at bounding box center [203, 181] width 11 height 11
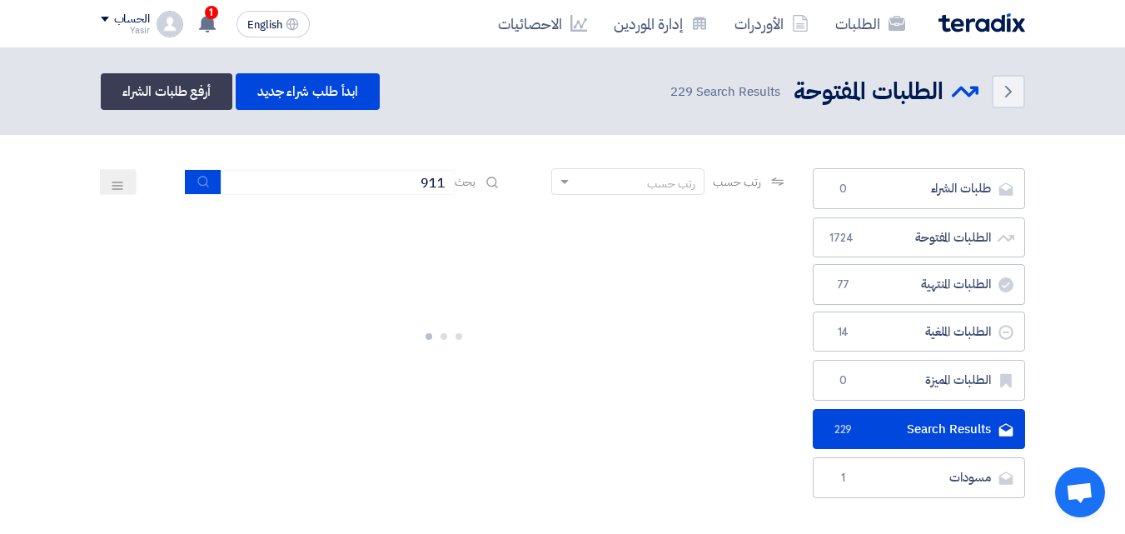
click at [125, 179] on button at bounding box center [118, 182] width 37 height 26
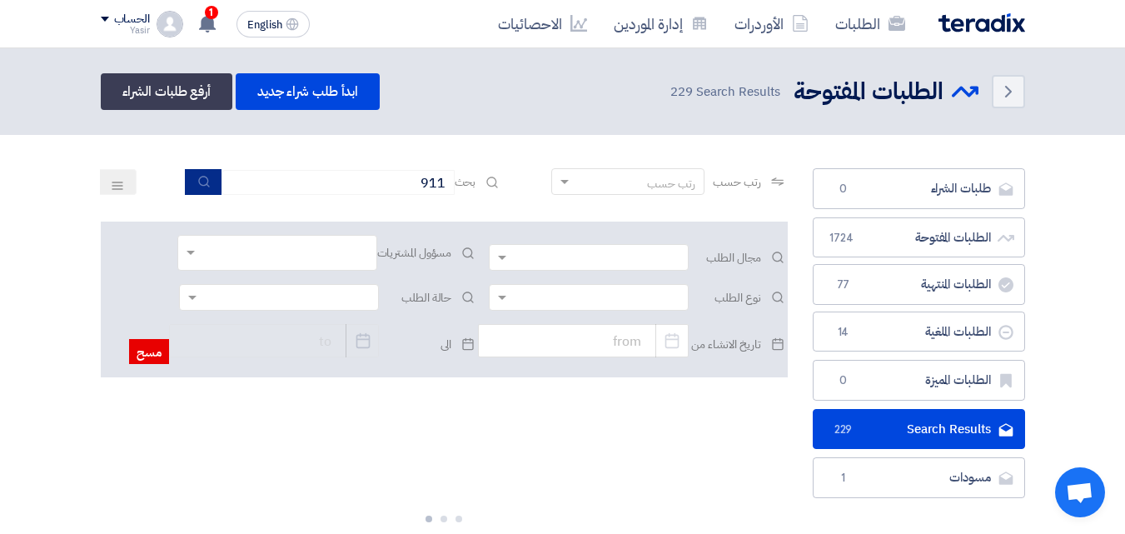
click at [200, 188] on button "submit" at bounding box center [203, 182] width 37 height 26
click at [199, 187] on icon "submit" at bounding box center [203, 181] width 13 height 13
click at [875, 32] on link "الطلبات" at bounding box center [870, 23] width 97 height 39
click at [204, 183] on icon "submit" at bounding box center [203, 181] width 13 height 13
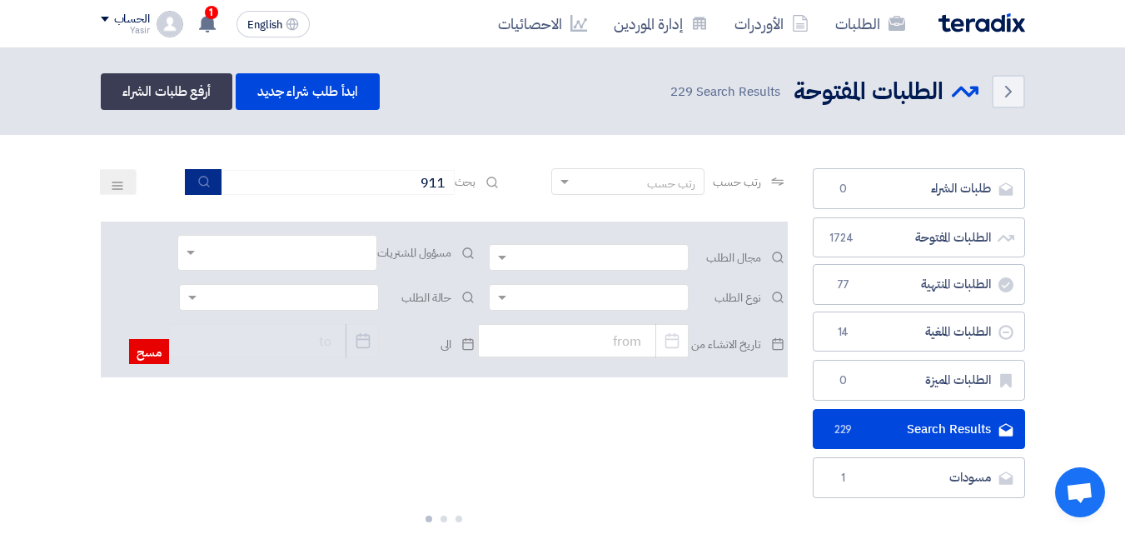
click at [203, 182] on icon "submit" at bounding box center [203, 181] width 13 height 13
click at [203, 181] on use "submit" at bounding box center [203, 181] width 11 height 11
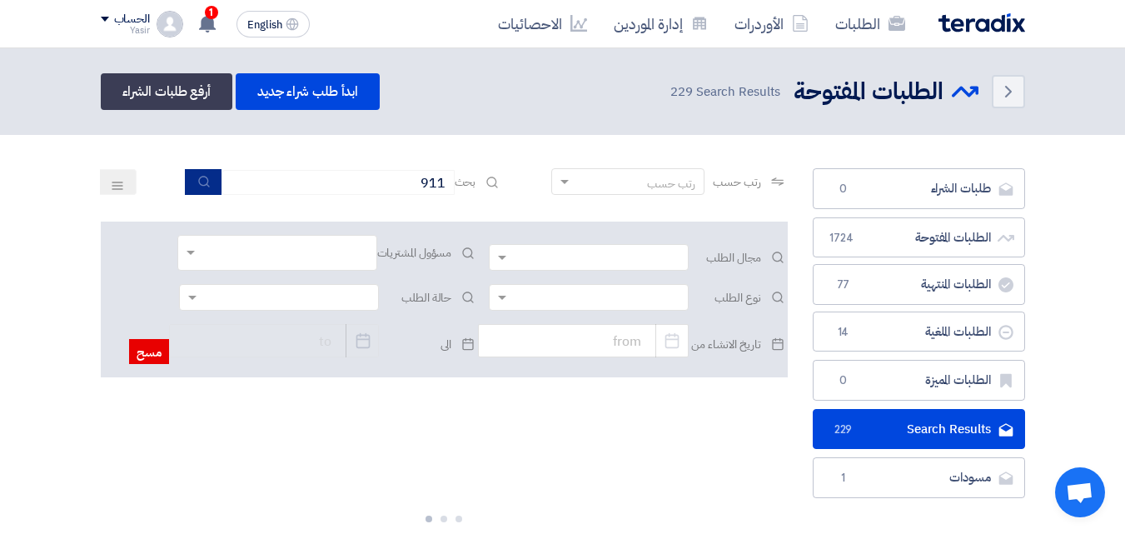
click at [203, 181] on use "submit" at bounding box center [203, 181] width 11 height 11
click at [849, 26] on link "الطلبات" at bounding box center [870, 23] width 97 height 39
click at [847, 32] on link "الطلبات" at bounding box center [870, 23] width 97 height 39
click at [867, 23] on link "الطلبات" at bounding box center [870, 23] width 97 height 39
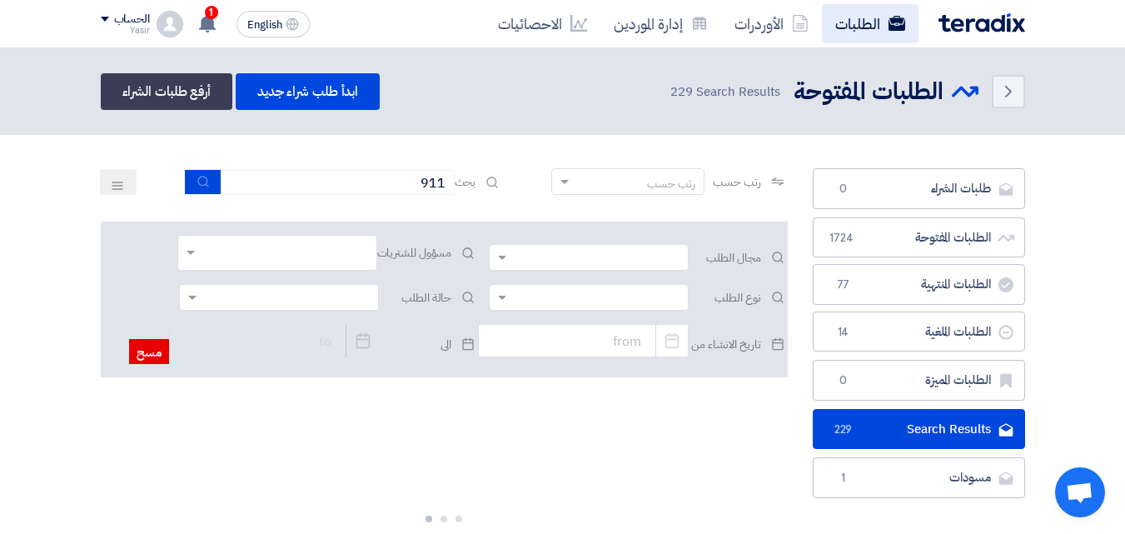
click at [867, 23] on link "الطلبات" at bounding box center [870, 23] width 97 height 39
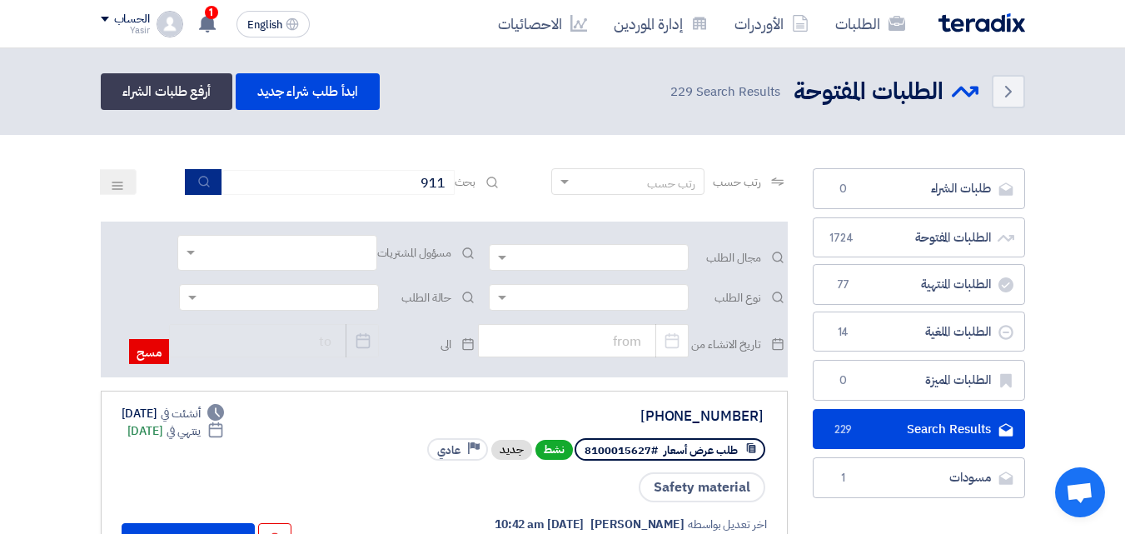
click at [197, 186] on icon "submit" at bounding box center [203, 181] width 13 height 13
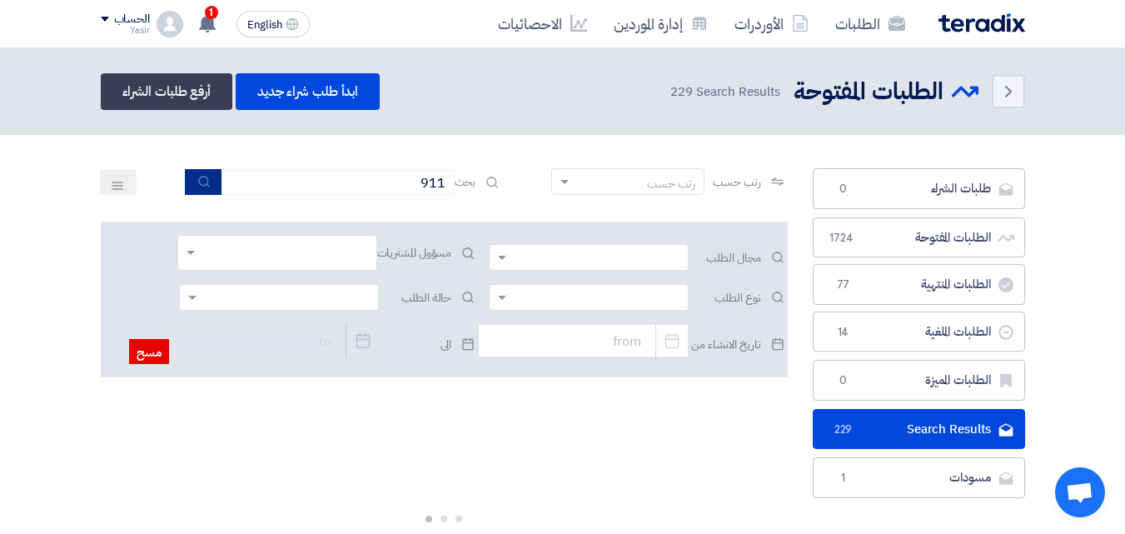
click at [197, 186] on icon "submit" at bounding box center [203, 181] width 13 height 13
click at [203, 186] on icon "submit" at bounding box center [203, 181] width 13 height 13
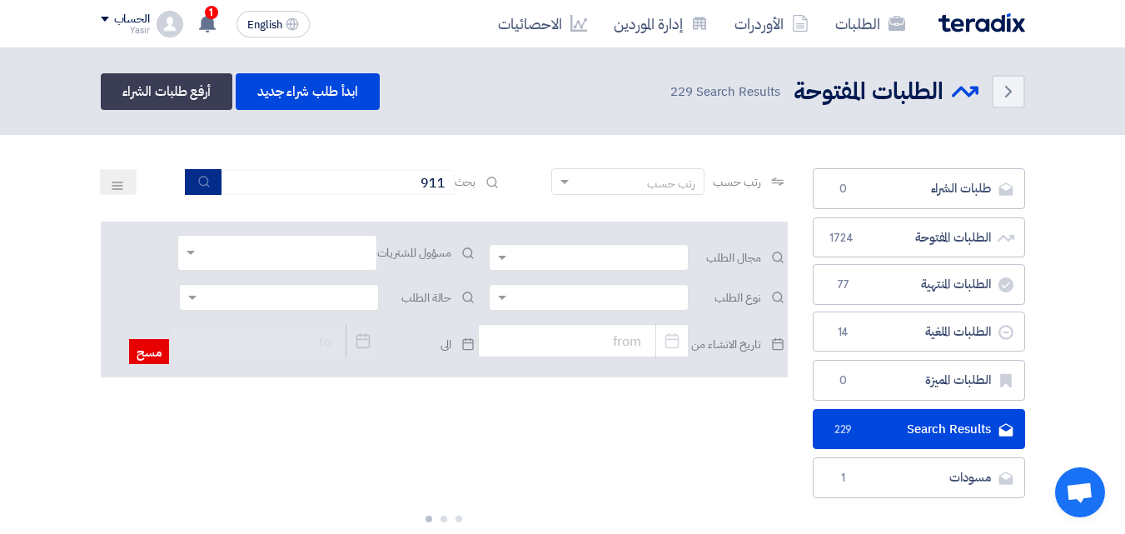
click at [202, 186] on icon "submit" at bounding box center [203, 181] width 13 height 13
click at [325, 182] on input "911" at bounding box center [337, 182] width 233 height 25
click at [185, 190] on button "submit" at bounding box center [203, 182] width 37 height 26
click at [191, 189] on button "submit" at bounding box center [203, 182] width 37 height 26
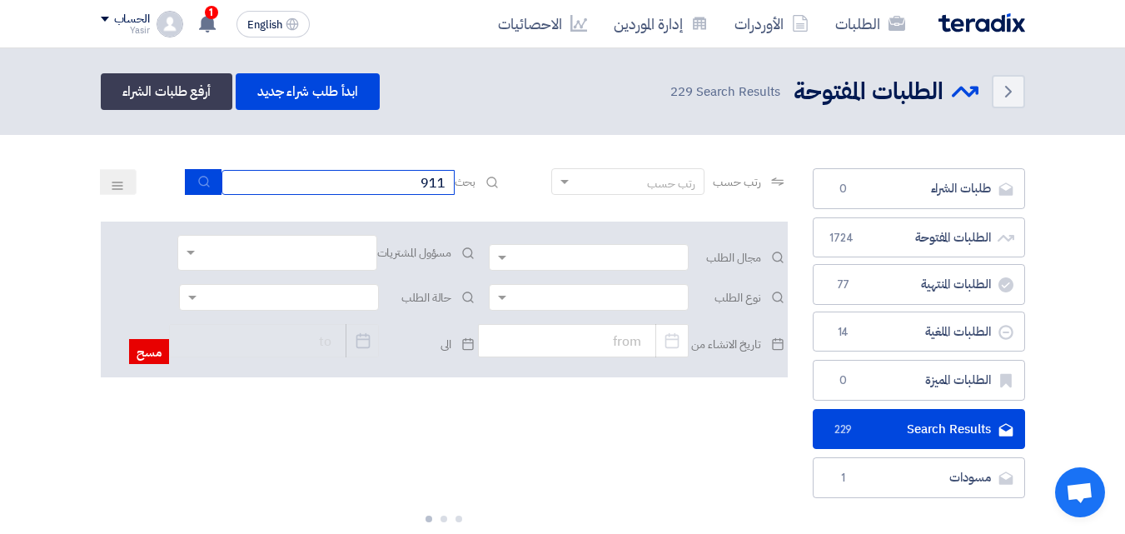
click at [335, 187] on input "911" at bounding box center [337, 182] width 233 height 25
click at [196, 174] on button "submit" at bounding box center [203, 182] width 37 height 26
click at [350, 176] on input "911" at bounding box center [337, 182] width 233 height 25
click at [206, 191] on button "submit" at bounding box center [203, 182] width 37 height 26
click at [271, 189] on input "911" at bounding box center [337, 182] width 233 height 25
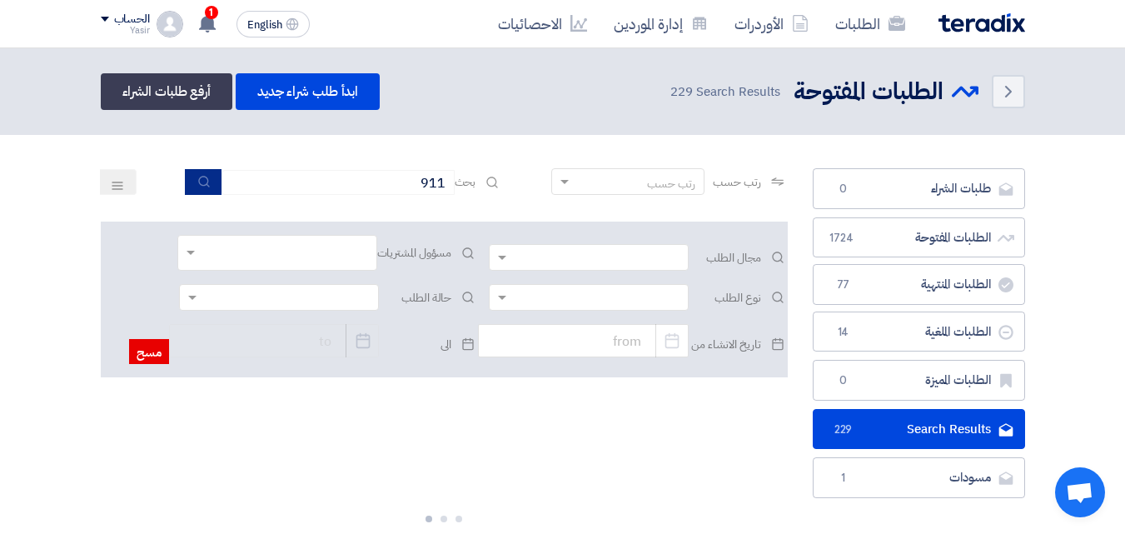
click at [201, 190] on button "submit" at bounding box center [203, 182] width 37 height 26
click at [861, 29] on link "الطلبات" at bounding box center [870, 23] width 97 height 39
click at [210, 181] on button "submit" at bounding box center [203, 182] width 37 height 26
click at [301, 176] on input "911" at bounding box center [337, 182] width 233 height 25
click at [854, 17] on link "الطلبات" at bounding box center [870, 23] width 97 height 39
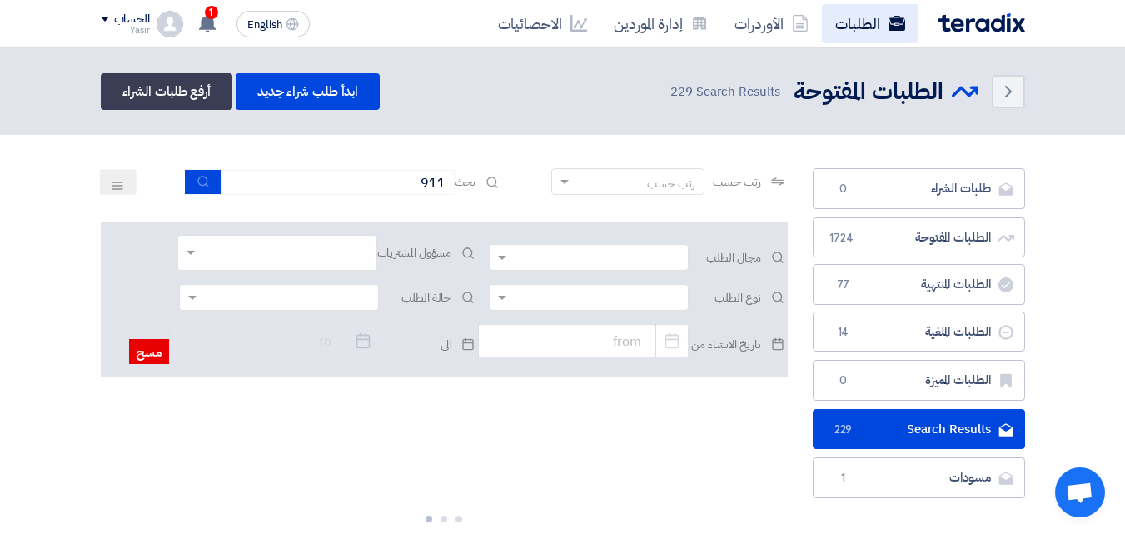
click at [854, 17] on link "الطلبات" at bounding box center [870, 23] width 97 height 39
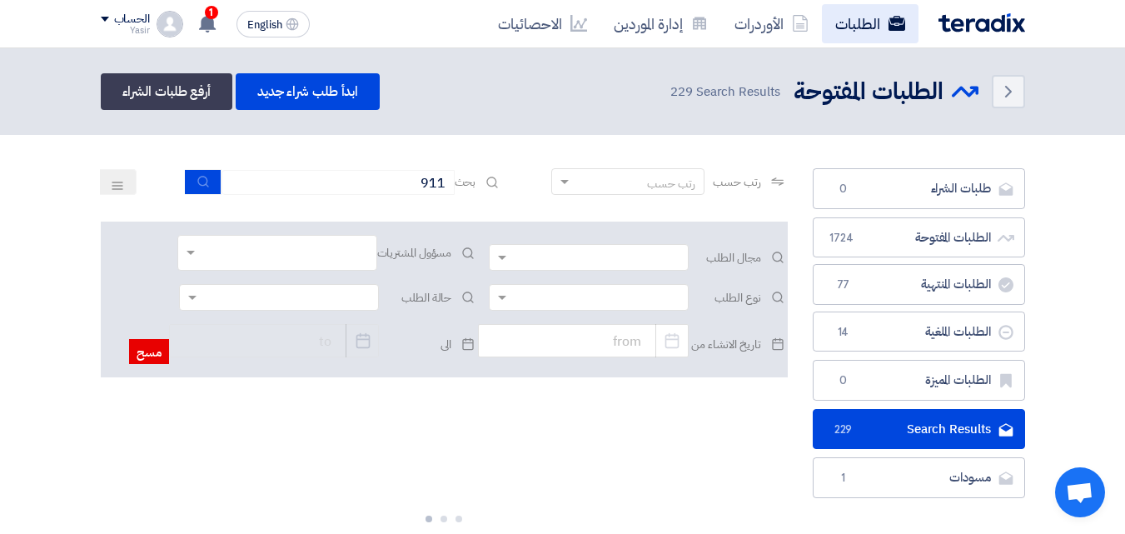
click at [854, 17] on link "الطلبات" at bounding box center [870, 23] width 97 height 39
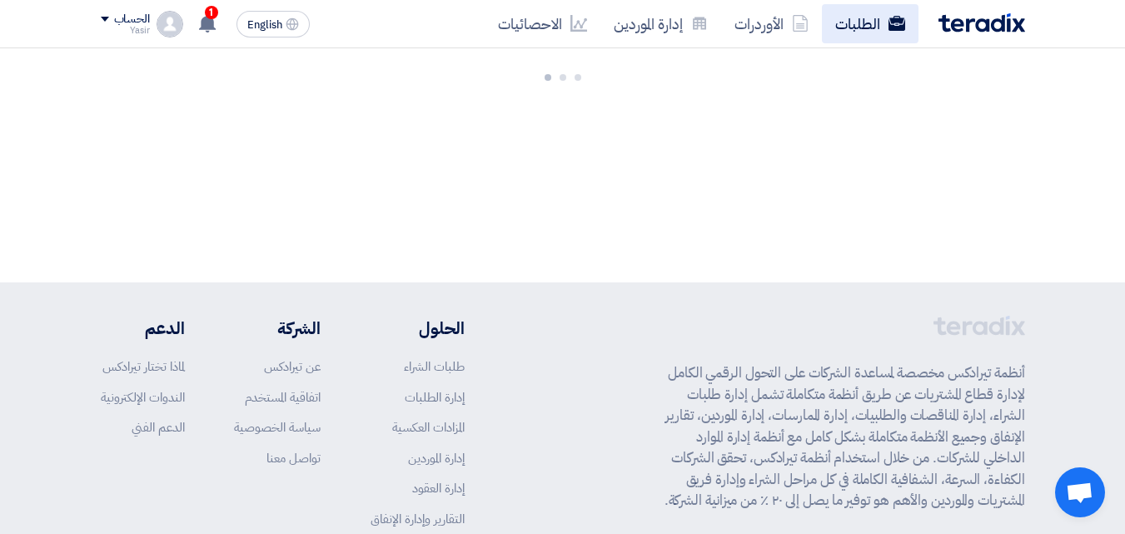
click at [844, 32] on link "الطلبات" at bounding box center [870, 23] width 97 height 39
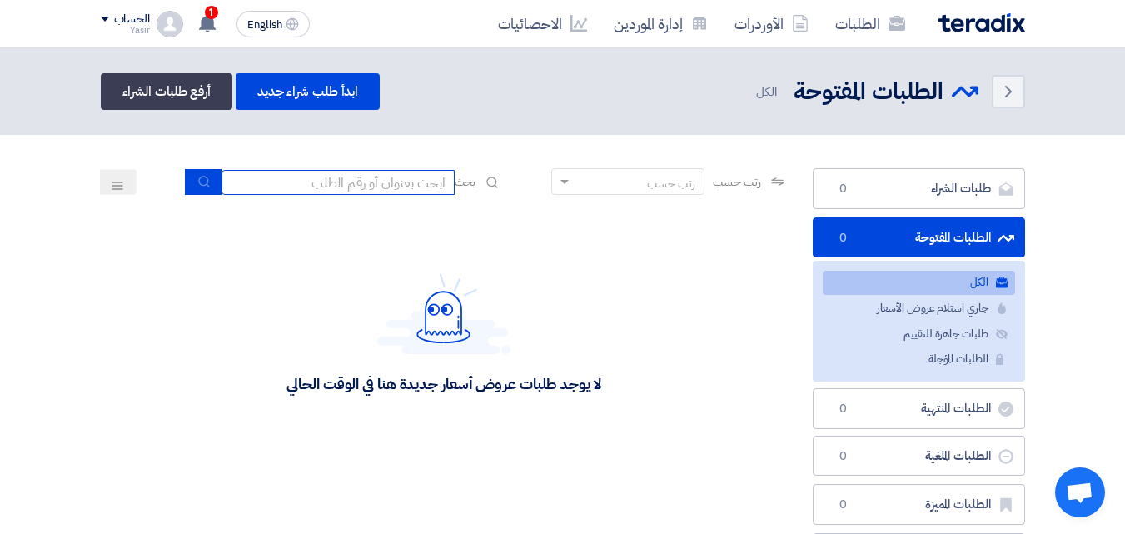
click at [367, 185] on input at bounding box center [337, 182] width 233 height 25
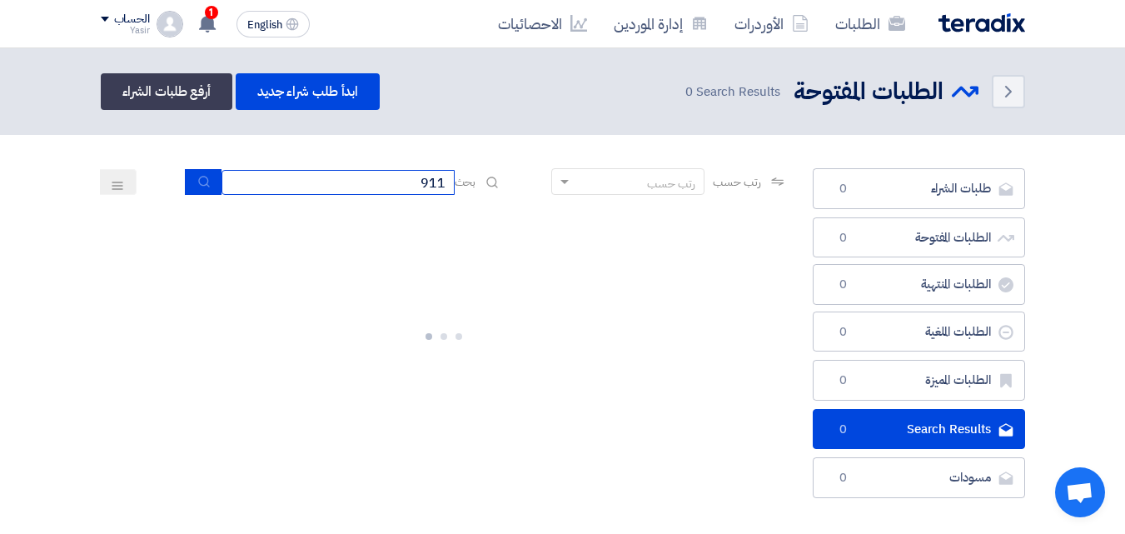
type input "911"
click at [198, 184] on icon "submit" at bounding box center [203, 181] width 13 height 13
click at [196, 174] on button "submit" at bounding box center [203, 182] width 37 height 26
click at [209, 184] on button "submit" at bounding box center [203, 182] width 37 height 26
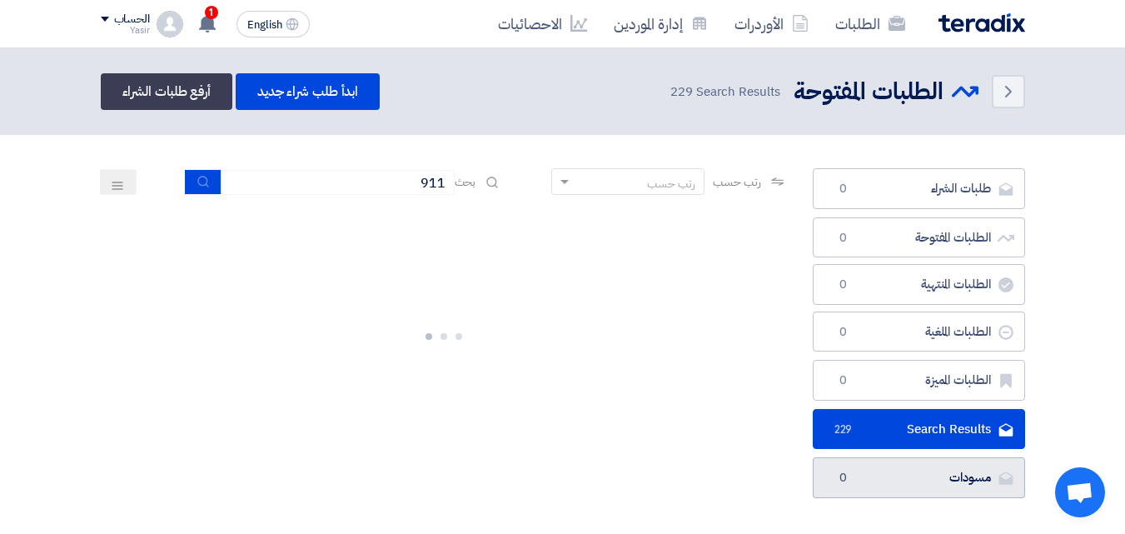
click at [872, 471] on link "مسودات مسودات 0" at bounding box center [919, 477] width 212 height 41
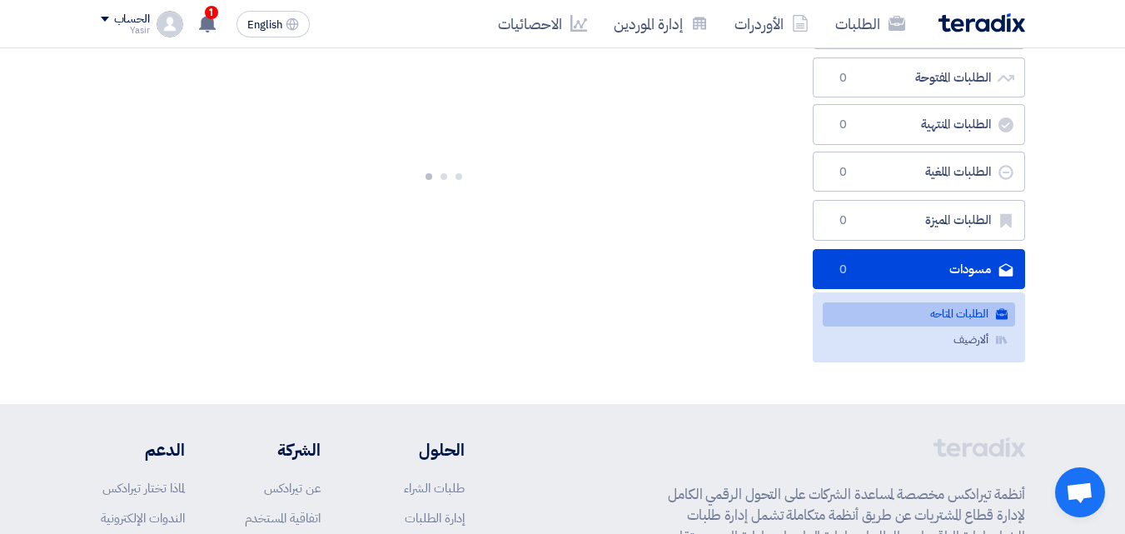
scroll to position [167, 0]
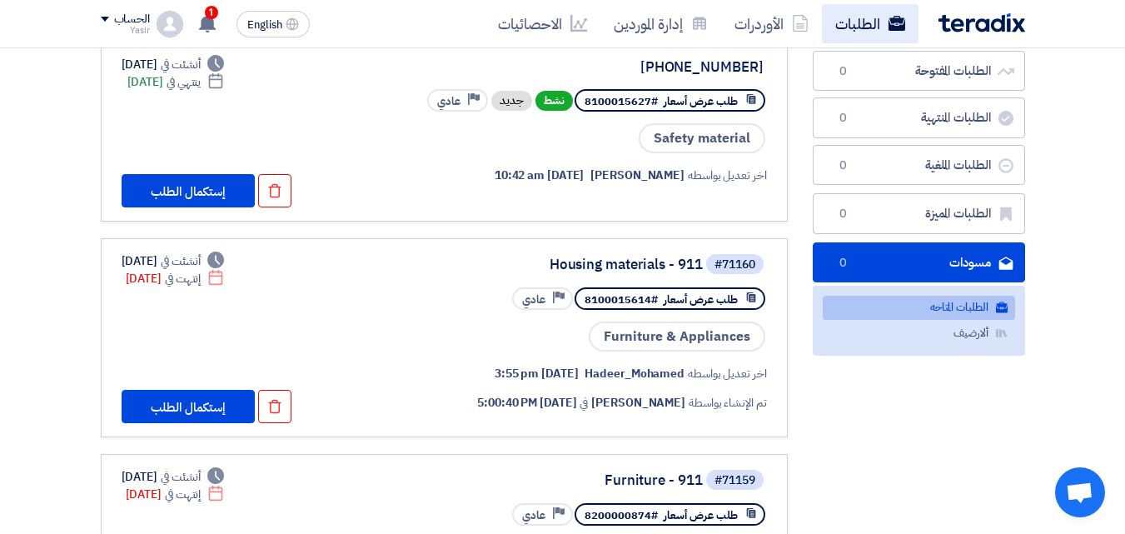
click at [865, 14] on link "الطلبات" at bounding box center [870, 23] width 97 height 39
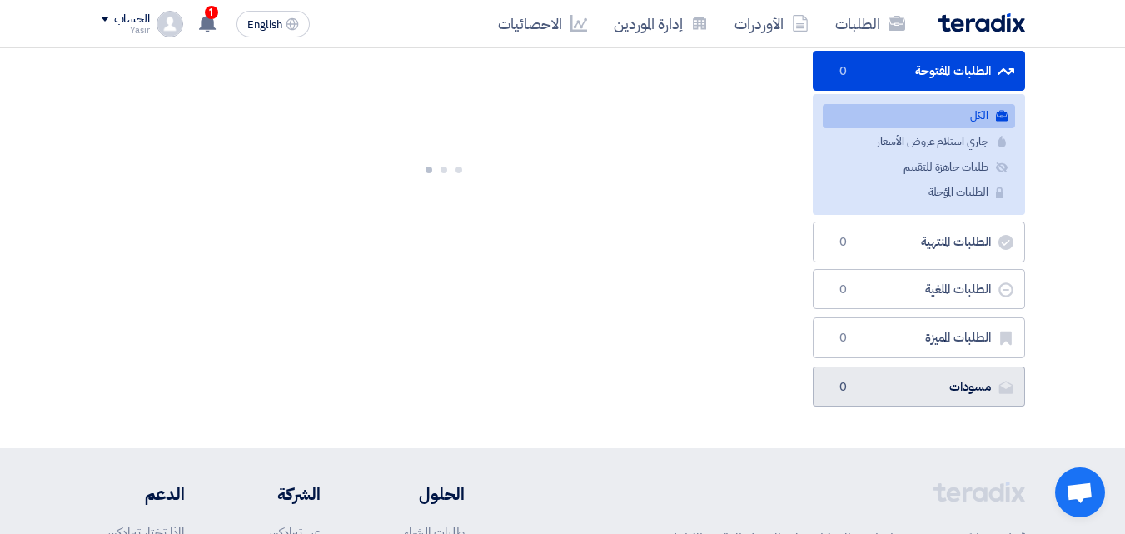
click at [890, 382] on link "مسودات مسودات 0" at bounding box center [919, 386] width 212 height 41
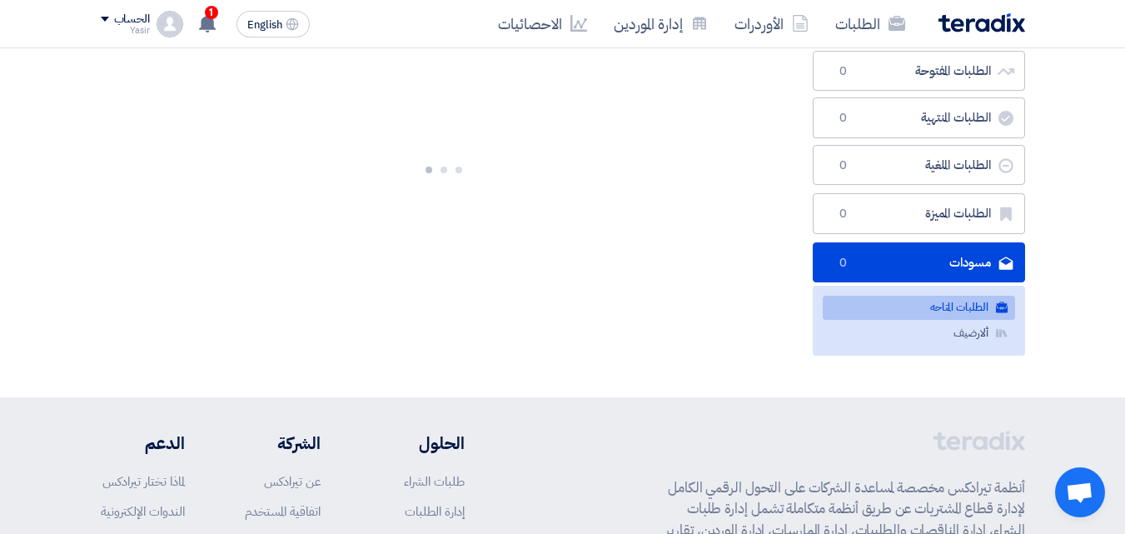
click at [932, 305] on link "الطلبات المتاحه الطلبات المتاحه" at bounding box center [919, 308] width 192 height 24
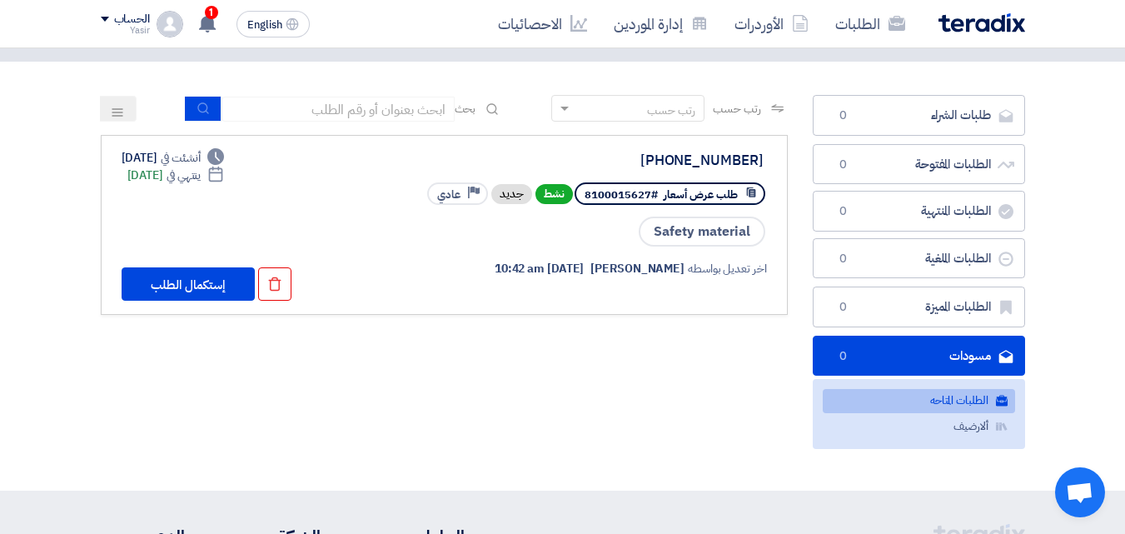
scroll to position [83, 0]
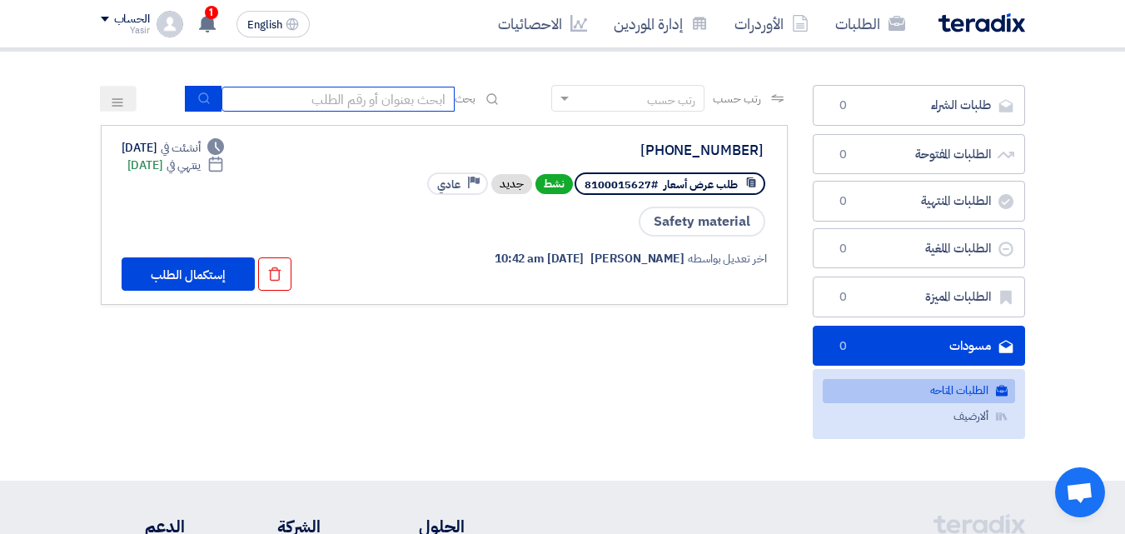
click at [381, 95] on input at bounding box center [337, 99] width 233 height 25
type input "911"
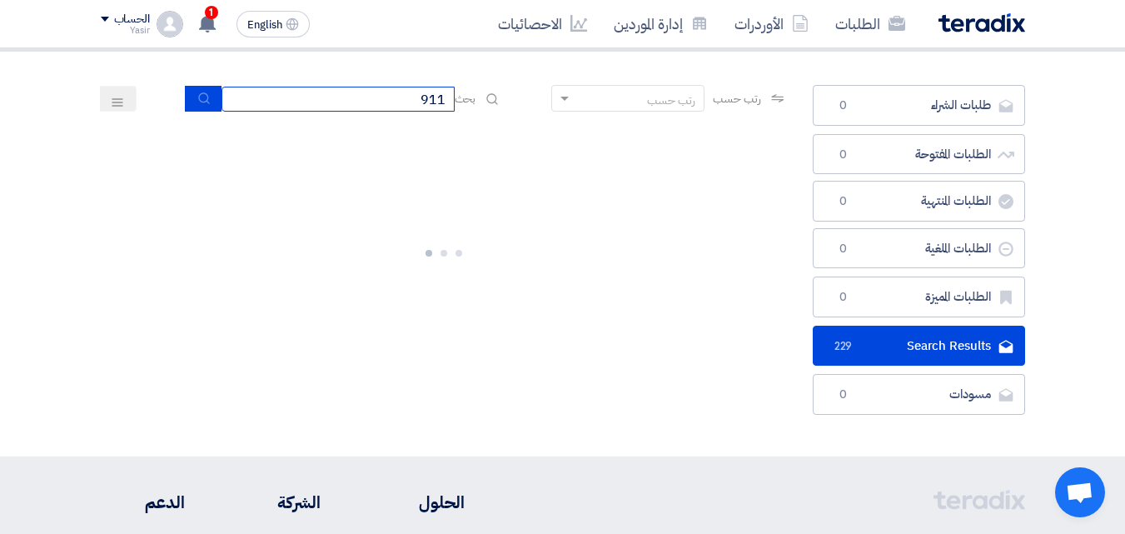
scroll to position [0, 0]
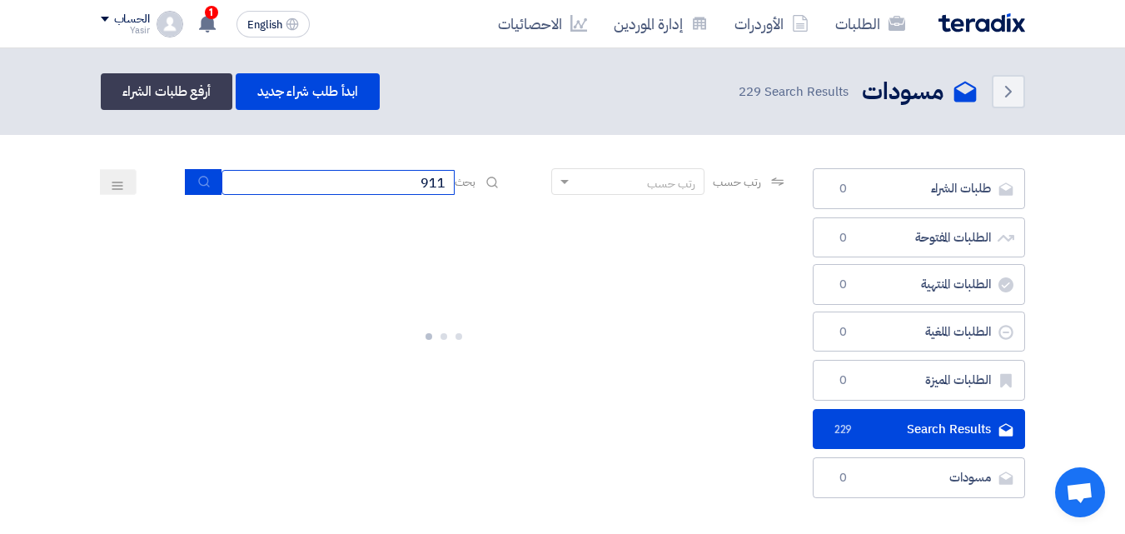
drag, startPoint x: 393, startPoint y: 187, endPoint x: 402, endPoint y: 190, distance: 9.5
click at [402, 190] on input "911" at bounding box center [337, 182] width 233 height 25
click at [402, 191] on input "911" at bounding box center [337, 182] width 233 height 25
click at [201, 186] on icon "submit" at bounding box center [203, 181] width 13 height 13
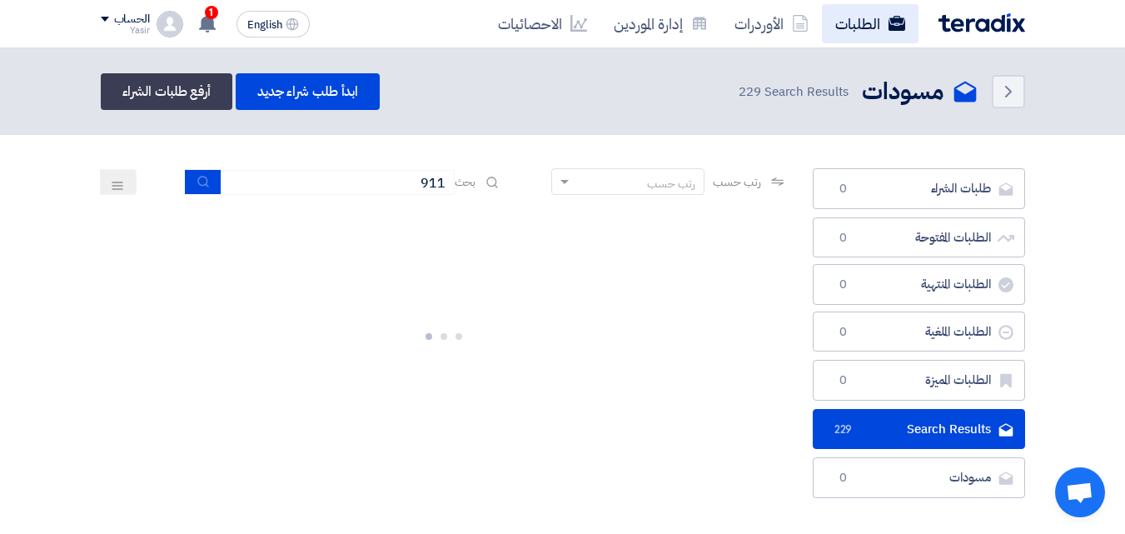
click at [830, 36] on link "الطلبات" at bounding box center [870, 23] width 97 height 39
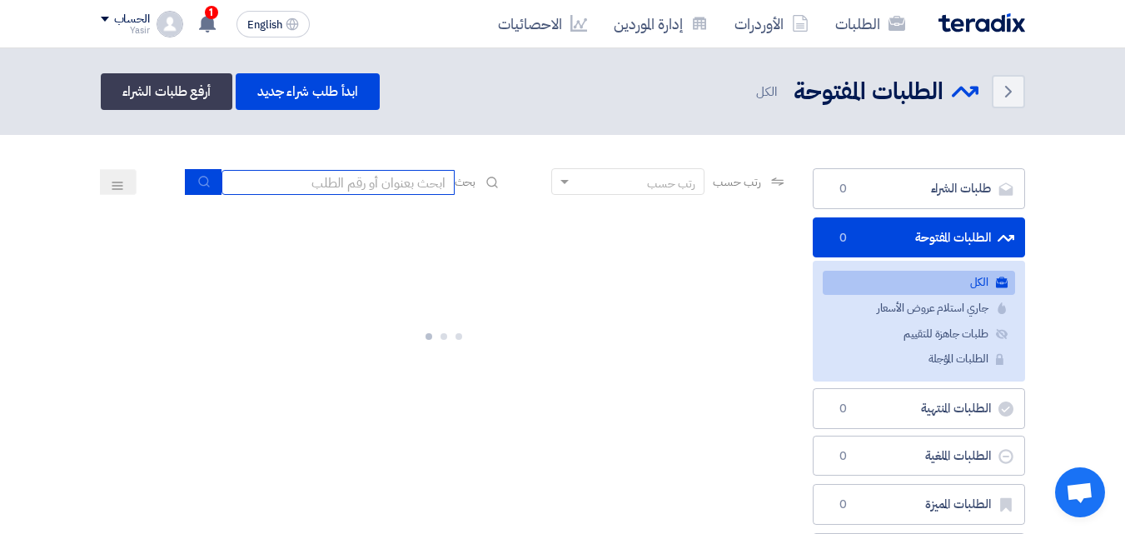
click at [400, 188] on input at bounding box center [337, 182] width 233 height 25
click at [307, 177] on input at bounding box center [337, 182] width 233 height 25
click at [310, 189] on input at bounding box center [337, 182] width 233 height 25
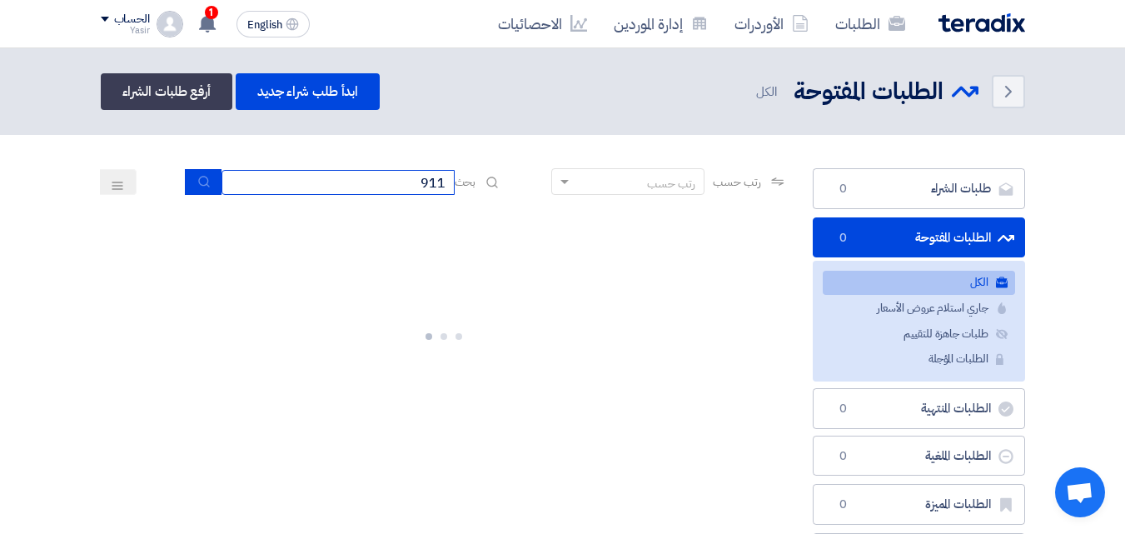
type input "911"
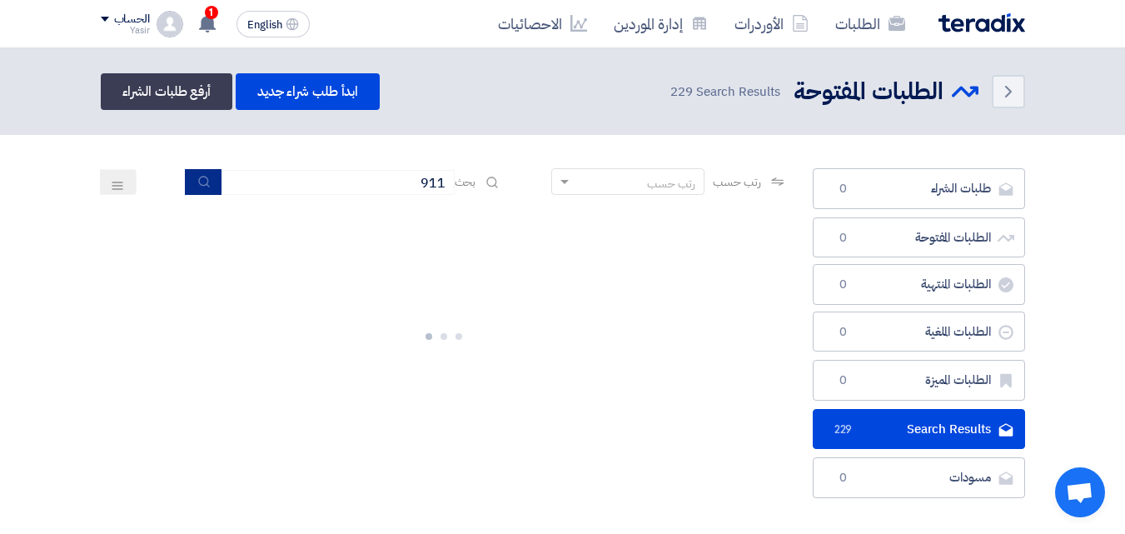
click at [191, 184] on button "submit" at bounding box center [203, 182] width 37 height 26
click at [191, 183] on button "submit" at bounding box center [203, 182] width 37 height 26
click at [191, 182] on button "submit" at bounding box center [203, 182] width 37 height 26
click at [784, 32] on link "الأوردرات" at bounding box center [771, 23] width 101 height 39
click at [784, 31] on link "الأوردرات" at bounding box center [771, 23] width 101 height 39
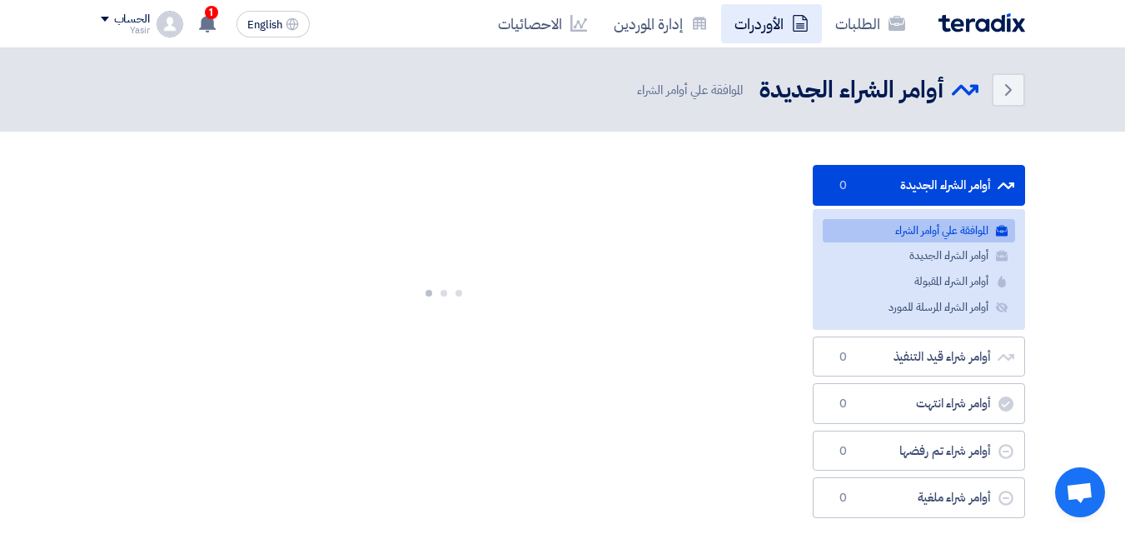
click at [784, 30] on link "الأوردرات" at bounding box center [771, 23] width 101 height 39
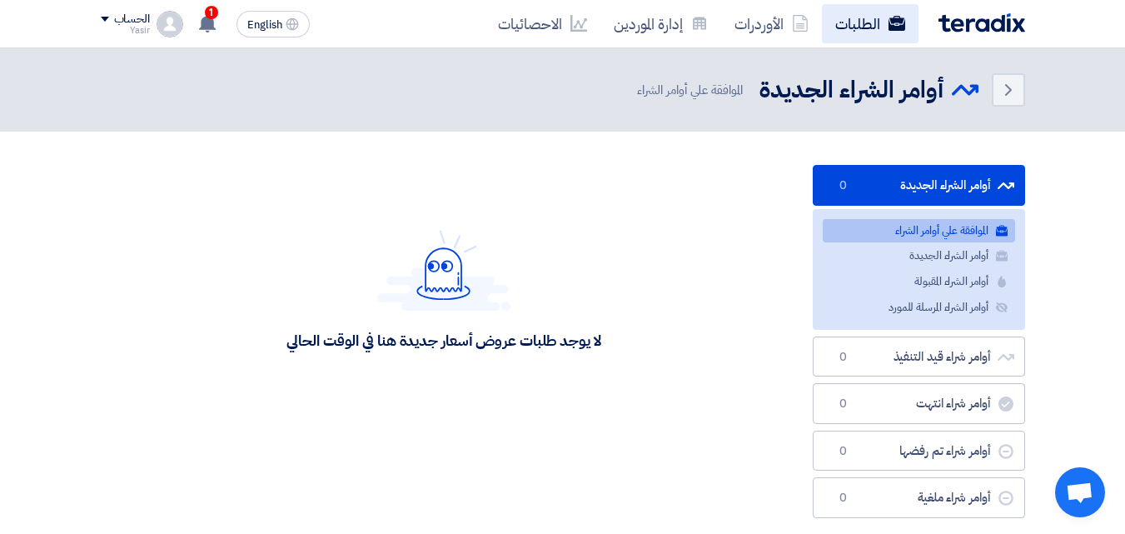
click at [847, 24] on link "الطلبات" at bounding box center [870, 23] width 97 height 39
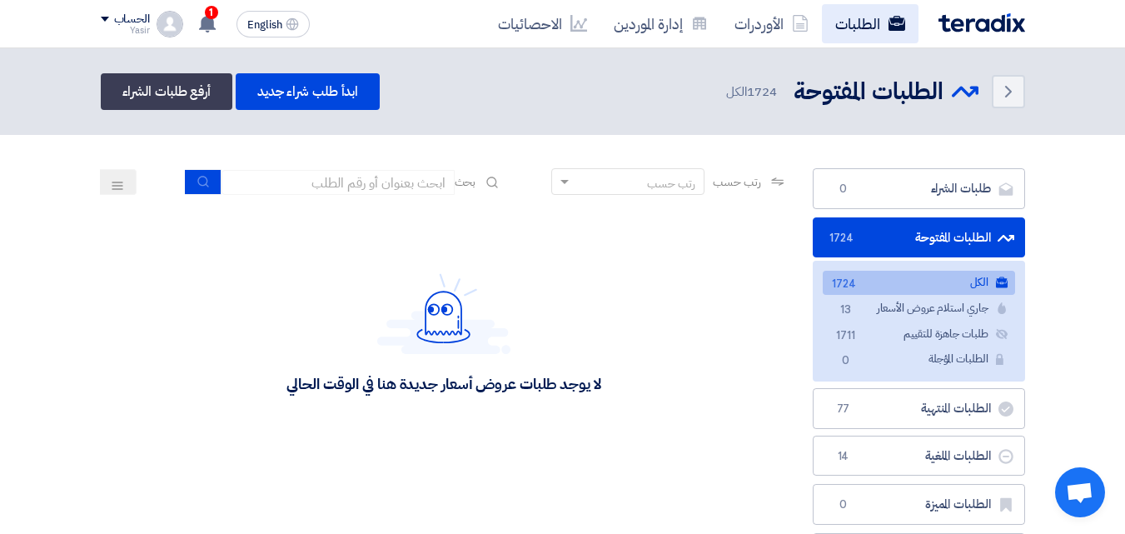
click at [917, 18] on link "الطلبات" at bounding box center [870, 23] width 97 height 39
click at [888, 29] on icon at bounding box center [896, 23] width 17 height 17
click at [888, 28] on icon at bounding box center [896, 23] width 17 height 17
click at [888, 32] on link "الطلبات" at bounding box center [870, 23] width 97 height 39
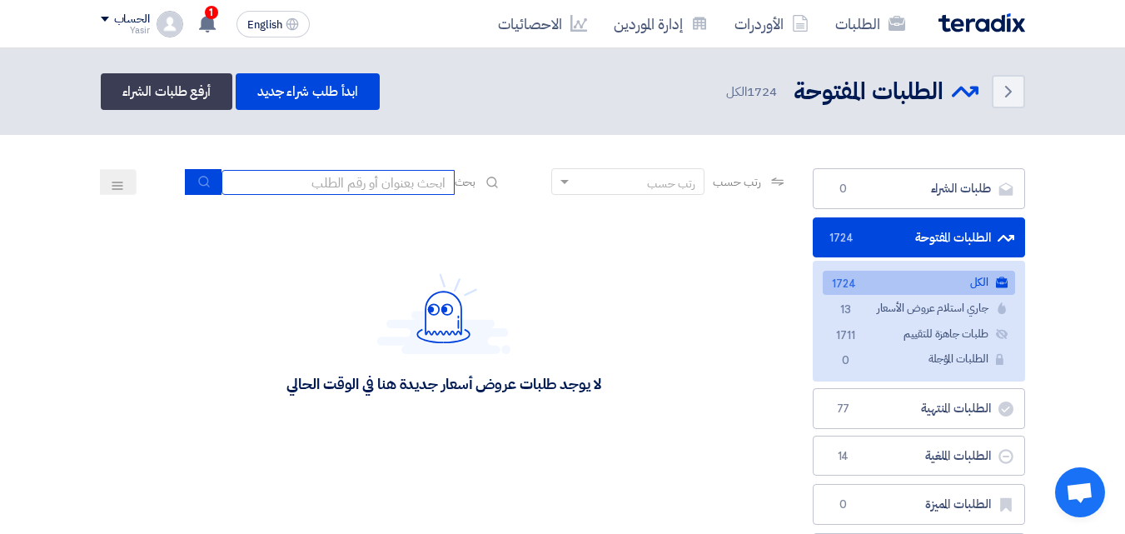
click at [375, 181] on input at bounding box center [337, 182] width 233 height 25
type input "911"
click at [210, 188] on button "submit" at bounding box center [203, 182] width 37 height 26
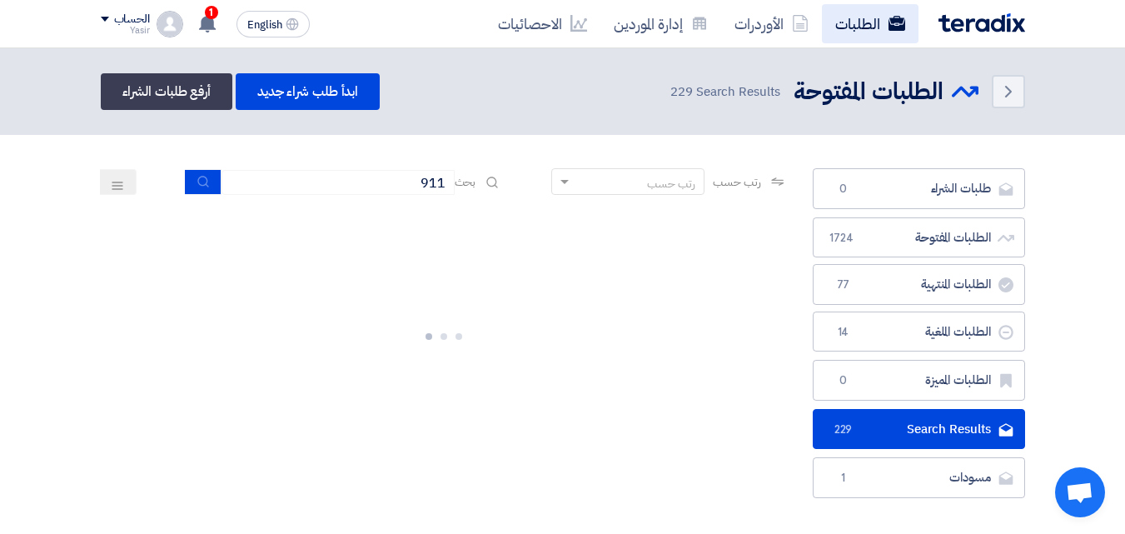
click at [898, 19] on use at bounding box center [895, 23] width 17 height 15
click at [208, 185] on button "submit" at bounding box center [203, 182] width 37 height 26
click at [205, 184] on icon "submit" at bounding box center [203, 181] width 13 height 13
click at [197, 186] on icon "submit" at bounding box center [203, 181] width 13 height 13
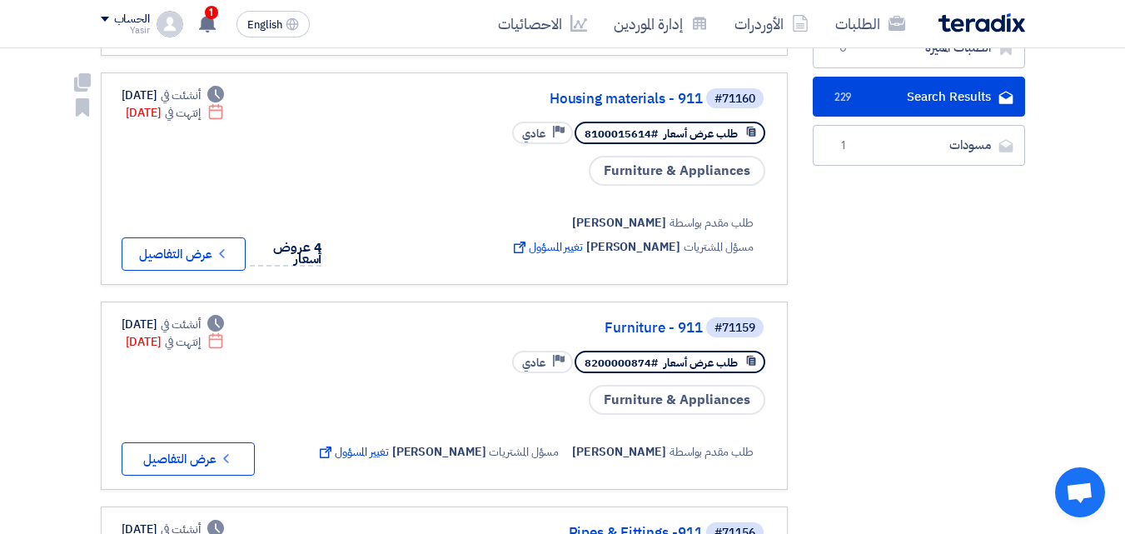
scroll to position [333, 0]
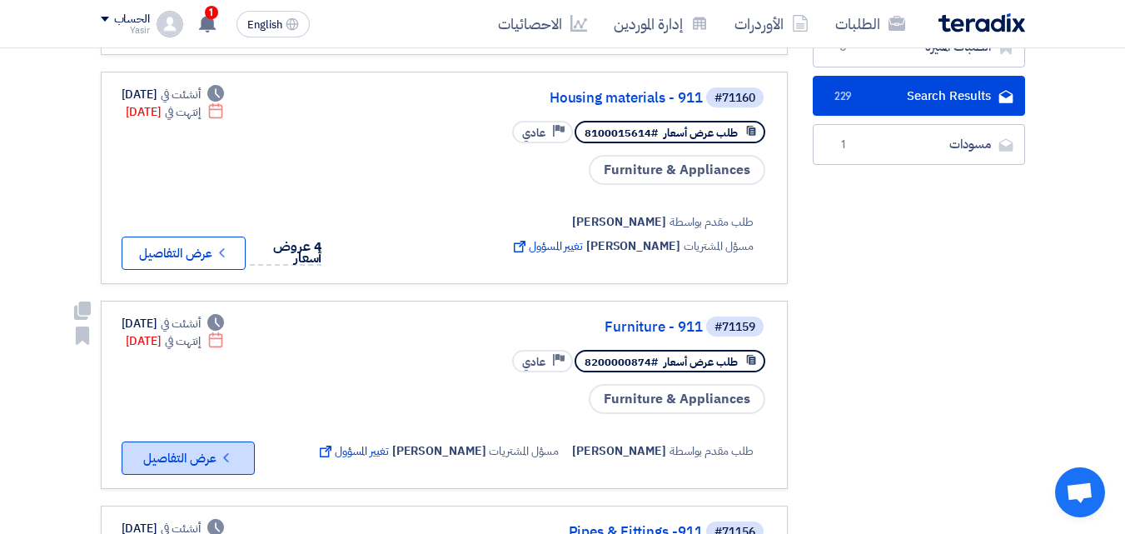
click at [212, 452] on button "Check details عرض التفاصيل" at bounding box center [188, 457] width 133 height 33
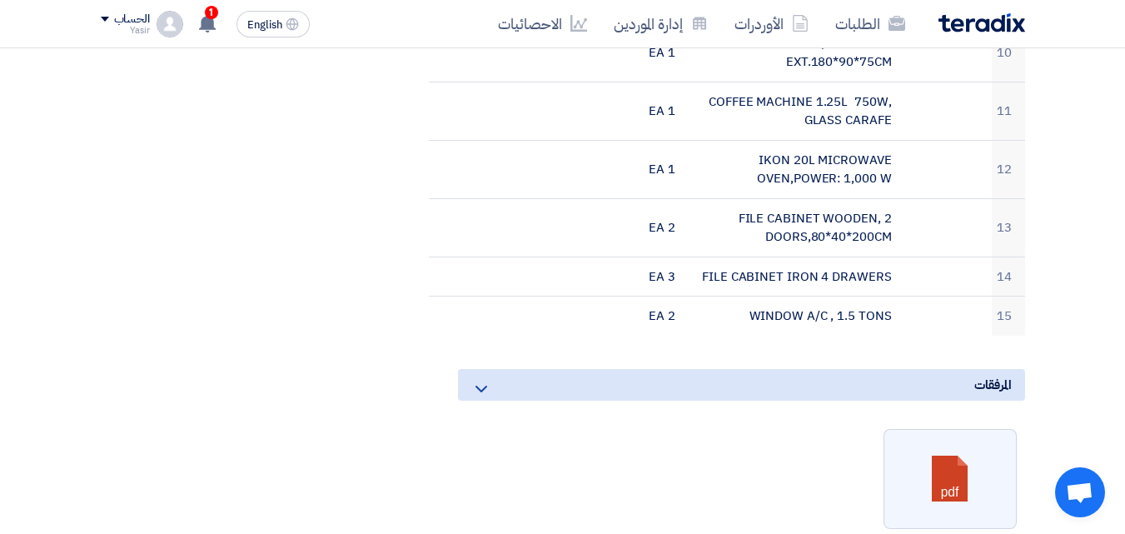
scroll to position [999, 0]
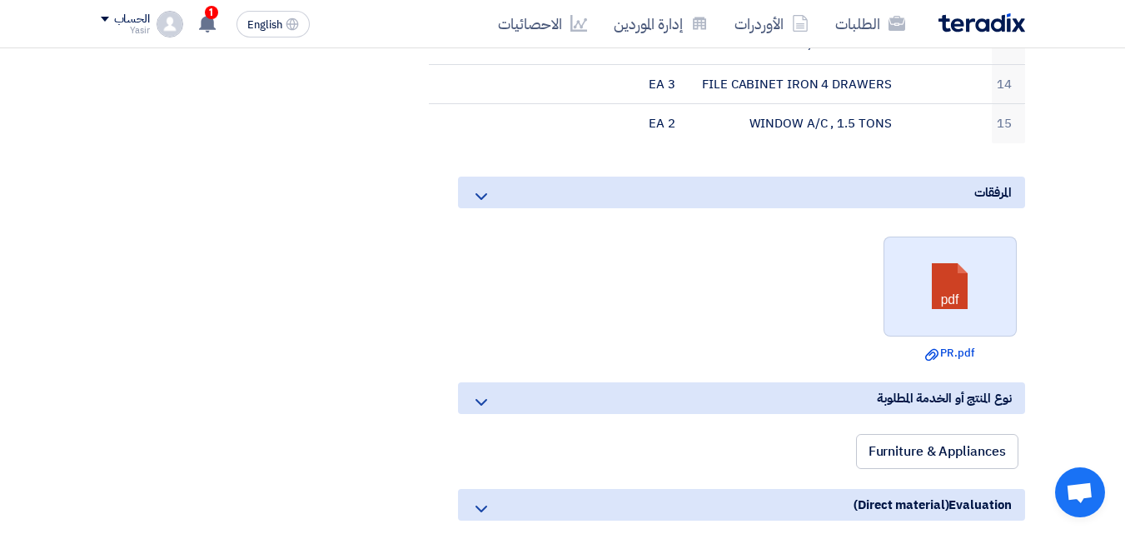
click at [892, 274] on link at bounding box center [950, 287] width 133 height 100
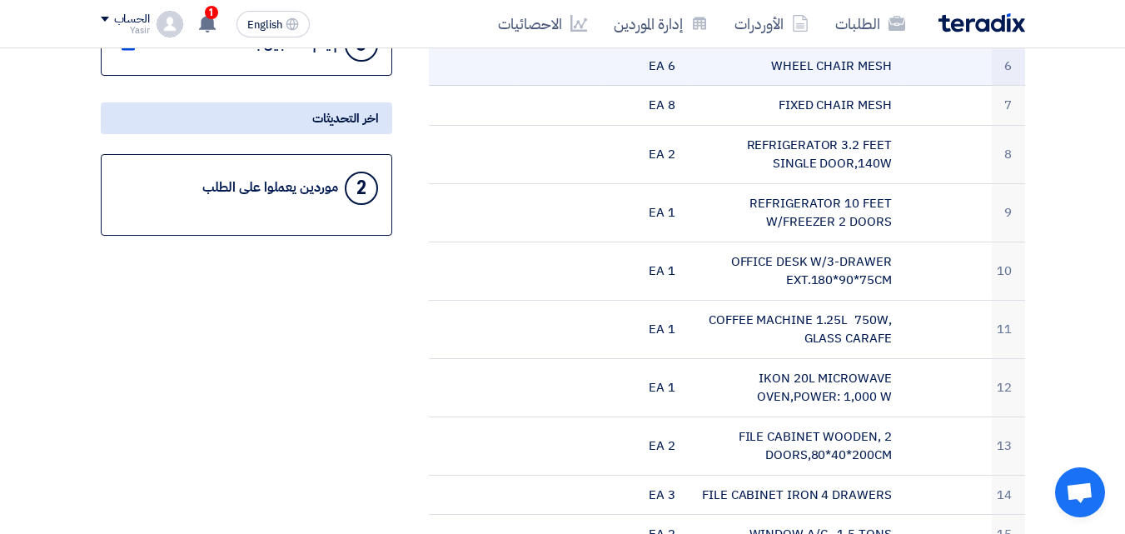
scroll to position [583, 0]
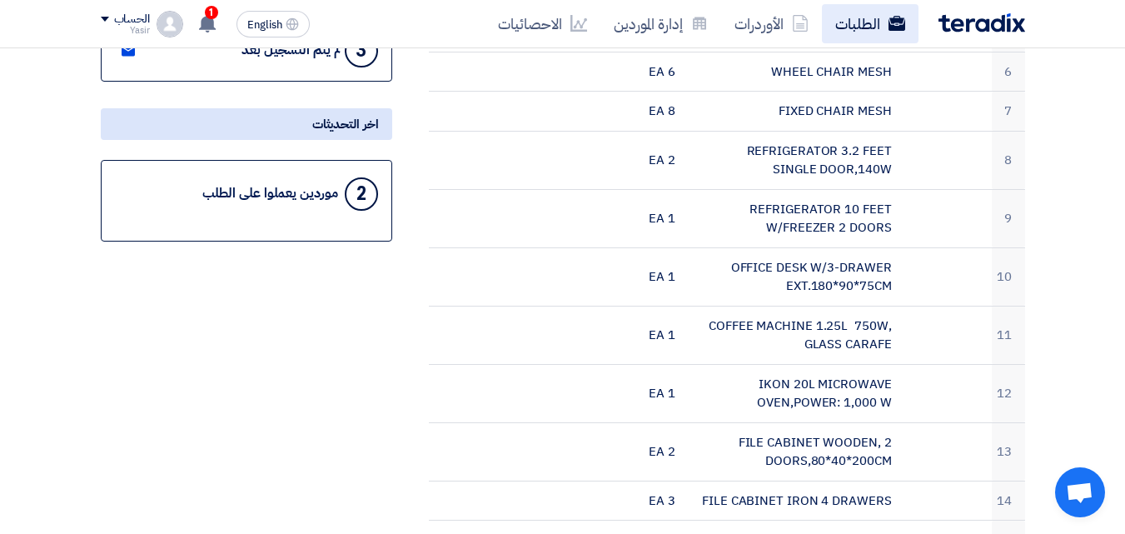
click at [852, 29] on link "الطلبات" at bounding box center [870, 23] width 97 height 39
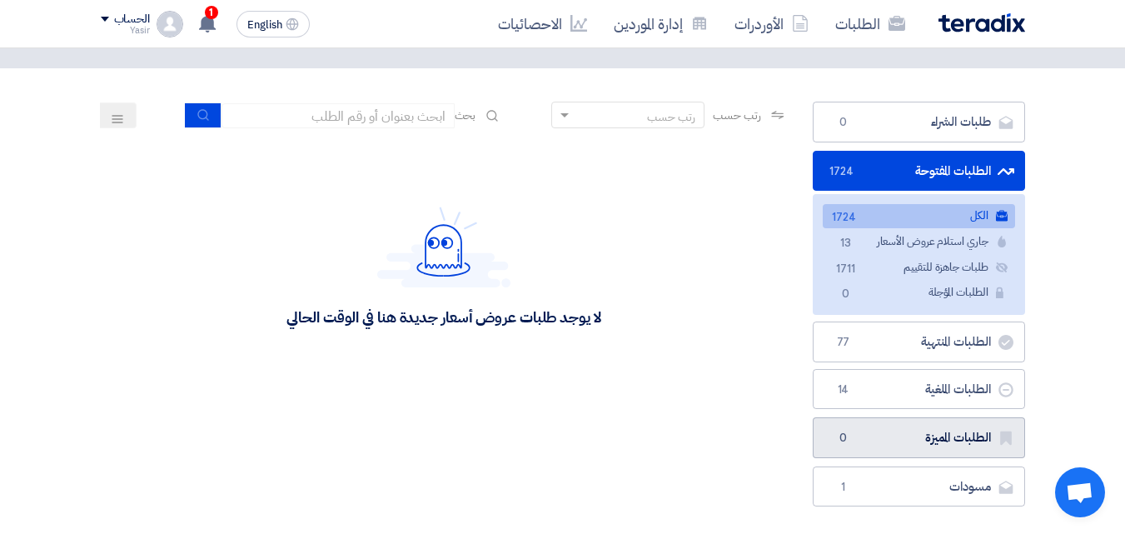
scroll to position [167, 0]
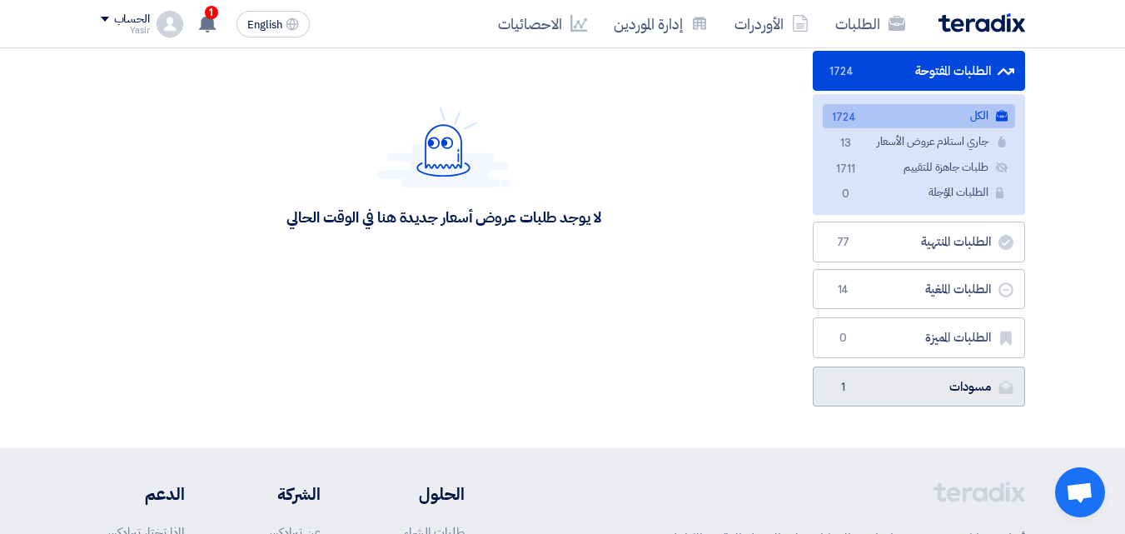
click at [935, 380] on link "مسودات مسودات 1" at bounding box center [919, 386] width 212 height 41
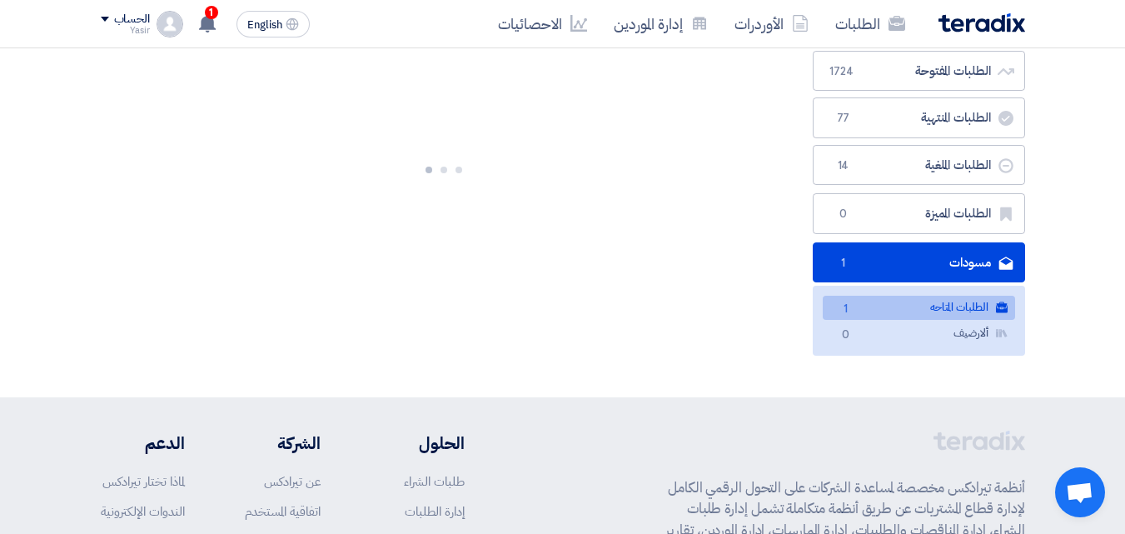
scroll to position [0, 0]
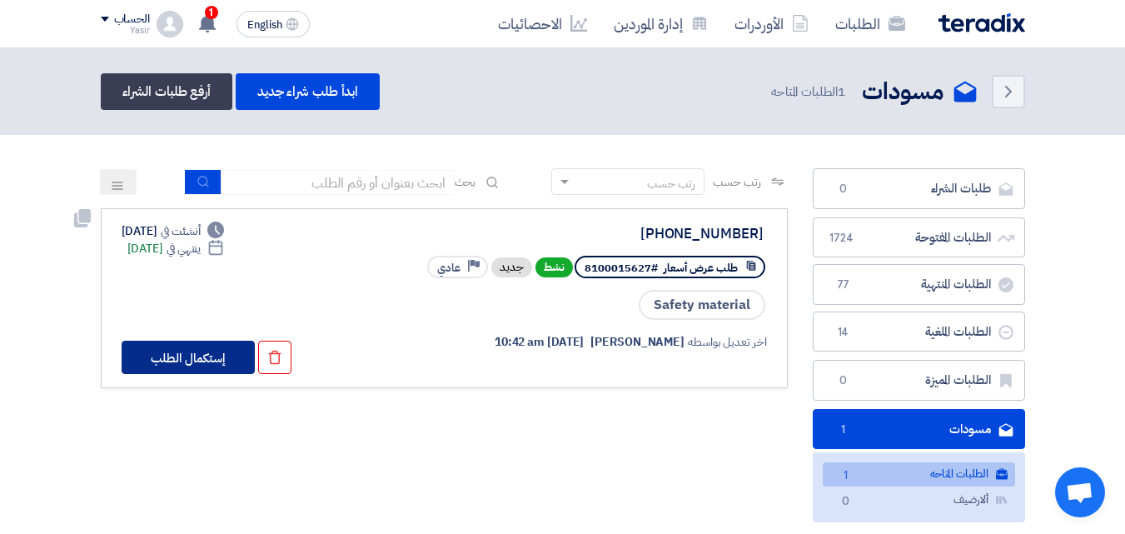
click at [218, 354] on button "إستكمال الطلب" at bounding box center [188, 356] width 133 height 33
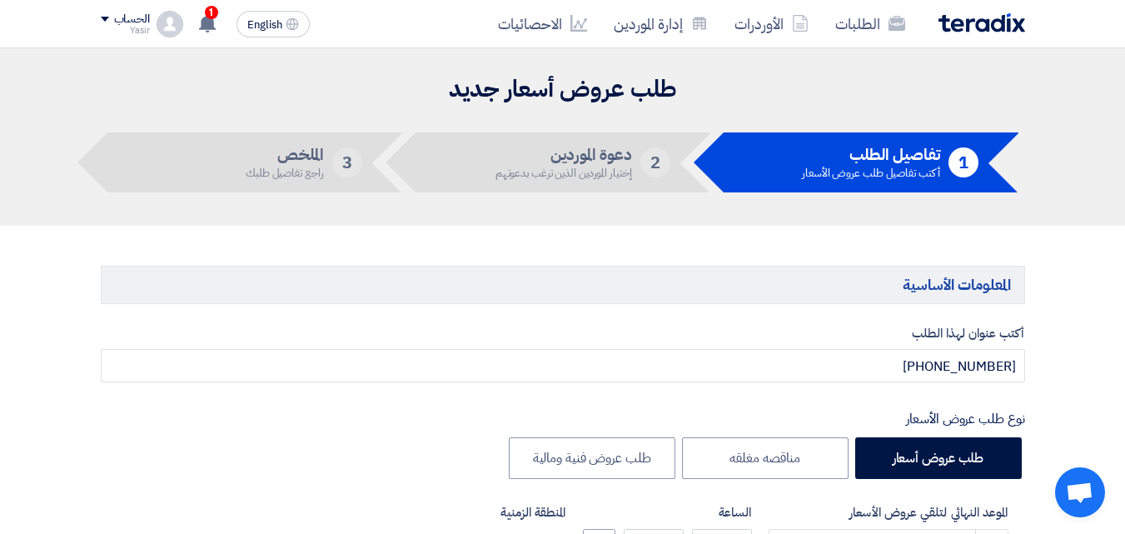
type input "[DATE]"
type input "11"
type input "59"
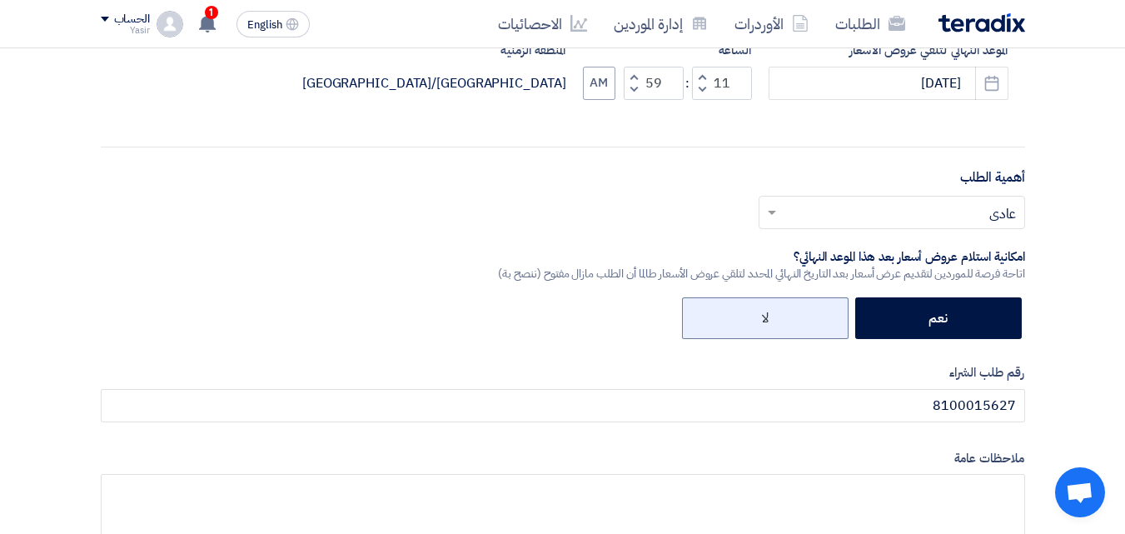
scroll to position [416, 0]
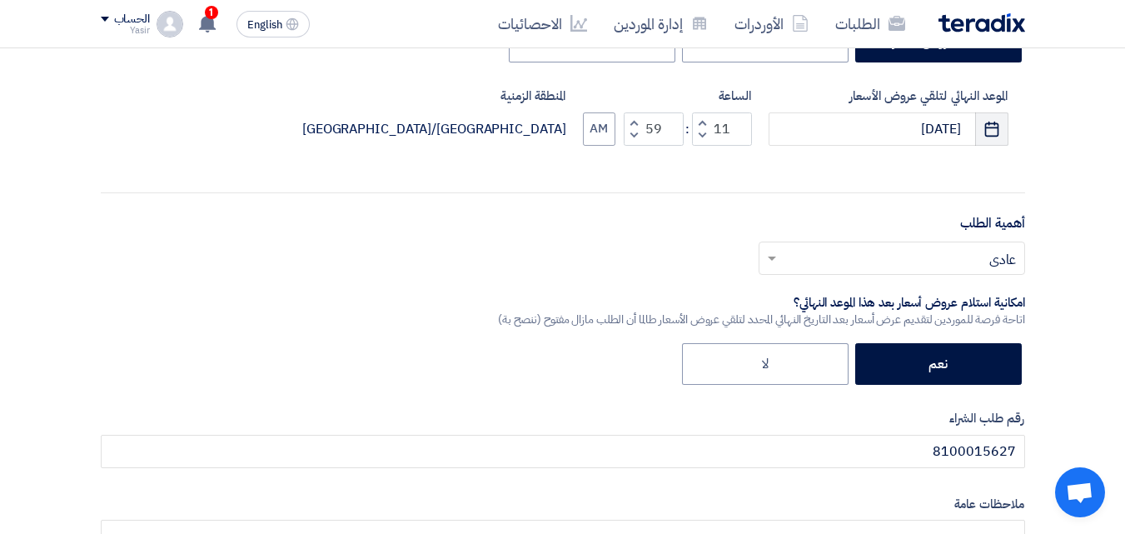
click at [987, 134] on icon "Pick a date" at bounding box center [991, 129] width 17 height 17
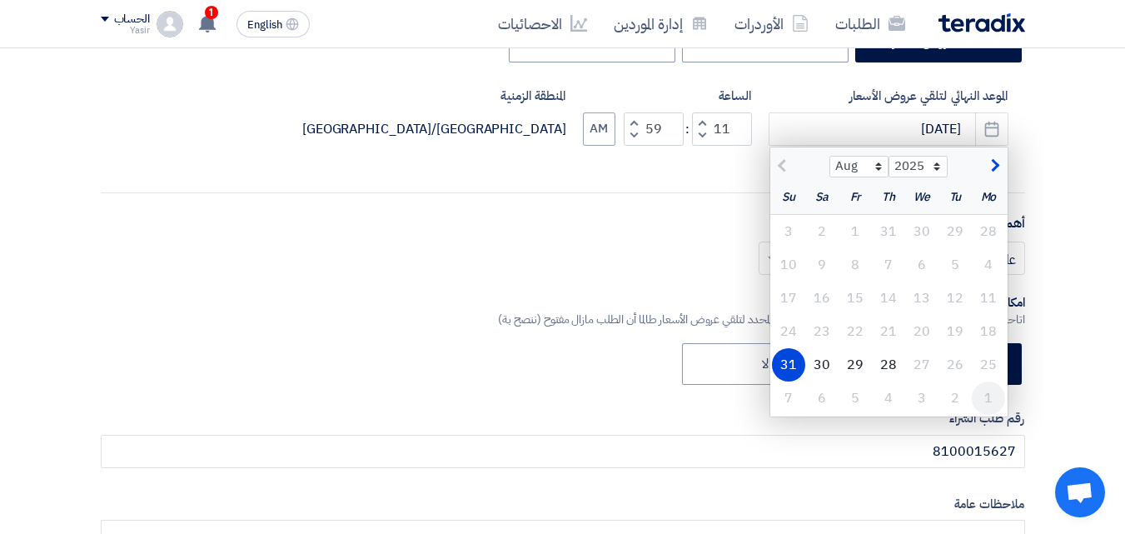
click at [982, 402] on div "1" at bounding box center [988, 397] width 33 height 33
type input "9/1/2025"
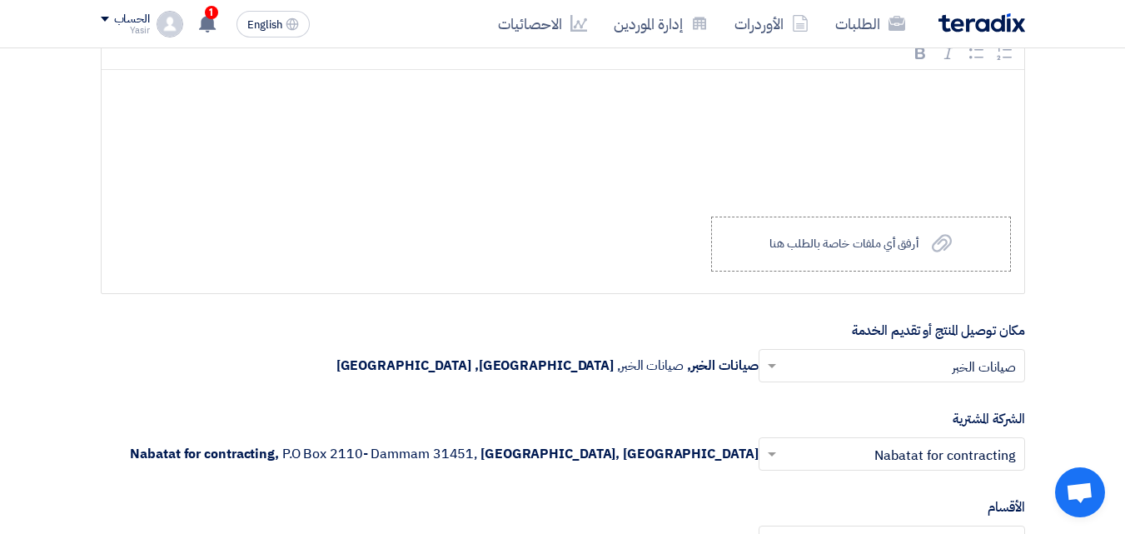
scroll to position [3247, 0]
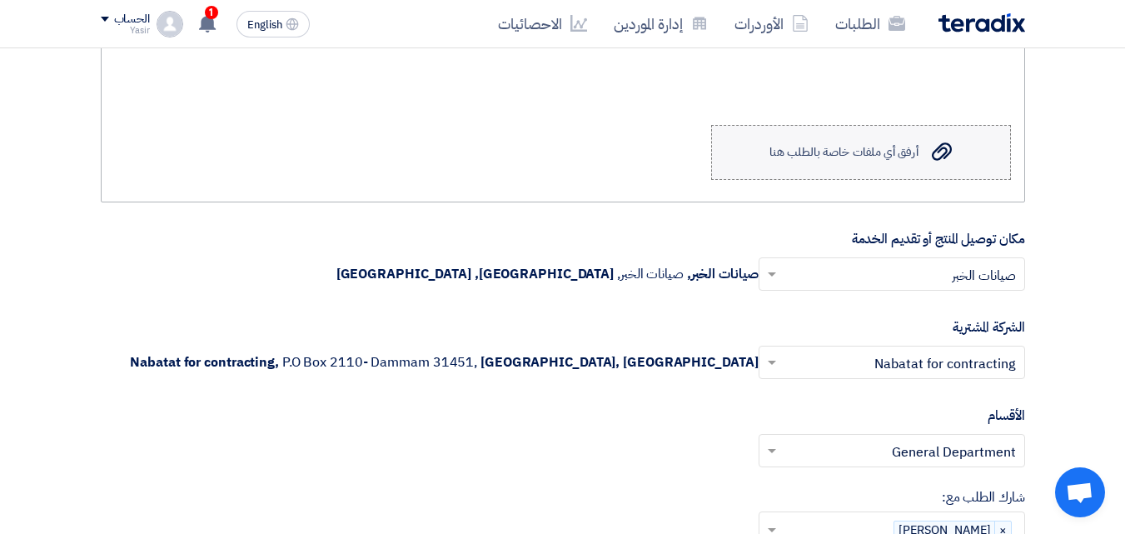
click at [847, 166] on label "Upload a file أرفق أي ملفات خاصة بالطلب هنا" at bounding box center [861, 152] width 300 height 55
click at [0, 0] on input "Upload a file أرفق أي ملفات خاصة بالطلب هنا" at bounding box center [0, 0] width 0 height 0
click at [804, 158] on div "أرفق أي ملفات خاصة بالطلب هنا" at bounding box center [843, 152] width 148 height 13
click at [0, 0] on input "Upload a file أرفق أي ملفات خاصة بالطلب هنا" at bounding box center [0, 0] width 0 height 0
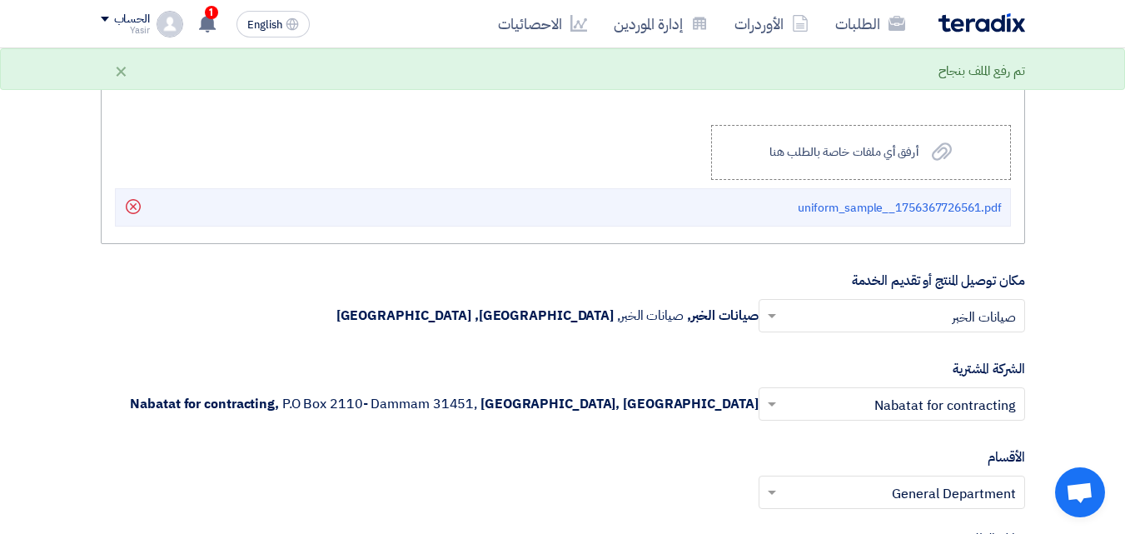
click at [779, 211] on li "uniform_sample__1756367726561.pdf Delete" at bounding box center [563, 207] width 896 height 38
click at [787, 211] on li "uniform_sample__1756367726561.pdf Delete" at bounding box center [563, 207] width 896 height 38
click at [772, 237] on div "Rich Text Editor Bold (CTRL+B) Bold Italic (CTRL+I) Italic Bulleted List Bullet…" at bounding box center [563, 95] width 924 height 299
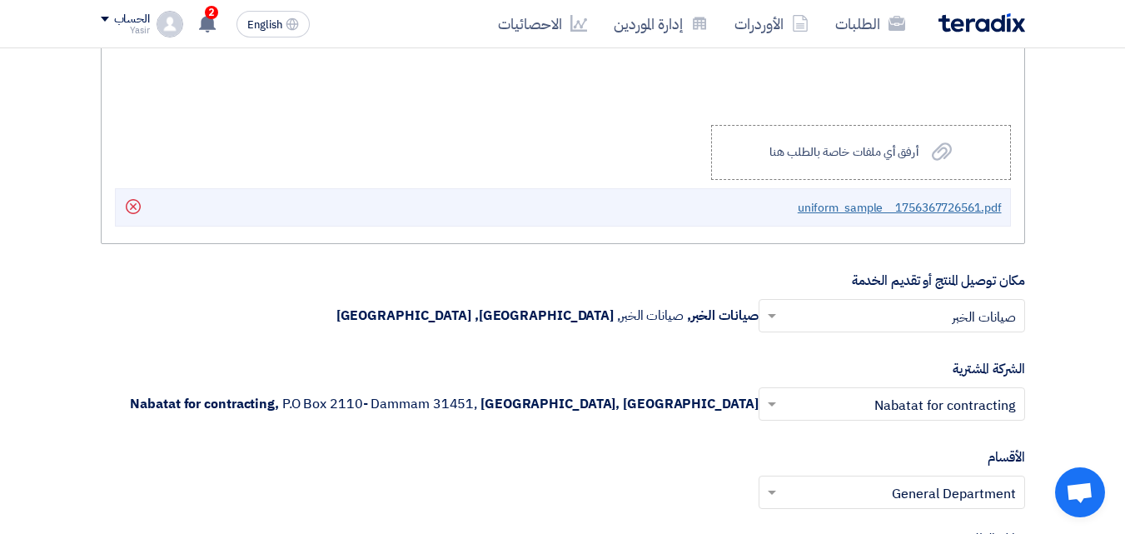
click at [836, 207] on span "uniform_sample__1756367726561.pdf" at bounding box center [900, 207] width 204 height 17
click at [138, 206] on icon "Delete" at bounding box center [133, 206] width 28 height 28
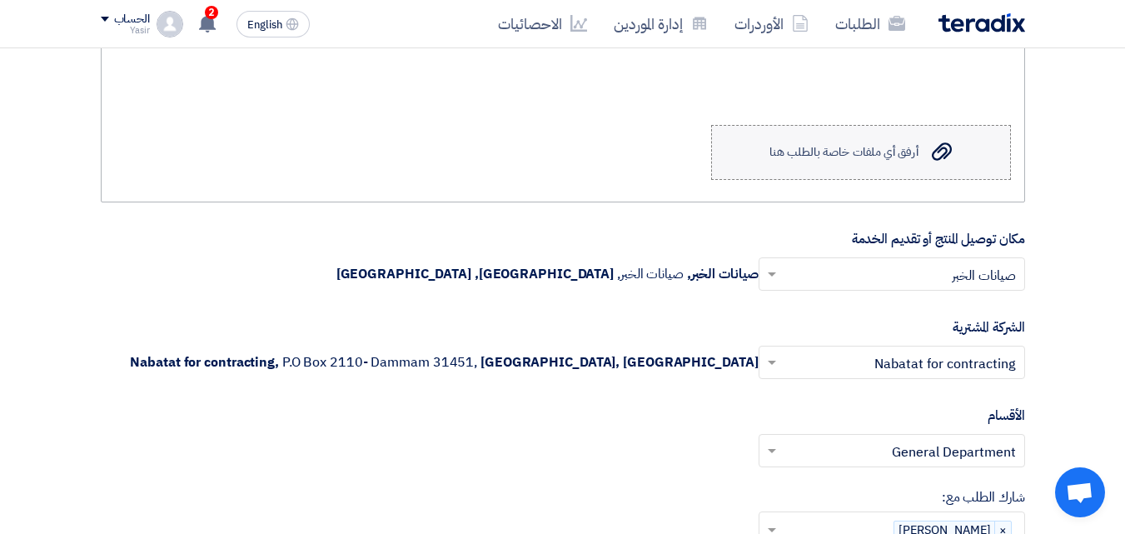
click at [777, 156] on div "أرفق أي ملفات خاصة بالطلب هنا" at bounding box center [843, 152] width 148 height 13
click at [0, 0] on input "Upload a file أرفق أي ملفات خاصة بالطلب هنا" at bounding box center [0, 0] width 0 height 0
click at [892, 167] on label "Upload a file أرفق أي ملفات خاصة بالطلب هنا" at bounding box center [861, 152] width 300 height 55
click at [0, 0] on input "Upload a file أرفق أي ملفات خاصة بالطلب هنا" at bounding box center [0, 0] width 0 height 0
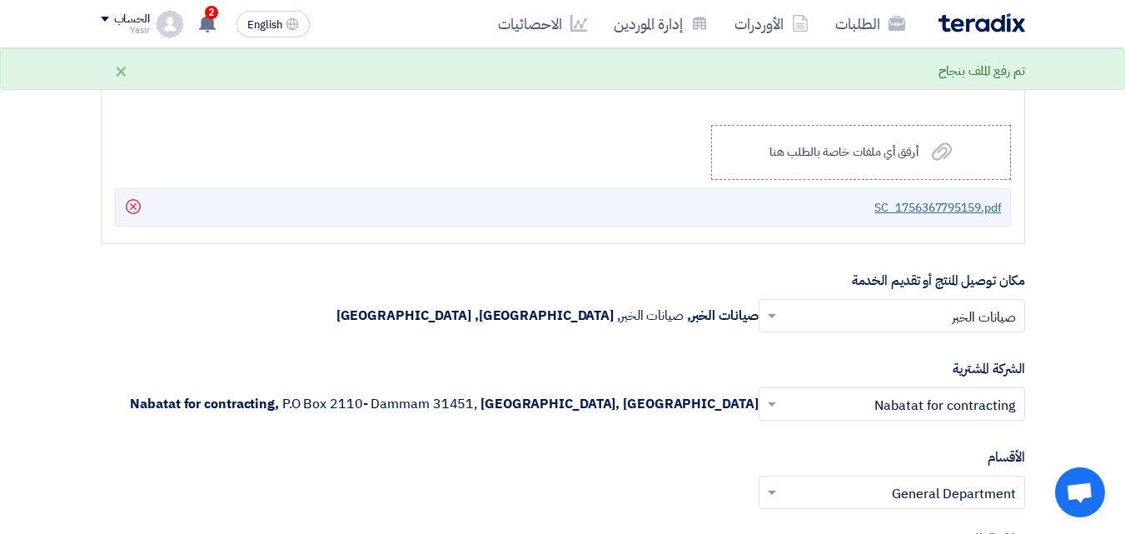
click at [937, 207] on span "SC_1756367795159.pdf" at bounding box center [937, 207] width 127 height 17
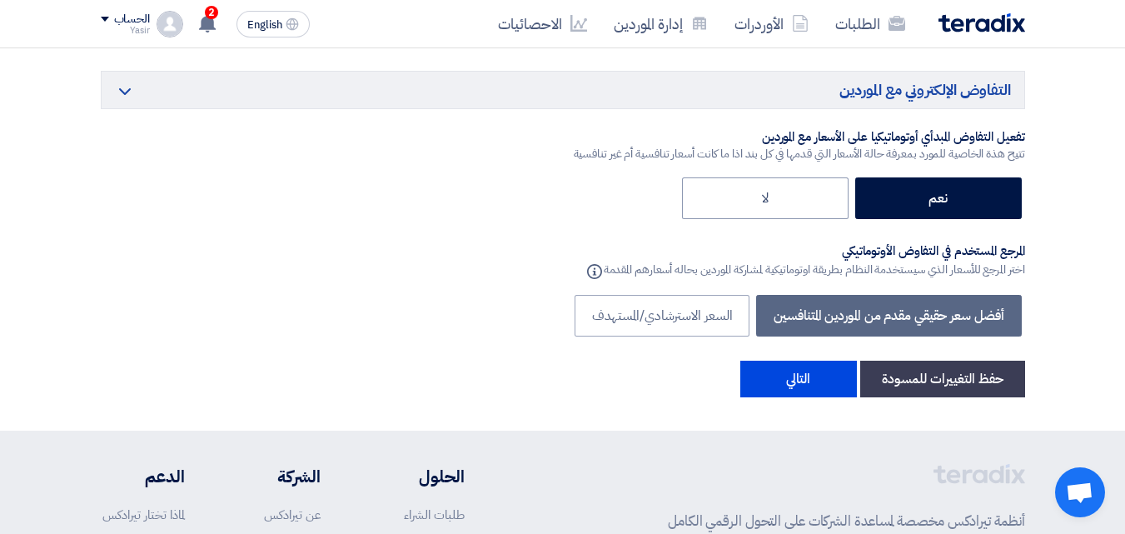
scroll to position [4329, 0]
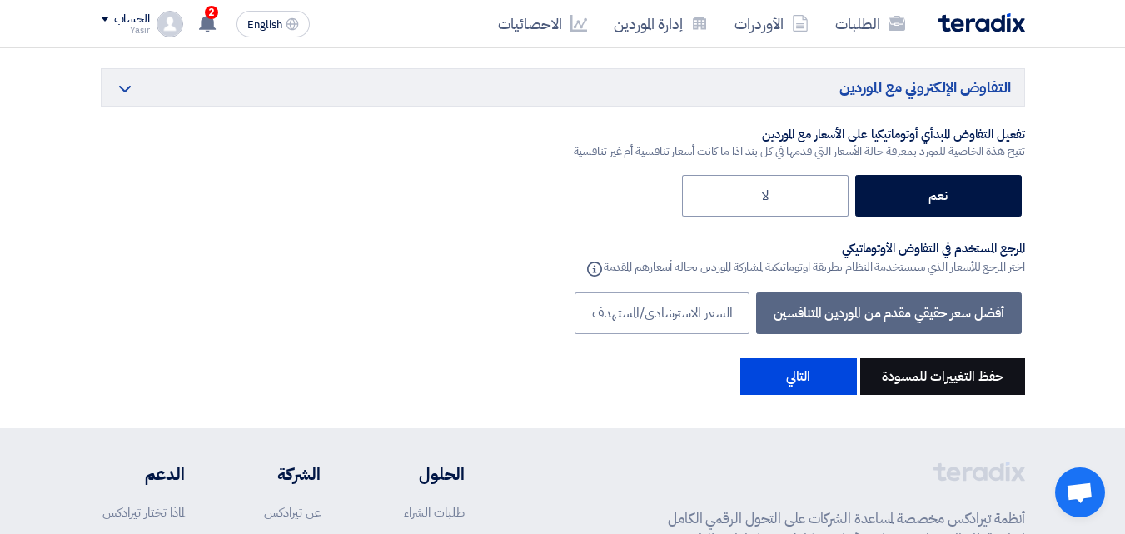
click at [929, 378] on button "حفظ التغييرات للمسودة" at bounding box center [942, 376] width 165 height 37
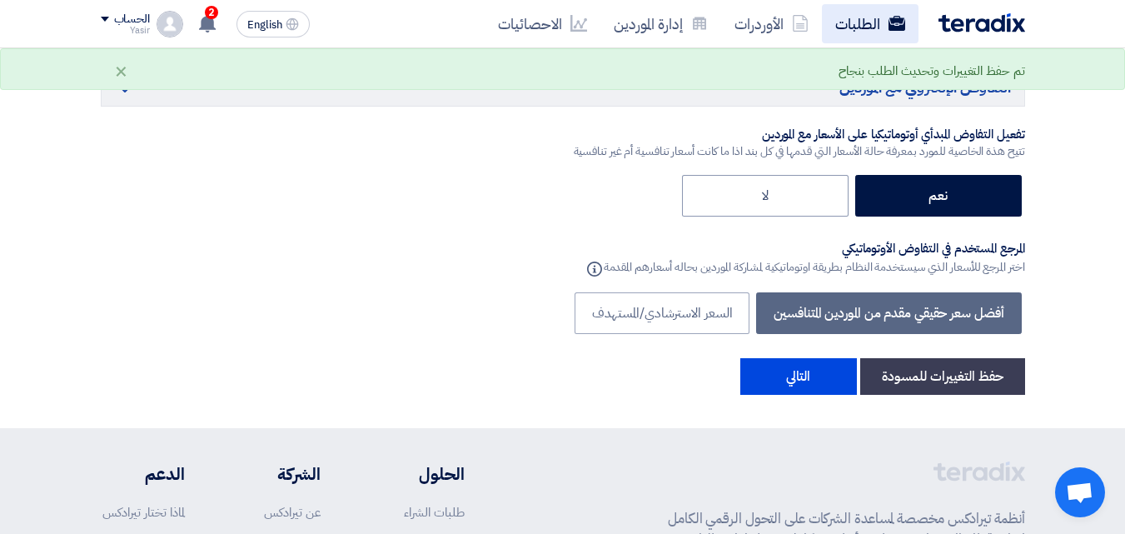
click at [855, 34] on link "الطلبات" at bounding box center [870, 23] width 97 height 39
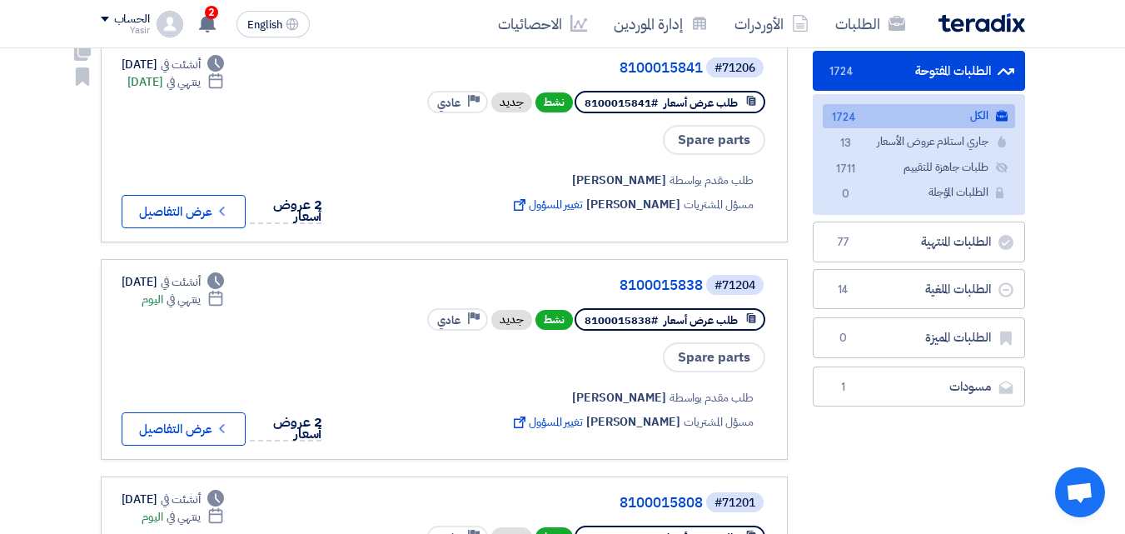
scroll to position [0, 0]
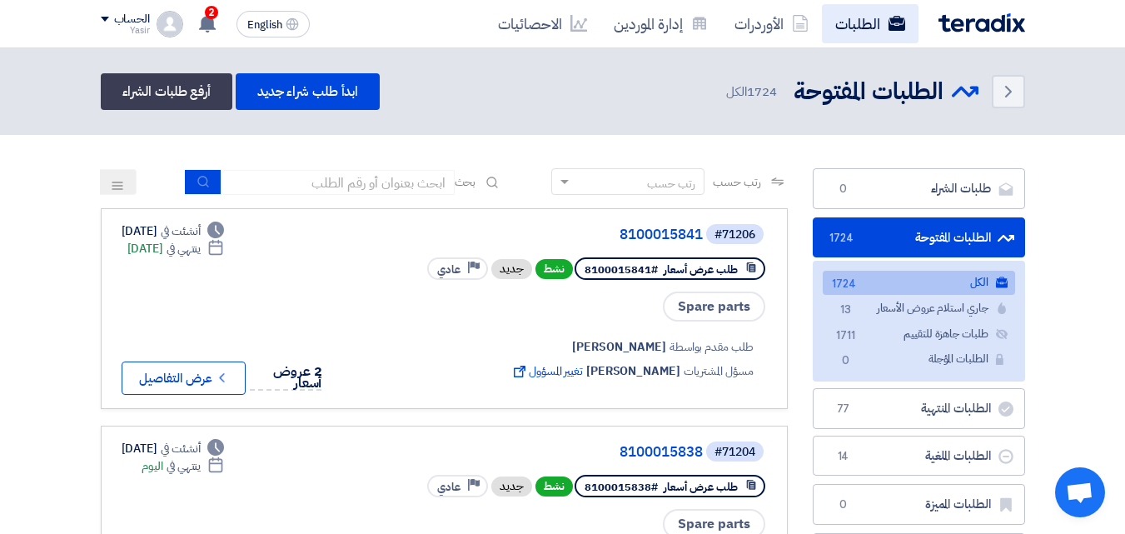
click at [887, 22] on link "الطلبات" at bounding box center [870, 23] width 97 height 39
click at [887, 23] on link "الطلبات" at bounding box center [870, 23] width 97 height 39
click at [837, 32] on link "الطلبات" at bounding box center [870, 23] width 97 height 39
